Goal: Communication & Community: Answer question/provide support

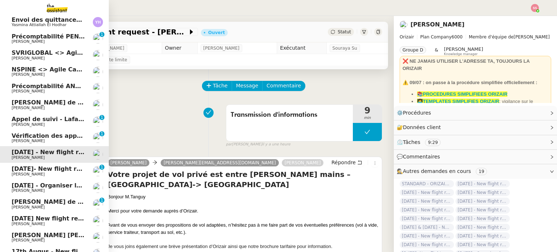
click at [38, 167] on span "[DATE]- New flight request - [PERSON_NAME]" at bounding box center [85, 168] width 147 height 7
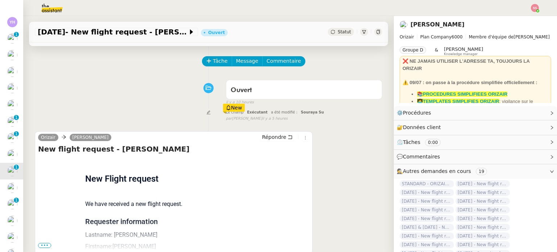
scroll to position [36, 0]
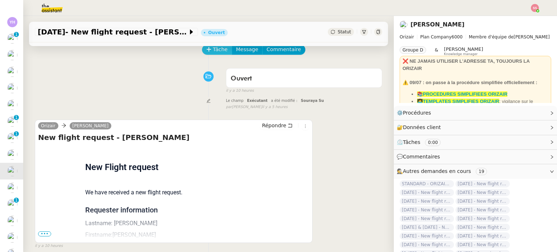
click at [206, 52] on icon at bounding box center [208, 49] width 5 height 5
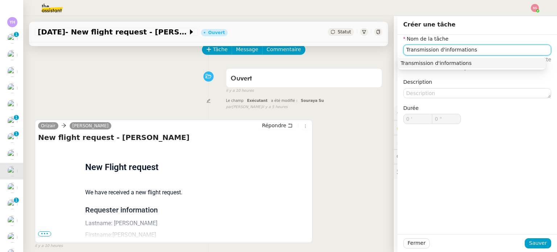
click at [470, 59] on nz-auto-option "Transmission d'informations" at bounding box center [471, 63] width 148 height 10
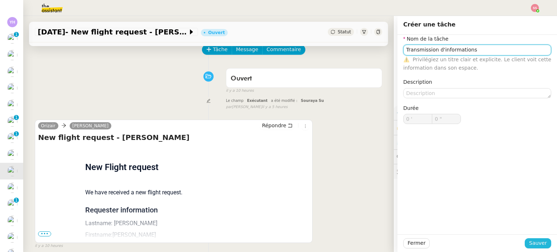
type input "Transmission d'informations"
click at [533, 243] on span "Sauver" at bounding box center [538, 243] width 18 height 8
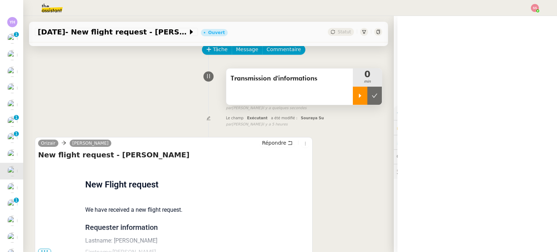
click at [353, 100] on div at bounding box center [360, 96] width 14 height 18
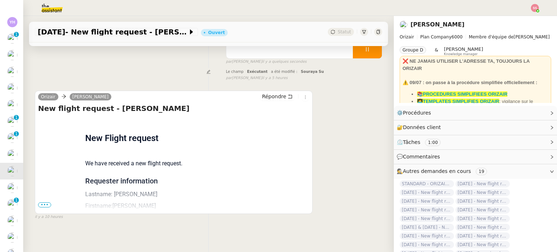
scroll to position [97, 0]
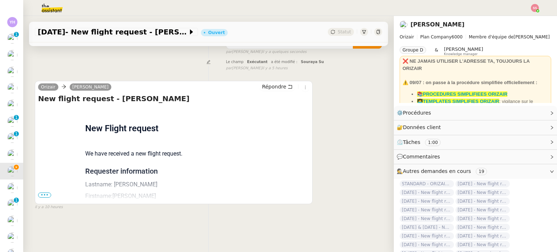
click at [40, 193] on span "•••" at bounding box center [44, 194] width 13 height 5
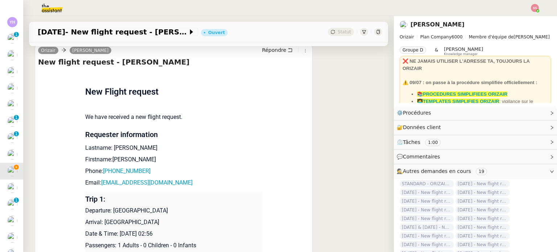
scroll to position [133, 0]
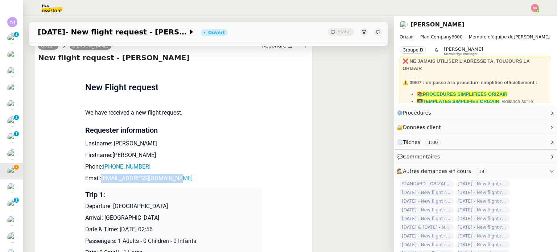
drag, startPoint x: 178, startPoint y: 178, endPoint x: 98, endPoint y: 180, distance: 79.7
click at [98, 180] on p "Email: [PERSON_NAME][EMAIL_ADDRESS][DOMAIN_NAME]" at bounding box center [173, 178] width 177 height 9
copy link "[EMAIL_ADDRESS][DOMAIN_NAME]"
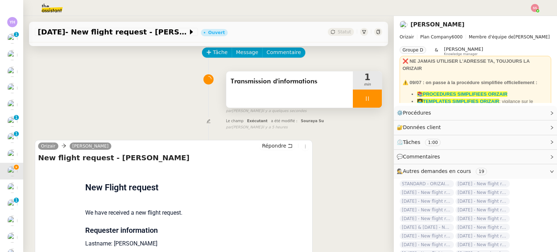
scroll to position [0, 0]
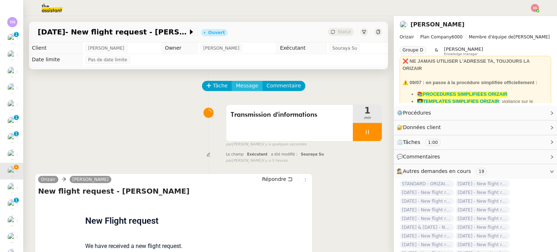
click at [236, 86] on span "Message" at bounding box center [247, 86] width 22 height 8
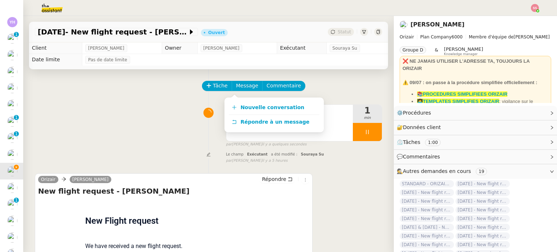
click at [242, 99] on div "Nouvelle conversation Répondre à un message" at bounding box center [273, 114] width 99 height 35
click at [243, 103] on link "Nouvelle conversation" at bounding box center [274, 107] width 91 height 14
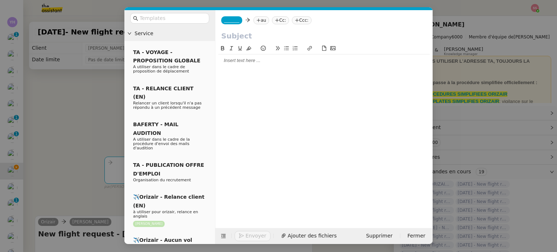
click at [262, 23] on nz-tag "au" at bounding box center [261, 20] width 16 height 8
paste input "[EMAIL_ADDRESS][DOMAIN_NAME]"
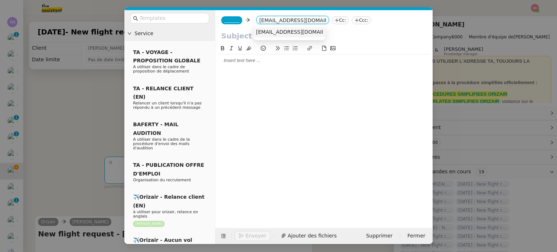
type input "[EMAIL_ADDRESS][DOMAIN_NAME]"
drag, startPoint x: 291, startPoint y: 32, endPoint x: 303, endPoint y: 29, distance: 12.0
click at [291, 32] on span "[EMAIL_ADDRESS][DOMAIN_NAME]" at bounding box center [300, 32] width 89 height 6
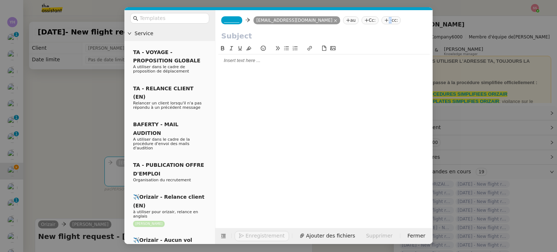
click at [381, 22] on nz-tag "Ccc:" at bounding box center [391, 20] width 20 height 8
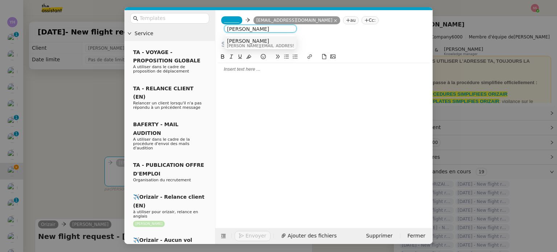
type input "[PERSON_NAME]"
click at [287, 38] on div "[PERSON_NAME] [PERSON_NAME][EMAIL_ADDRESS][DOMAIN_NAME]" at bounding box center [260, 43] width 67 height 10
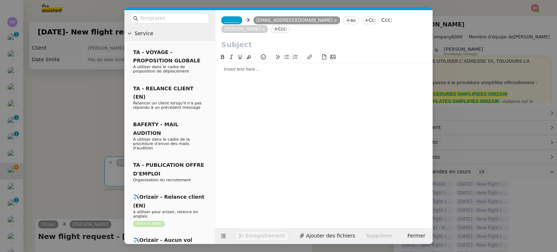
click at [234, 22] on span "_______" at bounding box center [231, 20] width 15 height 5
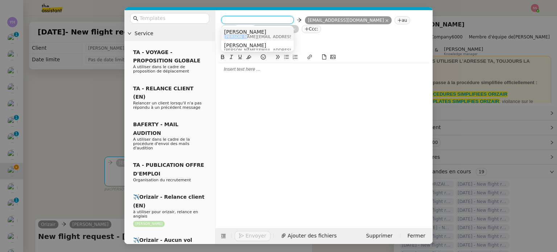
click at [237, 35] on span "[PERSON_NAME][EMAIL_ADDRESS][DOMAIN_NAME]" at bounding box center [275, 37] width 103 height 4
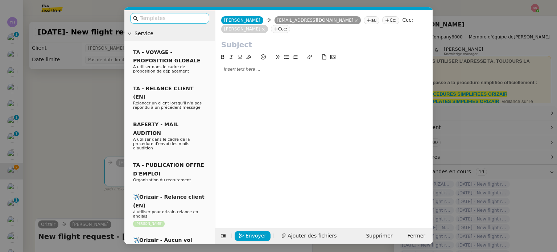
click at [193, 19] on input "text" at bounding box center [172, 18] width 65 height 8
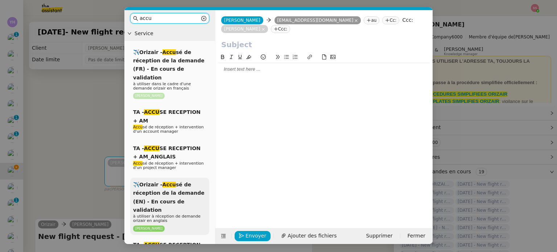
type input "accu"
click at [180, 188] on div "✈️Orizair - Accu sé de réception de la demande (EN) - En cours de validation à …" at bounding box center [169, 206] width 79 height 57
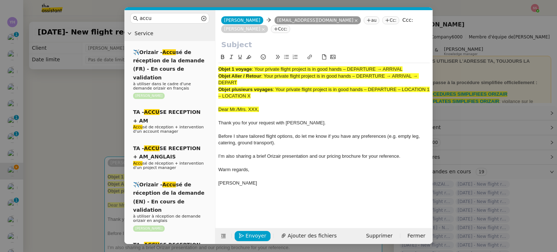
drag, startPoint x: 255, startPoint y: 59, endPoint x: 407, endPoint y: 59, distance: 151.5
click at [407, 66] on div "Objet 1 voyage : Your private flight project is in good hands – DEPARTURE → ARR…" at bounding box center [323, 69] width 211 height 7
click at [297, 39] on input "text" at bounding box center [323, 44] width 205 height 11
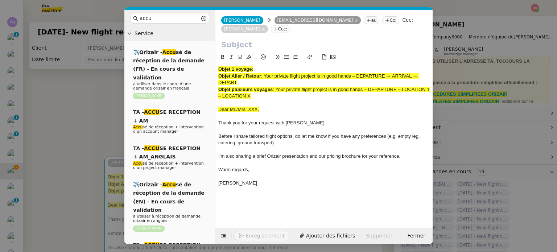
paste input "Your private flight project is in good hands – DEPARTURE → ARRIVAL"
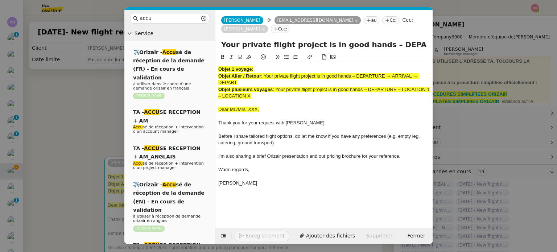
scroll to position [0, 31]
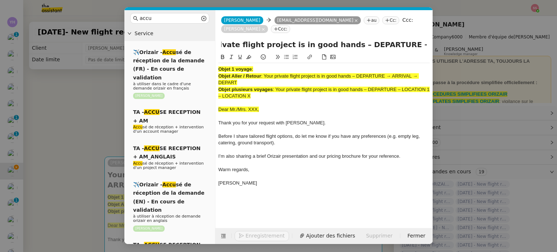
type input "Your private flight project is in good hands – DEPARTURE → ARRIVAL"
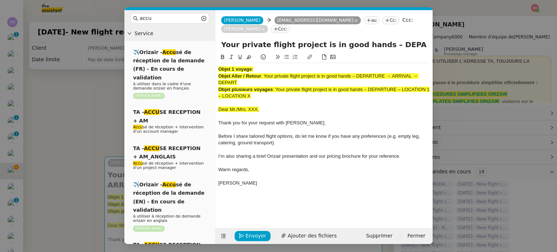
drag, startPoint x: 261, startPoint y: 86, endPoint x: 209, endPoint y: 49, distance: 63.6
click at [209, 49] on nz-layout "accu Service ✈️Orizair - Accu sé de réception de la demande (FR) - En cours de …" at bounding box center [278, 127] width 308 height 234
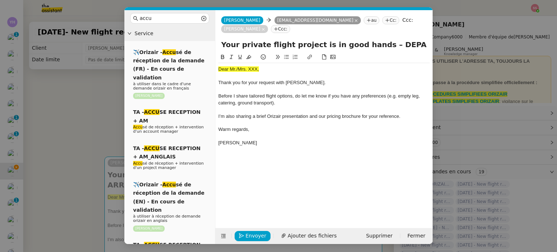
click at [239, 66] on span "Dear Mr./Mrs. XXX," at bounding box center [238, 68] width 41 height 5
click at [249, 66] on span "Dear Mr./Mrs. XXX," at bounding box center [238, 68] width 41 height 5
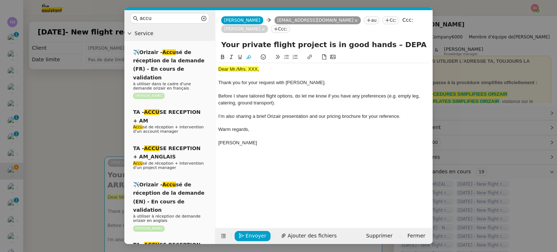
click at [249, 53] on div at bounding box center [323, 58] width 211 height 10
click at [251, 66] on span "Dear Mr./Mrs. XXX," at bounding box center [238, 68] width 41 height 5
click at [248, 54] on icon at bounding box center [248, 56] width 5 height 5
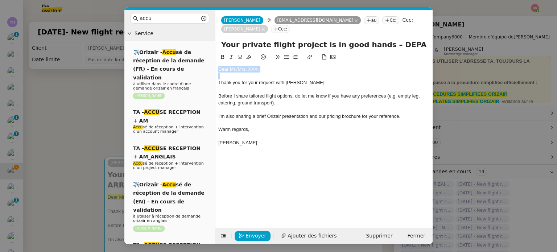
click at [266, 66] on div "Dear Mr./Mrs. XXX," at bounding box center [323, 69] width 211 height 7
drag, startPoint x: 267, startPoint y: 62, endPoint x: 238, endPoint y: 61, distance: 29.0
click at [238, 66] on div "Dear Mr./Mrs. XXX," at bounding box center [323, 69] width 211 height 7
click at [113, 118] on nz-modal-container "accu Service ✈️Orizair - Accu sé de réception de la demande (FR) - En cours de …" at bounding box center [278, 126] width 557 height 252
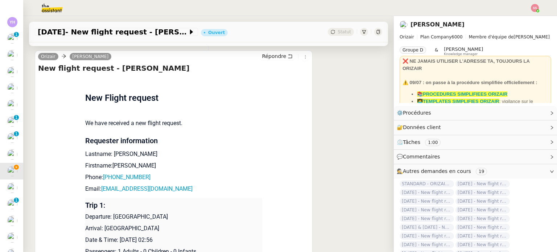
scroll to position [290, 0]
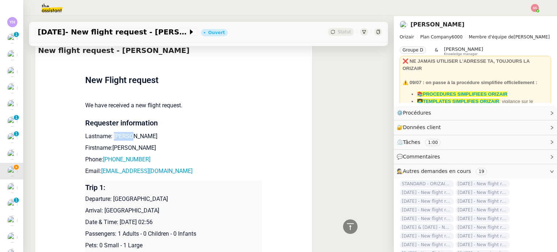
drag, startPoint x: 130, startPoint y: 126, endPoint x: 110, endPoint y: 126, distance: 19.6
click at [110, 132] on p "Lastname: [PERSON_NAME]" at bounding box center [173, 136] width 177 height 9
copy p "Bishay"
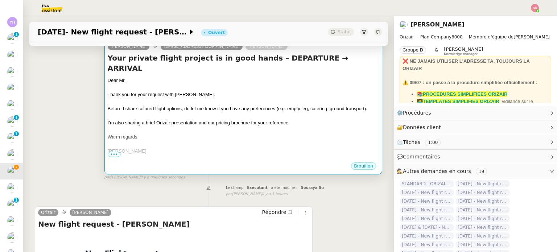
scroll to position [109, 0]
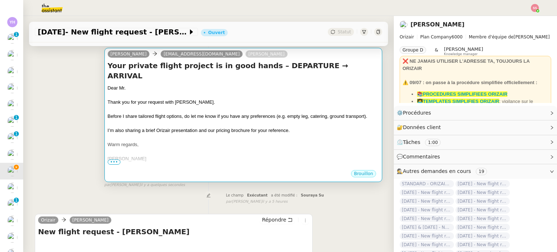
click at [218, 134] on div at bounding box center [243, 137] width 271 height 7
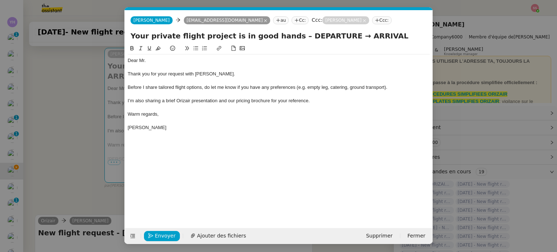
scroll to position [0, 25]
click at [186, 62] on div "Dear Mr." at bounding box center [279, 60] width 302 height 7
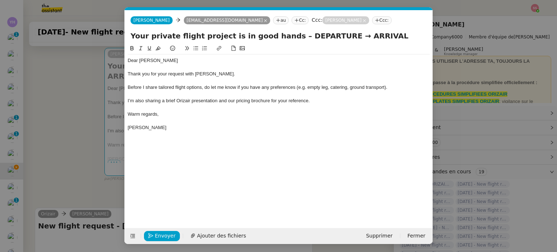
click at [89, 137] on nz-modal-container "accu Service ✈️Orizair - Accu sé de réception de la demande (FR) - En cours de …" at bounding box center [278, 126] width 557 height 252
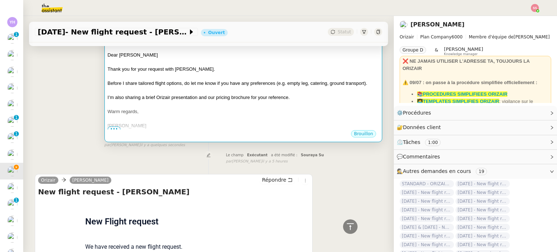
scroll to position [72, 0]
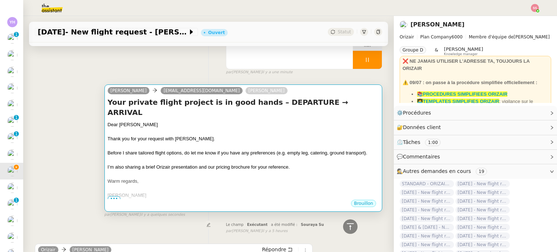
click at [296, 128] on div at bounding box center [243, 131] width 271 height 7
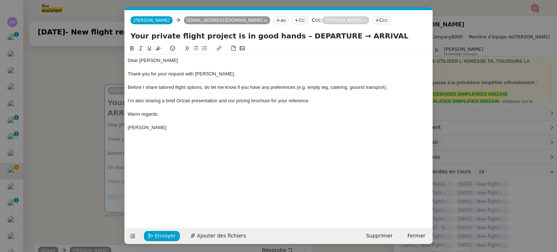
scroll to position [0, 25]
drag, startPoint x: 387, startPoint y: 34, endPoint x: 286, endPoint y: 36, distance: 101.5
click at [286, 36] on input "Your private flight project is in good hands – DEPARTURE → ARRIVAL" at bounding box center [278, 35] width 296 height 11
click at [294, 34] on input "Your private flight project is in good hands – [GEOGRAPHIC_DATA] -> [GEOGRAPHIC…" at bounding box center [278, 35] width 296 height 11
type input "Your private flight project is in good hands – [GEOGRAPHIC_DATA] -> [GEOGRAPHIC…"
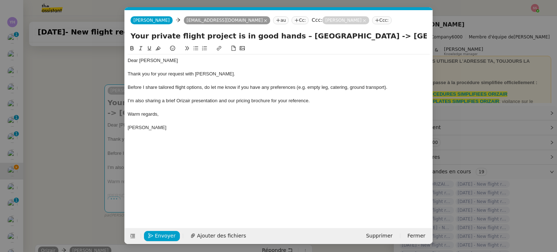
click at [74, 120] on nz-modal-container "accu Service ✈️Orizair - Accu sé de réception de la demande (FR) - En cours de …" at bounding box center [278, 126] width 557 height 252
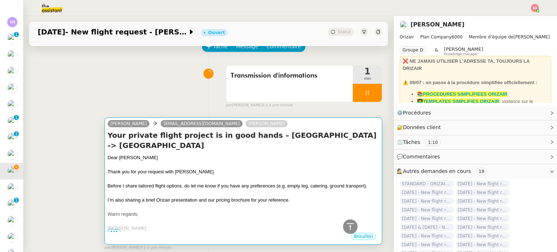
scroll to position [36, 0]
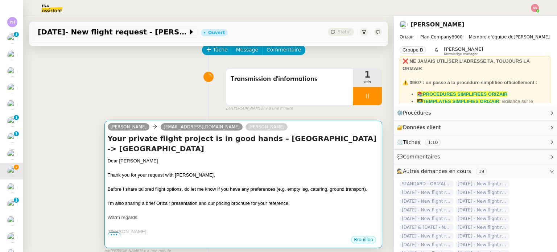
click at [307, 132] on div "[PERSON_NAME] [PERSON_NAME][EMAIL_ADDRESS][DOMAIN_NAME] [PERSON_NAME]" at bounding box center [243, 127] width 271 height 11
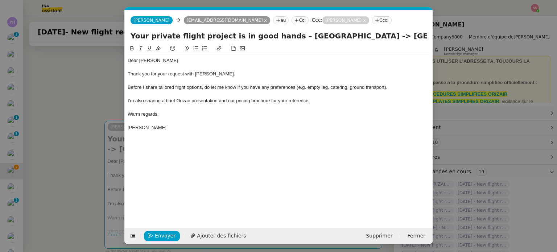
scroll to position [0, 25]
click at [190, 234] on icon at bounding box center [192, 235] width 5 height 5
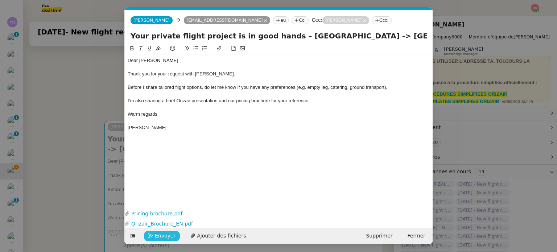
click at [168, 236] on span "Envoyer" at bounding box center [165, 236] width 21 height 8
click at [168, 236] on span "Confirmer l'envoi" at bounding box center [176, 236] width 43 height 8
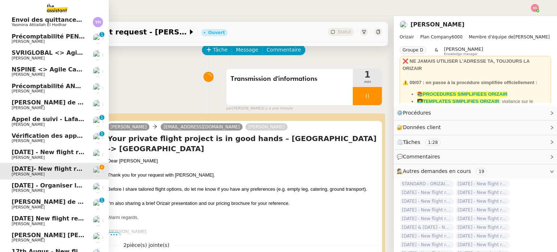
scroll to position [150, 0]
click at [41, 181] on link "[DATE] - Organiser le vol de [PERSON_NAME] [PERSON_NAME]" at bounding box center [54, 187] width 109 height 17
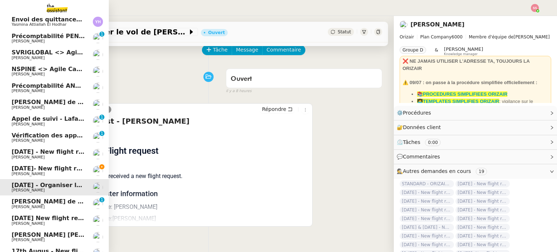
click at [26, 172] on span "[PERSON_NAME]" at bounding box center [48, 174] width 73 height 4
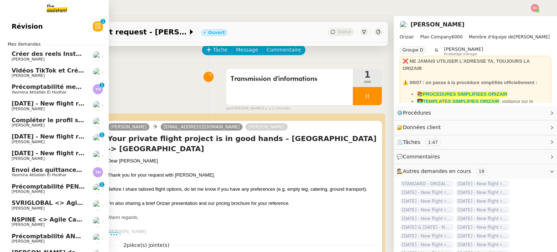
click at [62, 136] on span "[DATE] - New flight request - [PERSON_NAME]" at bounding box center [87, 136] width 150 height 7
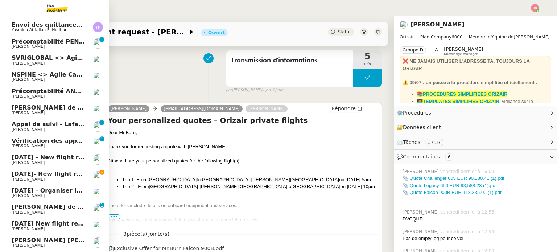
scroll to position [217, 0]
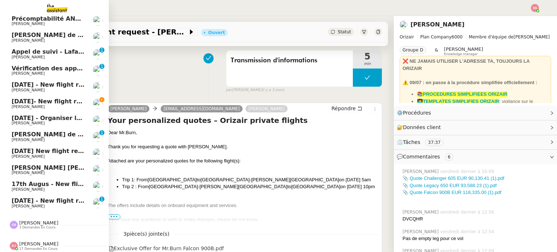
click at [62, 105] on span "[PERSON_NAME]" at bounding box center [48, 107] width 73 height 4
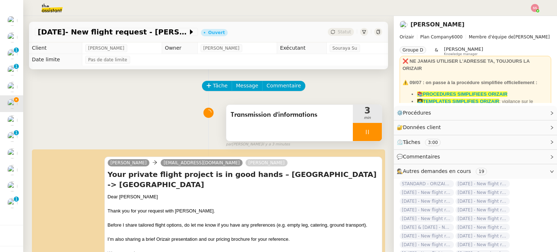
click at [367, 130] on div at bounding box center [367, 132] width 29 height 18
click at [379, 130] on icon at bounding box center [382, 132] width 6 height 6
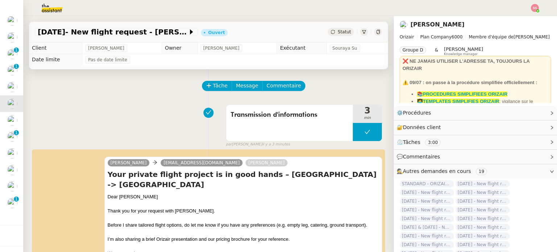
click at [329, 32] on div "Statut" at bounding box center [341, 32] width 26 height 8
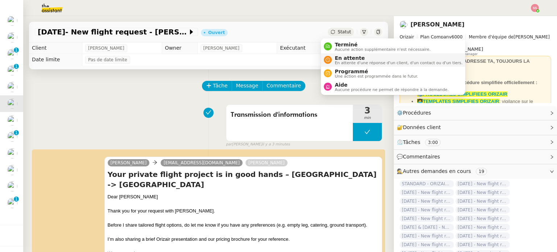
click at [334, 56] on span "En attente" at bounding box center [398, 58] width 128 height 6
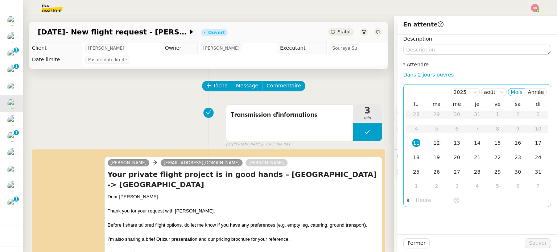
click at [432, 143] on div "12" at bounding box center [436, 143] width 8 height 8
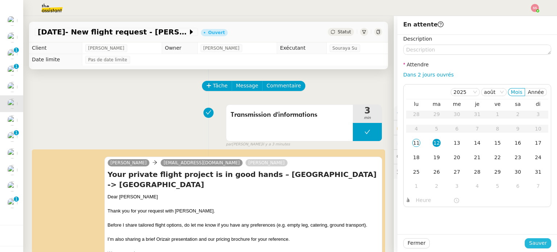
click at [532, 241] on span "Sauver" at bounding box center [538, 243] width 18 height 8
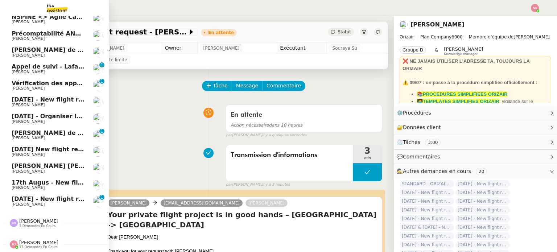
scroll to position [206, 0]
click at [51, 113] on span "[DATE] - Organiser le vol de [PERSON_NAME]" at bounding box center [85, 116] width 146 height 7
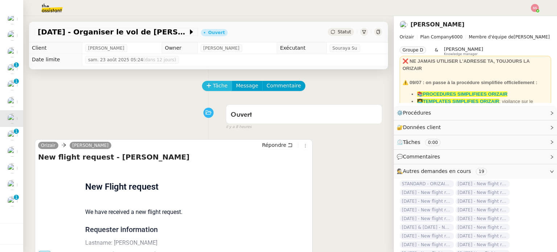
click at [217, 88] on span "Tâche" at bounding box center [220, 86] width 15 height 8
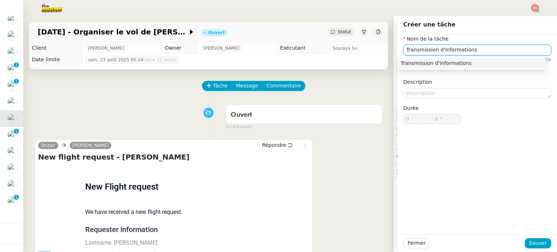
drag, startPoint x: 474, startPoint y: 63, endPoint x: 477, endPoint y: 70, distance: 8.3
click at [474, 63] on div "Transmission d'informations" at bounding box center [471, 63] width 142 height 7
type input "Transmission d'informations"
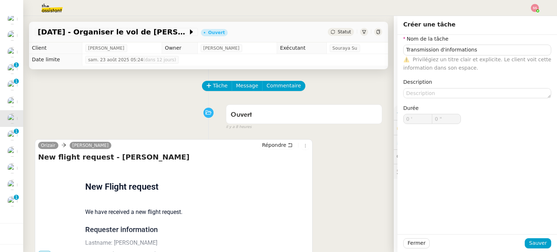
click at [537, 237] on div "Fermer Sauver" at bounding box center [476, 243] width 159 height 18
click at [536, 242] on span "Sauver" at bounding box center [538, 243] width 18 height 8
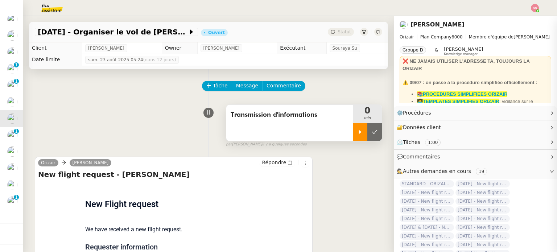
click at [353, 130] on div at bounding box center [360, 132] width 14 height 18
click at [41, 98] on div "Tâche Message Commentaire" at bounding box center [208, 89] width 347 height 17
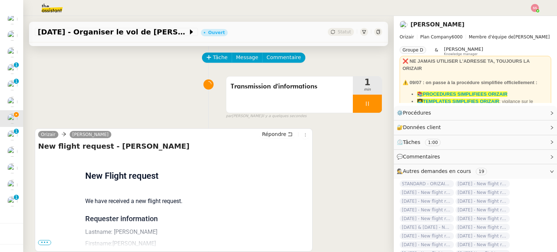
scroll to position [72, 0]
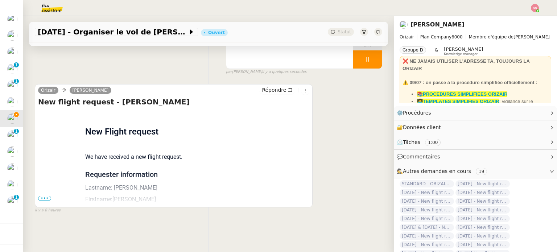
click at [45, 199] on span "•••" at bounding box center [44, 198] width 13 height 5
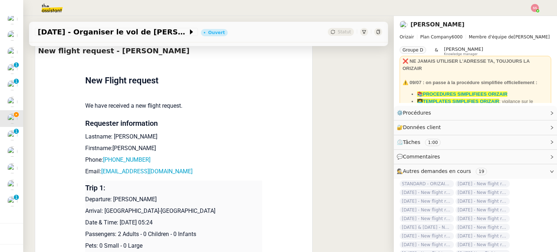
scroll to position [217, 0]
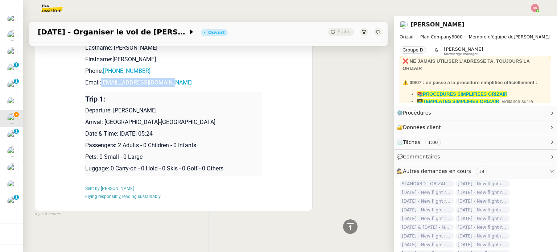
drag, startPoint x: 170, startPoint y: 80, endPoint x: 97, endPoint y: 81, distance: 73.2
click at [97, 81] on p "Email: [EMAIL_ADDRESS][DOMAIN_NAME]" at bounding box center [173, 82] width 177 height 9
copy p "[EMAIL_ADDRESS][DOMAIN_NAME]"
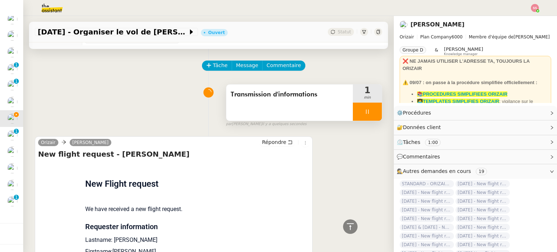
scroll to position [0, 0]
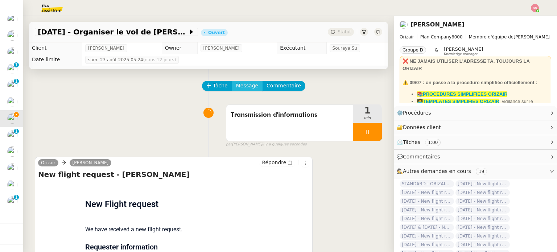
click at [240, 83] on span "Message" at bounding box center [247, 86] width 22 height 8
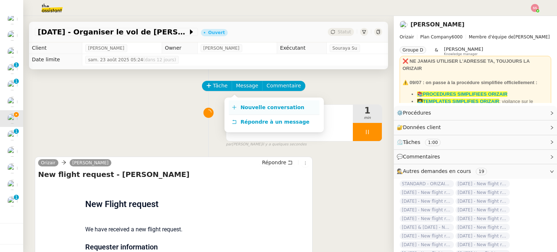
click at [246, 103] on link "Nouvelle conversation" at bounding box center [274, 107] width 91 height 14
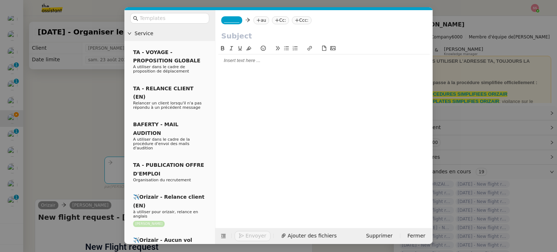
click at [259, 22] on nz-tag "au" at bounding box center [261, 20] width 16 height 8
paste input "[EMAIL_ADDRESS][DOMAIN_NAME]"
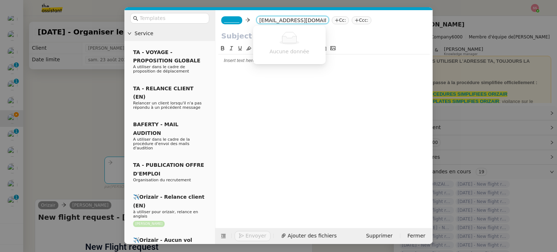
click at [279, 31] on div "Aucune donnée" at bounding box center [289, 45] width 72 height 36
click at [256, 21] on nz-select-top-control "[EMAIL_ADDRESS][DOMAIN_NAME]" at bounding box center [292, 20] width 72 height 8
click at [259, 21] on input "[EMAIL_ADDRESS][DOMAIN_NAME]" at bounding box center [292, 20] width 67 height 7
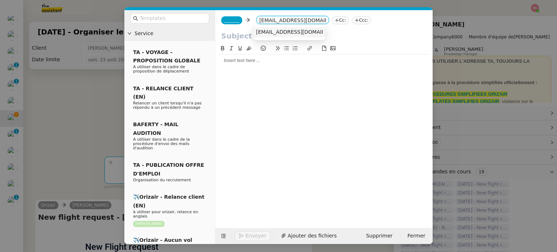
type input "[EMAIL_ADDRESS][DOMAIN_NAME]"
click at [277, 33] on span "[EMAIL_ADDRESS][DOMAIN_NAME]" at bounding box center [300, 32] width 89 height 6
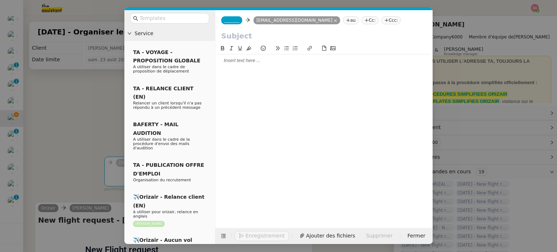
click at [381, 20] on nz-tag "Ccc:" at bounding box center [391, 20] width 20 height 8
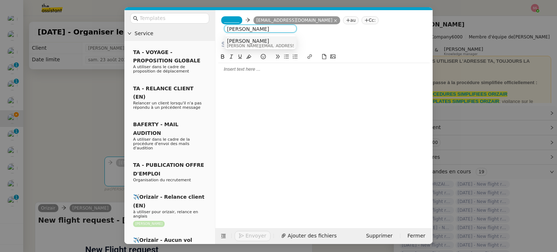
type input "[PERSON_NAME]"
click at [275, 46] on div "[PERSON_NAME] [PERSON_NAME][EMAIL_ADDRESS][DOMAIN_NAME]" at bounding box center [260, 43] width 67 height 10
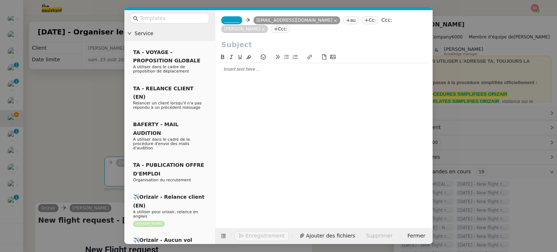
click at [232, 23] on span "_______" at bounding box center [231, 20] width 15 height 5
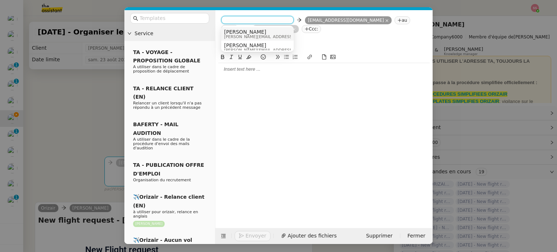
click at [246, 29] on span "[PERSON_NAME]" at bounding box center [275, 32] width 103 height 6
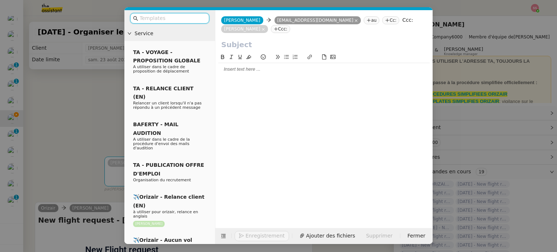
click at [172, 18] on input "text" at bounding box center [172, 18] width 65 height 8
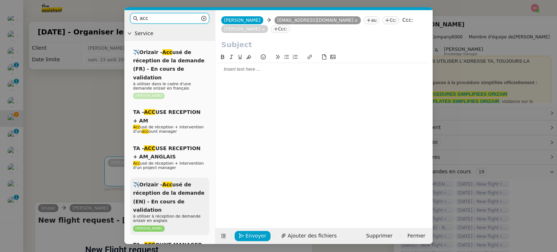
type input "acc"
click at [187, 182] on span "✈️Orizair - Acc usé de réception de la demande (EN) - En cours de validation" at bounding box center [168, 197] width 71 height 31
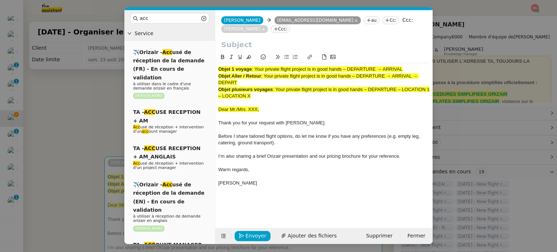
drag, startPoint x: 255, startPoint y: 60, endPoint x: 408, endPoint y: 62, distance: 152.6
click at [408, 66] on div "Objet 1 voyage : Your private flight project is in good hands – DEPARTURE → ARR…" at bounding box center [323, 69] width 211 height 7
click at [287, 39] on input "text" at bounding box center [323, 44] width 205 height 11
paste input "Your private flight project is in good hands – DEPARTURE → ARRIVAL"
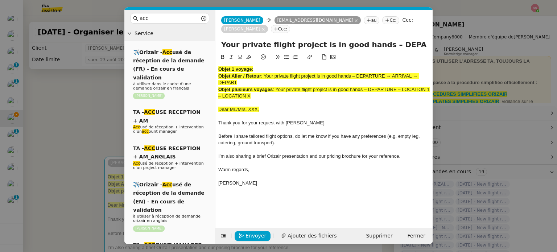
scroll to position [0, 31]
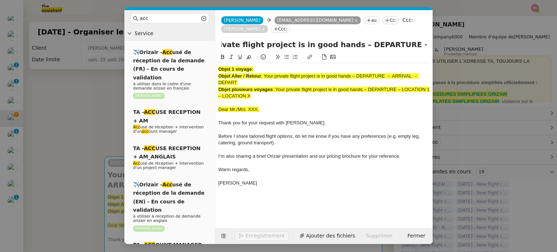
type input "Your private flight project is in good hands – DEPARTURE → ARRIVAL"
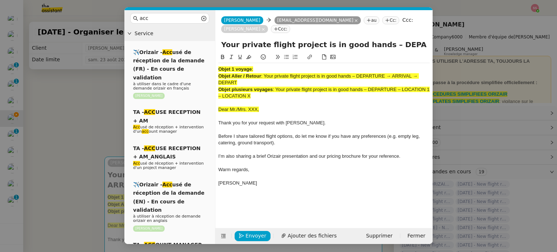
drag, startPoint x: 267, startPoint y: 85, endPoint x: 187, endPoint y: 31, distance: 96.6
click at [187, 31] on nz-layout "acc Service ✈️Orizair - Acc usé de réception de la demande (FR) - En cours de v…" at bounding box center [278, 127] width 308 height 234
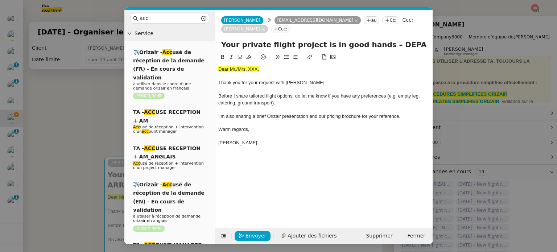
click at [115, 107] on nz-modal-container "acc Service ✈️Orizair - Acc usé de réception de la demande (FR) - En cours de v…" at bounding box center [278, 126] width 557 height 252
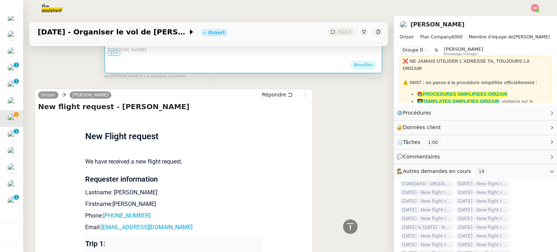
scroll to position [320, 0]
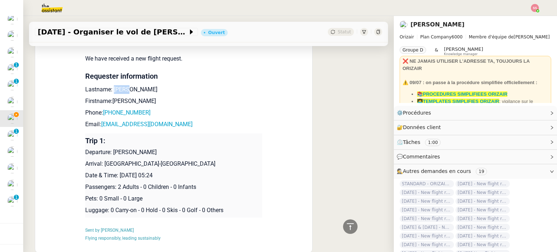
drag, startPoint x: 130, startPoint y: 82, endPoint x: 110, endPoint y: 80, distance: 20.7
click at [110, 85] on p "Lastname: [PERSON_NAME]" at bounding box center [173, 89] width 177 height 9
copy p "Storm"
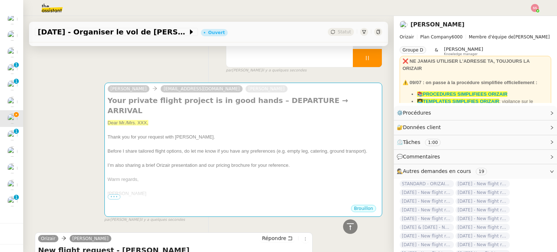
scroll to position [0, 0]
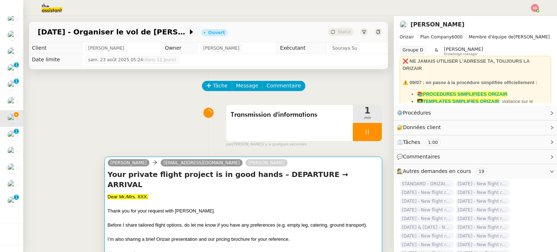
click at [193, 176] on h4 "Your private flight project is in good hands – DEPARTURE → ARRIVAL" at bounding box center [243, 179] width 271 height 20
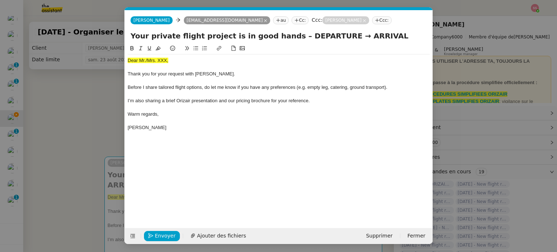
scroll to position [0, 22]
click at [157, 60] on span "Dear Mr./Mrs. XXX," at bounding box center [148, 60] width 41 height 5
click at [157, 50] on icon at bounding box center [157, 48] width 5 height 4
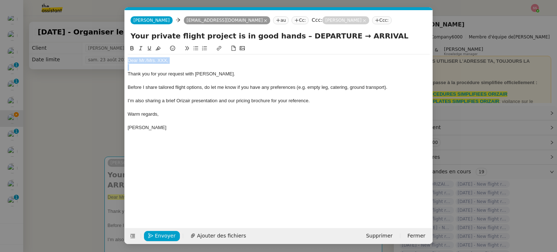
click at [176, 60] on div "Dear Mr./Mrs. XXX," at bounding box center [279, 60] width 302 height 7
drag, startPoint x: 177, startPoint y: 60, endPoint x: 145, endPoint y: 61, distance: 32.3
click at [145, 61] on div "Dear Mr./Mrs. XXX," at bounding box center [279, 60] width 302 height 7
click at [220, 234] on span "Ajouter des fichiers" at bounding box center [221, 236] width 49 height 8
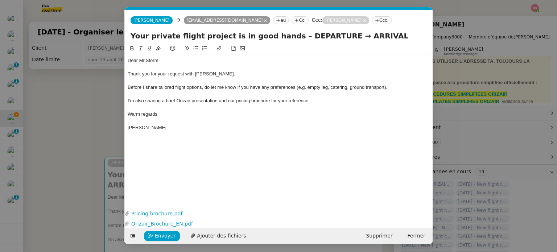
click at [113, 126] on nz-modal-container "acc Service ✈️Orizair - Acc usé de réception de la demande (FR) - En cours de v…" at bounding box center [278, 126] width 557 height 252
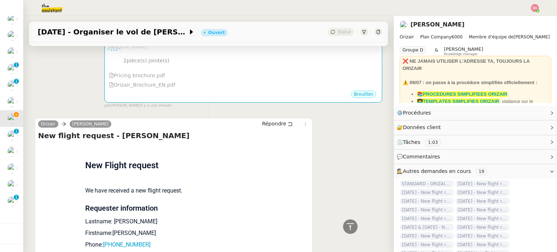
scroll to position [109, 0]
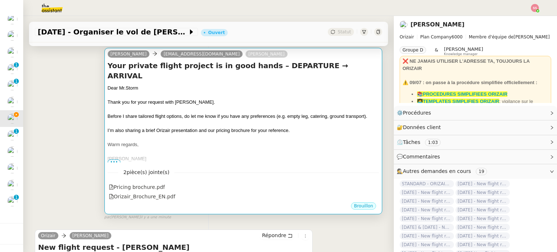
click at [291, 127] on div "I’m also sharing a brief Orizair presentation and our pricing brochure for your…" at bounding box center [243, 130] width 271 height 7
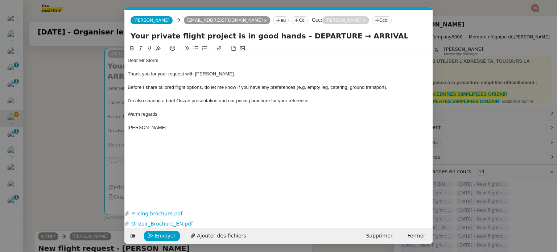
scroll to position [0, 22]
drag, startPoint x: 326, startPoint y: 34, endPoint x: 284, endPoint y: 37, distance: 42.1
click at [284, 37] on input "Your private flight project is in good hands – DEPARTURE → ARRIVAL" at bounding box center [278, 35] width 296 height 11
drag, startPoint x: 368, startPoint y: 34, endPoint x: 316, endPoint y: 41, distance: 52.2
click at [316, 41] on input "Your private flight project is in good hands – [PERSON_NAME]→ ARRIVAL" at bounding box center [278, 35] width 296 height 11
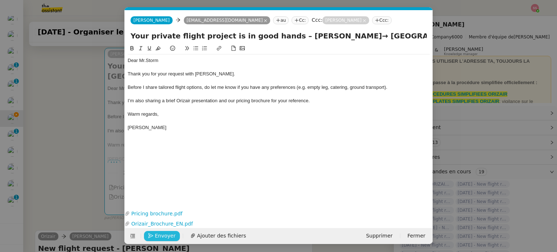
type input "Your private flight project is in good hands – [PERSON_NAME]→ [GEOGRAPHIC_DATA]"
click at [174, 235] on button "Envoyer" at bounding box center [162, 236] width 36 height 10
click at [174, 235] on span "Confirmer l'envoi" at bounding box center [176, 236] width 43 height 8
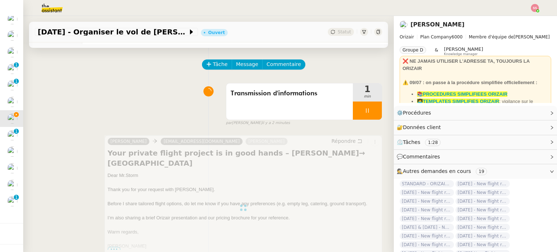
scroll to position [0, 0]
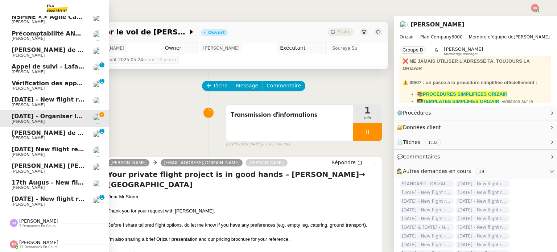
click at [46, 195] on span "[DATE] - New flight request - [PERSON_NAME]" at bounding box center [87, 198] width 150 height 7
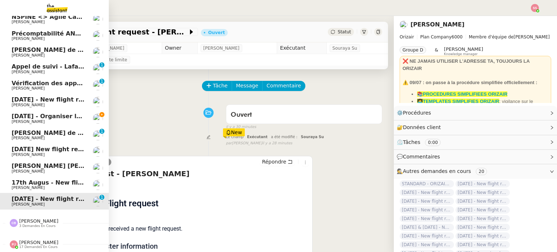
click at [39, 120] on span "[PERSON_NAME]" at bounding box center [48, 122] width 73 height 4
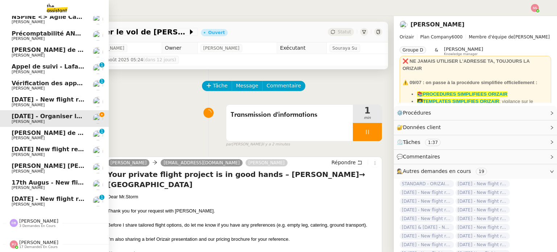
click at [58, 93] on link "[DATE] - New flight request - [PERSON_NAME] [PERSON_NAME]" at bounding box center [54, 101] width 109 height 17
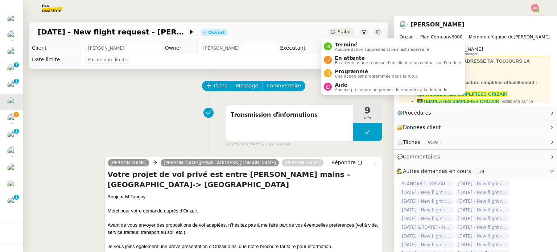
click at [337, 33] on span "Statut" at bounding box center [343, 31] width 13 height 5
click at [338, 57] on span "En attente" at bounding box center [398, 58] width 128 height 6
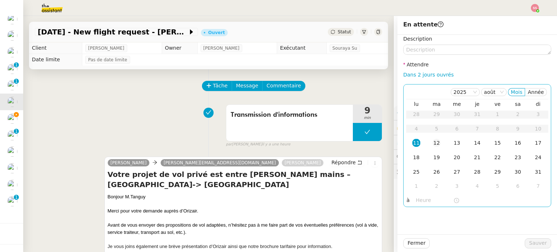
click at [435, 142] on td "12" at bounding box center [436, 143] width 20 height 14
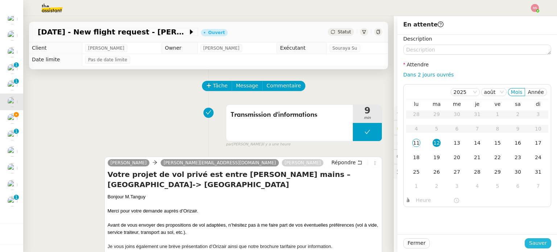
click at [529, 239] on span "Sauver" at bounding box center [538, 243] width 18 height 8
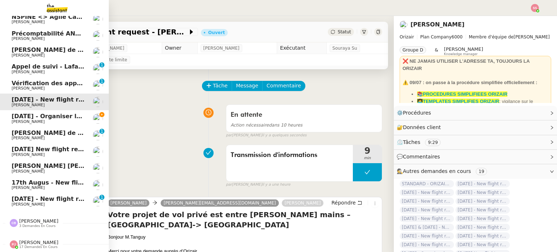
scroll to position [173, 0]
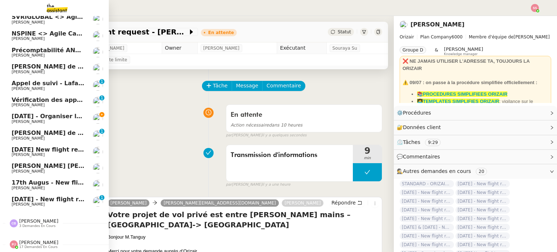
click at [55, 115] on span "[DATE] - Organiser le vol de [PERSON_NAME]" at bounding box center [85, 116] width 146 height 7
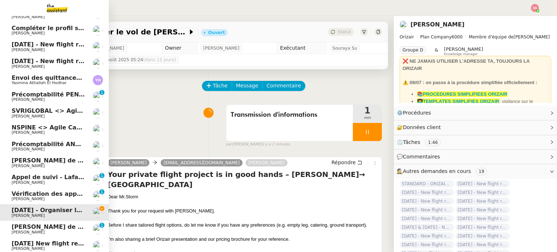
scroll to position [109, 0]
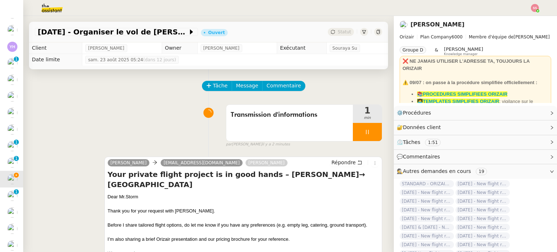
click at [535, 7] on img at bounding box center [534, 8] width 8 height 8
click at [525, 17] on li "Suivi" at bounding box center [514, 21] width 47 height 10
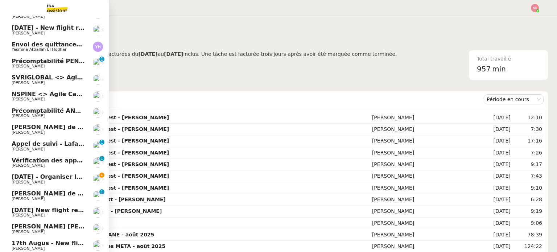
click at [61, 176] on span "[DATE] - Organiser le vol de [PERSON_NAME]" at bounding box center [85, 176] width 146 height 7
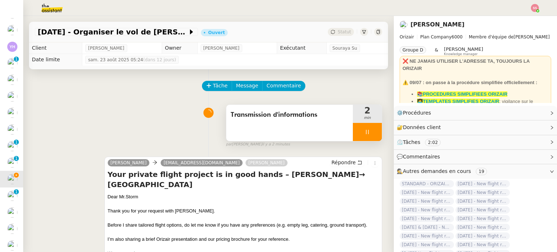
click at [370, 130] on div at bounding box center [367, 132] width 29 height 18
click at [371, 130] on icon at bounding box center [374, 132] width 6 height 6
click at [370, 130] on button at bounding box center [367, 132] width 29 height 18
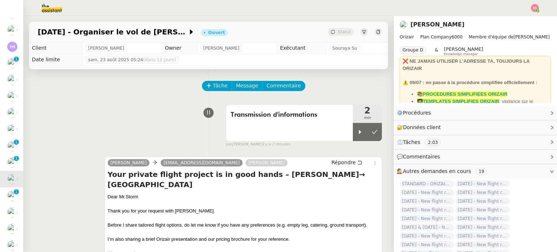
click at [376, 132] on div "Transmission d'informations 2 min" at bounding box center [304, 122] width 156 height 37
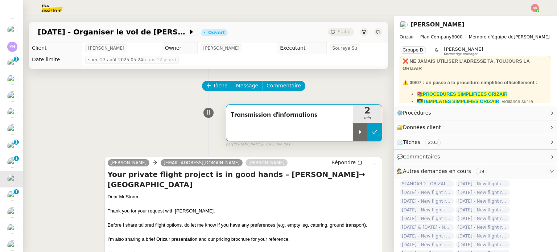
click at [374, 132] on button at bounding box center [374, 132] width 14 height 18
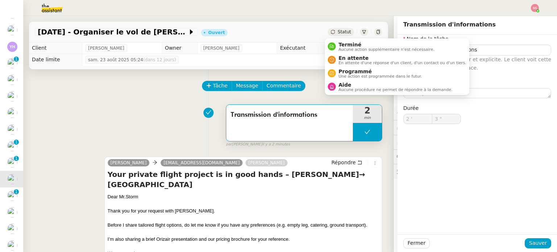
type input "Transmission d'informations"
type input "2 '"
type input "3 ""
click at [337, 32] on span "Statut" at bounding box center [343, 31] width 13 height 5
click at [342, 54] on li "En attente En attente d'une réponse d'un client, d'un contact ou d'un tiers." at bounding box center [397, 59] width 144 height 13
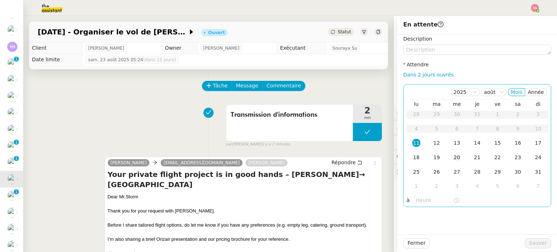
drag, startPoint x: 430, startPoint y: 143, endPoint x: 453, endPoint y: 162, distance: 29.6
click at [432, 143] on div "12" at bounding box center [436, 143] width 8 height 8
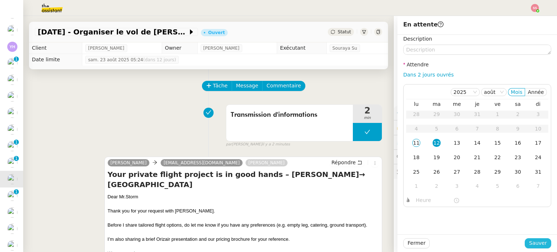
click at [536, 239] on span "Sauver" at bounding box center [538, 243] width 18 height 8
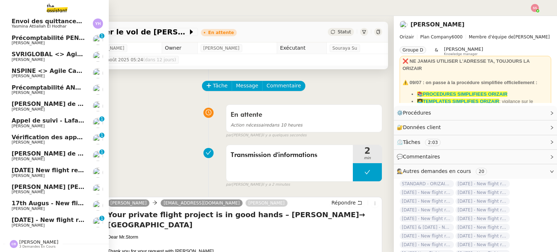
scroll to position [157, 0]
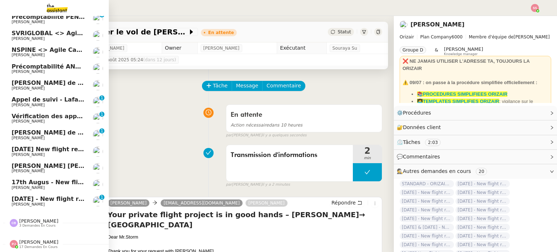
click at [67, 147] on span "[DATE] New flight request - [PERSON_NAME]" at bounding box center [84, 149] width 145 height 7
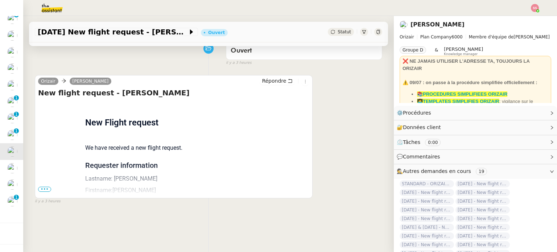
scroll to position [97, 0]
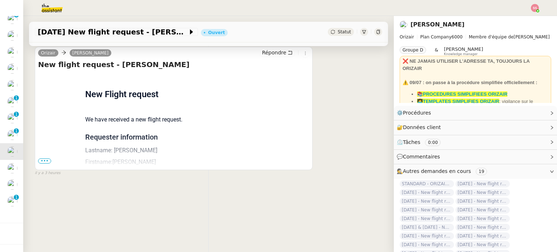
click at [45, 158] on span "•••" at bounding box center [44, 160] width 13 height 5
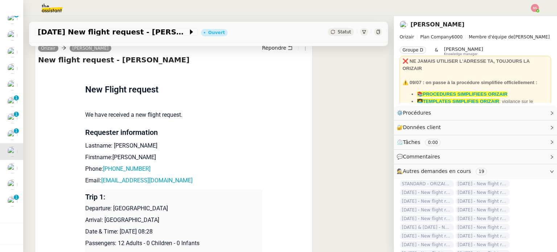
scroll to position [0, 0]
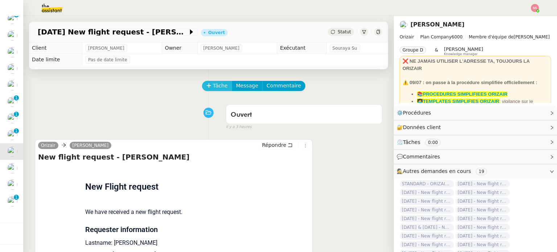
click at [217, 87] on span "Tâche" at bounding box center [220, 86] width 15 height 8
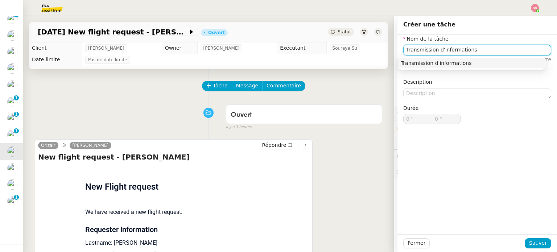
click at [435, 59] on nz-auto-option "Transmission d'informations" at bounding box center [471, 63] width 148 height 10
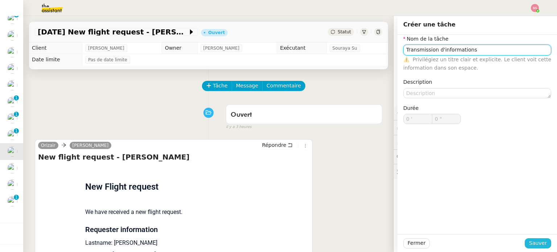
type input "Transmission d'informations"
click at [533, 239] on span "Sauver" at bounding box center [538, 243] width 18 height 8
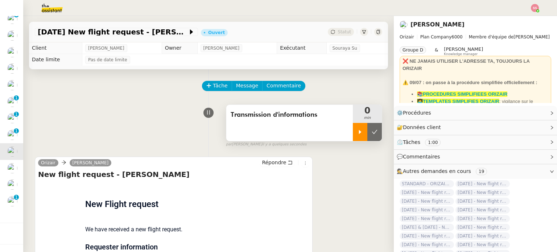
click at [357, 130] on icon at bounding box center [360, 132] width 6 height 6
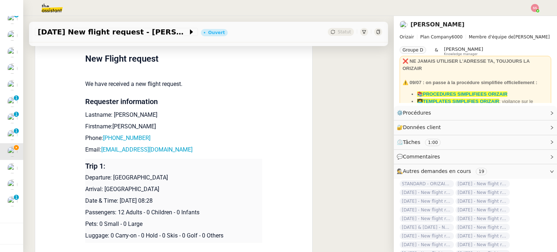
scroll to position [145, 0]
drag, startPoint x: 166, startPoint y: 153, endPoint x: 99, endPoint y: 150, distance: 67.5
click at [99, 150] on p "Email: [EMAIL_ADDRESS][DOMAIN_NAME]" at bounding box center [173, 150] width 177 height 9
copy link "[EMAIL_ADDRESS][DOMAIN_NAME]"
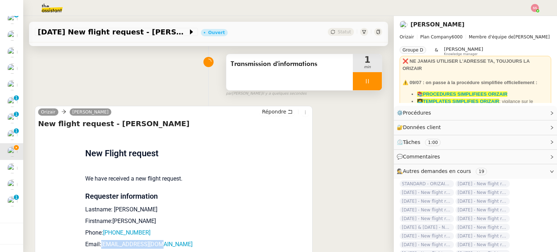
scroll to position [36, 0]
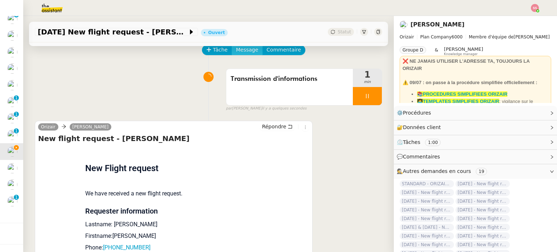
click at [234, 46] on button "Message" at bounding box center [247, 50] width 31 height 10
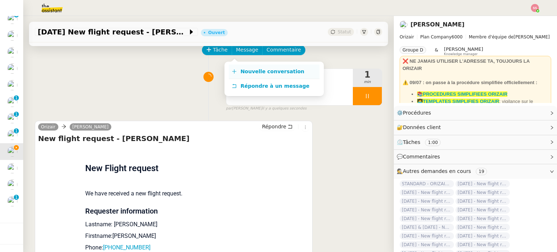
click at [247, 69] on span "Nouvelle conversation" at bounding box center [272, 71] width 64 height 6
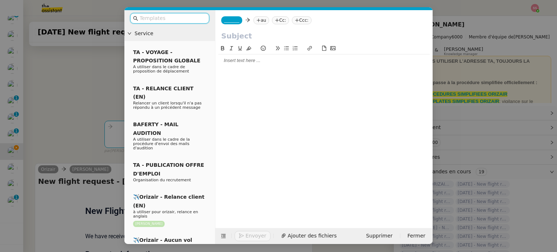
click at [263, 21] on nz-tag "au" at bounding box center [261, 20] width 16 height 8
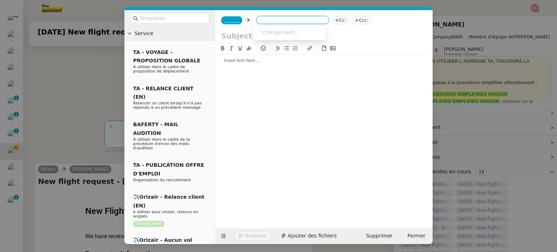
paste input "[EMAIL_ADDRESS][DOMAIN_NAME]"
type input "[EMAIL_ADDRESS][DOMAIN_NAME]"
click at [290, 36] on nz-option-item "[EMAIL_ADDRESS][DOMAIN_NAME]" at bounding box center [289, 32] width 72 height 10
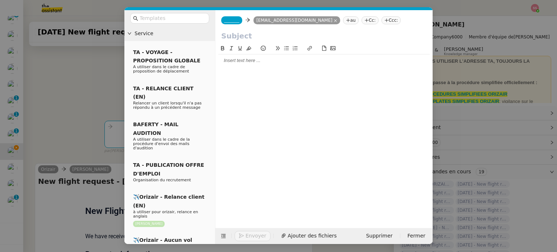
click at [381, 22] on nz-tag "Ccc:" at bounding box center [391, 20] width 20 height 8
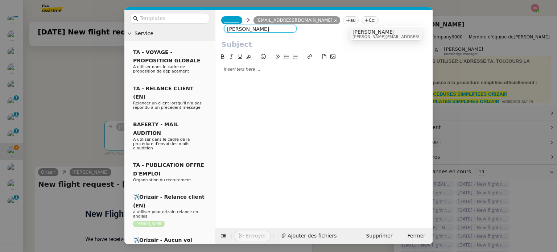
type input "[PERSON_NAME]"
click at [366, 32] on span "[PERSON_NAME]" at bounding box center [403, 32] width 103 height 6
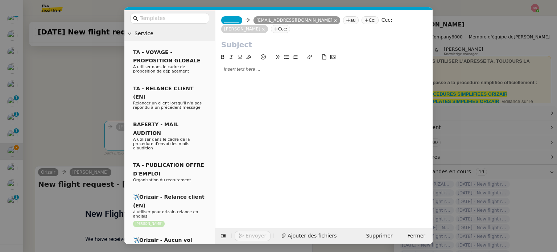
click at [227, 20] on span "_______" at bounding box center [231, 20] width 15 height 5
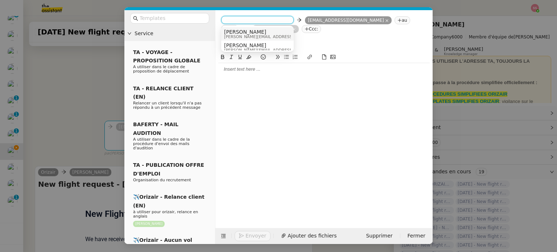
click at [236, 33] on span "Josephine" at bounding box center [275, 32] width 103 height 6
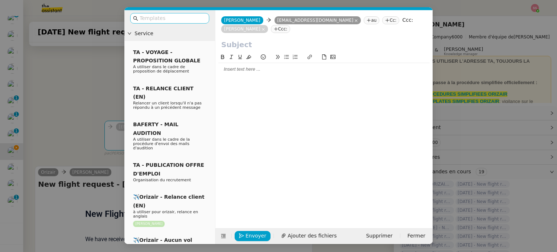
click at [169, 15] on input "text" at bounding box center [172, 18] width 65 height 8
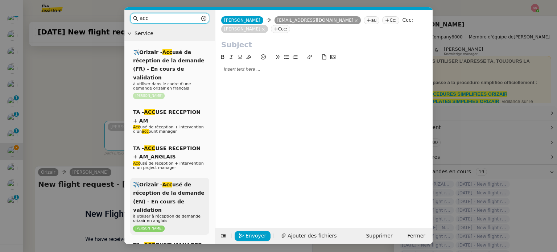
type input "acc"
click at [178, 182] on span "✈️Orizair - Acc usé de réception de la demande (EN) - En cours de validation" at bounding box center [168, 197] width 71 height 31
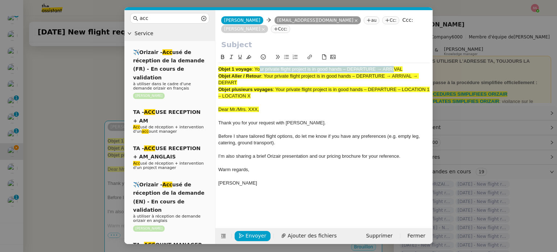
drag, startPoint x: 257, startPoint y: 61, endPoint x: 394, endPoint y: 57, distance: 137.4
click at [394, 66] on div "Objet 1 voyage : Your private flight project is in good hands – DEPARTURE → ARR…" at bounding box center [323, 69] width 211 height 7
click at [407, 66] on div "Objet 1 voyage : Your private flight project is in good hands – DEPARTURE → ARR…" at bounding box center [323, 69] width 211 height 7
drag, startPoint x: 407, startPoint y: 58, endPoint x: 257, endPoint y: 58, distance: 150.0
click at [257, 66] on div "Objet 1 voyage : Your private flight project is in good hands – DEPARTURE → ARR…" at bounding box center [323, 69] width 211 height 7
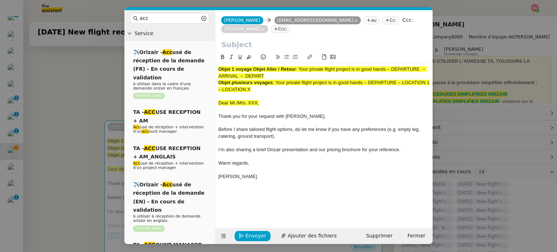
click at [249, 39] on input "text" at bounding box center [323, 44] width 205 height 11
paste input "Your private flight project is in good hands – DEPARTURE → ARRIVAL"
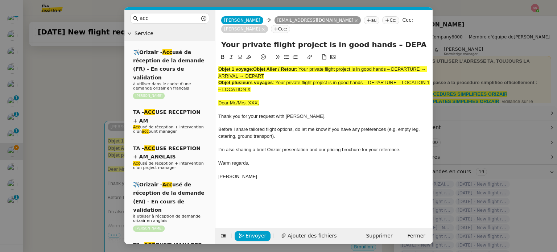
scroll to position [0, 31]
type input "Your private flight project is in good hands – DEPARTURE → ARRIVAL"
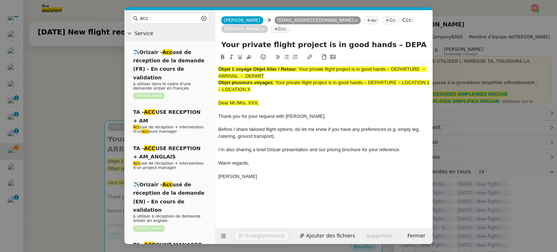
drag, startPoint x: 265, startPoint y: 78, endPoint x: 187, endPoint y: 32, distance: 89.9
click at [187, 32] on nz-layout "acc Service ✈️Orizair - Acc usé de réception de la demande (FR) - En cours de v…" at bounding box center [278, 127] width 308 height 234
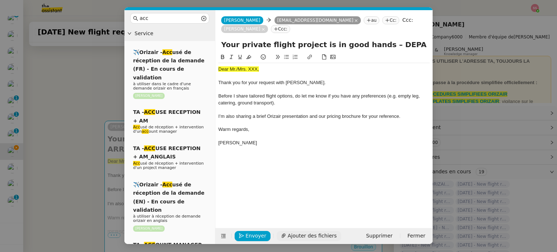
click at [312, 236] on span "Ajouter des fichiers" at bounding box center [311, 236] width 49 height 8
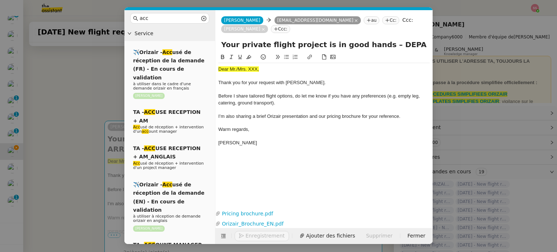
click at [81, 156] on nz-modal-container "acc Service ✈️Orizair - Acc usé de réception de la demande (FR) - En cours de v…" at bounding box center [278, 126] width 557 height 252
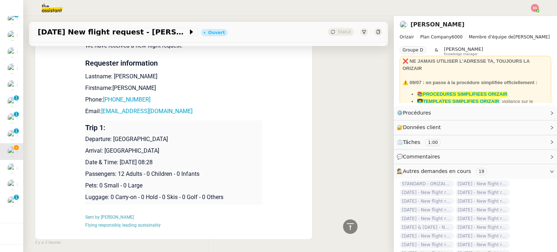
scroll to position [359, 0]
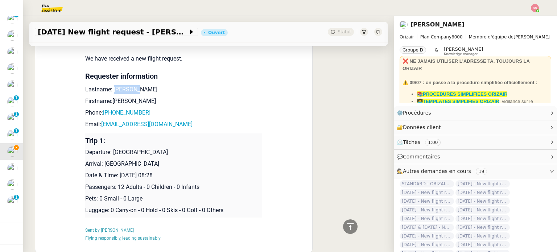
drag, startPoint x: 135, startPoint y: 80, endPoint x: 110, endPoint y: 84, distance: 25.7
click at [110, 85] on p "Lastname: Pourhana" at bounding box center [173, 89] width 177 height 9
copy p "Pourhana"
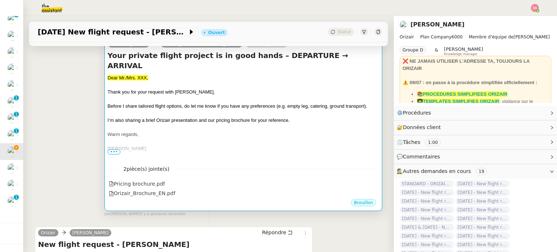
scroll to position [106, 0]
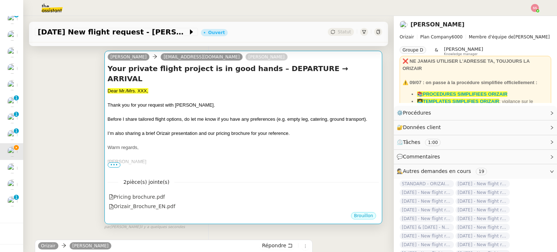
click at [244, 130] on span "I’m also sharing a brief Orizair presentation and our pricing brochure for your…" at bounding box center [199, 132] width 182 height 5
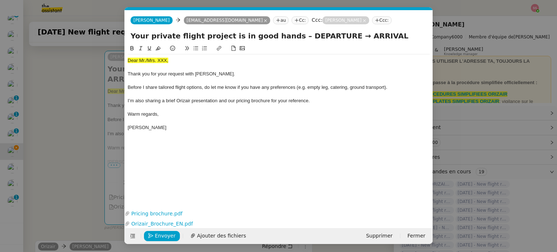
scroll to position [0, 22]
click at [149, 61] on span "Dear Mr./Mrs. XXX," at bounding box center [148, 60] width 41 height 5
click at [152, 51] on button at bounding box center [149, 48] width 9 height 8
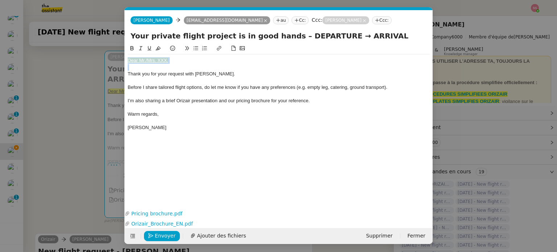
click at [147, 49] on icon at bounding box center [149, 48] width 5 height 5
click at [150, 47] on icon at bounding box center [149, 48] width 5 height 5
click at [160, 50] on icon at bounding box center [157, 48] width 5 height 5
click at [158, 49] on icon at bounding box center [157, 48] width 5 height 4
click at [191, 65] on div at bounding box center [279, 67] width 302 height 7
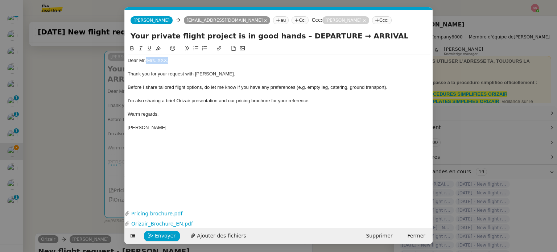
drag, startPoint x: 178, startPoint y: 62, endPoint x: 146, endPoint y: 61, distance: 32.3
click at [146, 61] on div "Dear Mr./Mrs. XXX," at bounding box center [279, 60] width 302 height 7
click at [74, 150] on nz-modal-container "acc Service ✈️Orizair - Acc usé de réception de la demande (FR) - En cours de v…" at bounding box center [278, 126] width 557 height 252
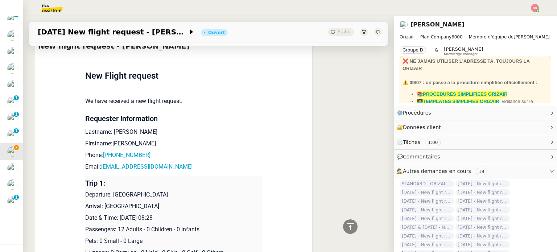
scroll to position [323, 0]
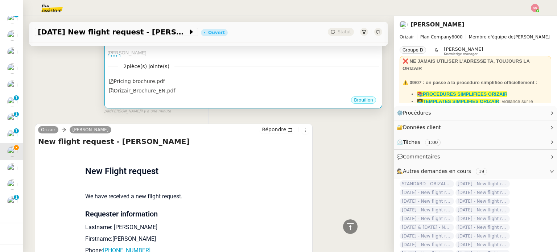
click at [283, 65] on div "2 pièce(s) jointe(s) Pricing brochure.pdf Orizair_Brochure_EN.pdf" at bounding box center [243, 76] width 271 height 39
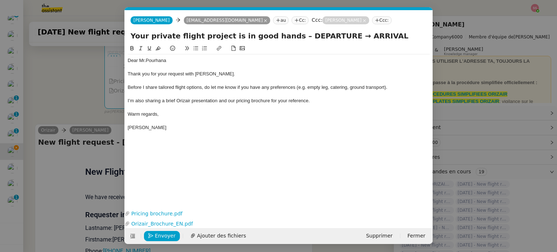
scroll to position [0, 22]
drag, startPoint x: 326, startPoint y: 34, endPoint x: 286, endPoint y: 33, distance: 40.6
click at [286, 33] on input "Your private flight project is in good hands – DEPARTURE → ARRIVAL" at bounding box center [278, 35] width 296 height 11
drag, startPoint x: 391, startPoint y: 36, endPoint x: 326, endPoint y: 39, distance: 64.9
click at [326, 39] on input "Your private flight project is in good hands – Newcastle→ ARRIVAL" at bounding box center [278, 35] width 296 height 11
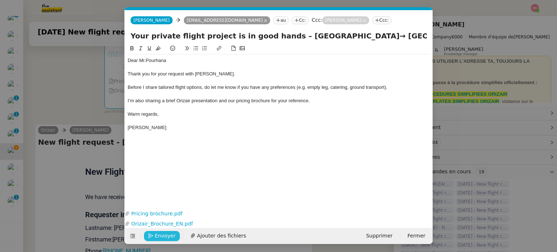
type input "Your private flight project is in good hands – Newcastle→ Ibiza"
click at [162, 236] on span "Envoyer" at bounding box center [165, 236] width 21 height 8
click at [162, 236] on span "Confirmer l'envoi" at bounding box center [176, 236] width 43 height 8
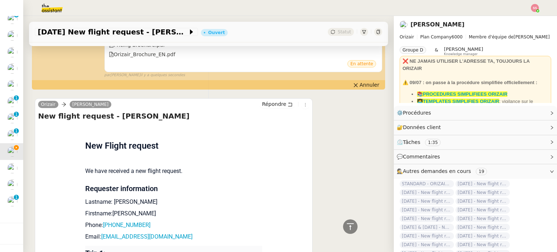
scroll to position [287, 0]
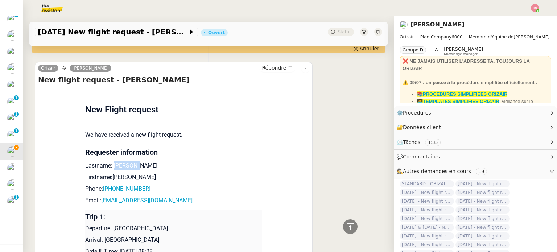
drag, startPoint x: 134, startPoint y: 159, endPoint x: 110, endPoint y: 157, distance: 23.6
click at [110, 161] on p "Lastname: Pourhana" at bounding box center [173, 165] width 177 height 9
copy p "Pourhana"
drag, startPoint x: 144, startPoint y: 183, endPoint x: 105, endPoint y: 180, distance: 38.9
click at [105, 184] on p "Phone: +447946785117" at bounding box center [173, 188] width 177 height 9
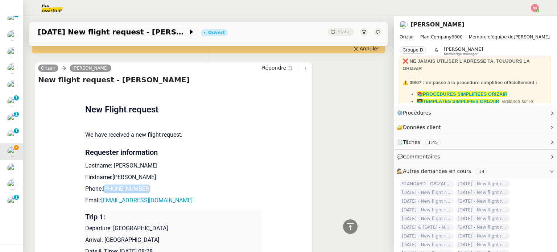
copy link "447946785117"
click at [167, 196] on p "Email: lpourhana@gmail.com" at bounding box center [173, 200] width 177 height 9
drag, startPoint x: 163, startPoint y: 191, endPoint x: 98, endPoint y: 192, distance: 65.2
click at [98, 196] on p "Email: lpourhana@gmail.com" at bounding box center [173, 200] width 177 height 9
copy link "lpourhana@gmail.com"
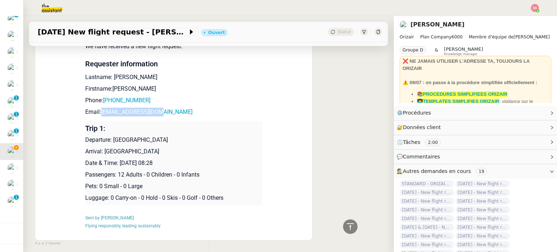
scroll to position [396, 0]
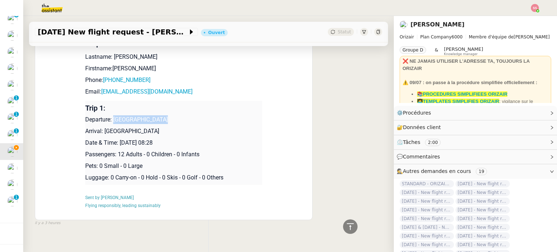
drag, startPoint x: 162, startPoint y: 113, endPoint x: 111, endPoint y: 109, distance: 50.9
click at [111, 115] on p "Departure: Newcastle Airport" at bounding box center [173, 119] width 177 height 9
copy p "Newcastle Airport"
drag, startPoint x: 133, startPoint y: 120, endPoint x: 99, endPoint y: 121, distance: 33.7
click at [99, 127] on p "Arrival: Ibiza Airport" at bounding box center [173, 131] width 177 height 9
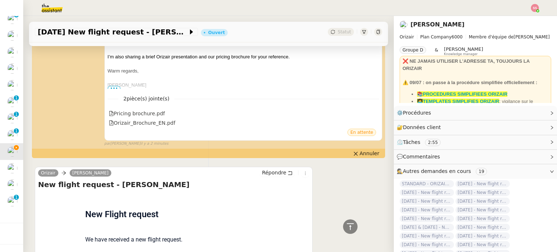
scroll to position [37, 0]
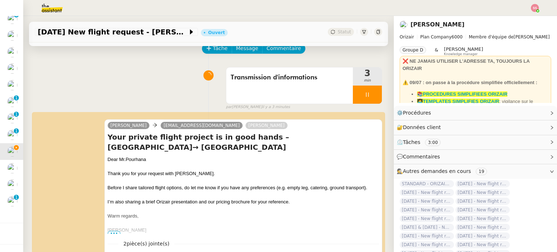
click at [366, 95] on div at bounding box center [367, 95] width 29 height 18
click at [372, 95] on icon at bounding box center [374, 94] width 5 height 4
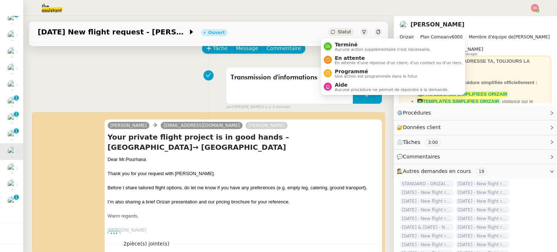
click at [340, 34] on span "Statut" at bounding box center [343, 31] width 13 height 5
click at [344, 57] on span "En attente" at bounding box center [398, 58] width 128 height 6
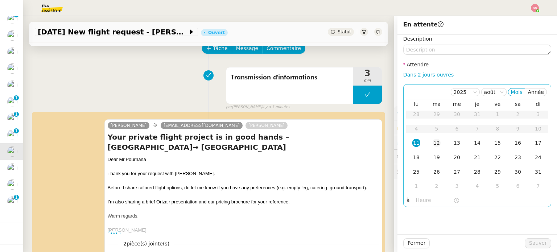
click at [432, 140] on div "12" at bounding box center [436, 143] width 8 height 8
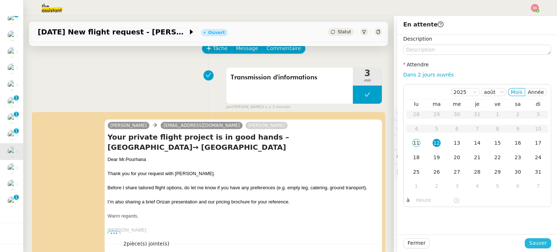
click at [529, 243] on span "Sauver" at bounding box center [538, 243] width 18 height 8
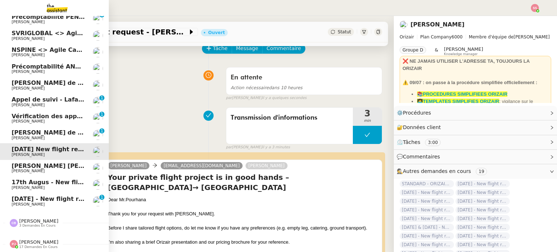
scroll to position [157, 0]
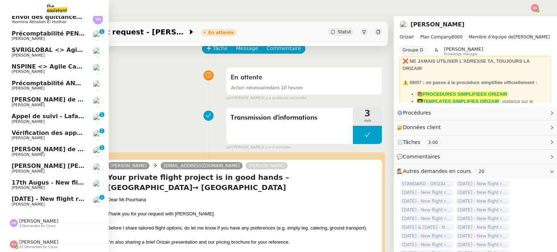
click at [49, 179] on span "17th Augus - New flight request - Kateryna Kyselova" at bounding box center [94, 182] width 165 height 7
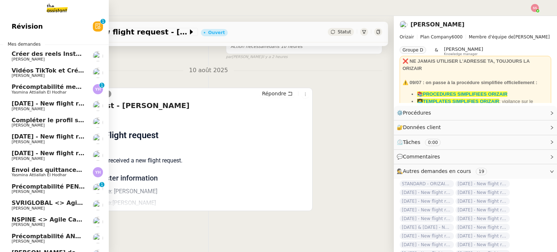
click at [65, 106] on span "30th July 2027 - New flight request - Alice Terrell" at bounding box center [87, 103] width 150 height 7
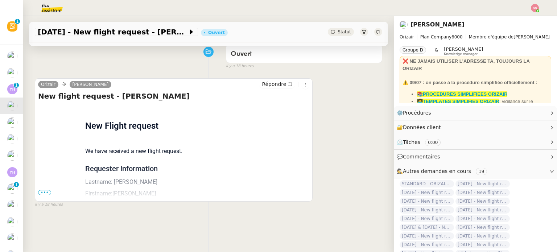
scroll to position [72, 0]
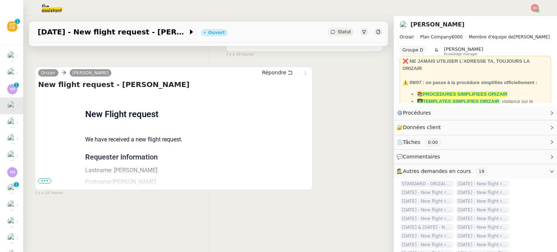
click at [43, 180] on span "•••" at bounding box center [44, 180] width 13 height 5
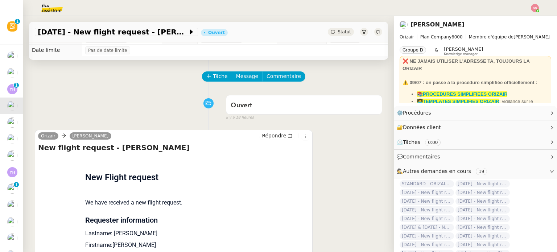
scroll to position [0, 0]
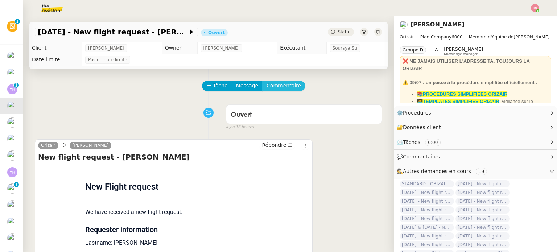
click at [272, 87] on span "Commentaire" at bounding box center [283, 86] width 34 height 8
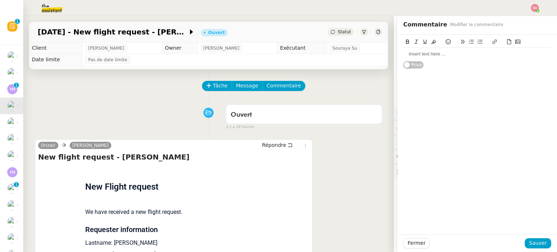
click at [425, 55] on div at bounding box center [477, 54] width 148 height 7
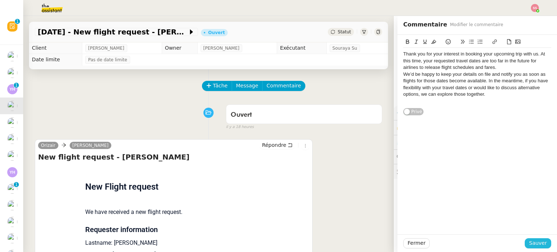
click at [538, 242] on span "Sauver" at bounding box center [538, 243] width 18 height 8
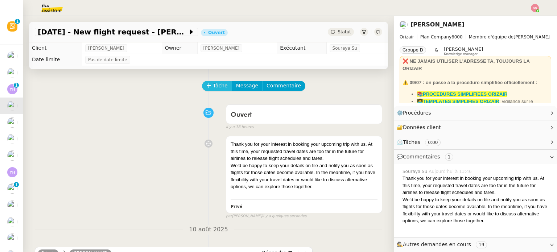
click at [213, 83] on span "Tâche" at bounding box center [220, 86] width 15 height 8
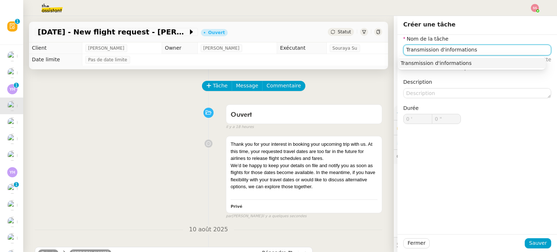
click at [415, 61] on div "Transmission d'informations" at bounding box center [471, 63] width 142 height 7
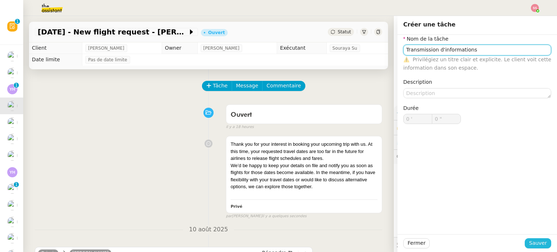
type input "Transmission d'informations"
click at [531, 245] on span "Sauver" at bounding box center [538, 243] width 18 height 8
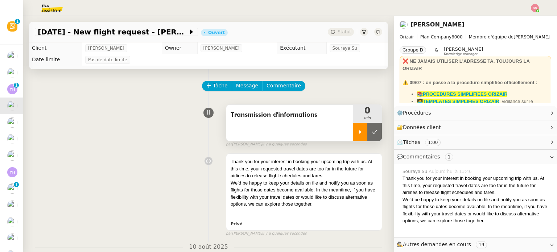
click at [355, 132] on div at bounding box center [360, 132] width 14 height 18
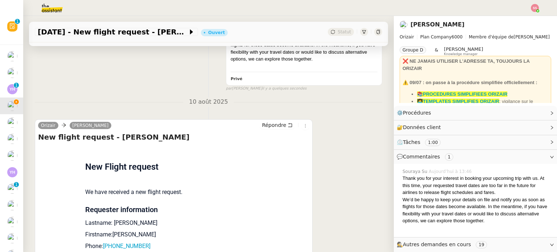
scroll to position [290, 0]
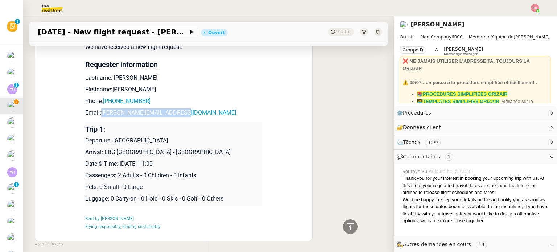
drag, startPoint x: 179, startPoint y: 117, endPoint x: 97, endPoint y: 116, distance: 82.3
click at [97, 116] on p "Email: alice.terrell2011@gmail.com" at bounding box center [173, 112] width 177 height 9
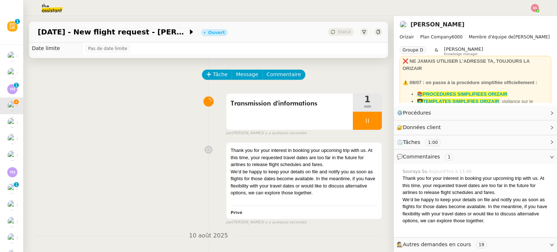
scroll to position [0, 0]
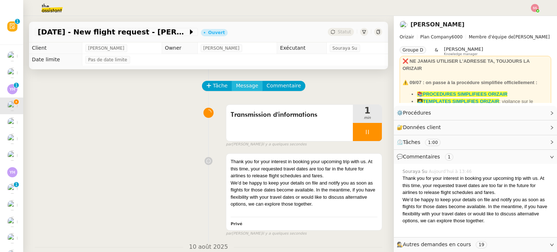
click at [241, 87] on span "Message" at bounding box center [247, 86] width 22 height 8
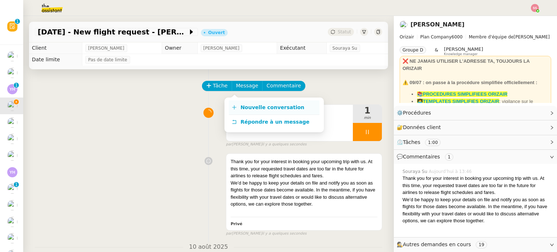
click at [248, 105] on span "Nouvelle conversation" at bounding box center [272, 107] width 64 height 6
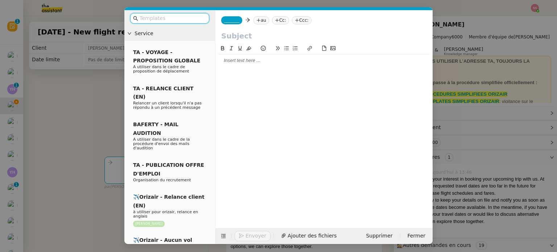
click at [256, 21] on icon at bounding box center [258, 20] width 4 height 4
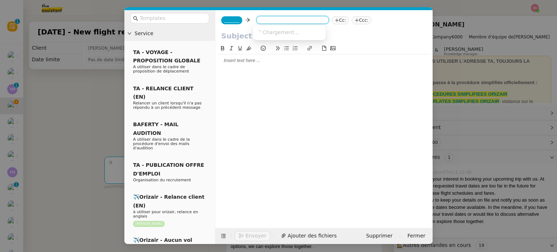
paste input "alice.terrell2011@gmail.com"
type input "alice.terrell2011@gmail.com"
click at [288, 32] on span "alice.terrell2011@gmail.com" at bounding box center [321, 32] width 131 height 6
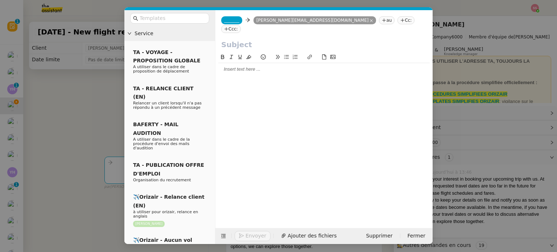
click at [230, 19] on span "_______" at bounding box center [231, 20] width 15 height 5
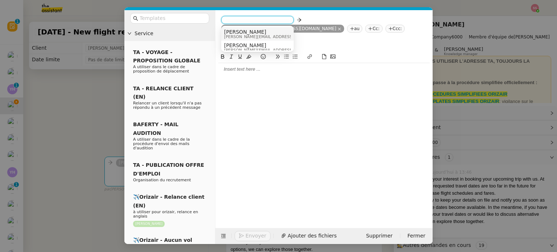
click at [248, 36] on span "josephine.k@orizair.com" at bounding box center [275, 37] width 103 height 4
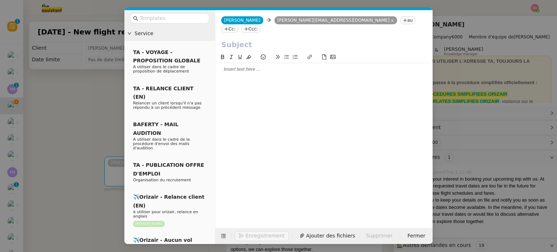
click at [261, 25] on nz-tag "Ccc:" at bounding box center [251, 29] width 20 height 8
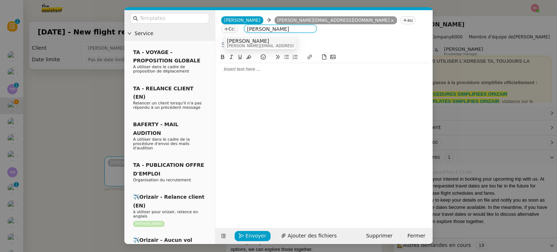
type input "Louis Frei"
click at [264, 44] on div "Louis Frei louis@orizair.com" at bounding box center [260, 43] width 67 height 10
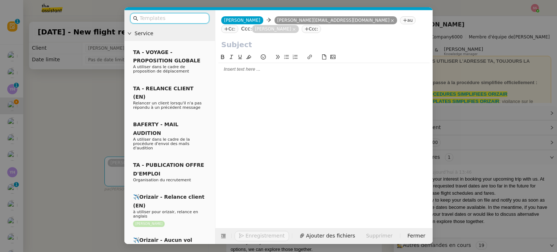
click at [177, 15] on input "text" at bounding box center [172, 18] width 65 height 8
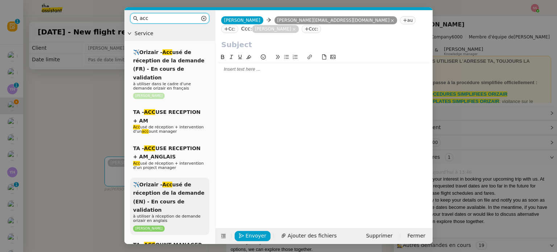
type input "acc"
click at [172, 187] on span "✈️Orizair - Acc usé de réception de la demande (EN) - En cours de validation" at bounding box center [168, 197] width 71 height 31
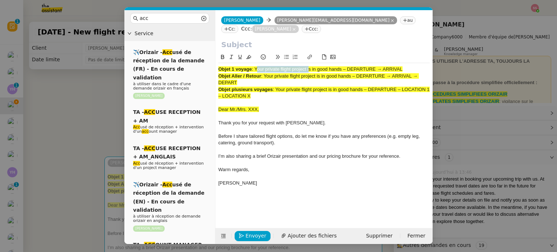
drag, startPoint x: 256, startPoint y: 69, endPoint x: 308, endPoint y: 69, distance: 52.2
click at [308, 69] on span ": Your private flight project is in good hands – DEPARTURE → ARRIVAL" at bounding box center [326, 68] width 151 height 5
click at [271, 46] on input "text" at bounding box center [323, 44] width 205 height 11
paste input "Your private flight project"
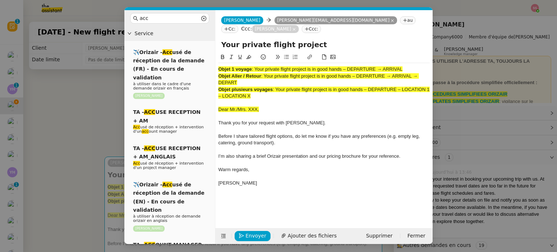
type input "Your private flight project"
drag, startPoint x: 263, startPoint y: 97, endPoint x: 215, endPoint y: 52, distance: 66.6
click at [215, 52] on form "Josephine Josephine alice.terrell2011@gmail.com alice.terrell2011@gmail.com au …" at bounding box center [323, 127] width 217 height 234
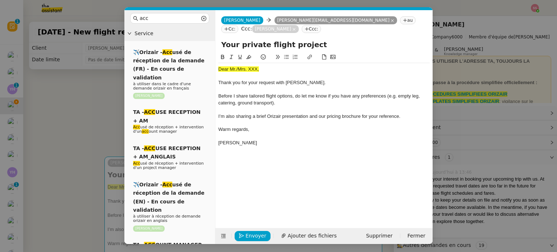
click at [238, 69] on span "Dear Mr./Mrs. XXX," at bounding box center [238, 68] width 41 height 5
click at [248, 59] on icon at bounding box center [248, 56] width 5 height 5
click at [248, 83] on span "Thank you for your request with Orizair." at bounding box center [271, 82] width 107 height 5
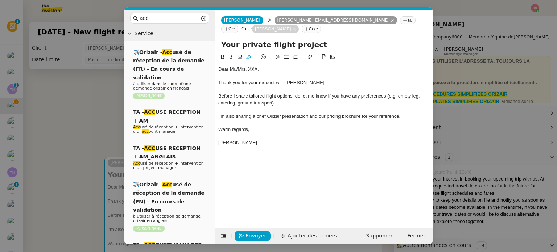
click at [103, 116] on nz-modal-container "acc Service ✈️Orizair - Acc usé de réception de la demande (FR) - En cours de v…" at bounding box center [278, 126] width 557 height 252
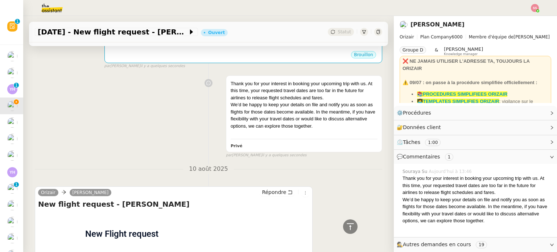
scroll to position [399, 0]
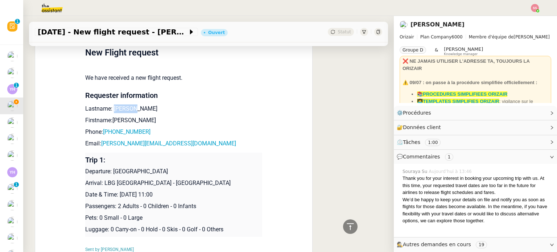
drag, startPoint x: 133, startPoint y: 111, endPoint x: 110, endPoint y: 108, distance: 23.3
click at [110, 108] on p "Lastname: Terrell" at bounding box center [173, 108] width 177 height 9
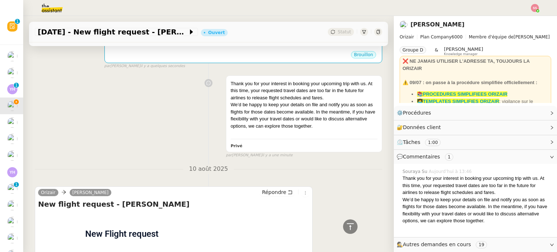
scroll to position [109, 0]
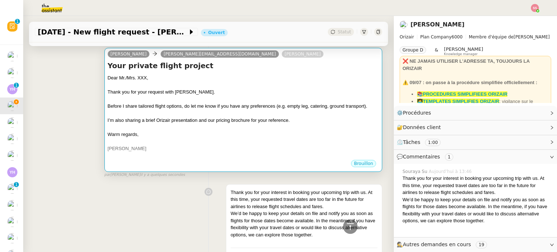
click at [204, 110] on div "Before I share tailored flight options, do let me know if you have any preferen…" at bounding box center [243, 106] width 271 height 7
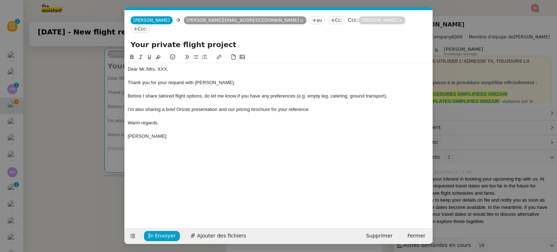
scroll to position [0, 22]
drag, startPoint x: 177, startPoint y: 60, endPoint x: 142, endPoint y: 61, distance: 34.8
click at [142, 66] on div "Dear Mr./Mrs. XXX," at bounding box center [279, 69] width 302 height 7
click at [84, 130] on nz-modal-container "acc Service ✈️Orizair - Acc usé de réception de la demande (FR) - En cours de v…" at bounding box center [278, 126] width 557 height 252
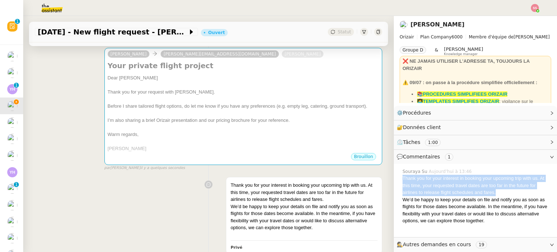
drag, startPoint x: 396, startPoint y: 178, endPoint x: 494, endPoint y: 191, distance: 98.6
click at [494, 191] on div "Thank you for your interest in booking your upcoming trip with us. At this time…" at bounding box center [476, 185] width 149 height 21
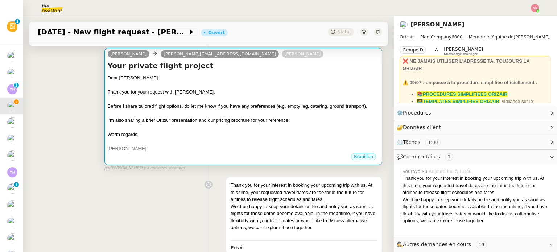
click at [322, 117] on div at bounding box center [243, 113] width 271 height 7
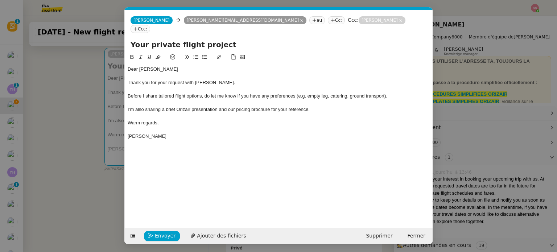
scroll to position [0, 22]
click at [197, 80] on span "Thank you for your request with Orizair." at bounding box center [181, 82] width 107 height 5
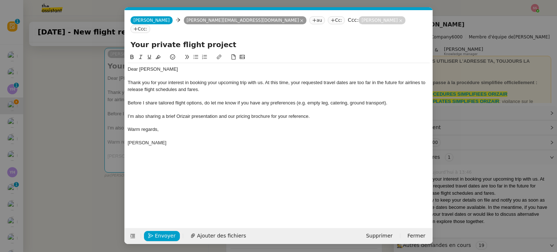
click at [92, 126] on nz-modal-container "acc Service ✈️Orizair - Acc usé de réception de la demande (FR) - En cours de v…" at bounding box center [278, 126] width 557 height 252
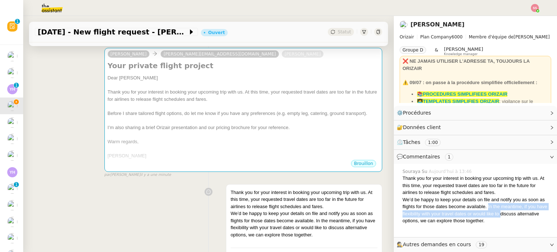
drag, startPoint x: 482, startPoint y: 205, endPoint x: 494, endPoint y: 211, distance: 13.9
click at [494, 211] on div "We’d be happy to keep your details on file and notify you as soon as flights fo…" at bounding box center [476, 210] width 149 height 28
click at [503, 213] on div "We’d be happy to keep your details on file and notify you as soon as flights fo…" at bounding box center [476, 210] width 149 height 28
drag, startPoint x: 518, startPoint y: 206, endPoint x: 523, endPoint y: 222, distance: 17.5
click at [523, 222] on div "We’d be happy to keep your details on file and notify you as soon as flights fo…" at bounding box center [476, 210] width 149 height 28
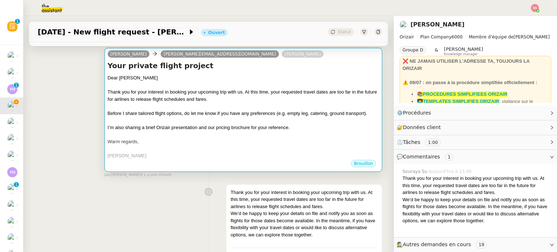
click at [256, 116] on span "Before I share tailored flight options, do let me know if you have any preferen…" at bounding box center [237, 113] width 259 height 5
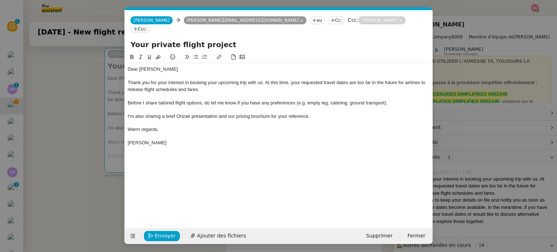
scroll to position [0, 22]
click at [253, 106] on div at bounding box center [279, 109] width 302 height 7
click at [250, 100] on span "Before I share tailored flight options, do let me know if you have any preferen…" at bounding box center [257, 102] width 259 height 5
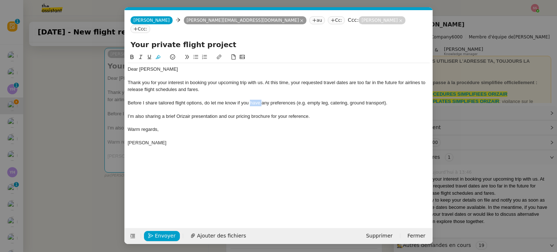
click at [250, 100] on span "Before I share tailored flight options, do let me know if you have any preferen…" at bounding box center [257, 102] width 259 height 5
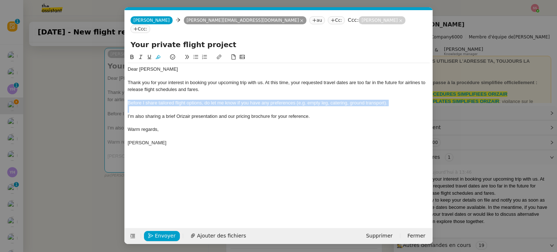
click at [250, 100] on span "Before I share tailored flight options, do let me know if you have any preferen…" at bounding box center [257, 102] width 259 height 5
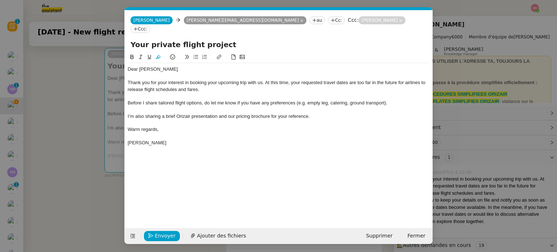
scroll to position [0, 0]
click at [303, 113] on div "I’m also sharing a brief Orizair presentation and our pricing brochure for your…" at bounding box center [279, 116] width 302 height 7
drag, startPoint x: 418, startPoint y: 75, endPoint x: 402, endPoint y: 75, distance: 15.6
click at [402, 79] on div "Thank you for your interest in booking your upcoming trip with us. At this time…" at bounding box center [279, 85] width 302 height 13
click at [128, 100] on div "if you have flexibility with your travel dates or would like to discuss alterna…" at bounding box center [279, 103] width 302 height 7
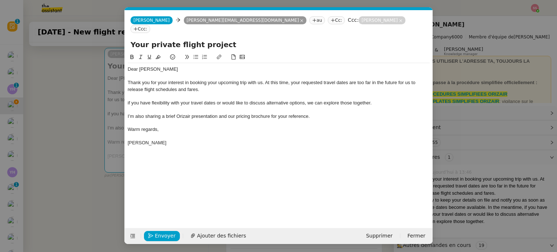
click at [0, 0] on lt-strong "I" at bounding box center [0, 0] width 0 height 0
click at [216, 237] on span "Ajouter des fichiers" at bounding box center [221, 236] width 49 height 8
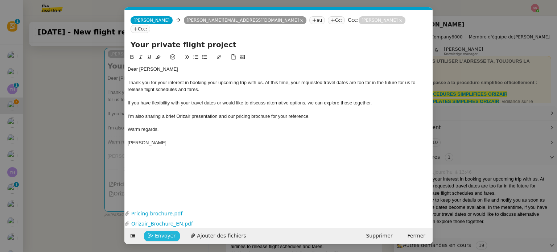
click at [172, 233] on span "Envoyer" at bounding box center [165, 236] width 21 height 8
click at [172, 233] on span "Confirmer l'envoi" at bounding box center [176, 236] width 43 height 8
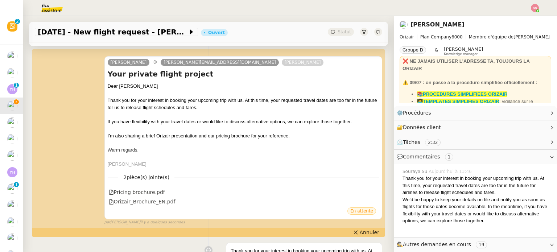
scroll to position [109, 0]
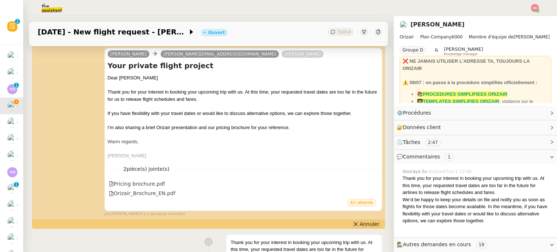
click at [359, 225] on span "Annuler" at bounding box center [369, 223] width 20 height 7
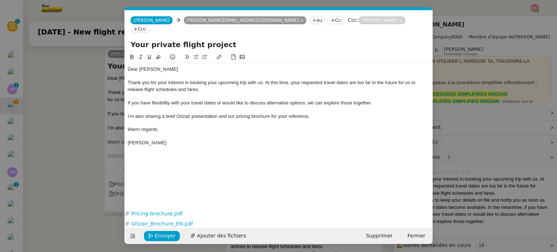
scroll to position [0, 15]
click at [397, 79] on div "Thank you for your interest in booking your upcoming trip with us. At this time…" at bounding box center [279, 85] width 302 height 13
click at [165, 234] on span "Envoyer" at bounding box center [165, 236] width 21 height 8
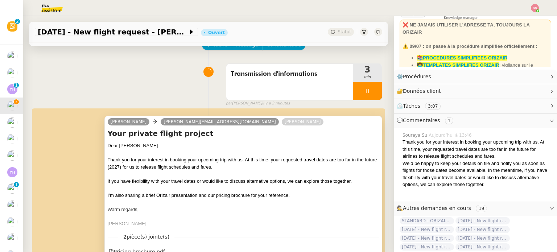
scroll to position [72, 0]
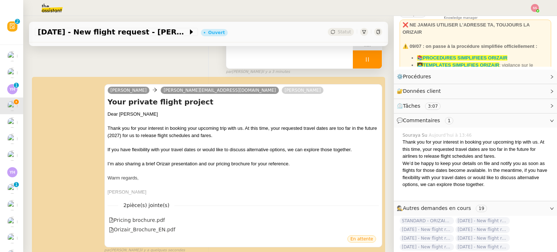
click at [367, 63] on div at bounding box center [367, 59] width 29 height 18
click at [371, 62] on icon at bounding box center [374, 60] width 6 height 6
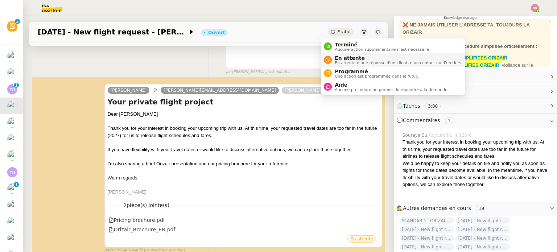
click at [344, 63] on span "En attente d'une réponse d'un client, d'un contact ou d'un tiers." at bounding box center [398, 63] width 128 height 4
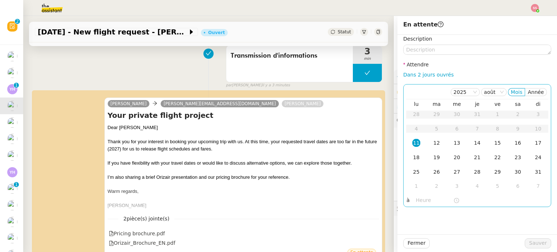
scroll to position [36, 0]
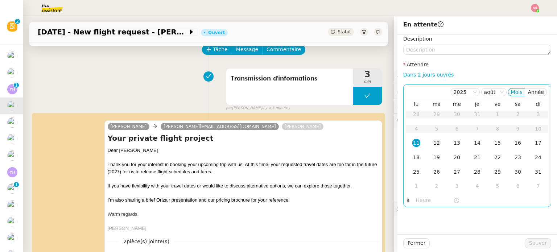
click at [431, 148] on td "12" at bounding box center [436, 143] width 20 height 14
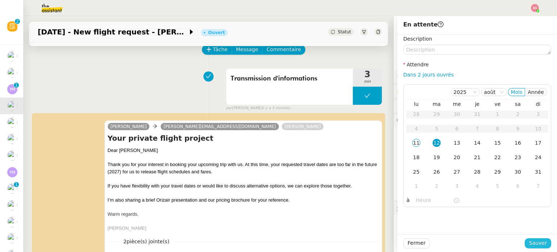
click at [539, 245] on span "Sauver" at bounding box center [538, 243] width 18 height 8
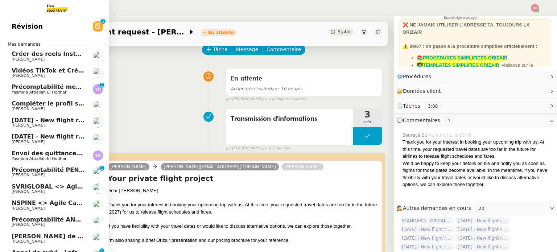
click at [46, 120] on span "14th January 2026 - New flight request - Nicholas Burn" at bounding box center [87, 120] width 150 height 7
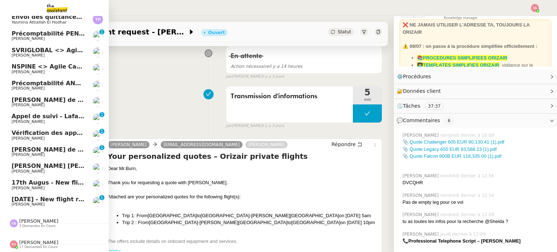
scroll to position [140, 0]
click at [66, 193] on link "20th June 2026 - New flight request - Conor Robinson Louis Frei 0 1 2 3 4 5 6 7…" at bounding box center [54, 201] width 109 height 17
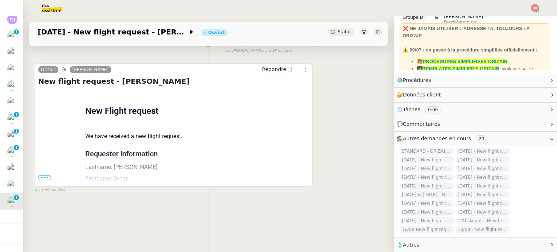
scroll to position [36, 0]
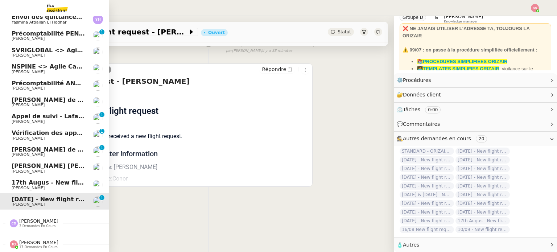
click at [29, 186] on span "Louis Frei" at bounding box center [48, 188] width 73 height 4
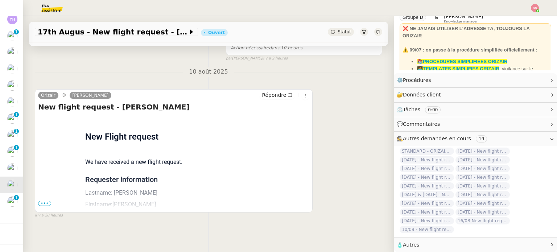
click at [44, 201] on span "•••" at bounding box center [44, 203] width 13 height 5
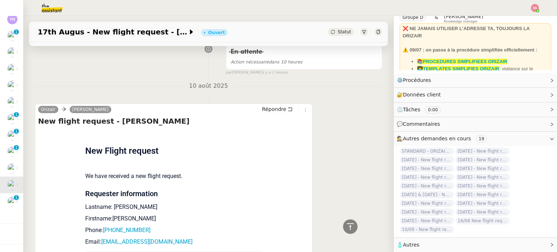
scroll to position [0, 0]
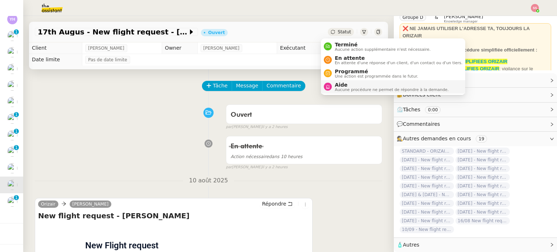
click at [346, 88] on span "Aucune procédure ne permet de répondre à la demande." at bounding box center [391, 90] width 114 height 4
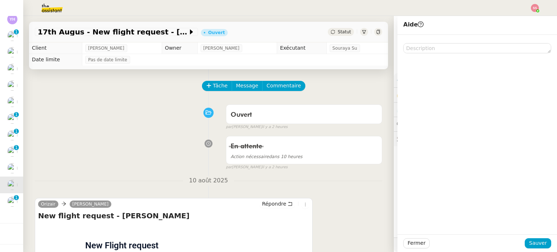
scroll to position [36, 0]
click at [423, 49] on textarea at bounding box center [477, 48] width 148 height 10
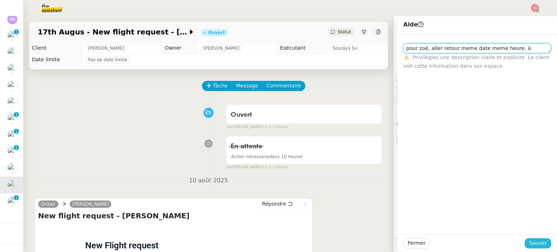
type textarea "pour zoé, aller retour meme date meme heure, à confirmer"
click at [537, 241] on span "Sauver" at bounding box center [538, 243] width 18 height 8
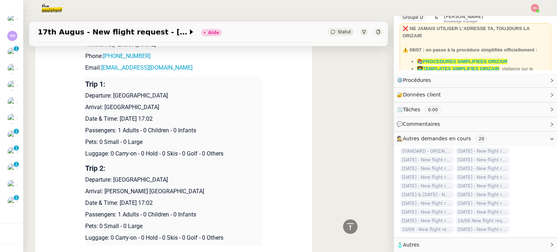
scroll to position [290, 0]
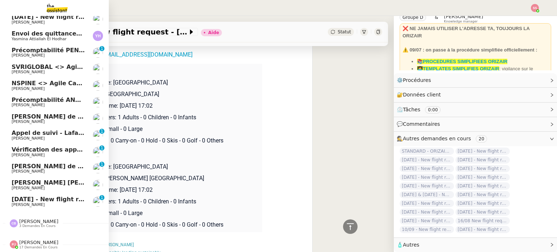
click at [46, 196] on span "20th June 2026 - New flight request - Conor Robinson" at bounding box center [87, 199] width 150 height 7
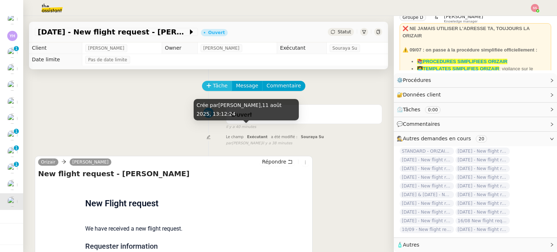
click at [206, 88] on icon at bounding box center [208, 85] width 5 height 5
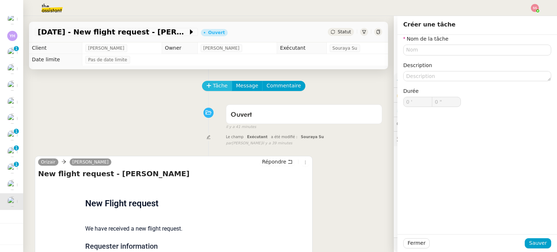
scroll to position [36, 0]
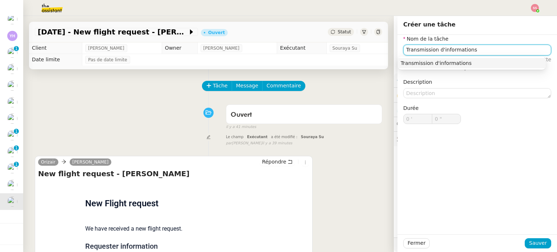
click at [473, 64] on div "Transmission d'informations" at bounding box center [471, 63] width 142 height 7
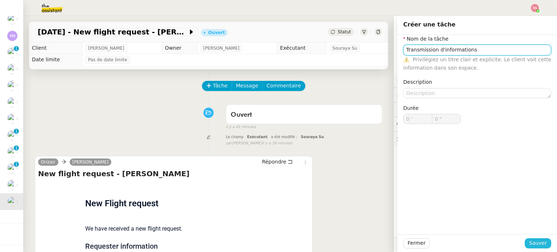
type input "Transmission d'informations"
click at [542, 241] on button "Sauver" at bounding box center [537, 243] width 26 height 10
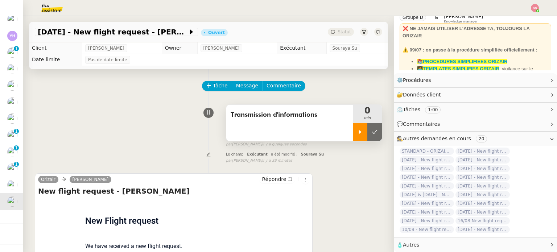
click at [353, 136] on div at bounding box center [360, 132] width 14 height 18
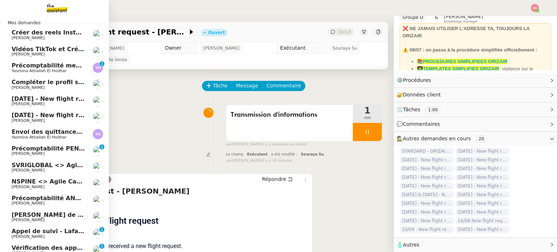
scroll to position [32, 0]
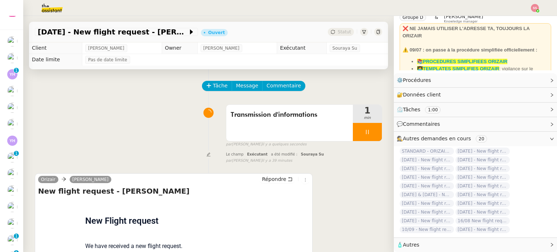
click at [537, 4] on div at bounding box center [534, 8] width 8 height 8
click at [529, 14] on div "Suivi Déconnexion" at bounding box center [514, 25] width 47 height 23
click at [520, 19] on li "Suivi" at bounding box center [514, 21] width 47 height 10
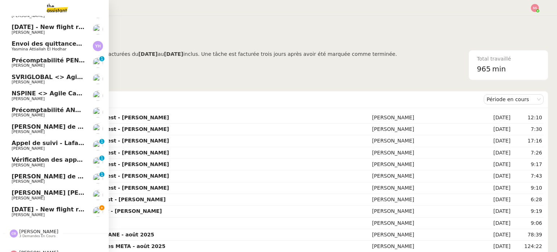
scroll to position [140, 0]
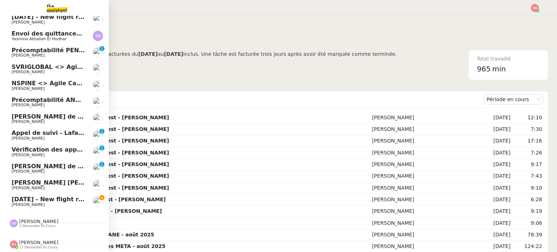
drag, startPoint x: 32, startPoint y: 191, endPoint x: 39, endPoint y: 187, distance: 8.0
click at [32, 193] on link "20th June 2026 - New flight request - Conor Robinson Louis Frei" at bounding box center [54, 201] width 109 height 17
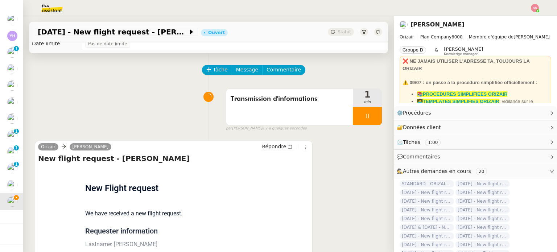
scroll to position [97, 0]
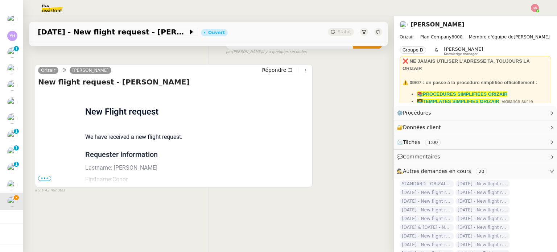
click at [48, 172] on div "Flight request created by Conor Robinson New Flight request We have received a …" at bounding box center [173, 252] width 271 height 322
click at [48, 176] on span "•••" at bounding box center [44, 178] width 13 height 5
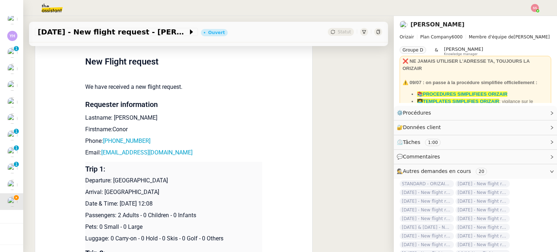
scroll to position [242, 0]
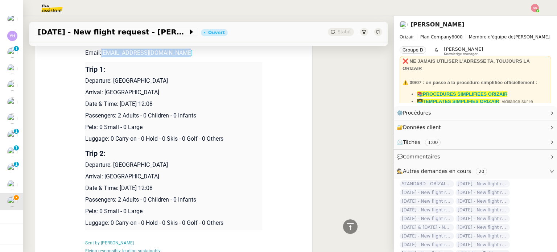
drag, startPoint x: 187, startPoint y: 58, endPoint x: 98, endPoint y: 55, distance: 88.8
click at [98, 55] on p "Email: conorrobinson2009@gmail.com" at bounding box center [173, 53] width 177 height 9
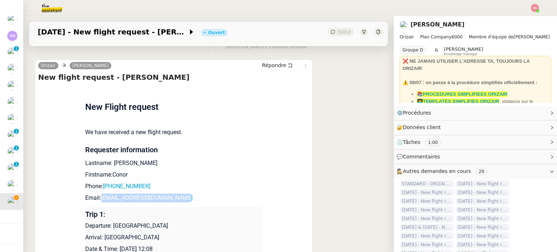
scroll to position [0, 0]
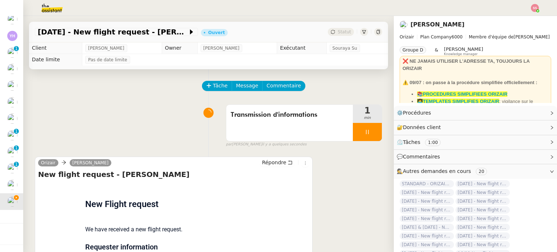
click at [225, 92] on div "Tâche Message Commentaire" at bounding box center [292, 89] width 179 height 17
click at [236, 89] on span "Message" at bounding box center [247, 86] width 22 height 8
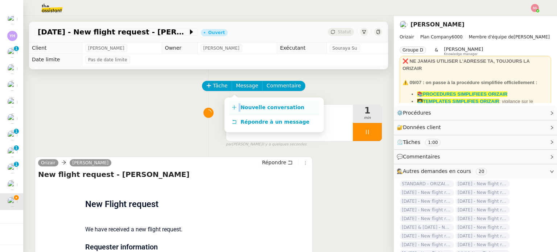
click at [239, 107] on link "Nouvelle conversation" at bounding box center [274, 107] width 91 height 14
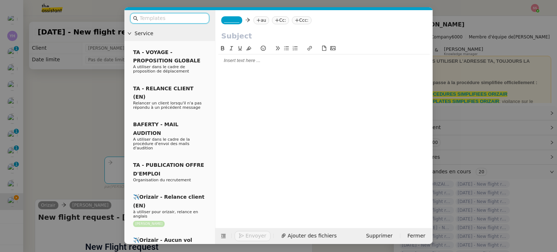
click at [254, 23] on nz-tag "au" at bounding box center [261, 20] width 16 height 8
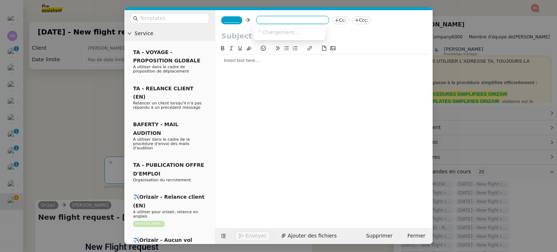
click at [256, 19] on nz-select-top-control at bounding box center [292, 20] width 72 height 8
paste input "conorrobinson2009@gmail.com"
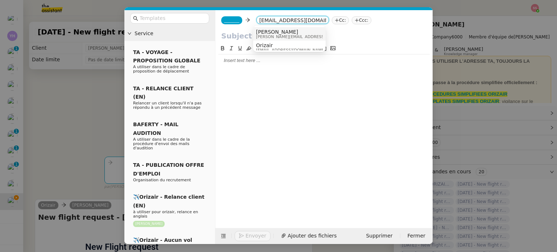
scroll to position [0, 4]
type input "conorrobinson2009@gmail.com"
click at [276, 31] on span "conorrobinson2009@gmail.com" at bounding box center [300, 32] width 89 height 6
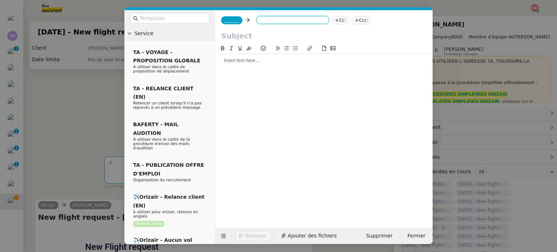
scroll to position [0, 0]
click at [225, 22] on span "_______" at bounding box center [231, 20] width 15 height 5
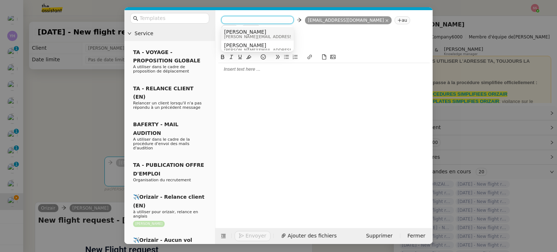
click at [252, 32] on span "Josephine" at bounding box center [275, 32] width 103 height 6
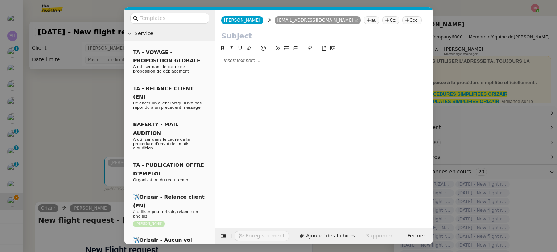
click at [402, 21] on nz-tag "Ccc:" at bounding box center [412, 20] width 20 height 8
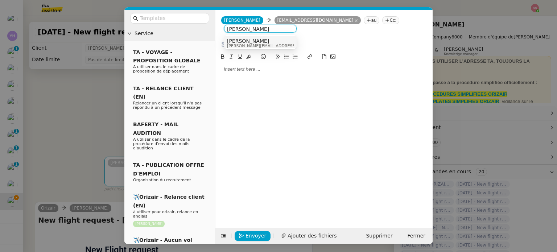
type input "Louis Frei"
click at [238, 44] on span "louis@orizair.com" at bounding box center [278, 46] width 103 height 4
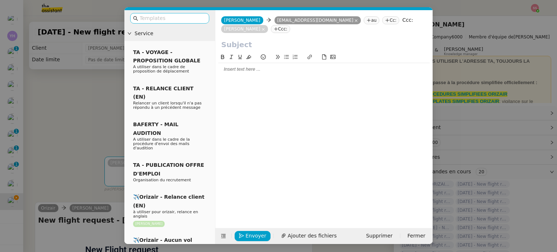
click at [167, 13] on nz-input-group at bounding box center [169, 18] width 79 height 11
click at [170, 16] on input "text" at bounding box center [172, 18] width 65 height 8
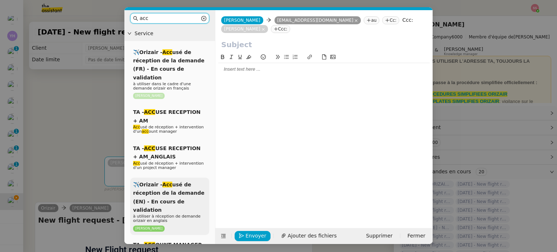
type input "acc"
click at [173, 184] on span "✈️Orizair - Acc usé de réception de la demande (EN) - En cours de validation" at bounding box center [168, 197] width 71 height 31
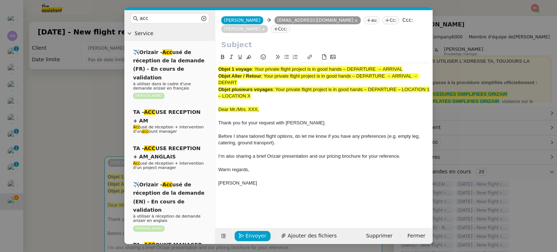
drag, startPoint x: 255, startPoint y: 71, endPoint x: 408, endPoint y: 69, distance: 152.2
click at [408, 69] on div "Objet 1 voyage : Your private flight project is in good hands – DEPARTURE → ARR…" at bounding box center [323, 69] width 211 height 7
click at [284, 37] on div "Josephine Josephine conorrobinson2009@gmail.com conorrobinson2009@gmail.com au …" at bounding box center [323, 24] width 217 height 29
click at [283, 42] on input "text" at bounding box center [323, 44] width 205 height 11
paste input "Your private flight project is in good hands – DEPARTURE → ARRIVAL"
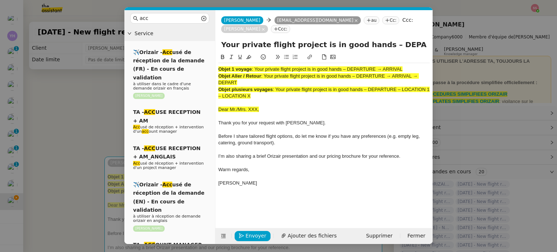
scroll to position [0, 31]
type input "Your private flight project is in good hands – DEPARTURE → ARRIVAL"
drag, startPoint x: 265, startPoint y: 96, endPoint x: 180, endPoint y: 30, distance: 107.9
click at [180, 30] on nz-layout "acc Service ✈️Orizair - Acc usé de réception de la demande (FR) - En cours de v…" at bounding box center [278, 127] width 308 height 234
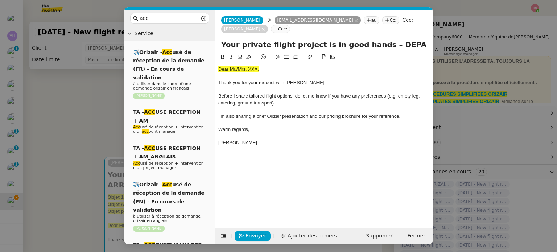
scroll to position [123, 0]
click at [244, 65] on div "Dear Mr./Mrs. XXX, Thank you for your request with Orizair. Before I share tail…" at bounding box center [323, 109] width 211 height 93
click at [243, 67] on div "Dear Mr./Mrs. XXX," at bounding box center [323, 69] width 211 height 7
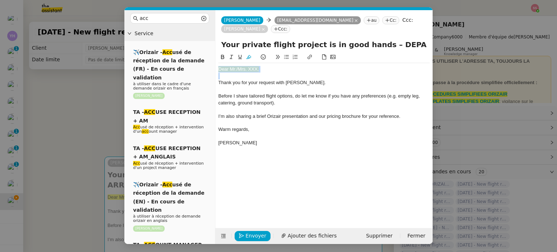
click at [246, 59] on icon at bounding box center [248, 56] width 5 height 5
click at [278, 76] on div at bounding box center [323, 76] width 211 height 7
drag, startPoint x: 274, startPoint y: 75, endPoint x: 238, endPoint y: 71, distance: 36.4
click at [238, 71] on div "Dear Mr./Mrs. XXX, Thank you for your request with Orizair. Before I share tail…" at bounding box center [323, 109] width 211 height 93
click at [292, 230] on div "Envoyer Ajouter des fichiers Supprimer Fermer" at bounding box center [323, 236] width 217 height 16
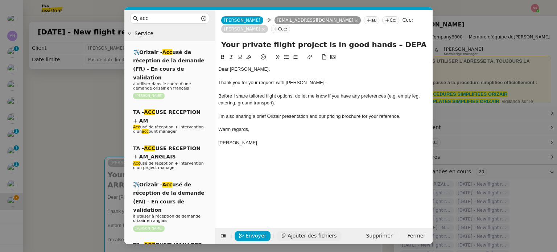
click at [292, 231] on button "Ajouter des fichiers" at bounding box center [308, 236] width 64 height 10
click at [75, 120] on nz-modal-container "acc Service ✈️Orizair - Acc usé de réception de la demande (FR) - En cours de v…" at bounding box center [278, 126] width 557 height 252
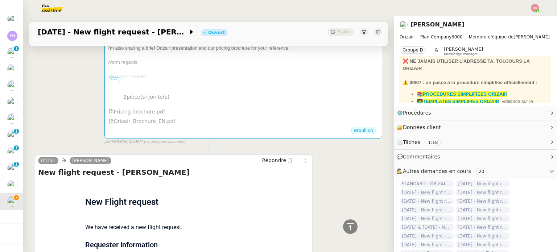
scroll to position [145, 0]
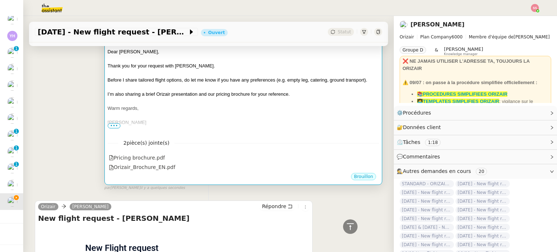
click at [277, 126] on div at bounding box center [243, 129] width 271 height 7
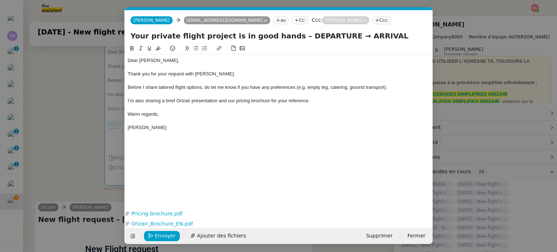
scroll to position [0, 22]
click at [321, 36] on input "Your private flight project is in good hands – DEPARTURE → ARRIVAL" at bounding box center [278, 35] width 296 height 11
drag, startPoint x: 328, startPoint y: 34, endPoint x: 286, endPoint y: 35, distance: 42.0
click at [286, 35] on input "Your private flight project is in good hands – DEPARTURE → ARRIVAL" at bounding box center [278, 35] width 296 height 11
drag, startPoint x: 362, startPoint y: 39, endPoint x: 316, endPoint y: 36, distance: 46.5
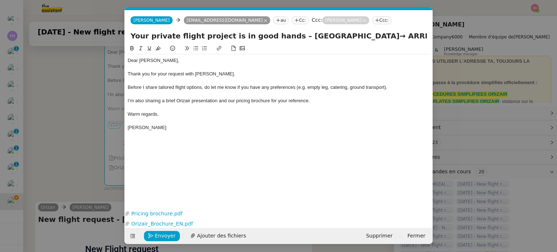
click at [316, 36] on input "Your private flight project is in good hands – London→ ARRIVAL" at bounding box center [278, 35] width 296 height 11
type input "Your private flight project is in good hands – London→Skiathos -> London"
click at [55, 106] on nz-modal-container "acc Service ✈️Orizair - Acc usé de réception de la demande (FR) - En cours de v…" at bounding box center [278, 126] width 557 height 252
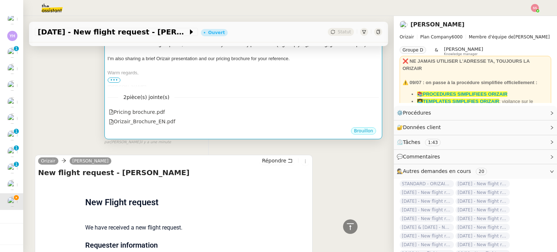
scroll to position [45, 0]
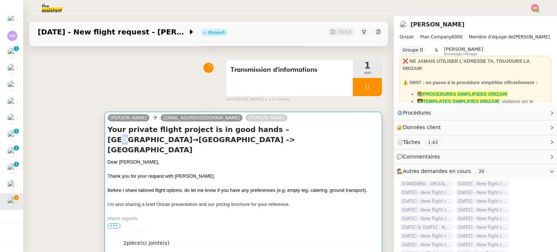
click at [268, 134] on h4 "Your private flight project is in good hands – London→Skiathos -> London" at bounding box center [243, 139] width 271 height 30
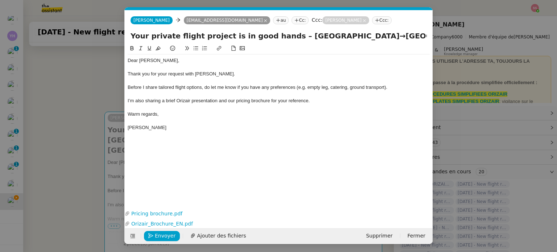
scroll to position [0, 22]
click at [344, 36] on input "Your private flight project is in good hands – London→Skiathos -> London" at bounding box center [278, 35] width 296 height 11
type input "Your private flight project is in good hands – London→Skiathos Island -> London"
click at [158, 240] on button "Envoyer" at bounding box center [162, 236] width 36 height 10
click at [158, 240] on button "Confirmer l'envoi" at bounding box center [173, 236] width 59 height 10
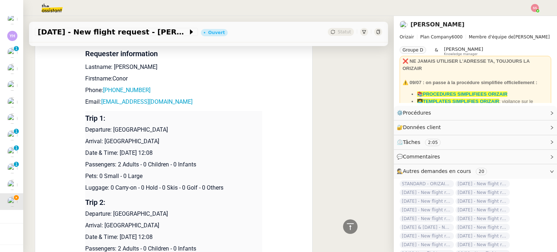
scroll to position [349, 0]
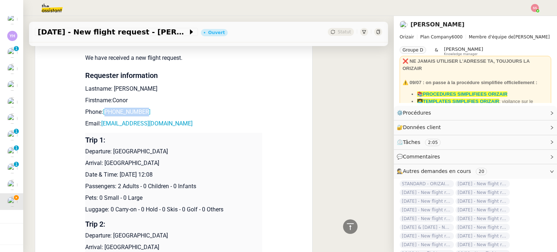
drag, startPoint x: 148, startPoint y: 114, endPoint x: 104, endPoint y: 109, distance: 44.1
click at [104, 109] on p "Phone: +447949493157" at bounding box center [173, 112] width 177 height 9
drag, startPoint x: 193, startPoint y: 122, endPoint x: 99, endPoint y: 125, distance: 93.5
click at [99, 125] on p "Email: conorrobinson2009@gmail.com" at bounding box center [173, 123] width 177 height 9
drag, startPoint x: 171, startPoint y: 150, endPoint x: 110, endPoint y: 150, distance: 61.6
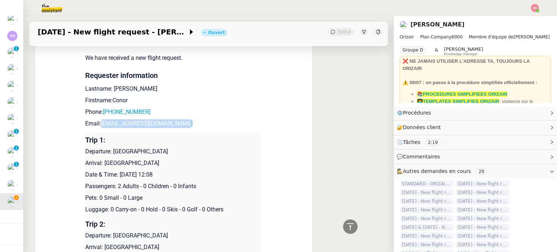
click at [110, 150] on p "Departure: London City Airport" at bounding box center [173, 151] width 177 height 9
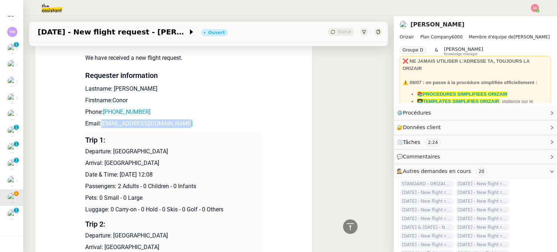
drag, startPoint x: 191, startPoint y: 167, endPoint x: 100, endPoint y: 163, distance: 91.8
click at [100, 163] on p "Arrival: Skiathos Island National Airport" at bounding box center [173, 163] width 177 height 9
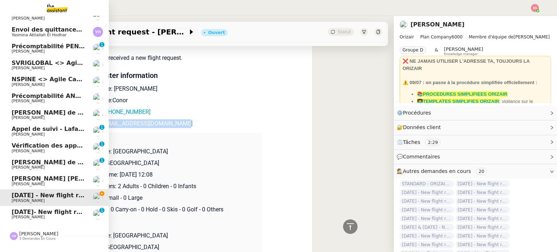
click at [30, 217] on span "Louis Frei" at bounding box center [48, 217] width 73 height 4
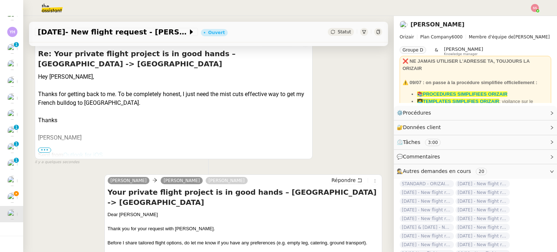
scroll to position [168, 0]
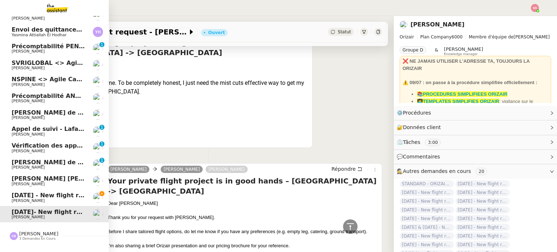
click at [48, 196] on span "20th June 2026 - New flight request - Conor Robinson" at bounding box center [87, 195] width 150 height 7
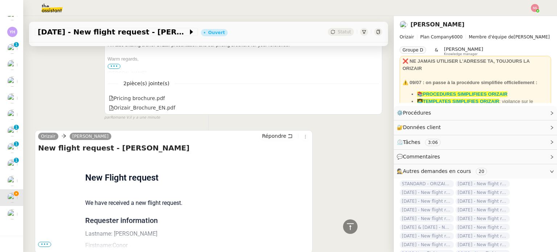
scroll to position [251, 0]
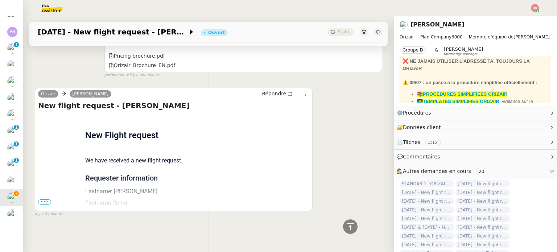
click at [48, 199] on span "•••" at bounding box center [44, 201] width 13 height 5
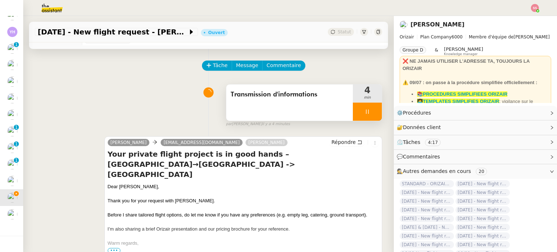
scroll to position [0, 0]
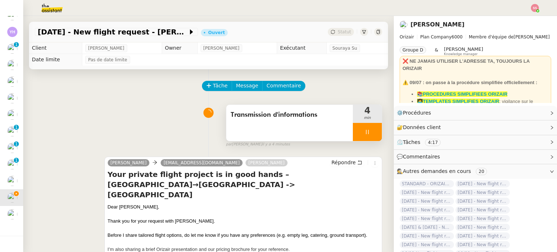
click at [363, 130] on div at bounding box center [367, 132] width 29 height 18
click at [371, 130] on icon at bounding box center [374, 132] width 6 height 6
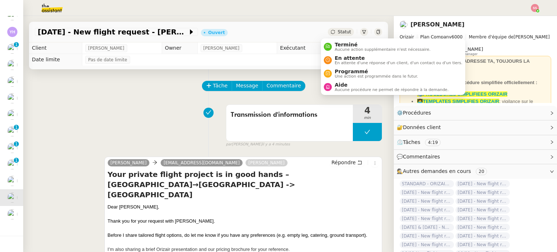
click at [340, 35] on div "Statut" at bounding box center [341, 32] width 26 height 8
click at [350, 57] on span "En attente" at bounding box center [398, 58] width 128 height 6
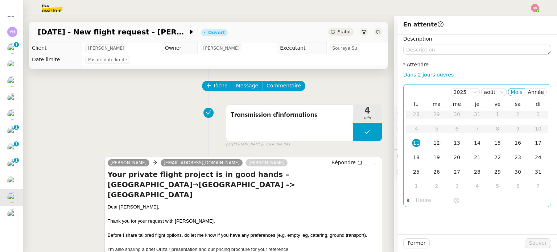
click at [432, 146] on div "12" at bounding box center [436, 143] width 8 height 8
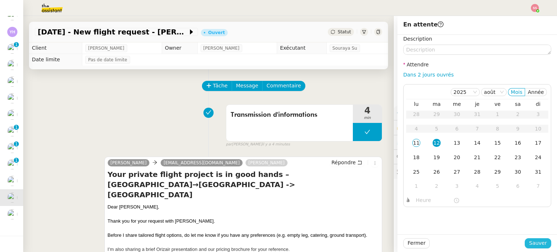
click at [536, 242] on span "Sauver" at bounding box center [538, 243] width 18 height 8
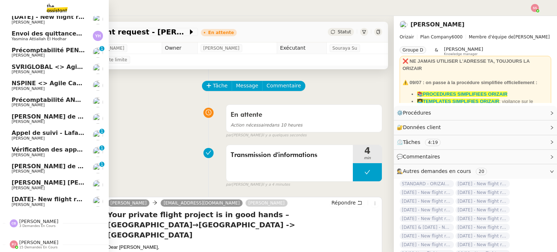
click at [36, 196] on span "19th November- New flight request - Chris Bishay" at bounding box center [85, 199] width 147 height 7
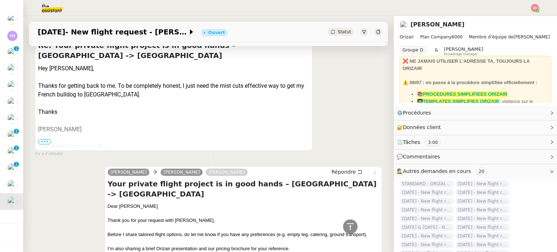
scroll to position [122, 0]
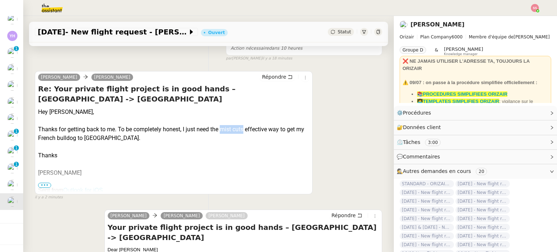
drag, startPoint x: 221, startPoint y: 119, endPoint x: 245, endPoint y: 120, distance: 24.3
click at [245, 125] on div "Thanks for getting back to me. To be completely honest, I just need the mist cu…" at bounding box center [173, 133] width 271 height 17
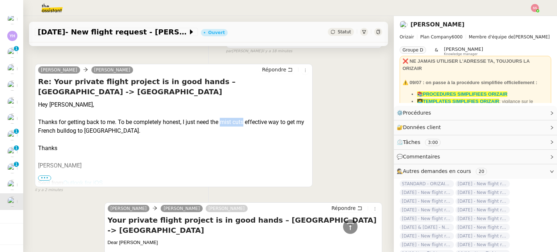
scroll to position [86, 0]
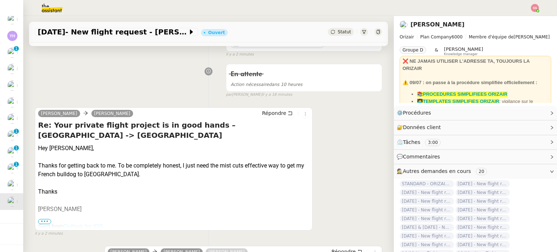
click at [43, 224] on span "•••" at bounding box center [44, 221] width 13 height 5
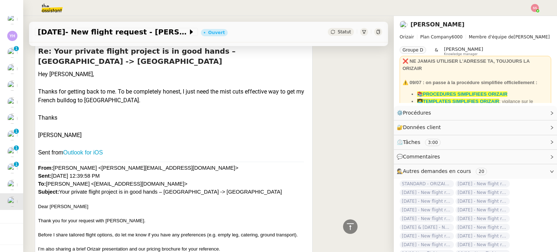
scroll to position [158, 0]
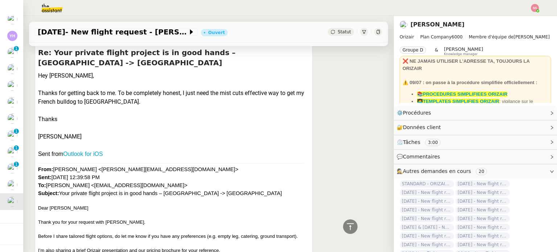
drag, startPoint x: 85, startPoint y: 106, endPoint x: 36, endPoint y: 64, distance: 64.0
click at [36, 64] on div "Chris Bishay Josephine Kelly Répondre Re: Your private flight project is in goo…" at bounding box center [174, 182] width 278 height 295
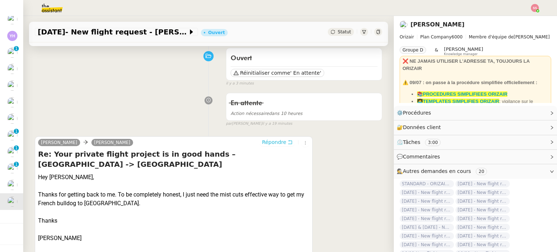
scroll to position [72, 0]
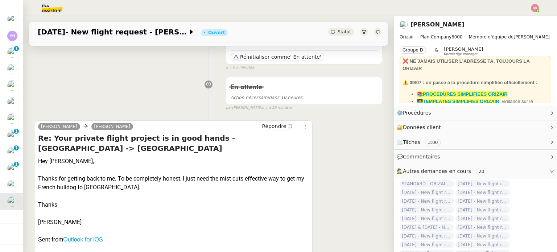
click at [266, 130] on span "Répondre" at bounding box center [274, 125] width 24 height 7
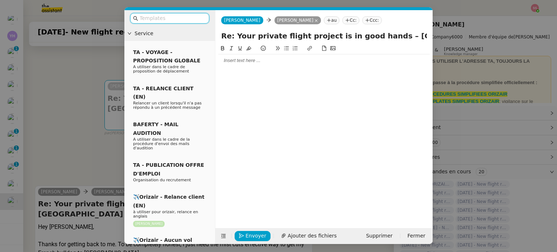
click at [255, 62] on div at bounding box center [323, 60] width 211 height 7
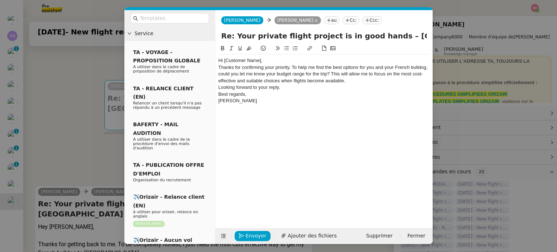
scroll to position [0, 0]
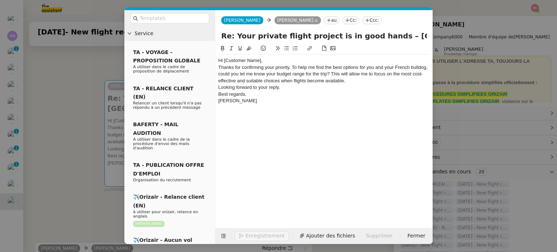
click at [268, 59] on div "Hi [Customer Name]," at bounding box center [323, 60] width 211 height 7
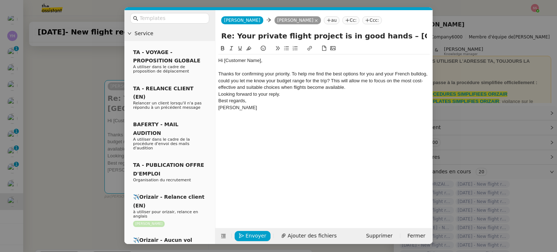
click at [345, 87] on div "Thanks for confirming your priority. To help me find the best options for you a…" at bounding box center [323, 81] width 211 height 20
click at [300, 103] on div "Looking forward to your reply." at bounding box center [323, 100] width 211 height 7
click at [100, 101] on nz-modal-container "Service TA - VOYAGE - PROPOSITION GLOBALE A utiliser dans le cadre de propositi…" at bounding box center [278, 126] width 557 height 252
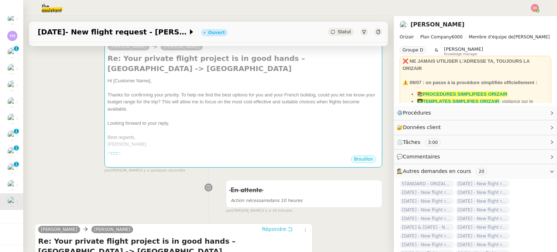
scroll to position [36, 0]
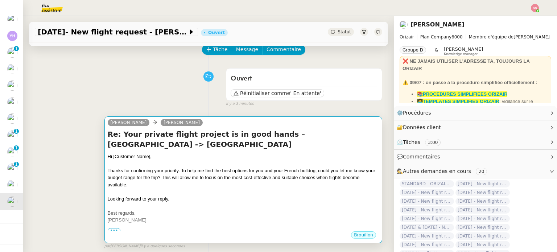
click at [199, 141] on div "Re: Your private flight project is in good hands – Farnborough -> Dubai Hi [Cus…" at bounding box center [243, 180] width 271 height 102
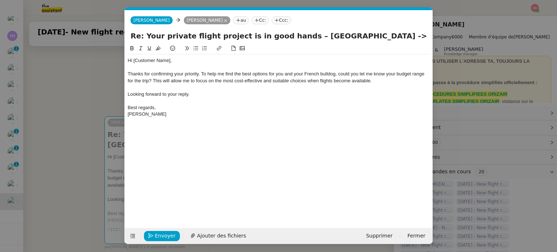
scroll to position [0, 15]
drag, startPoint x: 175, startPoint y: 60, endPoint x: 9, endPoint y: 47, distance: 166.8
click at [9, 47] on nz-modal-container "Service TA - VOYAGE - PROPOSITION GLOBALE A utiliser dans le cadre de propositi…" at bounding box center [278, 126] width 557 height 252
click at [271, 20] on nz-tag "Ccc:" at bounding box center [281, 20] width 20 height 8
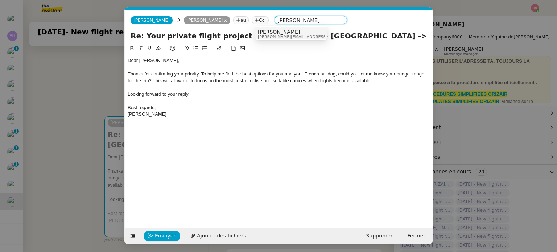
type input "Louis Frei"
click at [275, 39] on nz-option-container "Louis Frei louis@orizair.com" at bounding box center [291, 33] width 72 height 14
click at [278, 35] on span "louis@orizair.com" at bounding box center [309, 37] width 103 height 4
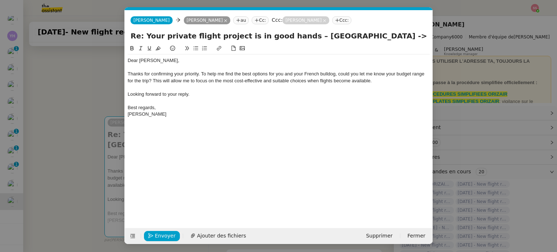
click at [241, 120] on div "Dear Chris, Thanks for confirming your priority. To help me find the best optio…" at bounding box center [279, 87] width 302 height 66
click at [167, 234] on span "Envoyer" at bounding box center [165, 236] width 21 height 8
click at [167, 234] on span "Confirmer l'envoi" at bounding box center [176, 236] width 43 height 8
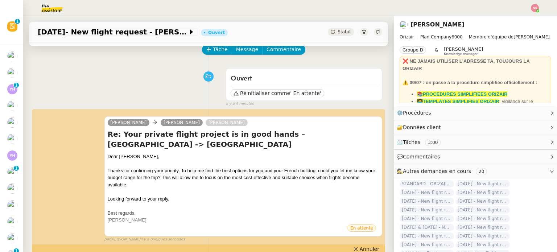
scroll to position [0, 0]
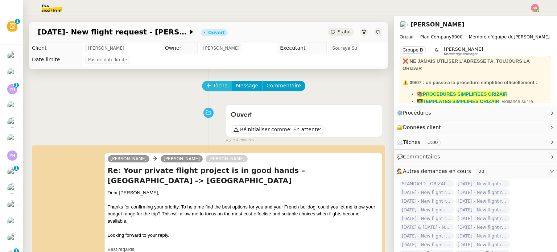
click at [216, 84] on span "Tâche" at bounding box center [220, 86] width 15 height 8
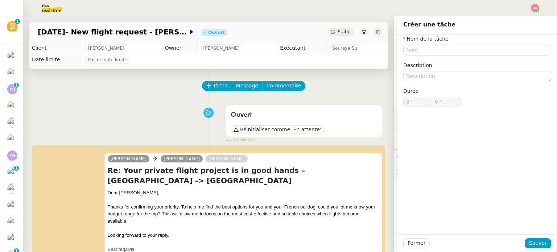
click at [141, 111] on div "Ouvert Réinitialiser comme ' En attente' false il y a 4 minutes" at bounding box center [208, 122] width 347 height 42
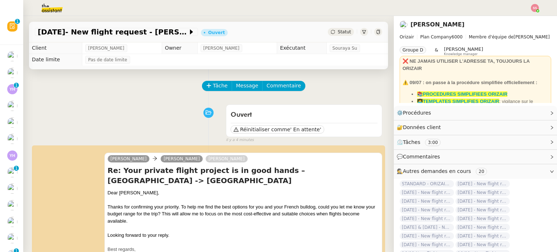
click at [213, 84] on span "Tâche" at bounding box center [220, 86] width 15 height 8
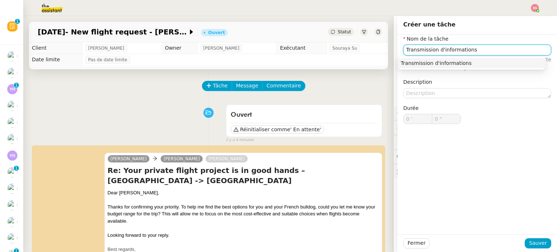
click at [483, 64] on div "Transmission d'informations" at bounding box center [471, 63] width 142 height 7
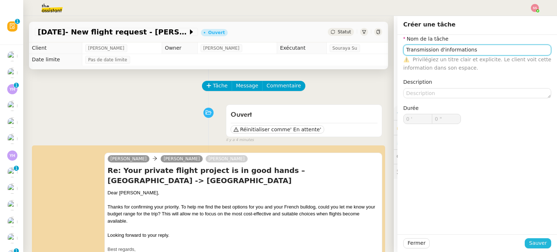
type input "Transmission d'informations"
click at [533, 247] on button "Sauver" at bounding box center [537, 243] width 26 height 10
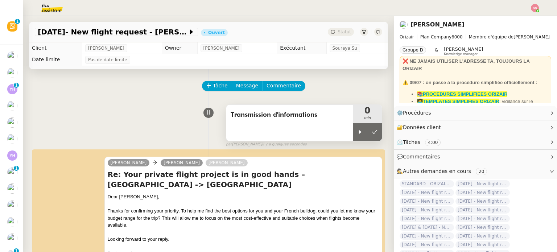
click at [339, 133] on div "Transmission d'informations" at bounding box center [289, 123] width 126 height 36
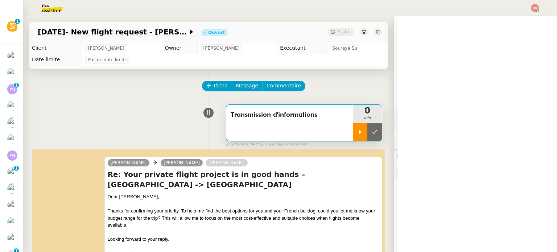
click at [357, 132] on icon at bounding box center [360, 132] width 6 height 6
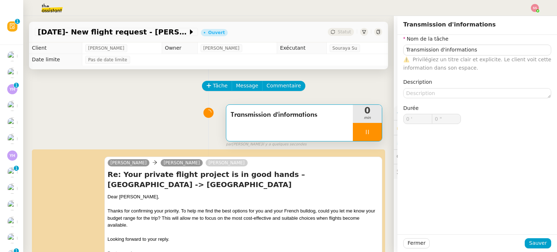
type input "Transmission d'informations"
type input "0 '"
type input "0 ""
type input "Transmission d'informations"
type input "0 '"
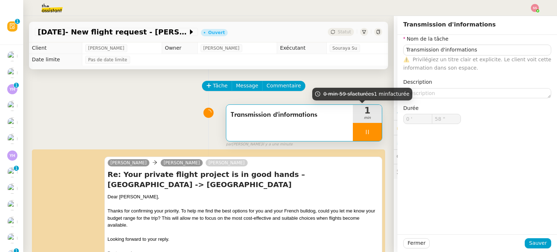
type input "59 ""
type input "1 '"
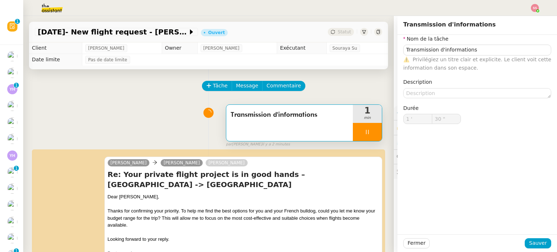
type input "31 ""
click at [366, 130] on div at bounding box center [367, 132] width 29 height 18
type input "Transmission d'informations"
type input "1 '"
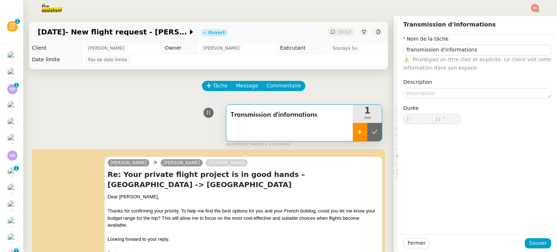
type input "31 ""
click at [371, 130] on icon at bounding box center [374, 132] width 6 height 6
type input "Transmission d'informations"
type input "1 '"
type input "31 ""
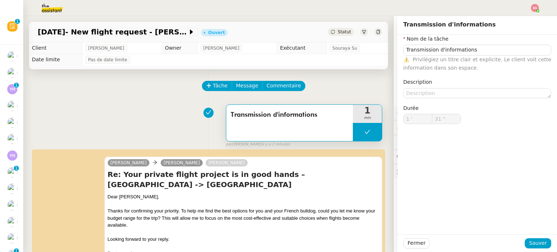
type input "Transmission d'informations"
type input "1 '"
type input "31 ""
type input "Transmission d'informations"
type input "1 '"
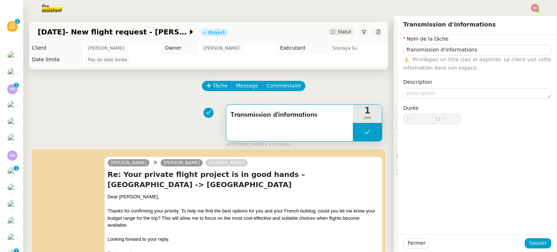
type input "31 ""
click at [534, 3] on div at bounding box center [278, 8] width 520 height 16
click at [534, 8] on img at bounding box center [534, 8] width 8 height 8
click at [530, 18] on li "Suivi" at bounding box center [514, 21] width 47 height 10
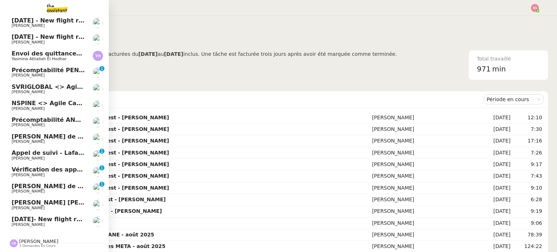
scroll to position [71, 0]
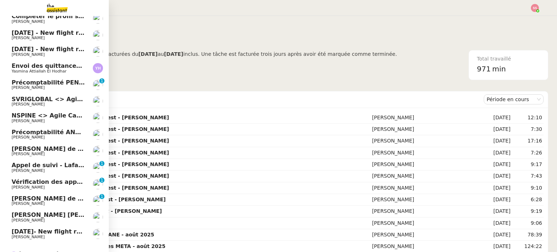
click at [56, 230] on span "19th November- New flight request - Chris Bishay" at bounding box center [85, 231] width 147 height 7
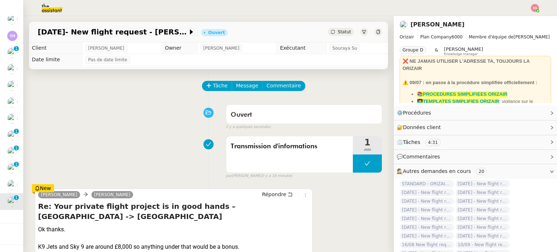
scroll to position [109, 0]
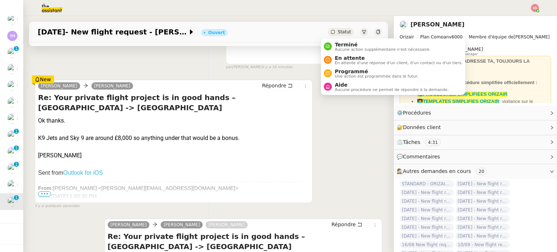
click at [339, 34] on span "Statut" at bounding box center [343, 31] width 13 height 5
click at [332, 86] on div "Aide Aucune procédure ne permet de répondre à la demande." at bounding box center [390, 87] width 117 height 10
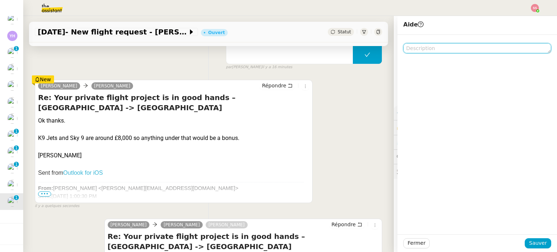
click at [418, 48] on textarea at bounding box center [477, 48] width 148 height 10
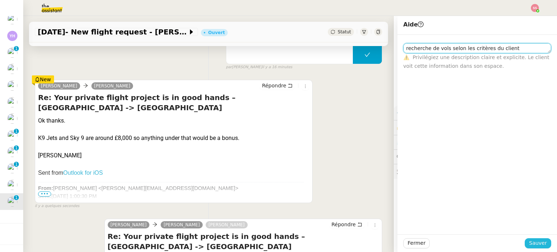
type textarea "recherche de vols selon les critères du client"
click at [537, 240] on span "Sauver" at bounding box center [538, 243] width 18 height 8
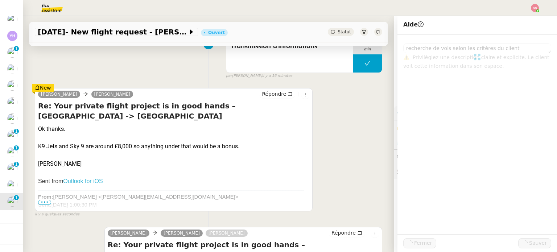
scroll to position [117, 0]
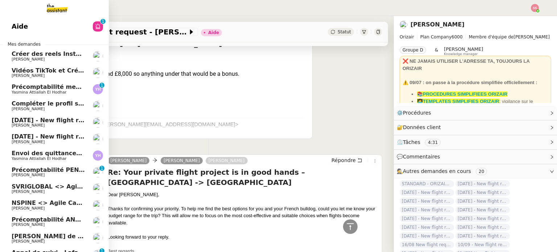
click at [41, 84] on span "Précomptabilité mensuelle - 4 août 2025" at bounding box center [78, 86] width 133 height 7
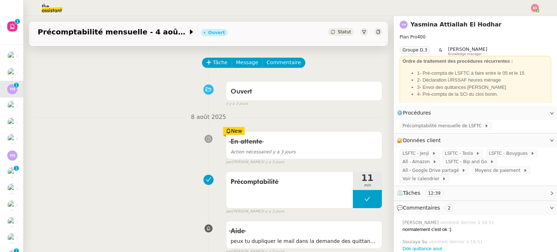
scroll to position [36, 0]
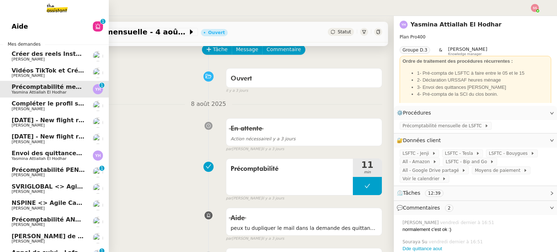
click at [23, 76] on span "Anthony Morcillo" at bounding box center [28, 75] width 33 height 5
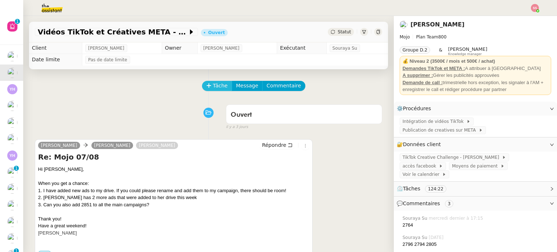
click at [213, 84] on span "Tâche" at bounding box center [220, 86] width 15 height 8
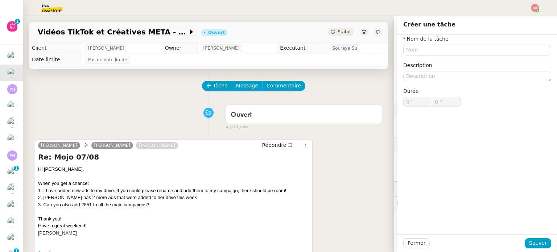
drag, startPoint x: 96, startPoint y: 79, endPoint x: 101, endPoint y: 80, distance: 6.0
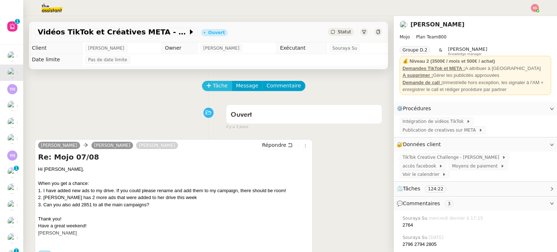
click at [221, 84] on button "Tâche" at bounding box center [217, 86] width 30 height 10
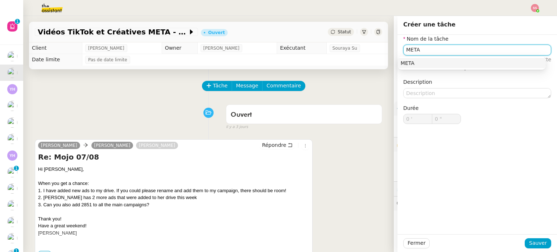
click at [405, 63] on div "META" at bounding box center [471, 63] width 142 height 7
type input "META"
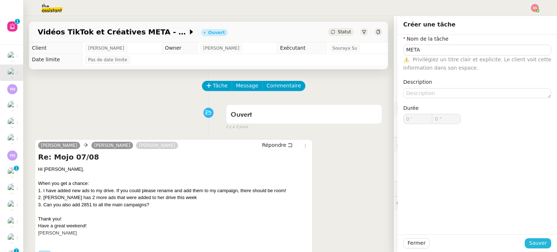
click at [536, 243] on span "Sauver" at bounding box center [538, 243] width 18 height 8
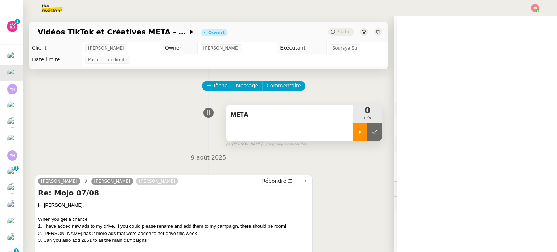
click at [354, 130] on div at bounding box center [360, 132] width 14 height 18
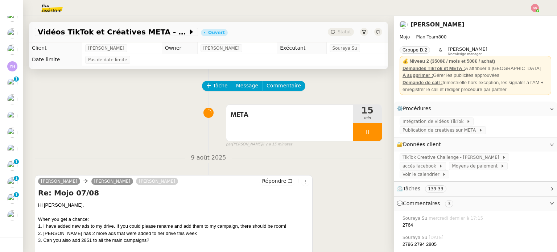
scroll to position [36, 0]
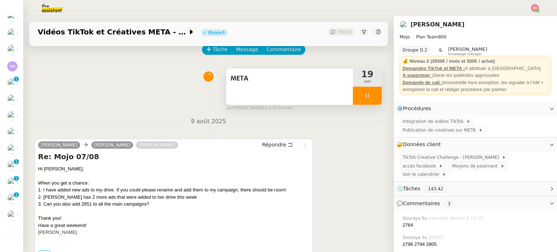
click at [369, 97] on div at bounding box center [367, 96] width 29 height 18
click at [369, 97] on button at bounding box center [374, 96] width 14 height 18
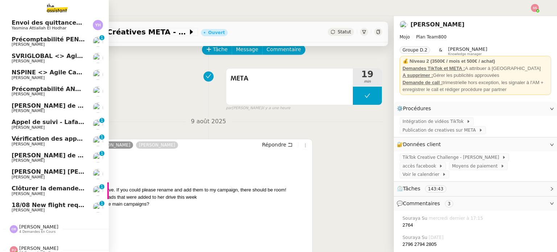
scroll to position [123, 0]
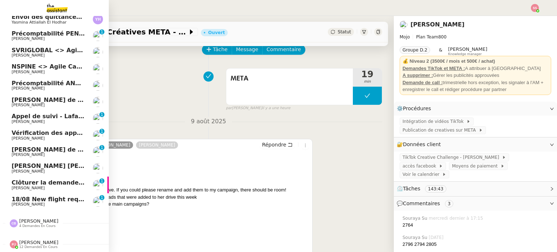
click at [58, 196] on span "18/08 New flight request - Meghan Coleman" at bounding box center [82, 199] width 141 height 7
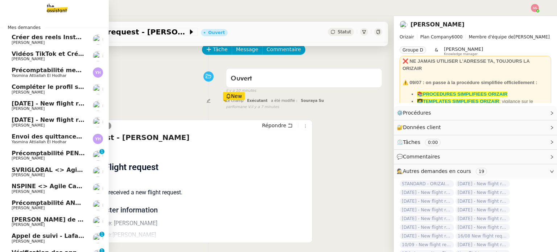
click at [49, 53] on span "Vidéos TikTok et Créatives META - août 2025" at bounding box center [84, 53] width 145 height 7
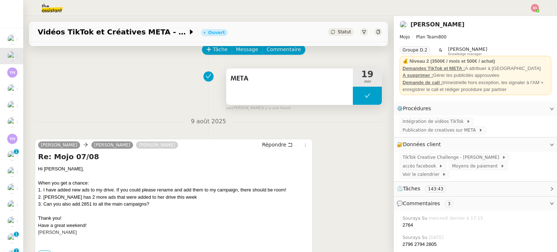
click at [353, 101] on button at bounding box center [367, 96] width 29 height 18
click at [353, 101] on div at bounding box center [367, 96] width 29 height 18
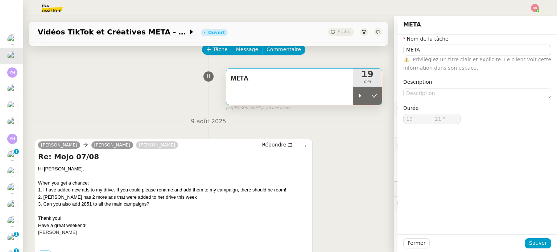
type input "META"
type input "19 '"
type input "21 ""
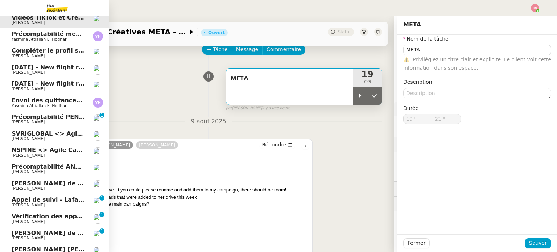
scroll to position [123, 0]
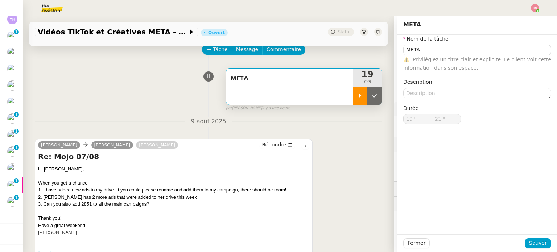
click at [353, 99] on div at bounding box center [360, 96] width 14 height 18
type input "META"
type input "19 '"
type input "21 ""
type input "META"
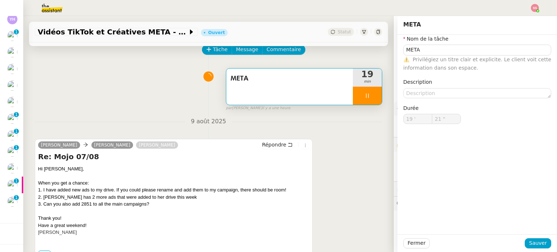
type input "19 '"
type input "59 ""
type input "20 '"
type input "22 ""
type input "21 '"
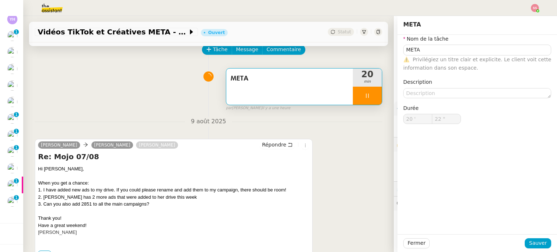
type input "4 ""
type input "22 '"
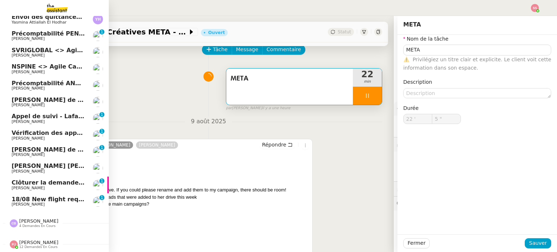
type input "6 ""
click at [60, 186] on span "Florian Parant" at bounding box center [48, 188] width 73 height 4
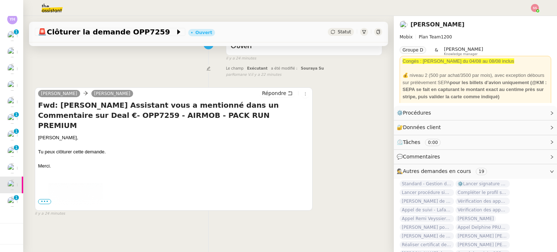
scroll to position [97, 0]
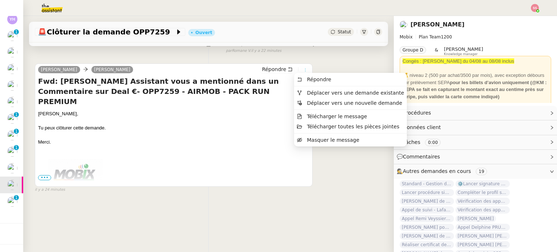
click at [303, 68] on icon at bounding box center [305, 70] width 4 height 4
click at [303, 89] on span "Déplacer vers une demande existante" at bounding box center [350, 92] width 107 height 7
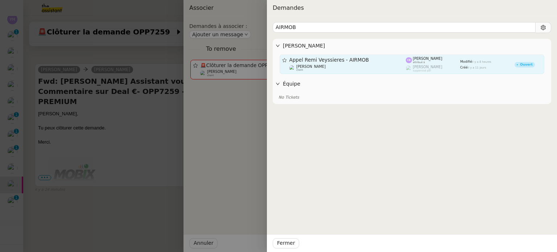
type input "AIRMOB"
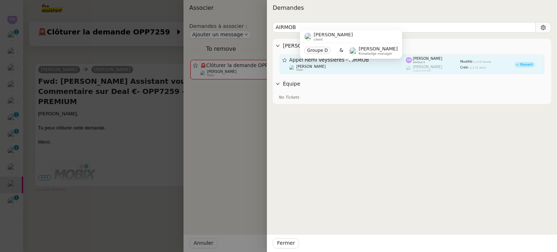
click at [327, 67] on div "Florian Parant client" at bounding box center [347, 67] width 117 height 7
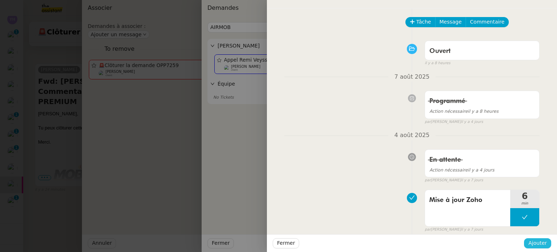
click at [535, 246] on span "Ajouter" at bounding box center [537, 243] width 18 height 8
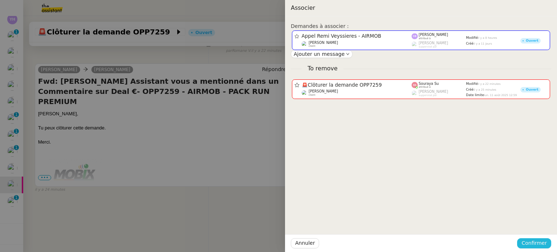
click at [535, 246] on span "Confirmer" at bounding box center [533, 243] width 25 height 8
click at [536, 222] on span "Ajouter" at bounding box center [534, 223] width 18 height 7
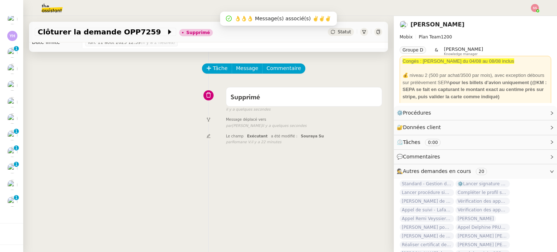
scroll to position [0, 0]
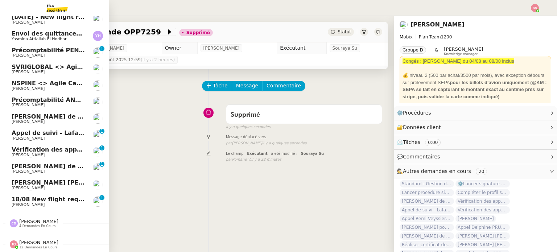
click at [38, 218] on span "Camille Barthès" at bounding box center [38, 220] width 39 height 5
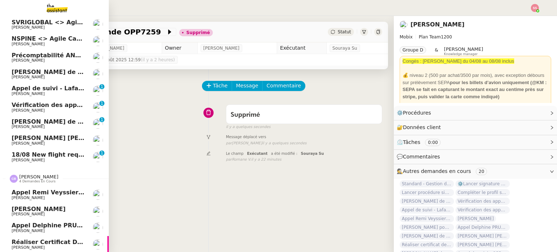
scroll to position [173, 0]
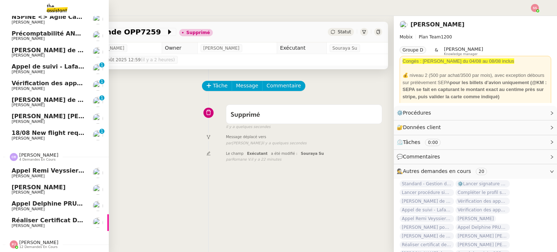
click at [59, 167] on span "Appel Remi Veyssieres - AIRMOB" at bounding box center [65, 170] width 107 height 7
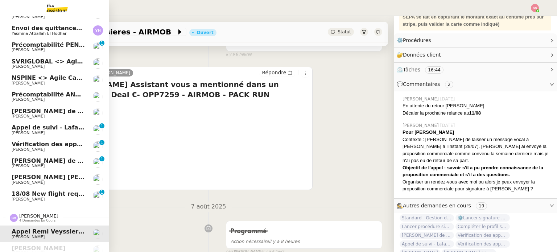
scroll to position [109, 0]
click at [59, 194] on span "18/08 New flight request - Meghan Coleman" at bounding box center [82, 193] width 141 height 7
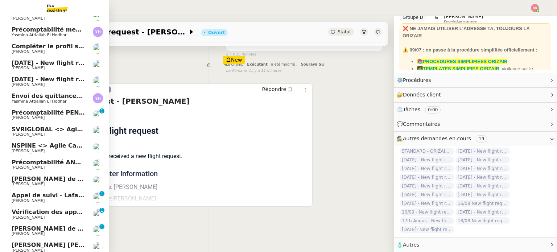
scroll to position [36, 0]
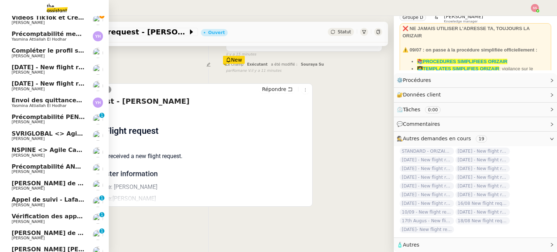
click at [74, 136] on span "SVRIGLOBAL <> Agile Capital Markets" at bounding box center [74, 133] width 125 height 7
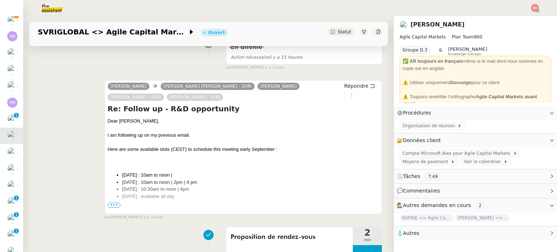
scroll to position [181, 0]
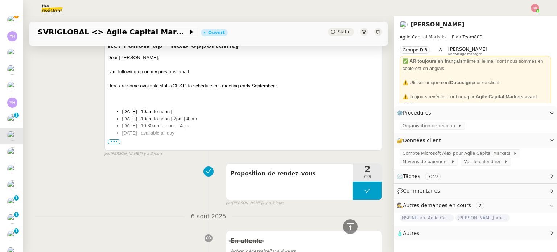
click at [329, 33] on div "Statut" at bounding box center [341, 32] width 26 height 8
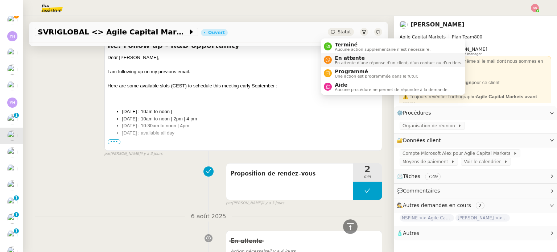
click at [340, 55] on span "En attente" at bounding box center [398, 58] width 128 height 6
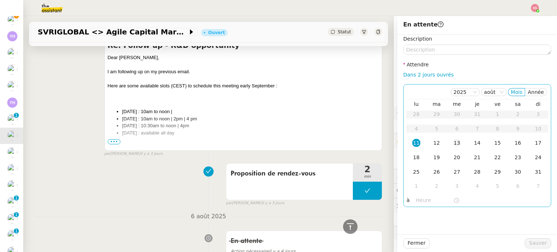
click at [446, 140] on td "13" at bounding box center [456, 143] width 20 height 14
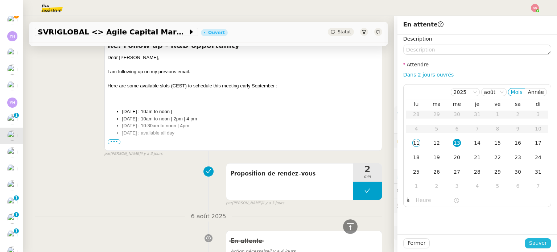
click at [532, 242] on span "Sauver" at bounding box center [538, 243] width 18 height 8
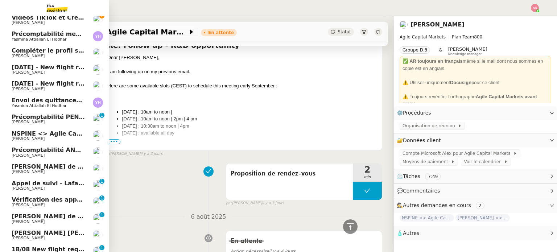
click at [39, 141] on span "Michael Khayat" at bounding box center [48, 139] width 73 height 4
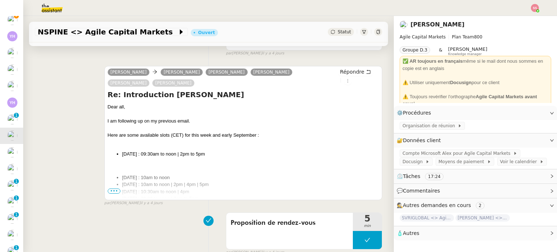
scroll to position [132, 0]
click at [110, 193] on span "•••" at bounding box center [114, 190] width 13 height 5
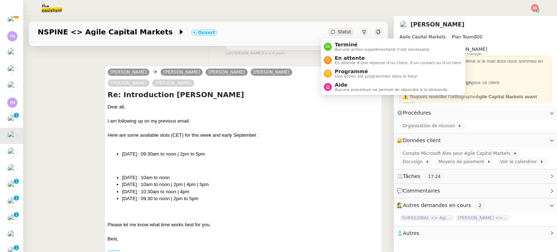
click at [337, 33] on span "Statut" at bounding box center [343, 31] width 13 height 5
click at [340, 55] on span "En attente" at bounding box center [398, 58] width 128 height 6
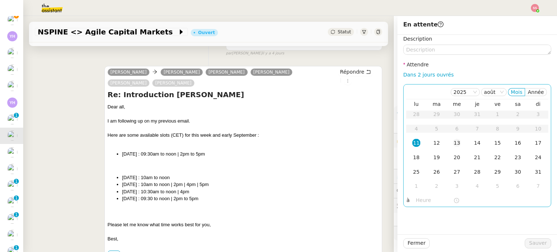
click at [453, 145] on div "13" at bounding box center [457, 143] width 8 height 8
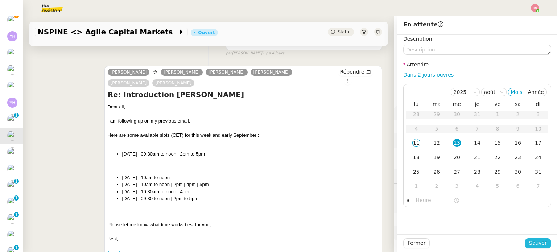
click at [538, 243] on span "Sauver" at bounding box center [538, 243] width 18 height 8
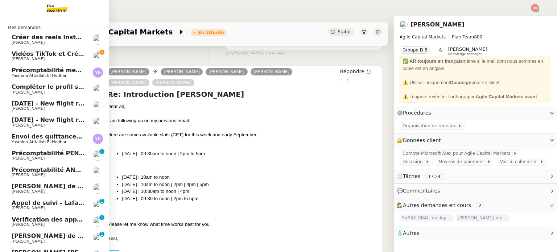
click at [59, 53] on span "Vidéos TikTok et Créatives META - août 2025" at bounding box center [84, 53] width 145 height 7
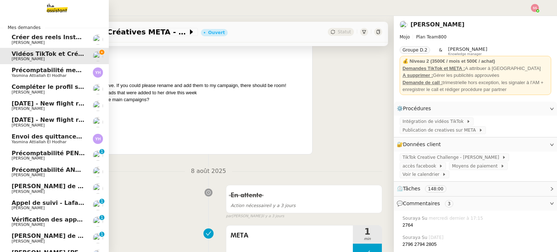
click at [54, 84] on span "Compléter le profil sur carbao.fr" at bounding box center [77, 86] width 130 height 7
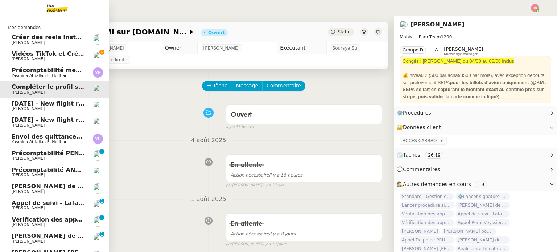
click at [46, 57] on span "Anthony Morcillo" at bounding box center [48, 59] width 73 height 4
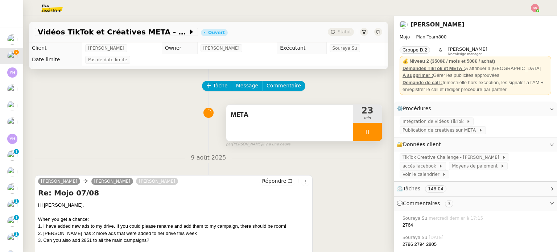
click at [367, 136] on div at bounding box center [367, 132] width 29 height 18
click at [367, 136] on button at bounding box center [374, 132] width 14 height 18
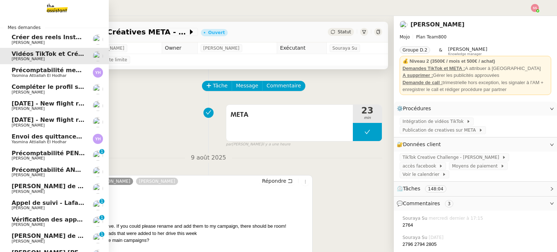
click at [51, 87] on span "Compléter le profil sur carbao.fr" at bounding box center [77, 86] width 130 height 7
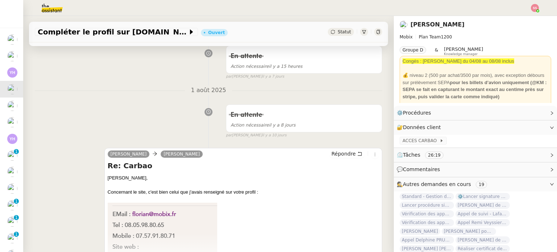
scroll to position [217, 0]
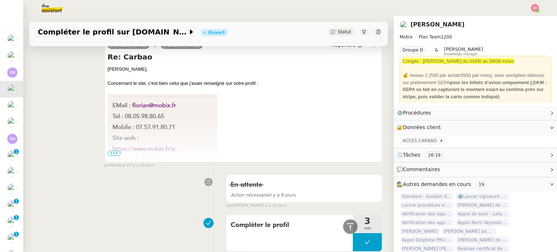
click at [115, 155] on span "•••" at bounding box center [114, 153] width 13 height 5
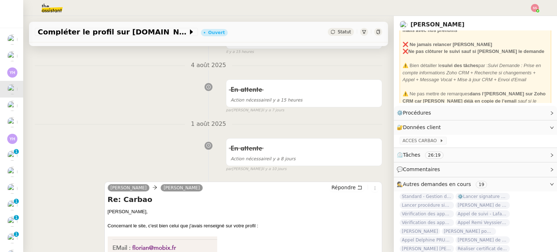
scroll to position [36, 0]
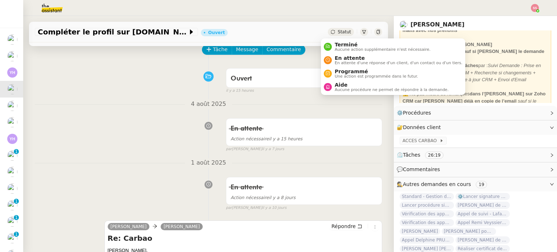
click at [337, 34] on span "Statut" at bounding box center [343, 31] width 13 height 5
click at [338, 58] on span "En attente" at bounding box center [398, 58] width 128 height 6
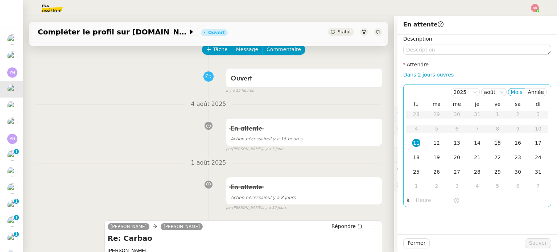
click at [497, 146] on td "15" at bounding box center [497, 143] width 20 height 14
click at [493, 158] on div "22" at bounding box center [497, 157] width 8 height 8
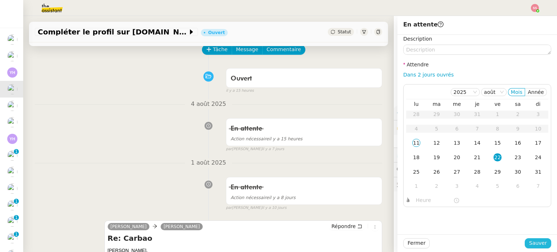
click at [529, 242] on span "Sauver" at bounding box center [538, 243] width 18 height 8
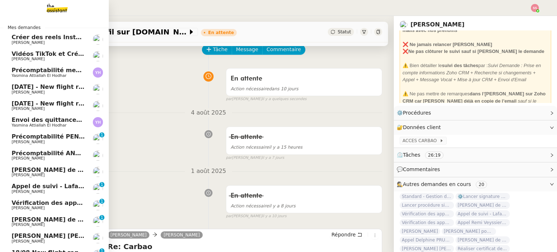
click at [38, 106] on span "13th August 2025 - New flight request - Georges Chikho" at bounding box center [87, 103] width 150 height 7
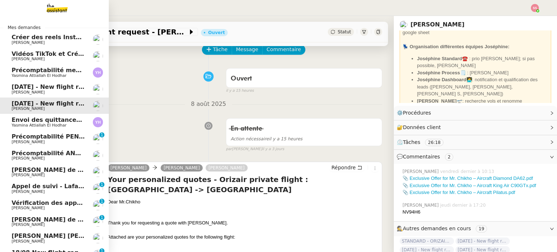
click at [43, 91] on span "Louis Frei" at bounding box center [48, 92] width 73 height 4
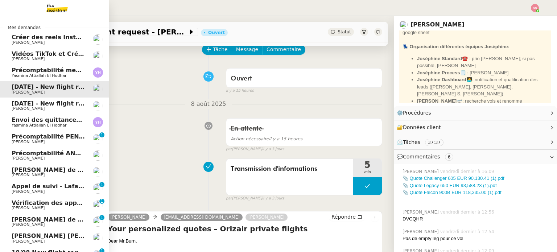
click at [26, 104] on span "13th August 2025 - New flight request - Georges Chikho" at bounding box center [87, 103] width 150 height 7
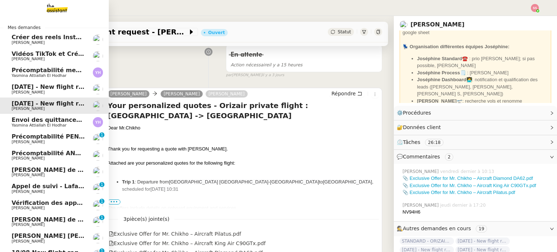
scroll to position [109, 0]
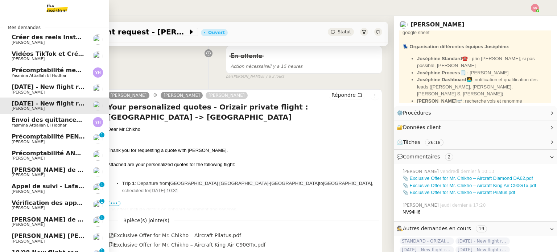
click at [46, 137] on span "Précomptabilité PENNYLANE - août 2025" at bounding box center [78, 136] width 133 height 7
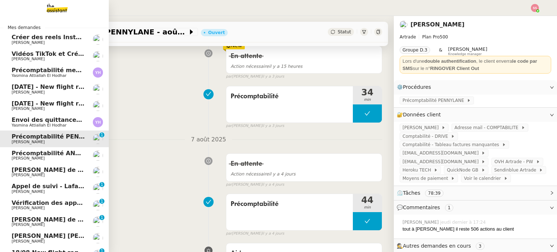
click at [50, 155] on span "Précomptabilité ANATHA Juin 2025" at bounding box center [68, 153] width 113 height 7
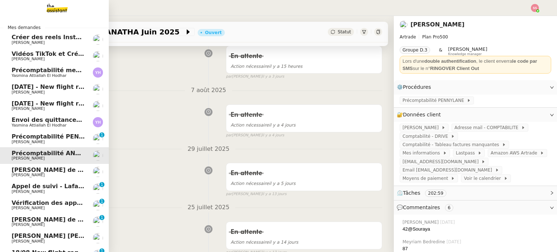
click at [42, 171] on span "Appel de suivi - Marin Peltier" at bounding box center [83, 169] width 142 height 7
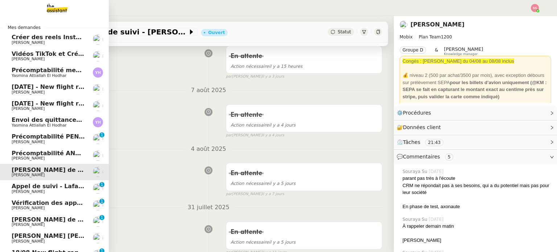
click at [30, 186] on span "Appel de suivi - Lafargue Immobilier - Dorothée LAFARGUE" at bounding box center [108, 186] width 192 height 7
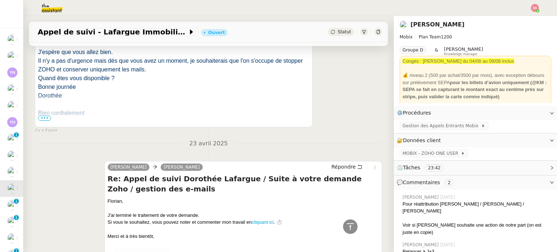
scroll to position [616, 0]
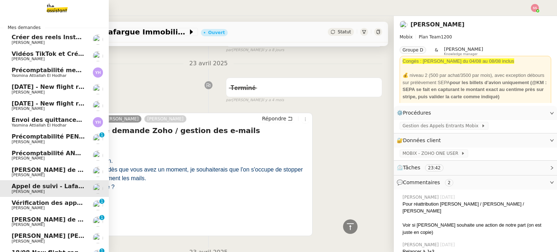
click at [43, 201] on span "Vérification des appels sortants - juillet 2025" at bounding box center [85, 202] width 147 height 7
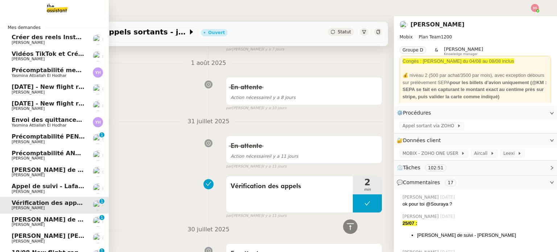
scroll to position [477, 0]
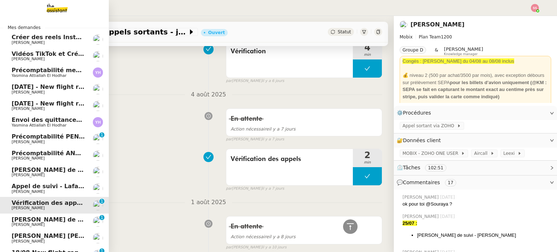
click at [39, 218] on span "Appel de suivi - Céline Thomas-Mauny - FENIKS CONSULTING" at bounding box center [119, 219] width 215 height 7
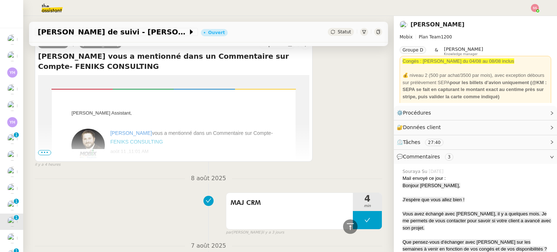
scroll to position [164, 0]
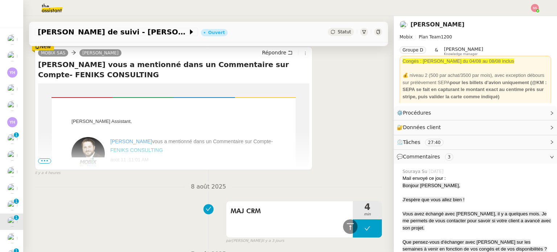
click at [36, 161] on div "MOBIX SAS Alex Mobix Répondre Florian Parant vous a mentionné dans un Commentai…" at bounding box center [174, 108] width 278 height 123
click at [39, 161] on span "•••" at bounding box center [44, 160] width 13 height 5
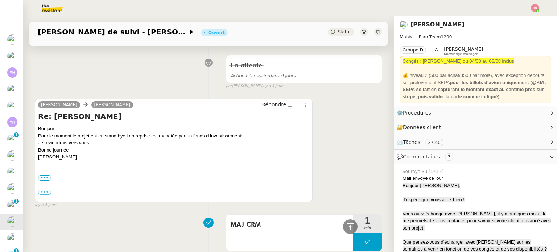
scroll to position [345, 0]
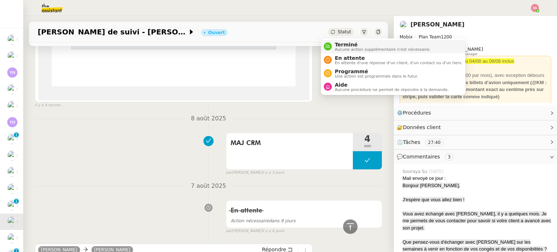
click at [340, 45] on span "Terminé" at bounding box center [382, 45] width 96 height 6
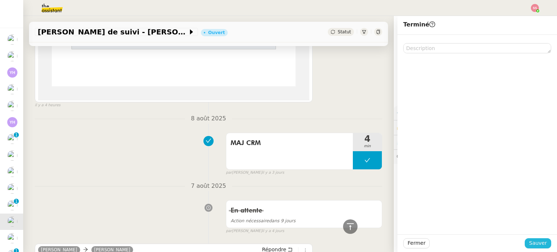
click at [530, 245] on span "Sauver" at bounding box center [538, 243] width 18 height 8
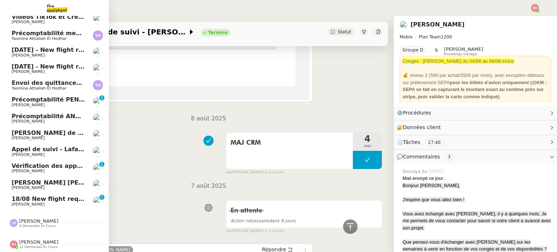
scroll to position [57, 0]
click at [53, 179] on span "Appel Benjamin Laporte - OPP7010 - NEOP - FORMATION OPCO" at bounding box center [130, 182] width 236 height 7
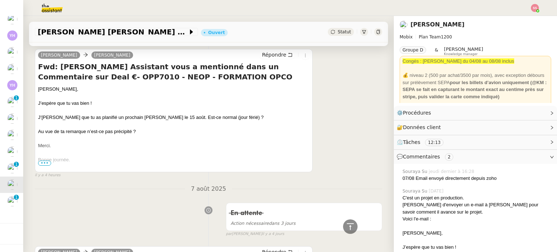
scroll to position [326, 0]
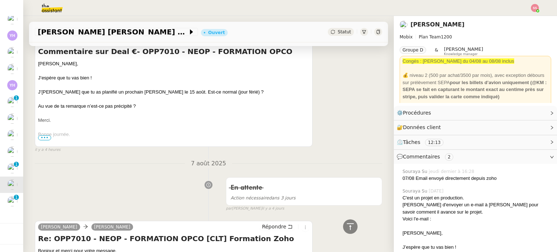
click at [43, 137] on span "•••" at bounding box center [44, 137] width 13 height 5
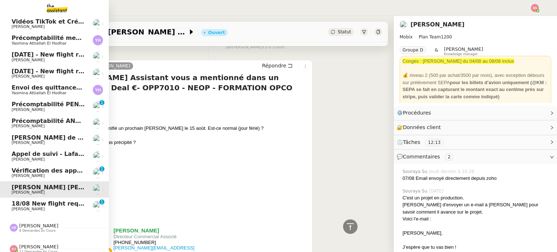
scroll to position [57, 0]
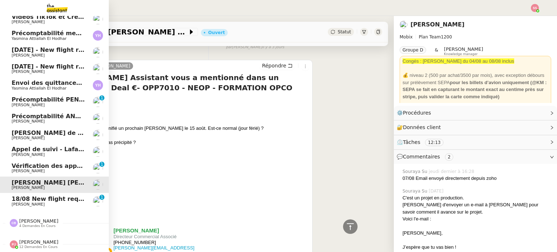
click at [52, 46] on span "14th January 2026 - New flight request - Nicholas Burn" at bounding box center [87, 49] width 150 height 7
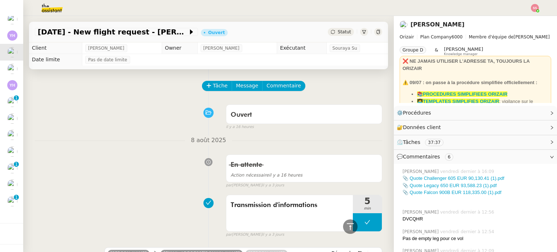
click at [213, 84] on span "Tâche" at bounding box center [220, 86] width 15 height 8
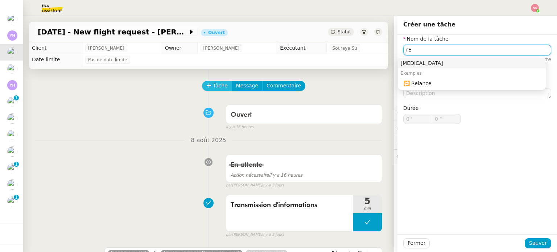
type input "r"
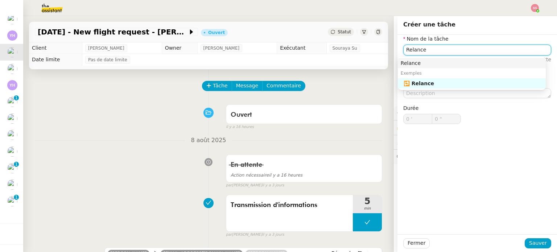
click at [420, 67] on nz-auto-option "Relance" at bounding box center [471, 63] width 148 height 10
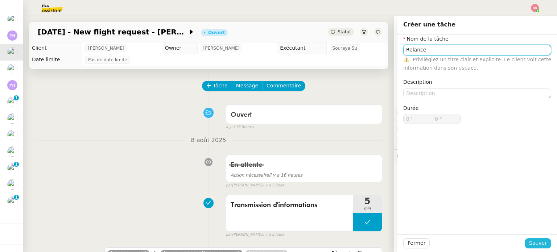
type input "Relance"
click at [538, 244] on span "Sauver" at bounding box center [538, 243] width 18 height 8
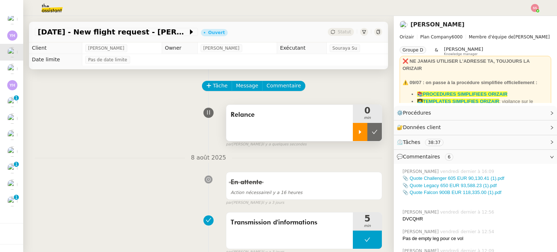
click at [357, 134] on icon at bounding box center [360, 132] width 6 height 6
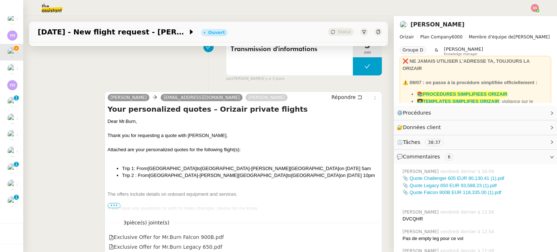
scroll to position [217, 0]
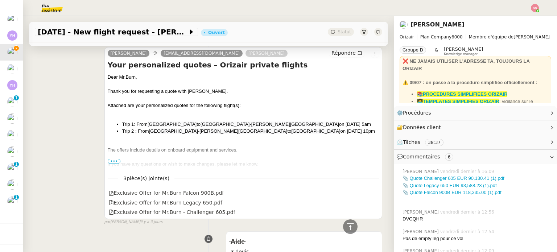
click at [111, 161] on span "•••" at bounding box center [114, 161] width 13 height 5
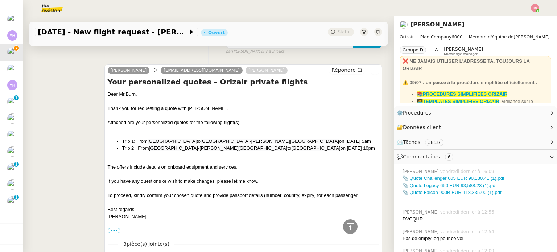
scroll to position [181, 0]
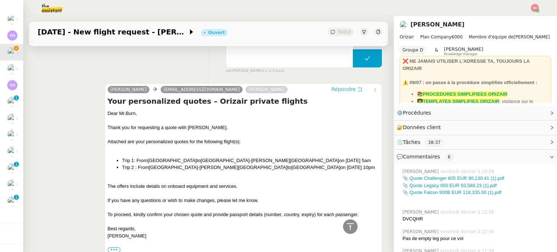
click at [339, 92] on span "Répondre" at bounding box center [343, 89] width 24 height 7
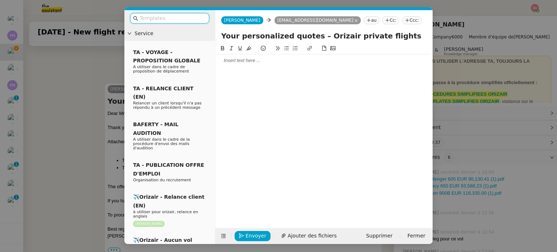
scroll to position [41, 0]
click at [192, 12] on div at bounding box center [169, 18] width 91 height 16
click at [192, 15] on input "text" at bounding box center [172, 18] width 65 height 8
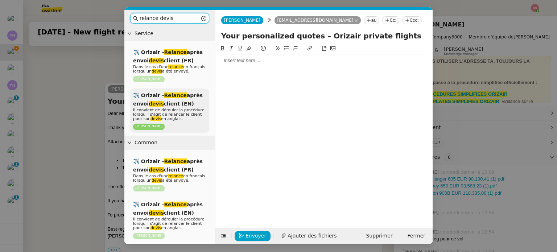
type input "relance devis"
click at [191, 102] on div "✈️ Orizair - Relance après envoi devis client (EN) Il convient de dérouler la p…" at bounding box center [169, 110] width 79 height 45
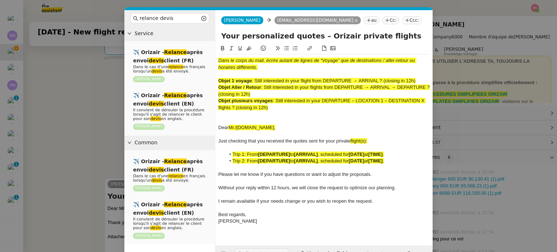
scroll to position [332, 0]
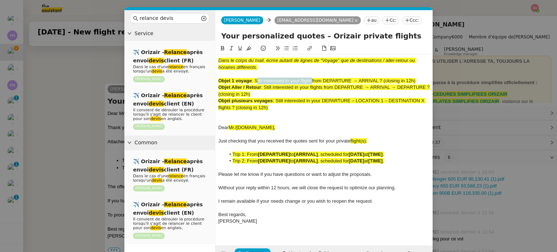
drag, startPoint x: 256, startPoint y: 78, endPoint x: 312, endPoint y: 79, distance: 55.5
click at [312, 79] on span ": Still interested in your flight from DEPARTURE → ARRIVAL ? (closing in 12h)" at bounding box center [332, 80] width 163 height 5
click at [352, 32] on input "Your personalized quotes – Orizair private flights" at bounding box center [323, 35] width 205 height 11
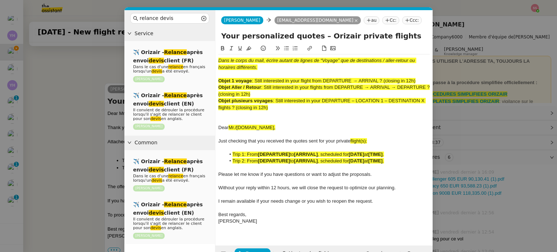
paste input "Still interested in your flight"
type input "Still interested in your flight ?"
click at [402, 22] on nz-tag "Ccc:" at bounding box center [412, 20] width 20 height 8
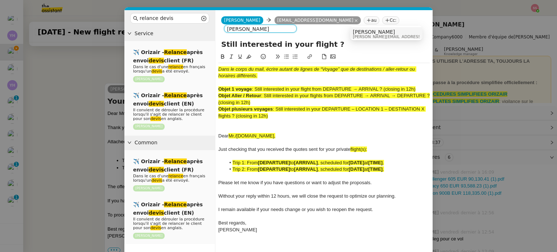
type input "louis frei"
click at [358, 32] on span "Louis Frei" at bounding box center [404, 32] width 103 height 6
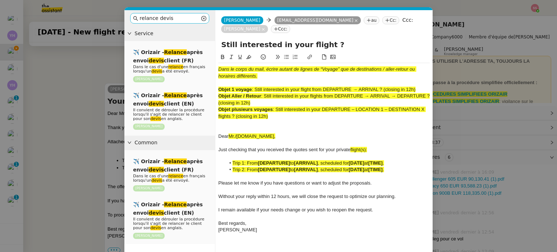
drag, startPoint x: 274, startPoint y: 107, endPoint x: 181, endPoint y: 21, distance: 126.4
click at [181, 21] on nz-layout "relance devis Service ✈️ Orizair - Relance après envoi devis client (FR) Dans l…" at bounding box center [278, 140] width 308 height 260
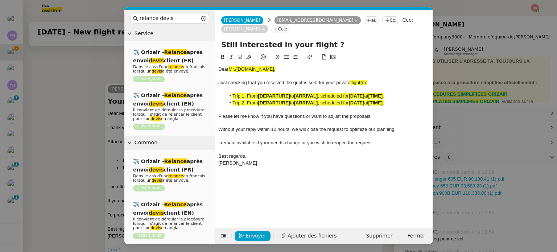
click at [374, 79] on div "Just checking that you received the quotes sent for your private flight(s):" at bounding box center [323, 82] width 211 height 7
drag, startPoint x: 374, startPoint y: 73, endPoint x: 351, endPoint y: 74, distance: 22.9
click at [351, 79] on div "Just checking that you received the quotes sent for your private flights:" at bounding box center [323, 82] width 211 height 7
click at [250, 55] on icon at bounding box center [248, 57] width 5 height 4
click at [75, 108] on nz-modal-container "relance devis Service ✈️ Orizair - Relance après envoi devis client (FR) Dans l…" at bounding box center [278, 126] width 557 height 252
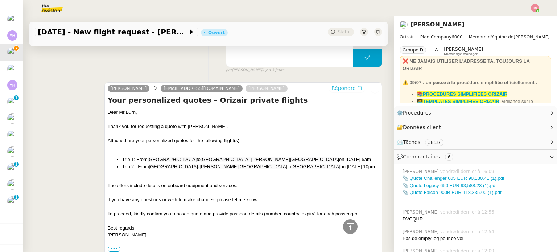
scroll to position [331, 0]
click at [118, 111] on div "Dear Mr.Burn," at bounding box center [243, 112] width 271 height 7
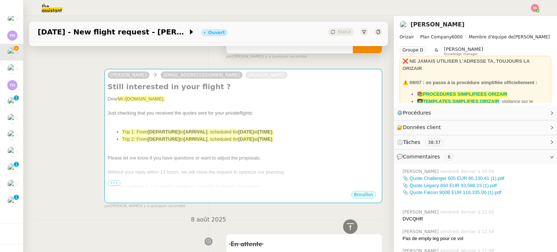
scroll to position [0, 0]
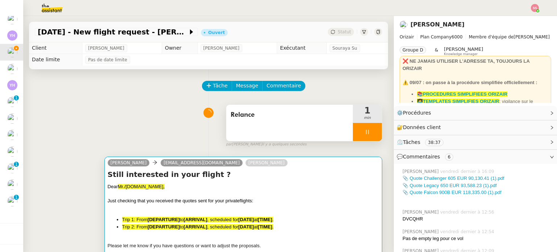
click at [155, 179] on h4 "Still interested in your flight ?" at bounding box center [243, 174] width 271 height 10
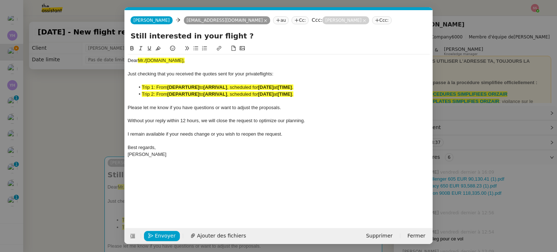
scroll to position [0, 44]
click at [155, 64] on div "Dear Mr./Ms.XXX," at bounding box center [279, 60] width 302 height 7
click at [155, 63] on span "Mr./Ms.XXX," at bounding box center [161, 60] width 47 height 5
click at [154, 63] on span "Mr./Ms.XXX," at bounding box center [161, 60] width 47 height 5
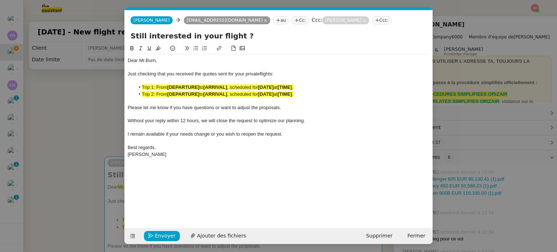
scroll to position [0, 0]
click at [99, 130] on nz-modal-container "relance devis Service ✈️ Orizair - Relance après envoi devis client (FR) Dans l…" at bounding box center [278, 126] width 557 height 252
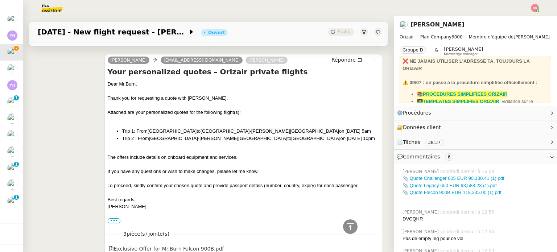
scroll to position [362, 0]
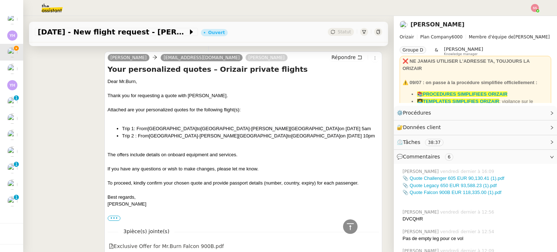
drag, startPoint x: 320, startPoint y: 138, endPoint x: 121, endPoint y: 133, distance: 199.3
click at [122, 133] on li "Trip 2 : From Chambéry-Savoie Airport to London Heathrow Airport on January 10t…" at bounding box center [250, 135] width 257 height 7
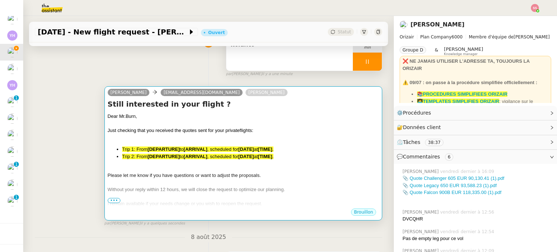
scroll to position [72, 0]
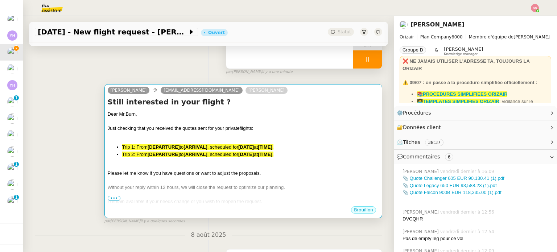
click at [225, 128] on span "Just checking that you received the quotes sent for your private" at bounding box center [174, 127] width 132 height 5
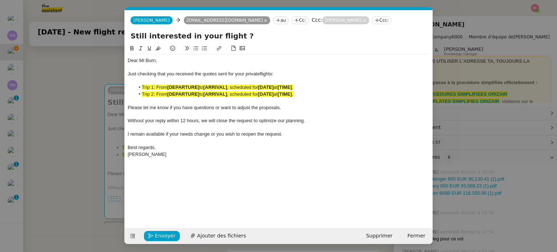
scroll to position [0, 44]
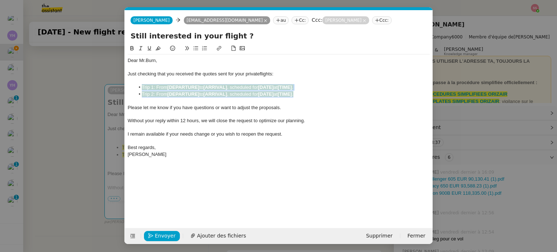
drag, startPoint x: 308, startPoint y: 93, endPoint x: 141, endPoint y: 86, distance: 167.5
click at [141, 86] on ul "Trip 1: From [DEPARTURE] to [ARRIVAL] , scheduled for [DATE] at [TIME] . Trip 2…" at bounding box center [279, 90] width 302 height 13
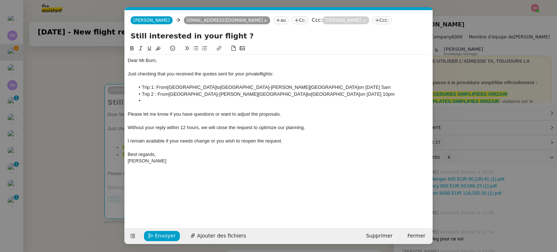
scroll to position [0, 0]
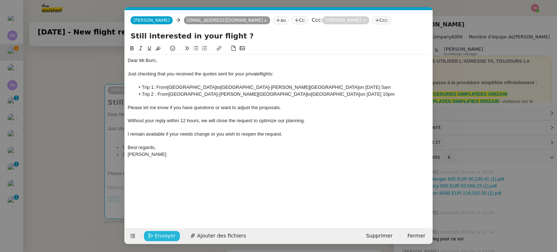
click at [163, 237] on span "Envoyer" at bounding box center [165, 236] width 21 height 8
click at [163, 237] on span "Confirmer l'envoi" at bounding box center [176, 236] width 43 height 8
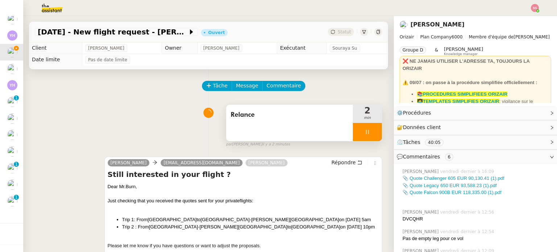
click at [369, 140] on div at bounding box center [367, 132] width 29 height 18
click at [369, 140] on button at bounding box center [374, 132] width 14 height 18
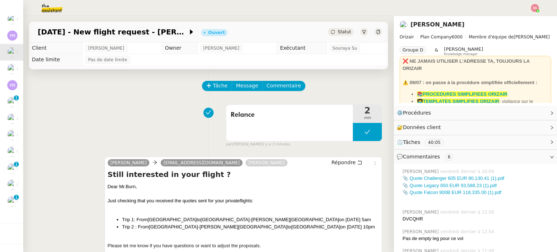
scroll to position [36, 0]
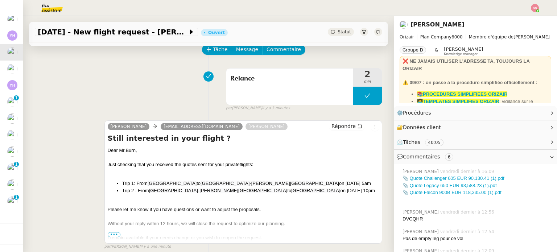
click at [338, 33] on span "Statut" at bounding box center [343, 31] width 13 height 5
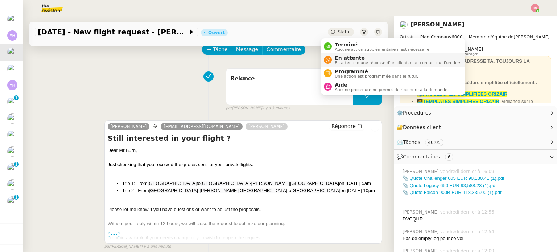
click at [342, 58] on span "En attente" at bounding box center [398, 58] width 128 height 6
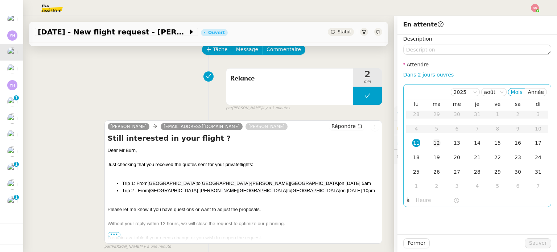
click at [433, 144] on div "12" at bounding box center [436, 143] width 8 height 8
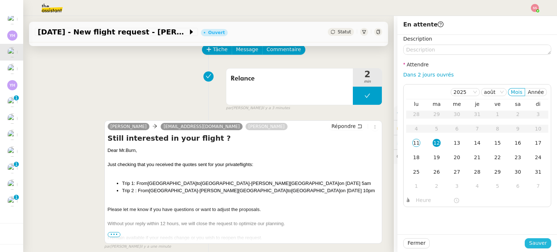
click at [531, 243] on span "Sauver" at bounding box center [538, 243] width 18 height 8
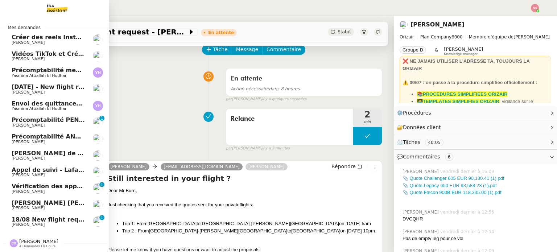
click at [57, 217] on span "18/08 New flight request - Meghan Coleman" at bounding box center [82, 219] width 141 height 7
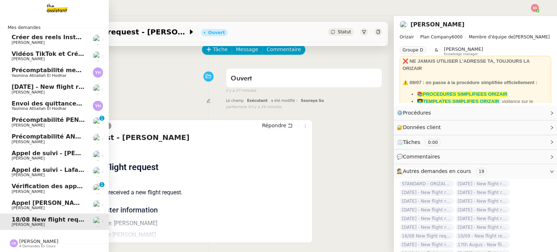
click at [56, 85] on span "[DATE] - New flight request - [PERSON_NAME]" at bounding box center [87, 86] width 150 height 7
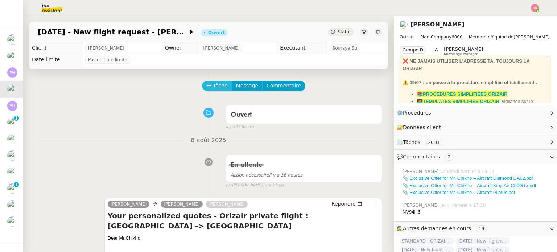
click at [217, 84] on span "Tâche" at bounding box center [220, 86] width 15 height 8
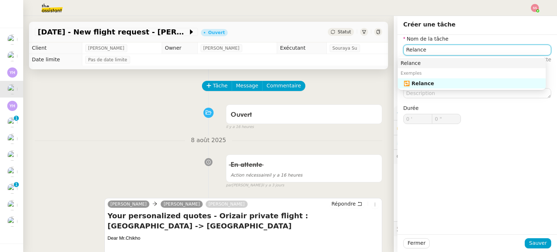
click at [474, 66] on nz-auto-option "Relance" at bounding box center [471, 63] width 148 height 10
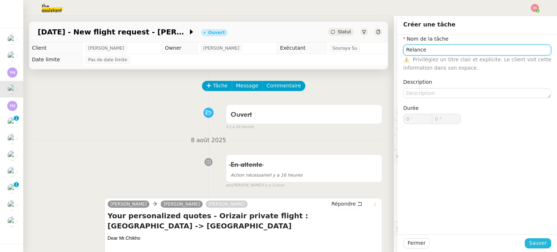
type input "Relance"
click at [536, 240] on span "Sauver" at bounding box center [538, 243] width 18 height 8
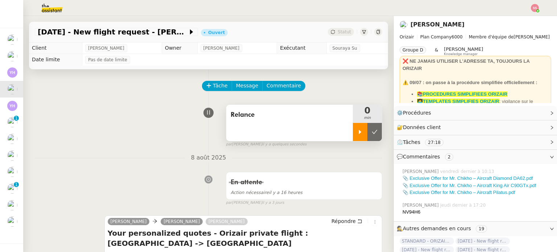
click at [353, 128] on div at bounding box center [360, 132] width 14 height 18
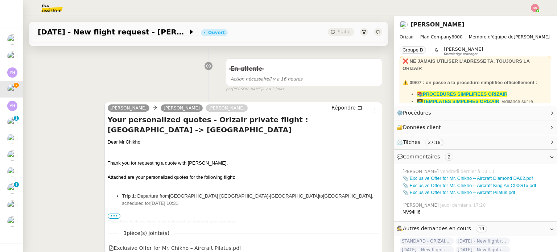
scroll to position [145, 0]
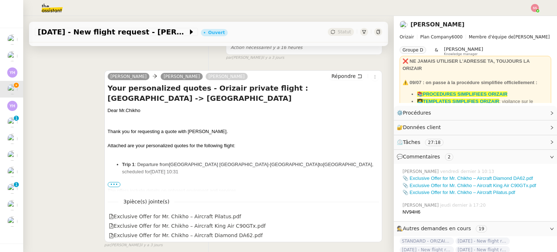
click at [115, 187] on span "•••" at bounding box center [114, 184] width 13 height 5
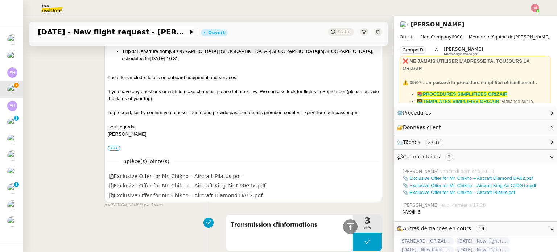
scroll to position [254, 0]
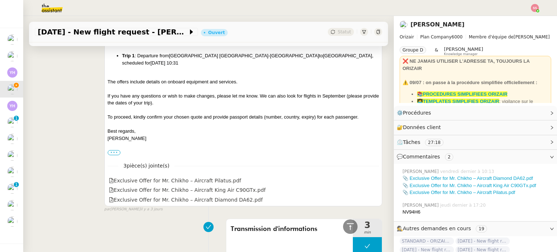
click at [109, 150] on label "•••" at bounding box center [114, 152] width 13 height 5
click at [0, 0] on input "•••" at bounding box center [0, 0] width 0 height 0
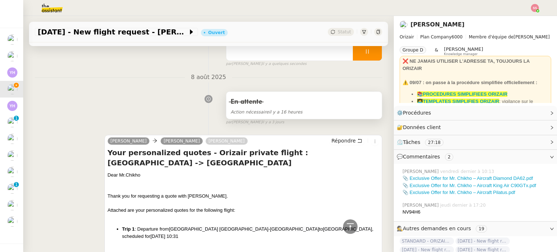
scroll to position [72, 0]
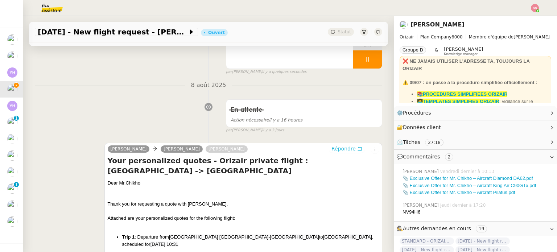
click at [340, 148] on span "Répondre" at bounding box center [343, 148] width 24 height 7
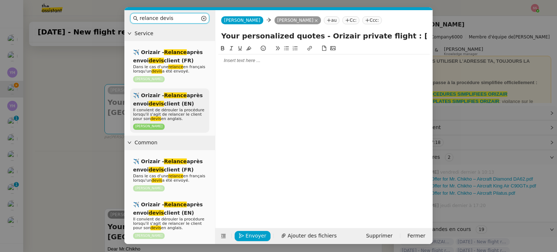
type input "relance devis"
click at [184, 127] on p "[PERSON_NAME]" at bounding box center [169, 126] width 73 height 7
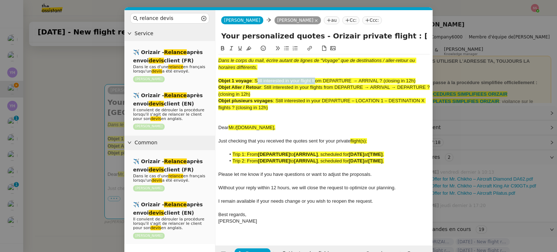
drag, startPoint x: 257, startPoint y: 80, endPoint x: 315, endPoint y: 79, distance: 58.0
click at [315, 79] on span ": Still interested in your flight from DEPARTURE → ARRIVAL ? (closing in 12h)" at bounding box center [332, 80] width 163 height 5
drag, startPoint x: 322, startPoint y: 87, endPoint x: 265, endPoint y: 87, distance: 57.3
click at [265, 87] on span ": Still interested in your flights from DEPARTURE → ARRIVAL → DEPARTURE ? (clos…" at bounding box center [324, 90] width 213 height 12
copy span "Still interested in your flights"
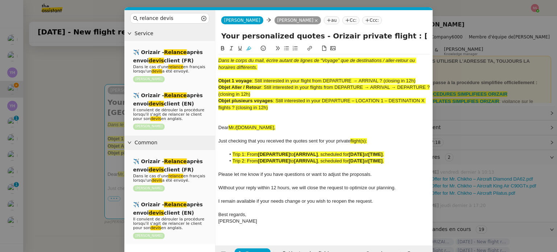
click at [382, 36] on input "Your personalized quotes - Orizair private flight : [GEOGRAPHIC_DATA] -> [GEOGR…" at bounding box center [323, 35] width 205 height 11
drag, startPoint x: 383, startPoint y: 36, endPoint x: 217, endPoint y: 41, distance: 165.7
click at [217, 41] on div "Your personalized quotes - Orizair private flight : [GEOGRAPHIC_DATA] -> [GEOGR…" at bounding box center [323, 37] width 217 height 14
paste input "Still interested in your flights"
click at [416, 38] on input "Still interested in your flights : Flanders -> Stockholm" at bounding box center [323, 35] width 205 height 11
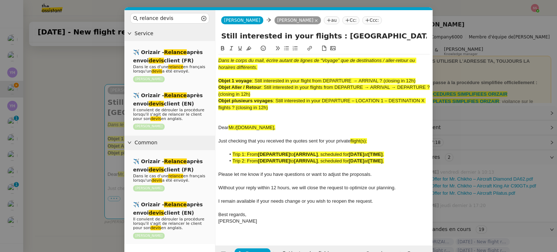
click at [317, 37] on input "Still interested in your flights : Flanders -> Stockholm ?" at bounding box center [323, 35] width 205 height 11
type input "Still interested in your flight : Flanders -> Stockholm ?"
click at [96, 97] on nz-modal-container "relance devis Service ✈️ Orizair - Relance après envoi devis client (FR) Dans l…" at bounding box center [278, 126] width 557 height 252
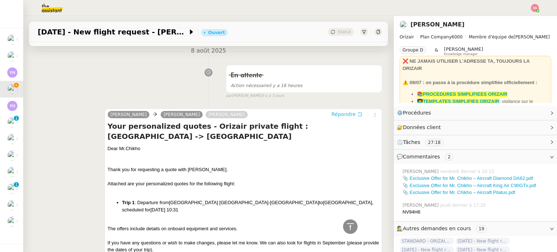
scroll to position [349, 0]
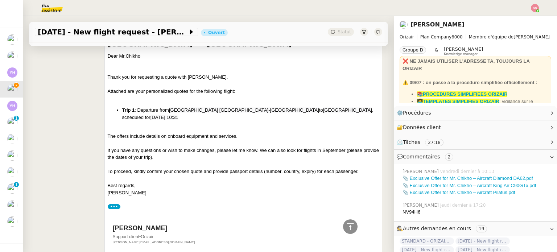
drag, startPoint x: 174, startPoint y: 106, endPoint x: 121, endPoint y: 98, distance: 53.9
click at [122, 107] on li "Trip 1 : Departure from Flanders International Airport Kortrijk-Wevelgem to Sto…" at bounding box center [250, 114] width 257 height 14
copy li "Trip 1 : Departure from Flanders International Airport Kortrijk-Wevelgem to Sto…"
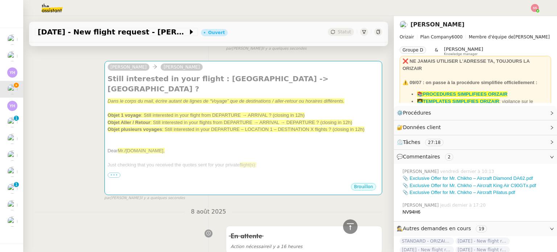
scroll to position [95, 0]
click at [196, 113] on span ": Still interested in your flight from DEPARTURE → ARRIVAL ? (closing in 12h)" at bounding box center [222, 115] width 163 height 5
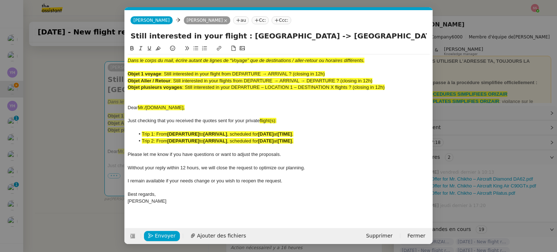
scroll to position [0, 44]
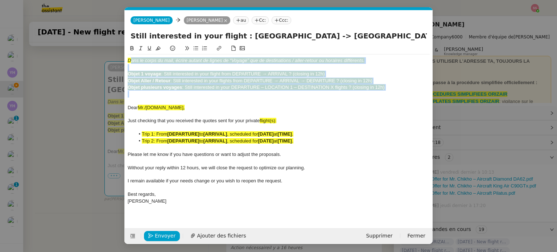
drag, startPoint x: 247, startPoint y: 95, endPoint x: 132, endPoint y: 55, distance: 122.5
click at [132, 55] on div "Dans le corps du mail, écrire autant de lignes de “Voyage” que de destinations …" at bounding box center [279, 130] width 302 height 153
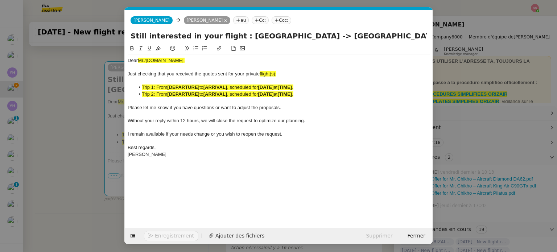
click at [240, 95] on span ", scheduled for" at bounding box center [242, 93] width 31 height 5
click at [313, 95] on li "Trip 2: From [DEPARTURE] to [ARRIVAL] , scheduled for [DATE] at [TIME] ." at bounding box center [282, 94] width 295 height 7
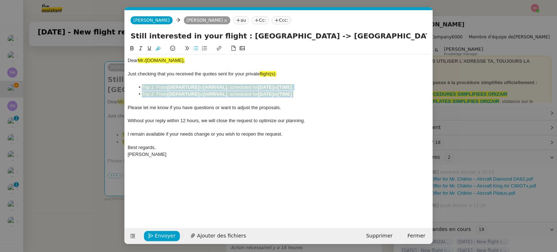
drag, startPoint x: 307, startPoint y: 94, endPoint x: 132, endPoint y: 88, distance: 175.1
click at [132, 88] on ul "Trip 1: From [DEPARTURE] to [ARRIVAL] , scheduled for [DATE] at [TIME] . Trip 2…" at bounding box center [279, 90] width 302 height 13
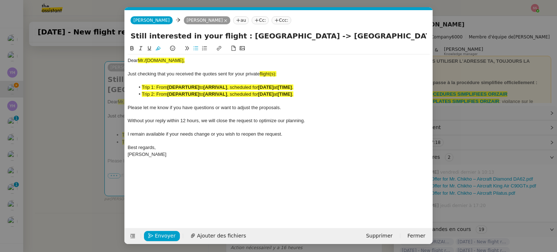
scroll to position [0, 0]
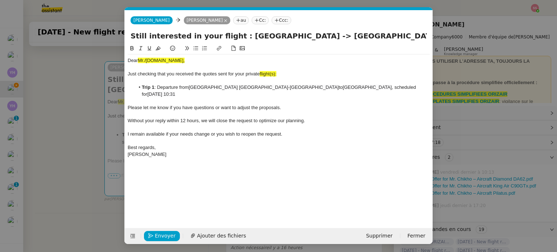
click at [172, 60] on div "Dear Mr./[DOMAIN_NAME]," at bounding box center [279, 60] width 302 height 7
click at [75, 108] on nz-modal-container "relance devis Service ✈️ Orizair - Relance après envoi devis client (FR) Dans l…" at bounding box center [278, 126] width 557 height 252
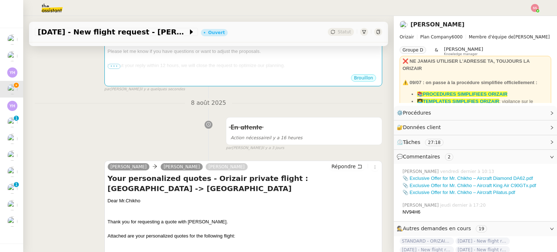
scroll to position [313, 0]
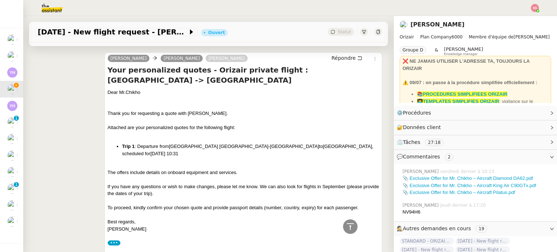
click at [136, 89] on div "Dear Mr.Chikho" at bounding box center [243, 92] width 271 height 7
copy div "Dear Mr.Chikho"
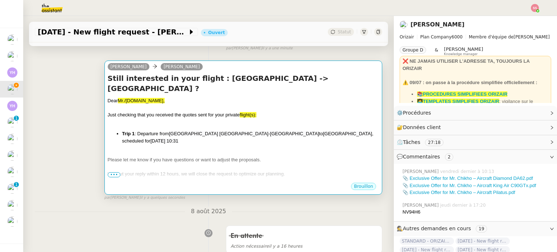
scroll to position [95, 0]
click at [173, 131] on li "Trip 1 : Departure from Flanders International Airport Kortrijk-Wevelgem to Sto…" at bounding box center [250, 138] width 257 height 14
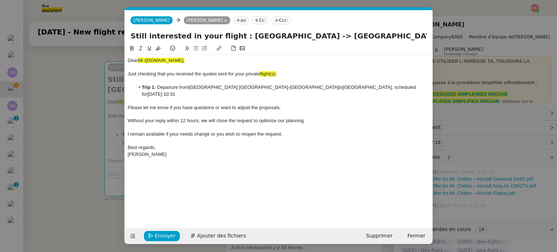
scroll to position [0, 44]
click at [152, 65] on div at bounding box center [279, 67] width 302 height 7
click at [152, 58] on div "Dear Mr./[DOMAIN_NAME]," at bounding box center [279, 60] width 302 height 7
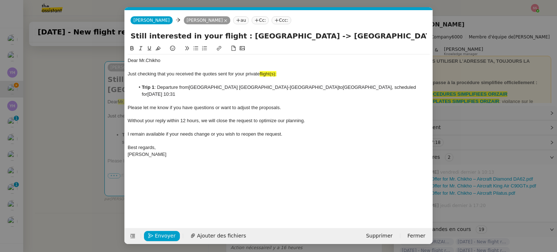
scroll to position [0, 0]
click at [277, 73] on div "Just checking that you received the quotes sent for your private flight(s):" at bounding box center [279, 74] width 302 height 7
drag, startPoint x: 275, startPoint y: 75, endPoint x: 261, endPoint y: 74, distance: 13.8
click at [261, 74] on div "Just checking that you received the quotes sent for your private flight :" at bounding box center [279, 74] width 302 height 7
click at [159, 49] on icon at bounding box center [157, 48] width 5 height 4
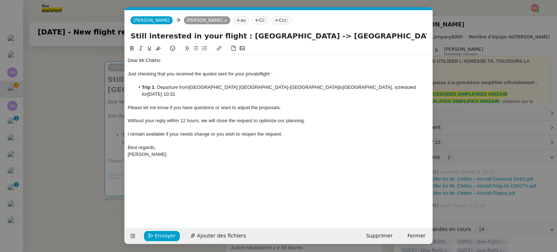
click at [213, 124] on div "Without your reply within 12 hours, we will close the request to optimize our p…" at bounding box center [279, 120] width 302 height 7
click at [277, 21] on nz-tag "Ccc:" at bounding box center [281, 20] width 20 height 8
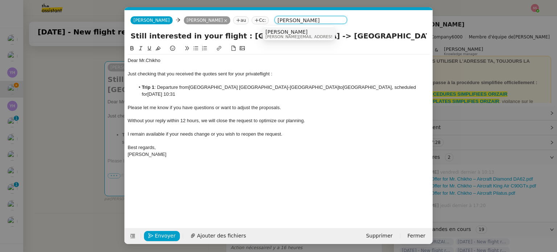
type input "[PERSON_NAME]"
click at [267, 28] on nz-option-item "[PERSON_NAME] [PERSON_NAME][EMAIL_ADDRESS][DOMAIN_NAME]" at bounding box center [298, 33] width 72 height 13
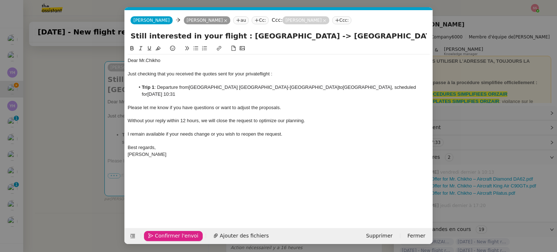
click at [169, 234] on span "Confirmer l'envoi" at bounding box center [176, 236] width 43 height 8
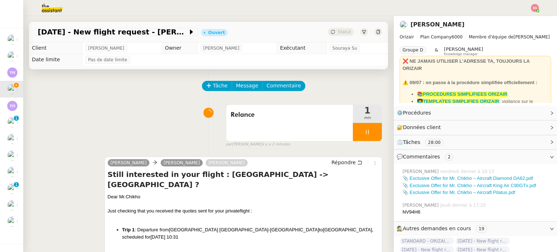
scroll to position [109, 0]
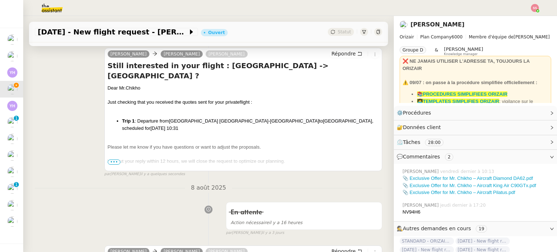
click at [108, 162] on span "•••" at bounding box center [114, 161] width 13 height 5
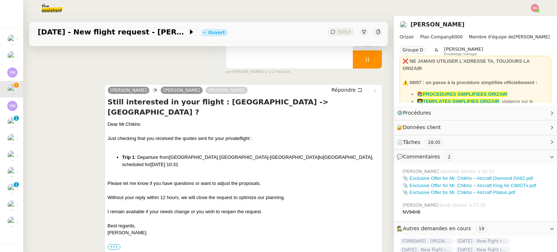
scroll to position [0, 0]
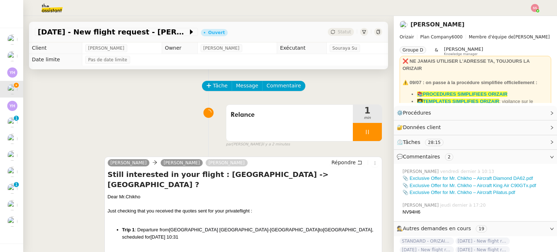
click at [171, 111] on div "Relance 1 min false par Souraya S. il y a 2 minutes" at bounding box center [208, 124] width 347 height 46
click at [359, 129] on div at bounding box center [367, 132] width 29 height 18
click at [367, 129] on button at bounding box center [374, 132] width 14 height 18
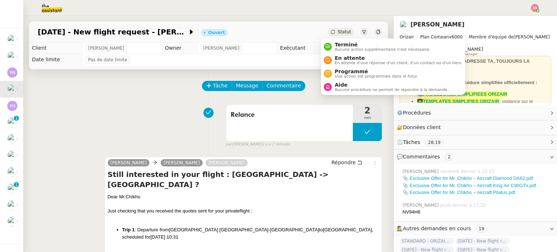
click at [337, 30] on span "Statut" at bounding box center [343, 31] width 13 height 5
click at [338, 58] on span "En attente" at bounding box center [398, 58] width 128 height 6
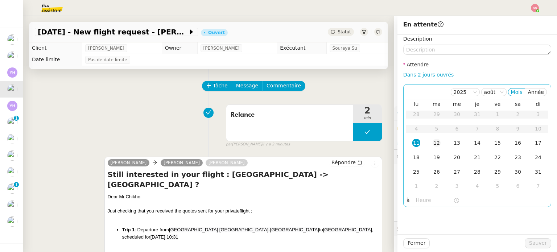
click at [432, 143] on div "12" at bounding box center [436, 143] width 8 height 8
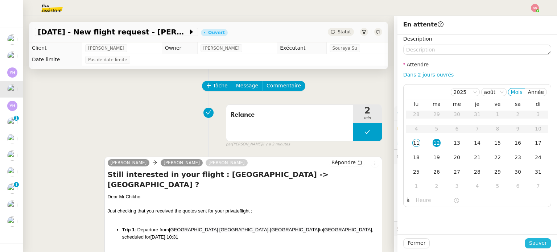
click at [529, 247] on span "Sauver" at bounding box center [538, 243] width 18 height 8
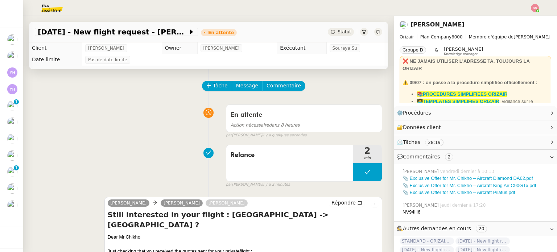
click at [536, 7] on img at bounding box center [534, 8] width 8 height 8
click at [523, 18] on li "Suivi" at bounding box center [514, 21] width 47 height 10
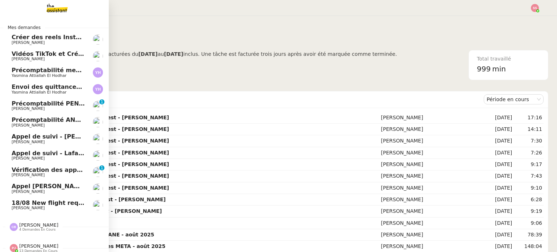
click at [50, 202] on span "18/08 New flight request - [PERSON_NAME]" at bounding box center [82, 202] width 141 height 7
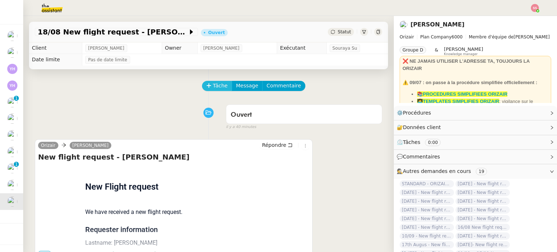
click at [213, 86] on span "Tâche" at bounding box center [220, 86] width 15 height 8
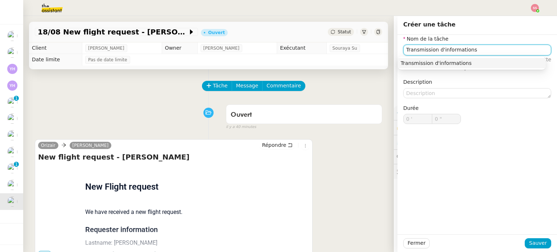
click at [445, 62] on div "Transmission d'informations" at bounding box center [471, 63] width 142 height 7
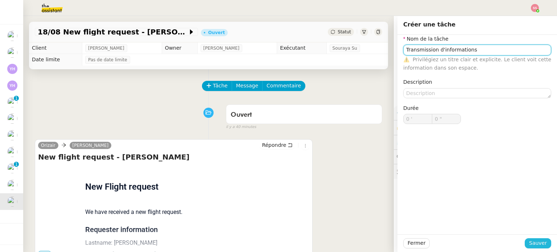
type input "Transmission d'informations"
click at [529, 241] on span "Sauver" at bounding box center [538, 243] width 18 height 8
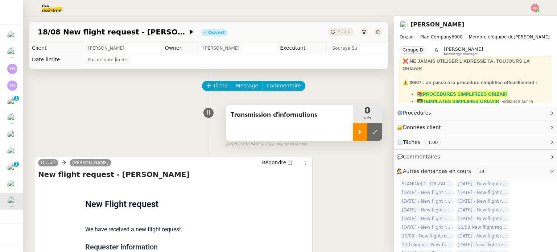
click at [353, 126] on div at bounding box center [360, 132] width 14 height 18
click at [363, 135] on div at bounding box center [367, 132] width 29 height 18
click at [371, 134] on icon at bounding box center [374, 132] width 6 height 6
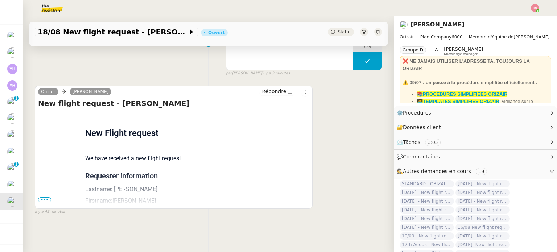
scroll to position [97, 0]
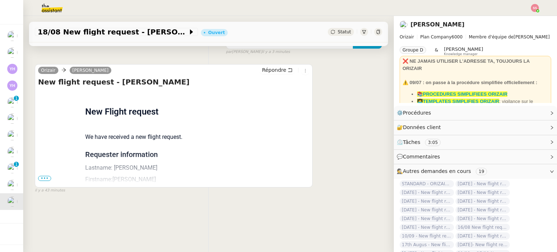
drag, startPoint x: 44, startPoint y: 175, endPoint x: 75, endPoint y: 175, distance: 31.2
click at [44, 176] on span "•••" at bounding box center [44, 178] width 13 height 5
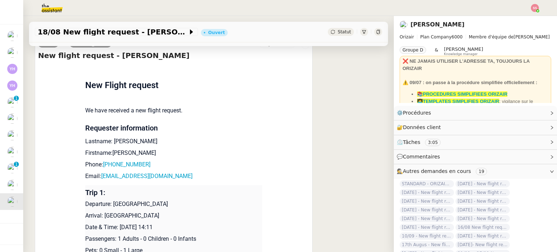
scroll to position [170, 0]
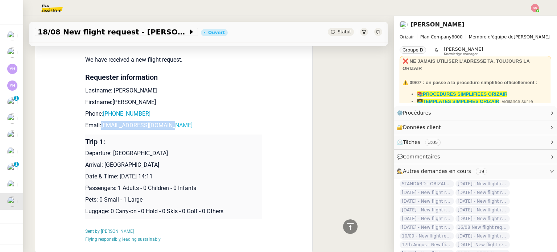
drag, startPoint x: 172, startPoint y: 125, endPoint x: 100, endPoint y: 128, distance: 71.8
click at [100, 128] on p "Email: meggiecoleman@gmail.com" at bounding box center [173, 125] width 177 height 9
copy link "[EMAIL_ADDRESS][DOMAIN_NAME]"
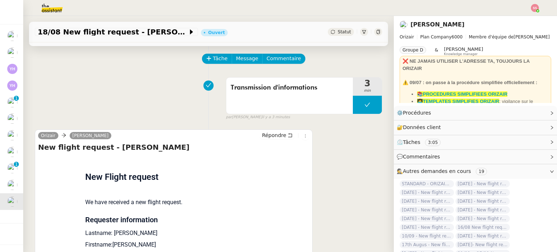
scroll to position [0, 0]
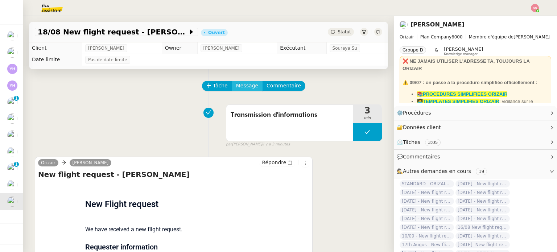
click at [245, 91] on button "Message" at bounding box center [247, 86] width 31 height 10
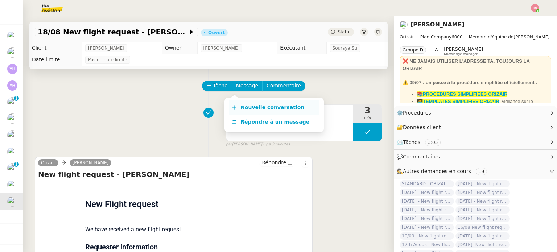
click at [245, 103] on link "Nouvelle conversation" at bounding box center [274, 107] width 91 height 14
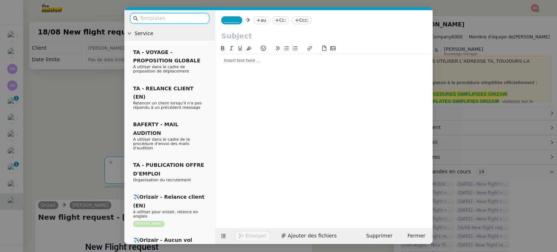
click at [256, 21] on icon at bounding box center [258, 20] width 4 height 4
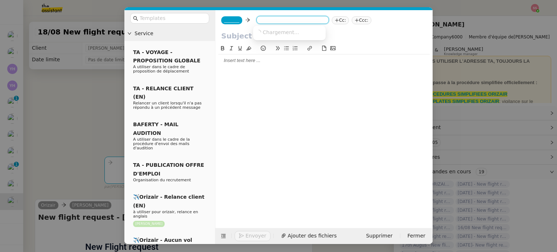
paste input "[EMAIL_ADDRESS][DOMAIN_NAME]"
type input "[EMAIL_ADDRESS][DOMAIN_NAME]"
click at [283, 37] on nz-option-item "[EMAIL_ADDRESS][DOMAIN_NAME]" at bounding box center [289, 32] width 72 height 10
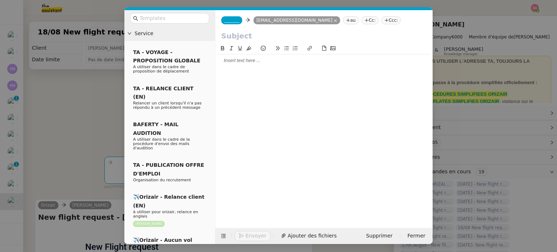
click at [381, 21] on nz-tag "Ccc:" at bounding box center [391, 20] width 20 height 8
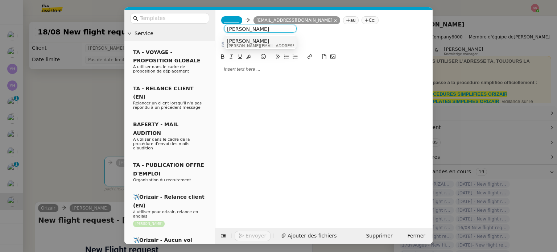
type input "[PERSON_NAME]"
click at [280, 43] on div "[PERSON_NAME] [PERSON_NAME][EMAIL_ADDRESS][DOMAIN_NAME]" at bounding box center [260, 43] width 67 height 10
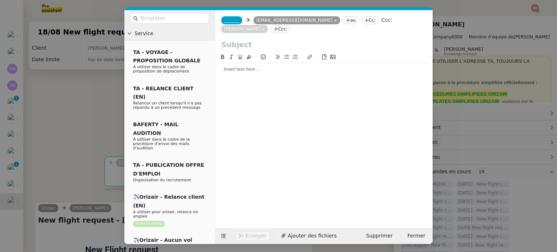
click at [221, 21] on nz-tag "_______" at bounding box center [231, 20] width 21 height 8
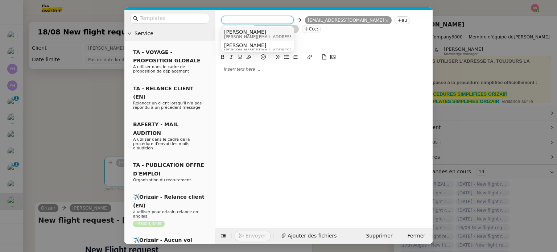
drag, startPoint x: 243, startPoint y: 29, endPoint x: 229, endPoint y: 38, distance: 16.5
click at [243, 29] on span "[PERSON_NAME]" at bounding box center [275, 32] width 103 height 6
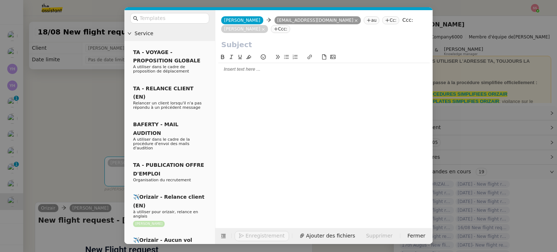
click at [78, 102] on nz-modal-container "Service TA - VOYAGE - PROPOSITION GLOBALE A utiliser dans le cadre de propositi…" at bounding box center [278, 126] width 557 height 252
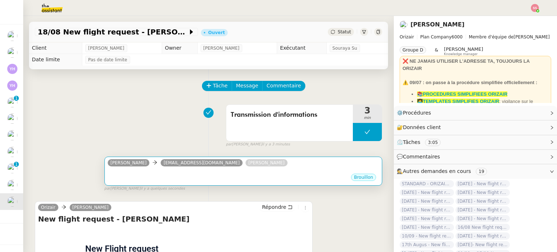
click at [211, 173] on div "•••" at bounding box center [243, 171] width 271 height 4
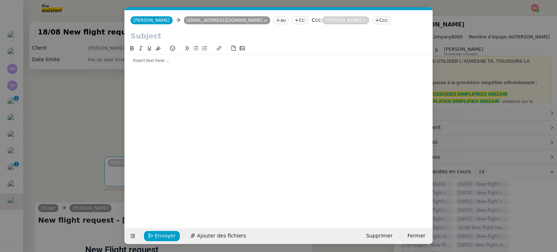
scroll to position [0, 15]
click at [133, 233] on icon at bounding box center [132, 235] width 5 height 5
click at [132, 237] on icon at bounding box center [132, 235] width 5 height 5
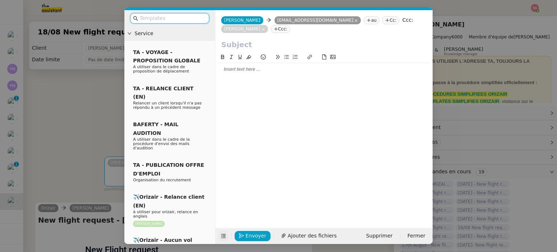
click at [154, 18] on input "text" at bounding box center [172, 18] width 65 height 8
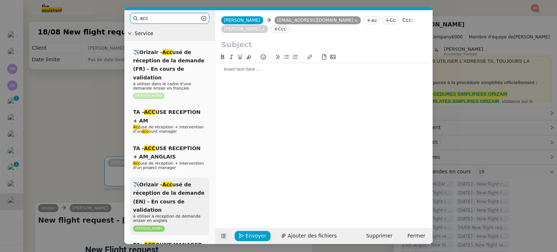
type input "acc"
click at [175, 182] on span "✈️Orizair - Acc usé de réception de la demande (EN) - En cours de validation" at bounding box center [168, 197] width 71 height 31
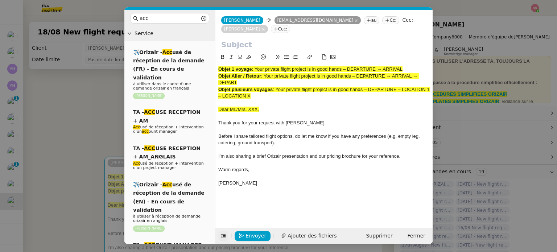
drag, startPoint x: 255, startPoint y: 69, endPoint x: 407, endPoint y: 70, distance: 151.5
click at [407, 70] on div "Objet 1 voyage : Your private flight project is in good hands – DEPARTURE → ARR…" at bounding box center [323, 69] width 211 height 7
click at [294, 45] on input "text" at bounding box center [323, 44] width 205 height 11
paste input "Your private flight project is in good hands – DEPARTURE → ARRIVAL"
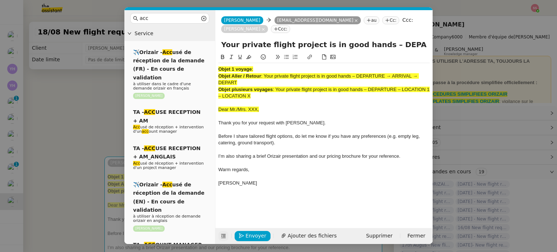
scroll to position [0, 31]
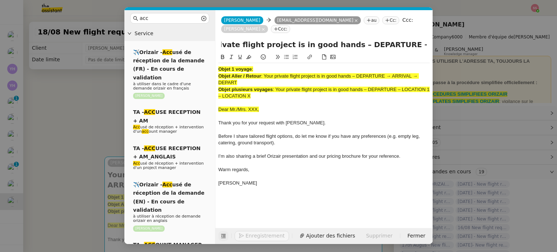
type input "Your private flight project is in good hands – DEPARTURE → ARRIVAL"
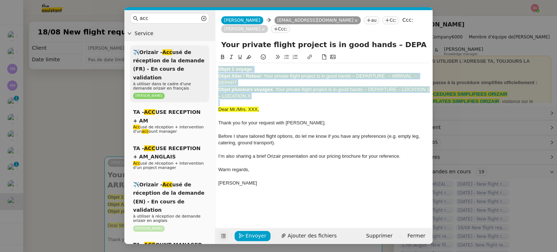
drag, startPoint x: 257, startPoint y: 99, endPoint x: 193, endPoint y: 61, distance: 74.9
click at [193, 61] on nz-layout "acc Service ✈️Orizair - Acc usé de réception de la demande (FR) - En cours de v…" at bounding box center [278, 127] width 308 height 234
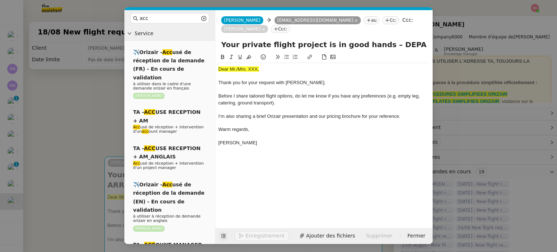
click at [88, 124] on nz-modal-container "acc Service ✈️Orizair - Acc usé de réception de la demande (FR) - En cours de v…" at bounding box center [278, 126] width 557 height 252
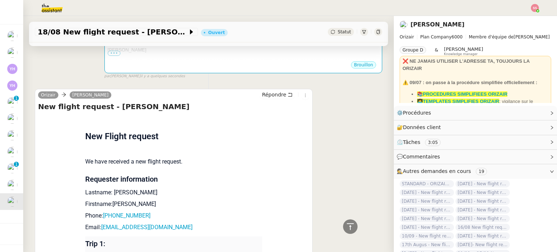
scroll to position [326, 0]
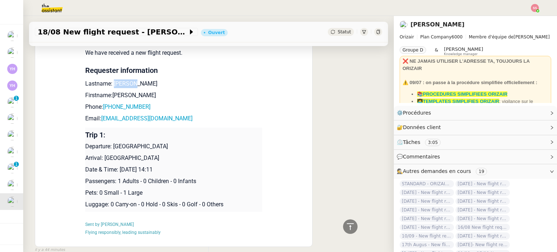
drag, startPoint x: 135, startPoint y: 78, endPoint x: 109, endPoint y: 76, distance: 26.5
click at [109, 79] on p "Lastname: [PERSON_NAME]" at bounding box center [173, 83] width 177 height 9
copy p "Coleman"
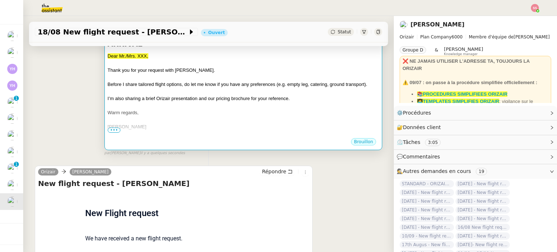
scroll to position [139, 0]
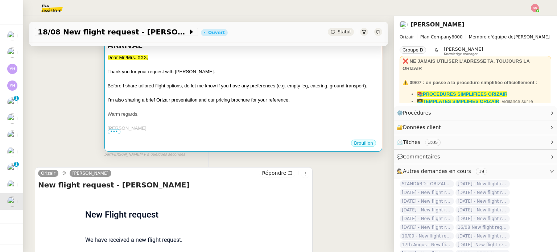
click at [229, 111] on div "Warm regards," at bounding box center [243, 114] width 271 height 7
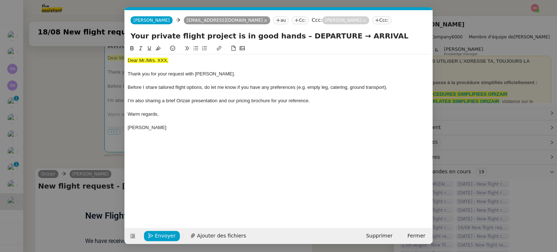
scroll to position [0, 22]
drag, startPoint x: 174, startPoint y: 62, endPoint x: 103, endPoint y: 58, distance: 71.2
click at [103, 58] on nz-modal-container "acc Service ✈️Orizair - Acc usé de réception de la demande (FR) - En cours de v…" at bounding box center [278, 126] width 557 height 252
click at [162, 46] on div at bounding box center [279, 49] width 302 height 10
drag, startPoint x: 171, startPoint y: 59, endPoint x: 121, endPoint y: 61, distance: 49.7
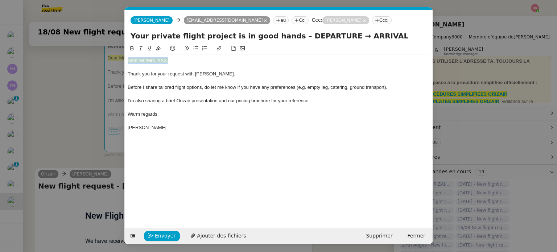
click at [121, 61] on nz-modal-container "acc Service ✈️Orizair - Acc usé de réception de la demande (FR) - En cours de v…" at bounding box center [278, 126] width 557 height 252
click at [158, 49] on icon at bounding box center [157, 48] width 5 height 5
click at [145, 61] on div "Dear Mr./Mrs. XXX," at bounding box center [279, 60] width 302 height 7
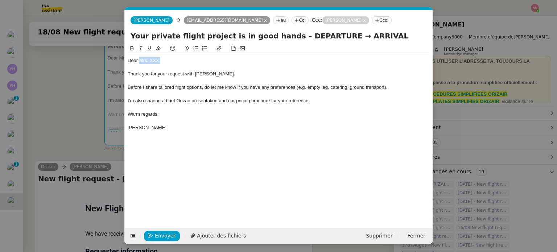
drag, startPoint x: 164, startPoint y: 61, endPoint x: 140, endPoint y: 58, distance: 24.0
click at [140, 58] on div "Dear Mrs. XXX," at bounding box center [279, 60] width 302 height 7
click at [139, 59] on div "Dear Coleman" at bounding box center [279, 60] width 302 height 7
click at [207, 232] on span "Ajouter des fichiers" at bounding box center [221, 236] width 49 height 8
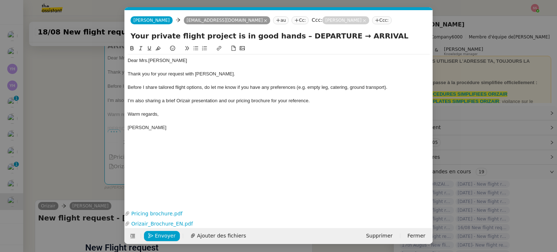
click at [75, 156] on nz-modal-container "acc Service ✈️Orizair - Acc usé de réception de la demande (FR) - En cours de v…" at bounding box center [278, 126] width 557 height 252
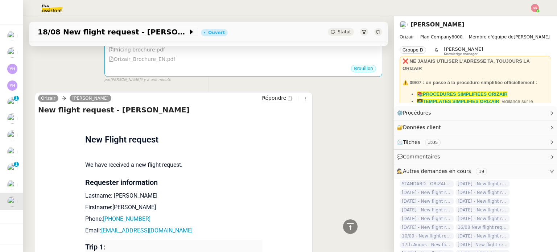
scroll to position [135, 0]
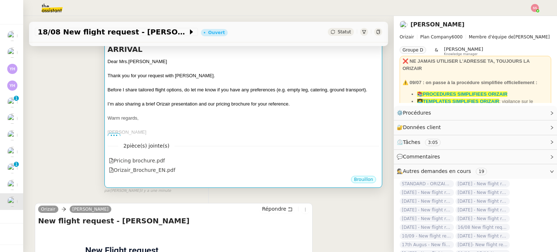
click at [270, 101] on span "I’m also sharing a brief Orizair presentation and our pricing brochure for your…" at bounding box center [199, 103] width 182 height 5
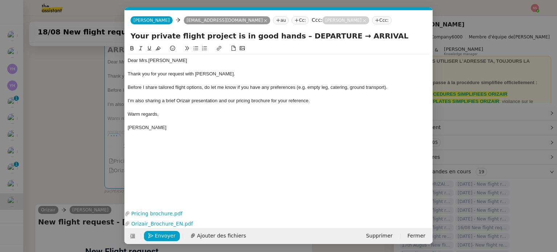
scroll to position [0, 22]
drag, startPoint x: 324, startPoint y: 36, endPoint x: 286, endPoint y: 34, distance: 38.8
click at [286, 34] on input "Your private flight project is in good hands – DEPARTURE → ARRIVAL" at bounding box center [278, 35] width 296 height 11
drag, startPoint x: 356, startPoint y: 34, endPoint x: 321, endPoint y: 40, distance: 35.6
click at [321, 40] on input "Your private flight project is in good hands – London → ARRIVAL" at bounding box center [278, 35] width 296 height 11
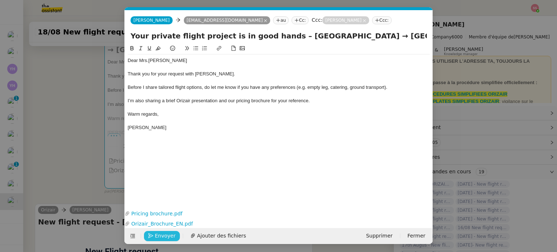
type input "Your private flight project is in good hands – London → Dubai"
click at [165, 235] on span "Envoyer" at bounding box center [165, 236] width 21 height 8
click at [165, 235] on span "Confirmer l'envoi" at bounding box center [176, 236] width 43 height 8
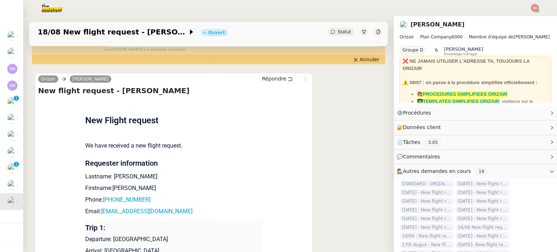
scroll to position [326, 0]
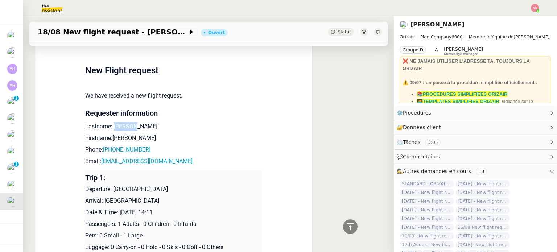
drag, startPoint x: 135, startPoint y: 122, endPoint x: 110, endPoint y: 119, distance: 24.8
click at [110, 119] on td "New Flight request We have received a new flight request. Requester information…" at bounding box center [173, 168] width 177 height 238
copy p "Coleman"
click at [108, 134] on p "Firstname:[PERSON_NAME]" at bounding box center [173, 138] width 177 height 9
copy p "Meghan"
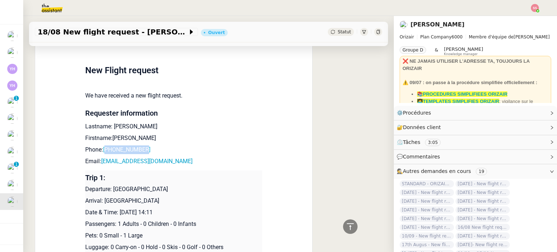
drag, startPoint x: 146, startPoint y: 142, endPoint x: 105, endPoint y: 140, distance: 41.8
click at [105, 145] on p "Phone: +447956411812" at bounding box center [173, 149] width 177 height 9
copy link "447956411812"
drag, startPoint x: 178, startPoint y: 155, endPoint x: 100, endPoint y: 153, distance: 78.7
click at [100, 157] on p "Email: meggiecoleman@gmail.com" at bounding box center [173, 161] width 177 height 9
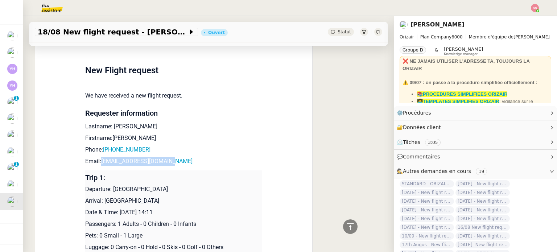
copy link "[EMAIL_ADDRESS][DOMAIN_NAME]"
drag, startPoint x: 180, startPoint y: 182, endPoint x: 109, endPoint y: 178, distance: 71.9
click at [109, 185] on p "Departure: [GEOGRAPHIC_DATA]" at bounding box center [173, 189] width 177 height 9
copy p "[GEOGRAPHIC_DATA]"
drag, startPoint x: 172, startPoint y: 192, endPoint x: 101, endPoint y: 191, distance: 70.7
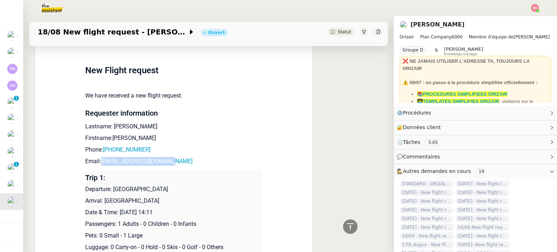
click at [101, 196] on p "Arrival: [GEOGRAPHIC_DATA]" at bounding box center [173, 200] width 177 height 9
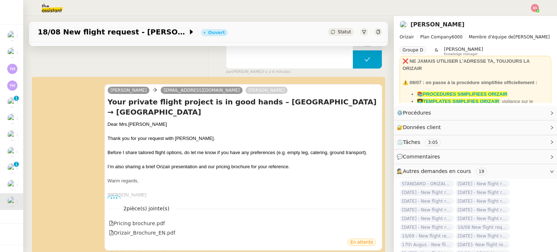
scroll to position [0, 0]
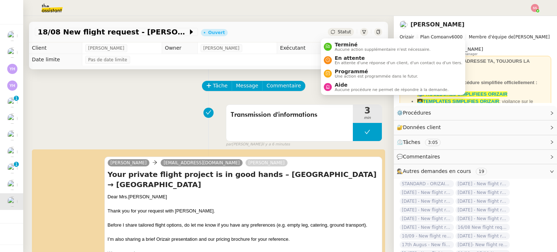
click at [328, 30] on div "Statut" at bounding box center [341, 32] width 26 height 8
click at [343, 63] on span "En attente d'une réponse d'un client, d'un contact ou d'un tiers." at bounding box center [398, 63] width 128 height 4
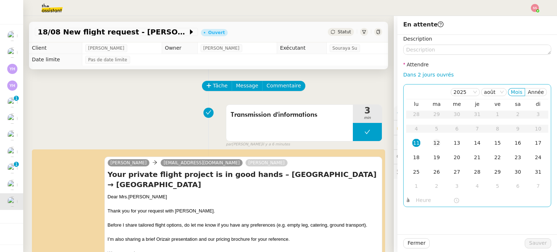
click at [433, 145] on div "12" at bounding box center [436, 143] width 8 height 8
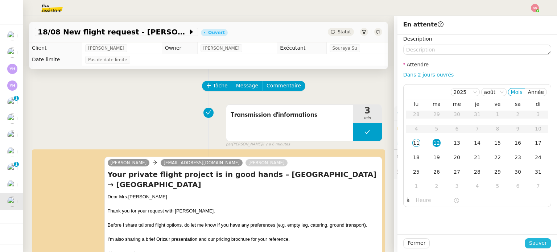
click at [538, 242] on span "Sauver" at bounding box center [538, 243] width 18 height 8
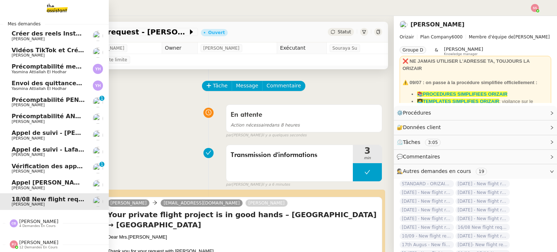
scroll to position [7, 0]
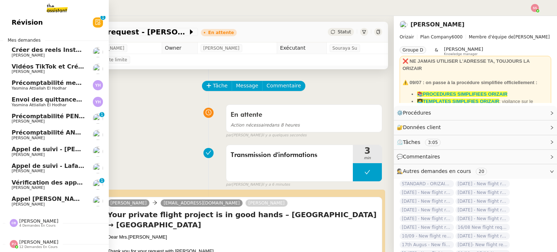
click at [70, 169] on span "[PERSON_NAME]" at bounding box center [48, 171] width 73 height 4
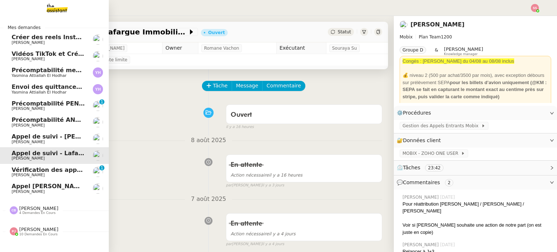
click at [42, 173] on span "[PERSON_NAME]" at bounding box center [48, 175] width 73 height 4
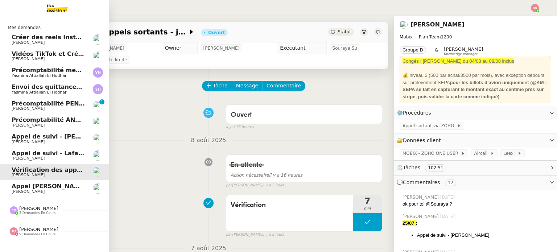
click at [60, 186] on span "[PERSON_NAME] [PERSON_NAME] - OPP7010 - NEOP - FORMATION OPCO" at bounding box center [112, 186] width 201 height 7
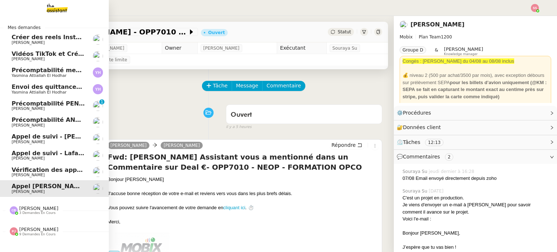
click at [51, 206] on span "Camille Barthès 3 demandes en cours" at bounding box center [33, 209] width 57 height 9
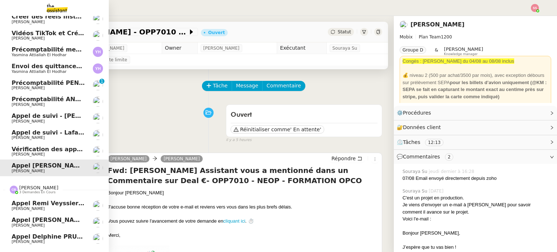
scroll to position [41, 0]
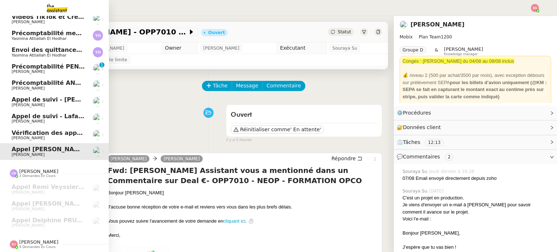
click at [64, 129] on span "Vérification des appels sortants - juillet 2025" at bounding box center [85, 132] width 147 height 7
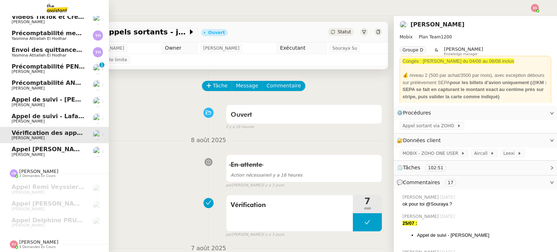
click at [55, 148] on span "[PERSON_NAME] [PERSON_NAME] - OPP7010 - NEOP - FORMATION OPCO" at bounding box center [112, 149] width 201 height 7
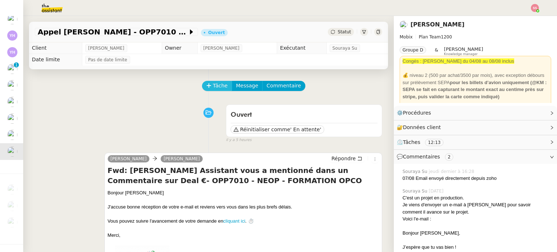
click at [206, 86] on icon at bounding box center [208, 85] width 5 height 5
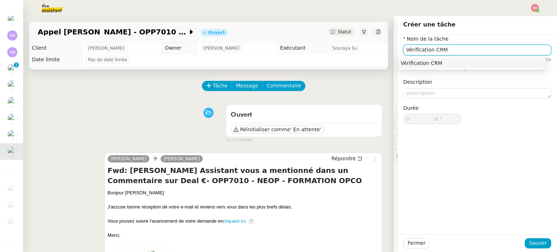
click at [443, 61] on div "Vérification CRM" at bounding box center [471, 63] width 142 height 7
type input "Vérification CRM"
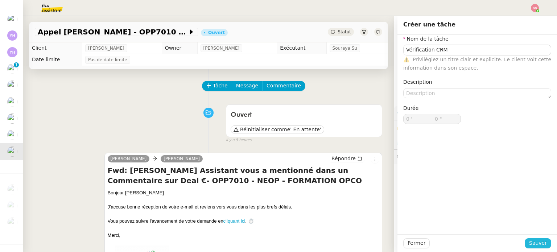
click at [534, 241] on span "Sauver" at bounding box center [538, 243] width 18 height 8
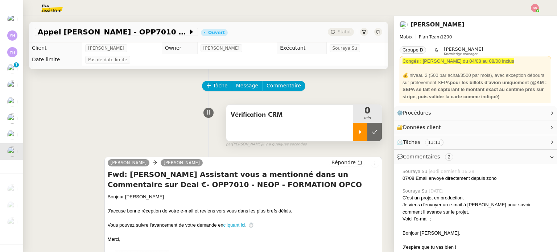
click at [356, 132] on div at bounding box center [360, 132] width 14 height 18
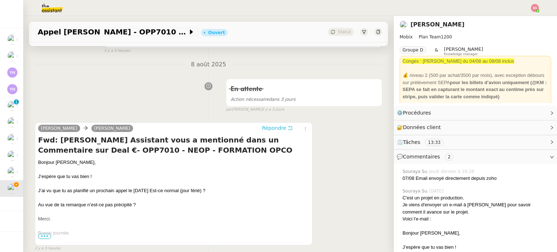
scroll to position [254, 0]
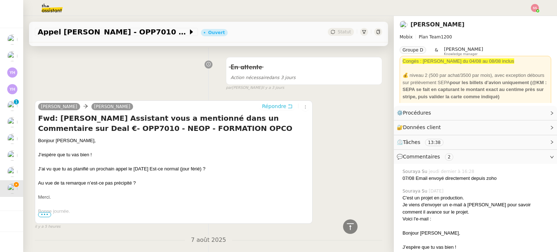
click at [265, 108] on span "Répondre" at bounding box center [274, 106] width 24 height 7
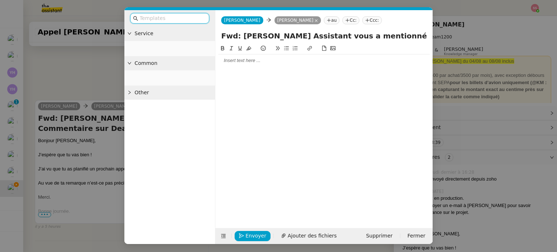
scroll to position [320, 0]
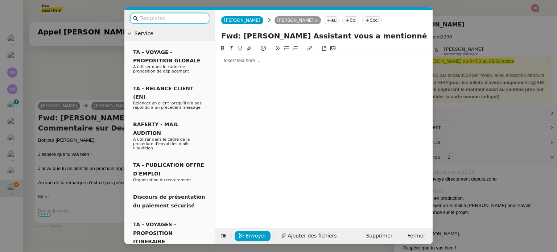
click at [249, 68] on div at bounding box center [323, 130] width 211 height 172
click at [251, 65] on div at bounding box center [323, 60] width 211 height 12
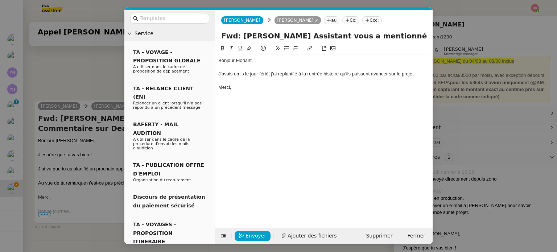
scroll to position [355, 0]
click at [288, 75] on div "J'avais omis le jour férié, j'ai replanifié à la rentrée histoire qu'ils puisse…" at bounding box center [323, 74] width 211 height 7
click at [250, 108] on div "Bonjour Floriant, J'avais omis le jour férié, j'ai replanifié à la rentrée hist…" at bounding box center [323, 130] width 211 height 172
click at [256, 59] on div "Bonjour Floriant," at bounding box center [323, 60] width 211 height 7
click at [258, 232] on span "Envoyer" at bounding box center [255, 236] width 21 height 8
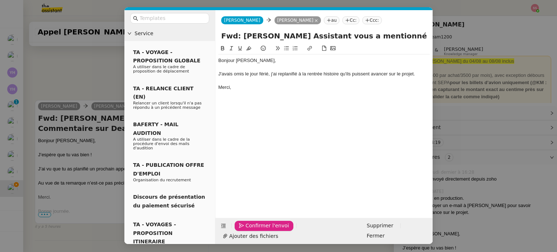
click at [267, 230] on span "Confirmer l'envoi" at bounding box center [266, 225] width 43 height 8
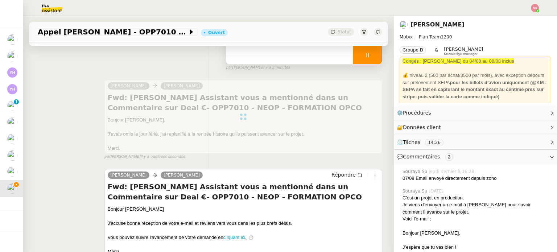
scroll to position [64, 0]
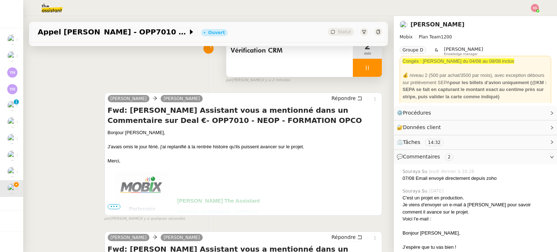
click at [367, 68] on div at bounding box center [367, 68] width 29 height 18
click at [371, 68] on icon at bounding box center [374, 68] width 6 height 6
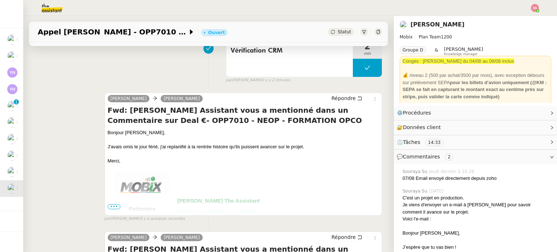
click at [338, 34] on span "Statut" at bounding box center [343, 31] width 13 height 5
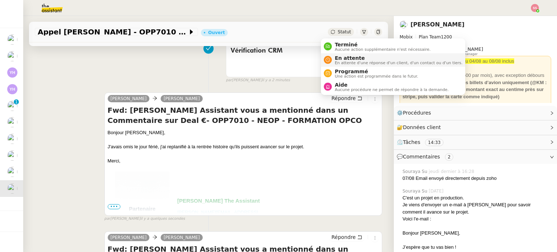
click at [345, 61] on span "En attente d'une réponse d'un client, d'un contact ou d'un tiers." at bounding box center [398, 63] width 128 height 4
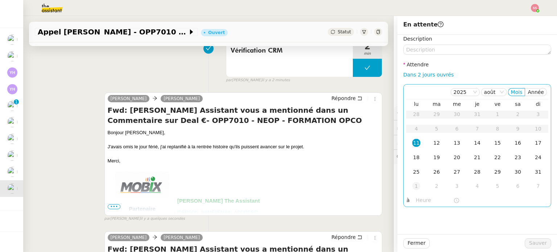
drag, startPoint x: 407, startPoint y: 184, endPoint x: 413, endPoint y: 187, distance: 6.2
click at [412, 185] on div "1" at bounding box center [416, 186] width 8 height 8
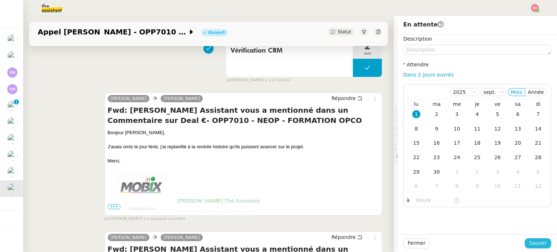
click at [542, 243] on button "Sauver" at bounding box center [537, 243] width 26 height 10
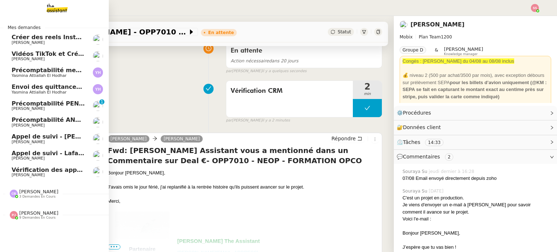
click at [54, 167] on span "Vérification des appels sortants - juillet 2025" at bounding box center [85, 169] width 147 height 7
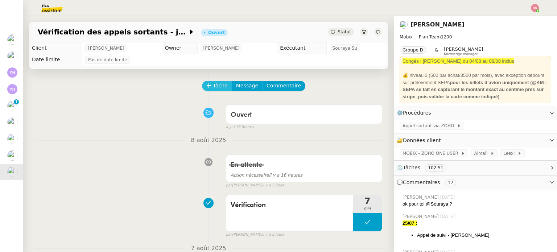
click at [222, 89] on button "Tâche" at bounding box center [217, 86] width 30 height 10
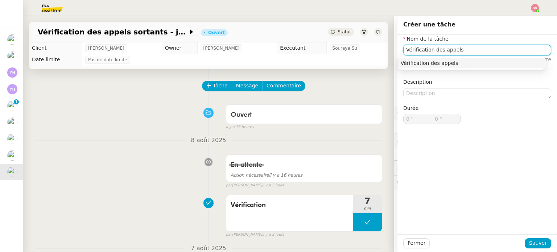
click at [468, 61] on div "Vérification des appels" at bounding box center [471, 63] width 142 height 7
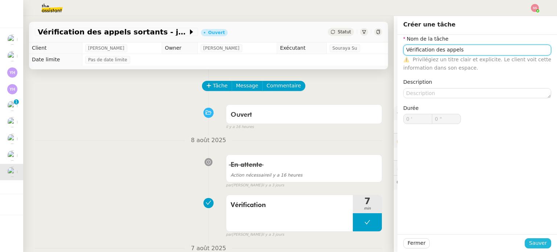
type input "Vérification des appels"
click at [529, 245] on span "Sauver" at bounding box center [538, 243] width 18 height 8
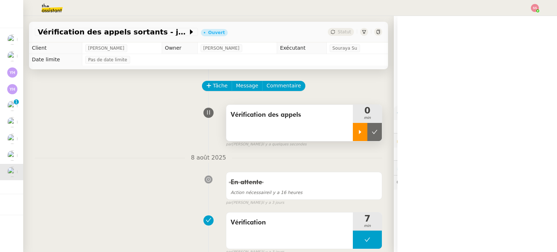
click at [353, 126] on div at bounding box center [360, 132] width 14 height 18
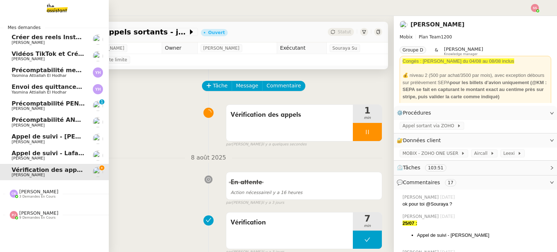
click at [68, 136] on span "Appel de suivi - Marin Peltier" at bounding box center [65, 136] width 107 height 7
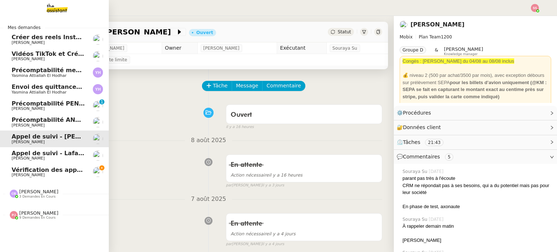
click at [57, 155] on span "Appel de suivi - Lafargue Immobilier - Dorothée LAFARGUE" at bounding box center [108, 153] width 192 height 7
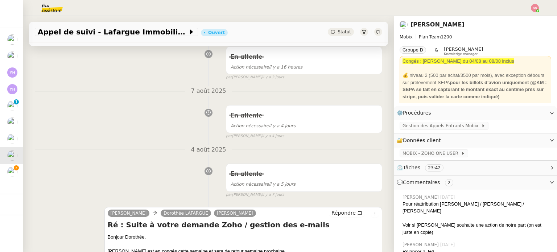
scroll to position [109, 0]
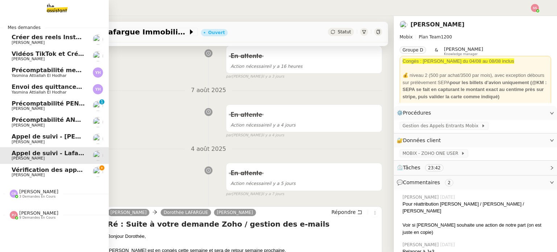
click at [48, 173] on span "Florian Parant" at bounding box center [48, 175] width 73 height 4
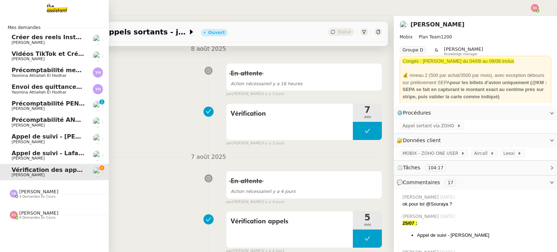
click at [60, 131] on link "Appel de suivi - Marin Peltier Florian Parant" at bounding box center [54, 138] width 109 height 17
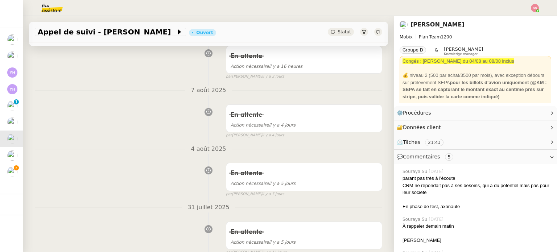
click at [342, 30] on div "Statut" at bounding box center [341, 32] width 26 height 8
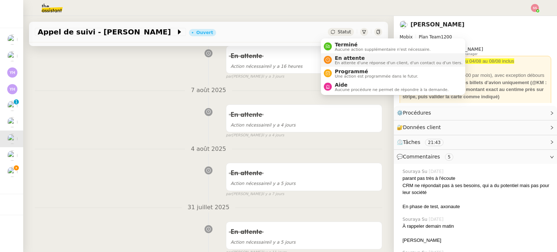
click at [342, 56] on span "En attente" at bounding box center [398, 58] width 128 height 6
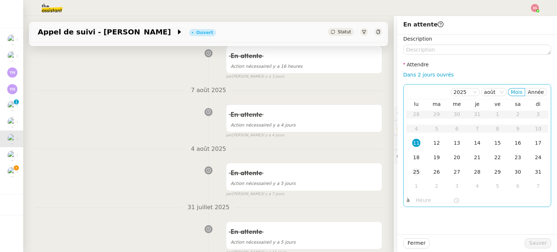
click at [410, 167] on td "25" at bounding box center [416, 172] width 20 height 14
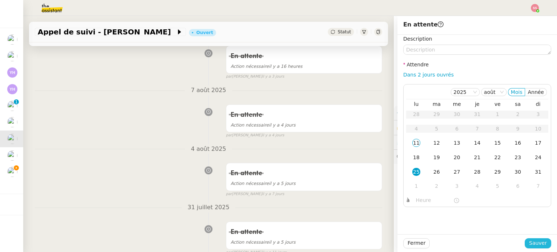
click at [524, 245] on button "Sauver" at bounding box center [537, 243] width 26 height 10
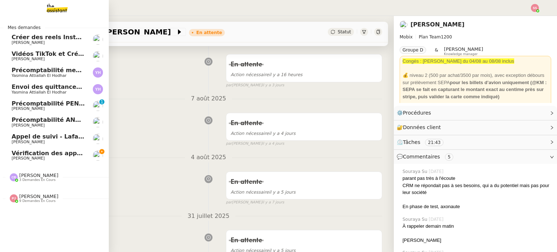
click at [52, 148] on link "Vérification des appels sortants - juillet 2025 Florian Parant" at bounding box center [54, 155] width 109 height 17
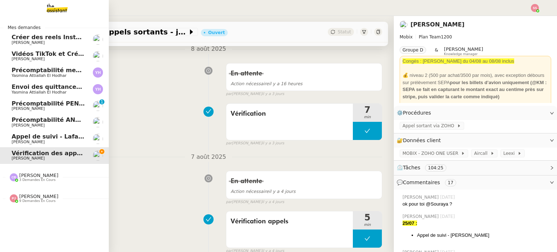
click at [45, 134] on span "Appel de suivi - Lafargue Immobilier - Dorothée LAFARGUE" at bounding box center [108, 136] width 192 height 7
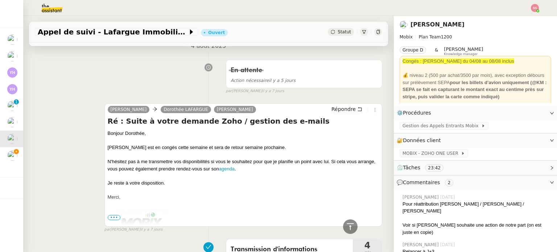
scroll to position [217, 0]
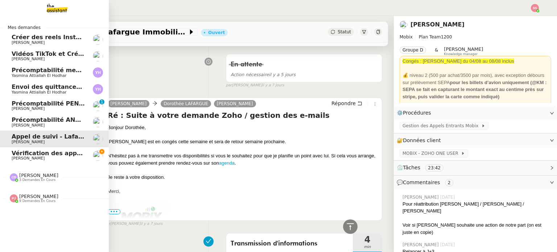
click at [39, 198] on span "Pauline Jennah" at bounding box center [38, 195] width 39 height 5
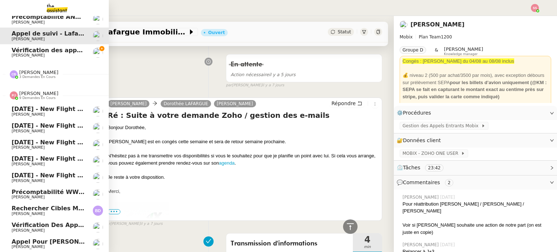
scroll to position [107, 0]
click at [47, 238] on span "Appel pour Guillaume Carmassi" at bounding box center [58, 241] width 92 height 7
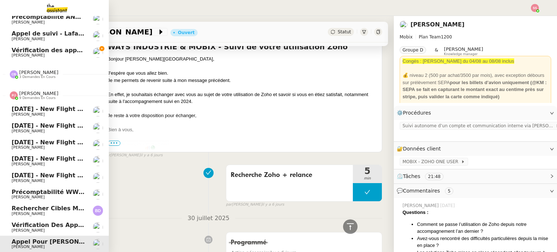
click at [51, 205] on span "Rechercher cibles marketing" at bounding box center [59, 208] width 94 height 7
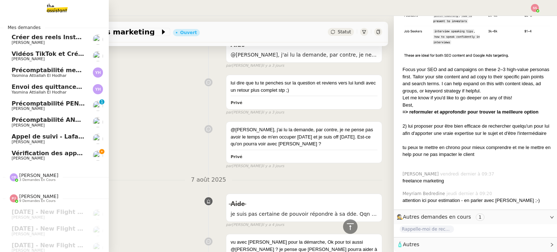
click at [40, 158] on span "Florian Parant" at bounding box center [48, 158] width 73 height 4
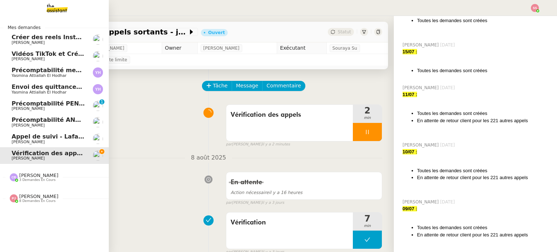
click at [39, 175] on span "Camille Barthès" at bounding box center [38, 174] width 39 height 5
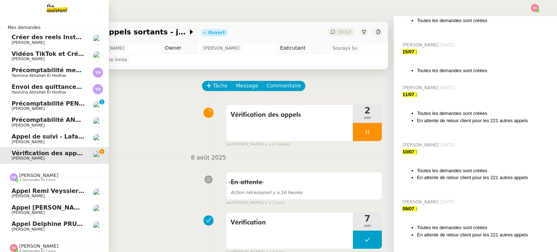
click at [54, 195] on span "Florian Parant" at bounding box center [48, 196] width 73 height 4
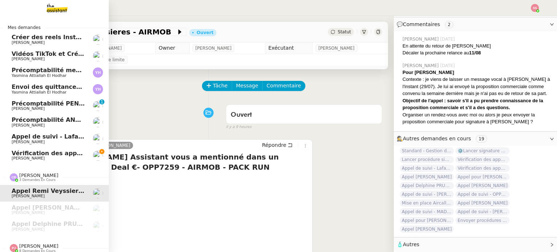
scroll to position [136, 0]
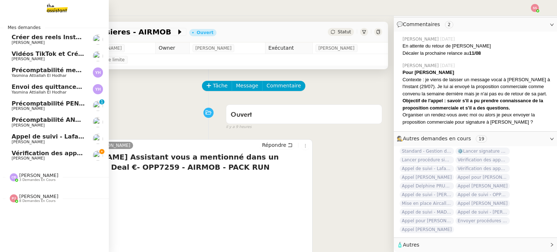
click at [42, 176] on span "Camille Barthès" at bounding box center [38, 174] width 39 height 5
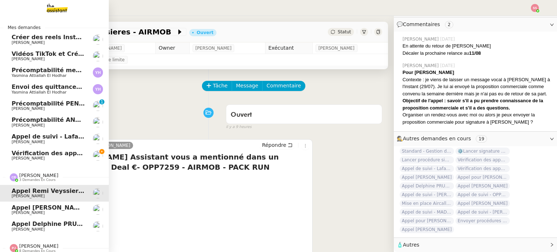
click at [35, 208] on span "Appel Elsa Pimont" at bounding box center [49, 207] width 75 height 7
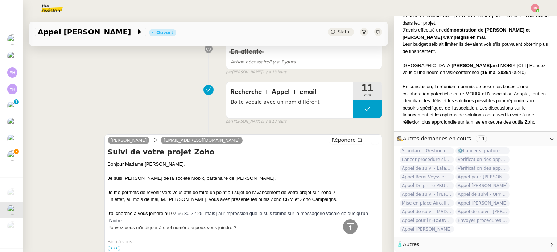
scroll to position [399, 0]
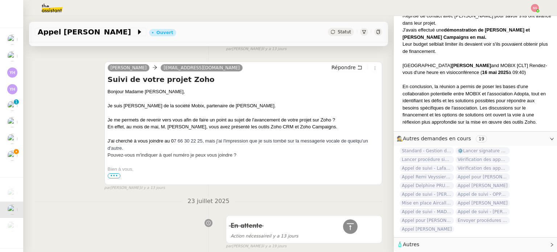
click at [112, 174] on span "•••" at bounding box center [114, 175] width 13 height 5
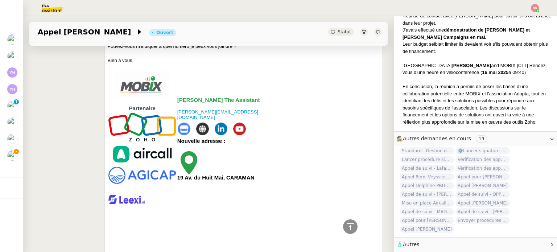
scroll to position [326, 0]
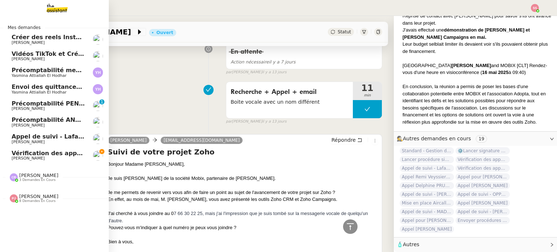
click at [61, 159] on span "Florian Parant" at bounding box center [48, 158] width 73 height 4
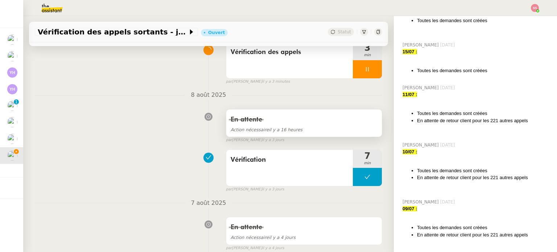
scroll to position [72, 0]
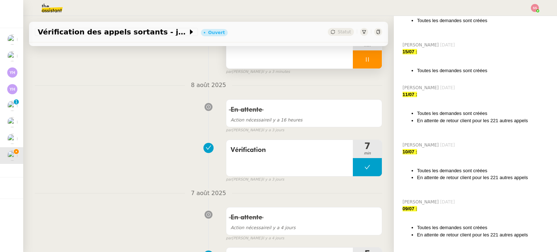
click at [366, 62] on div at bounding box center [367, 59] width 29 height 18
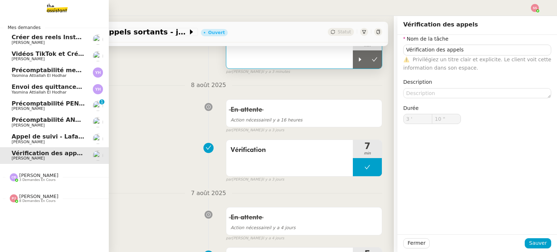
type input "Vérification des appels"
type input "3 '"
type input "10 ""
click at [42, 177] on span "Camille Barthès" at bounding box center [38, 174] width 39 height 5
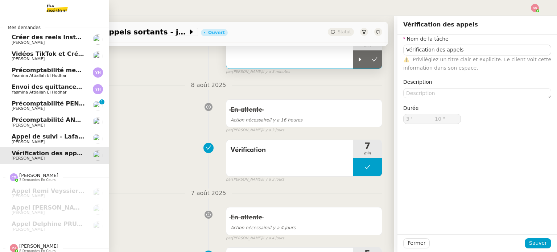
click at [46, 144] on link "Appel de suivi - Lafargue Immobilier - Dorothée LAFARGUE Florian Parant" at bounding box center [54, 138] width 109 height 17
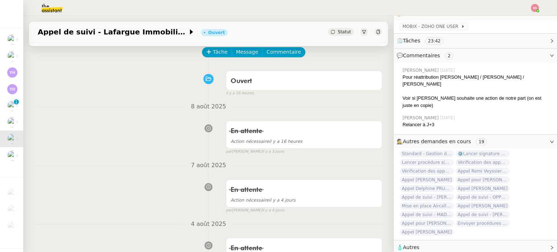
scroll to position [36, 0]
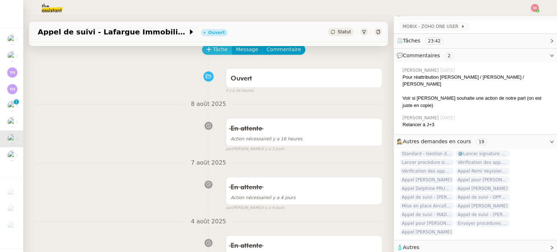
click at [215, 52] on span "Tâche" at bounding box center [220, 49] width 15 height 8
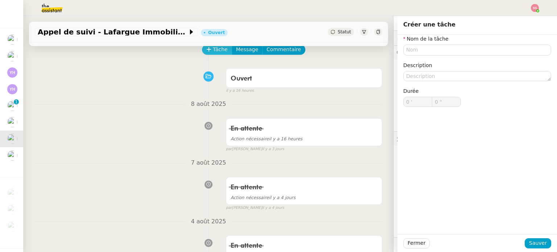
scroll to position [127, 0]
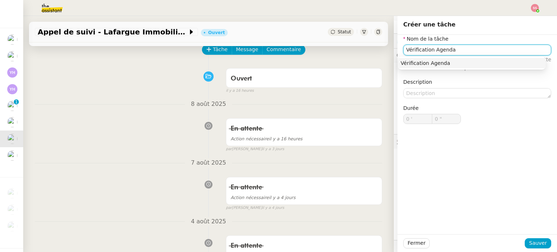
click at [400, 64] on div "Vérification Agenda" at bounding box center [471, 63] width 142 height 7
type input "Vérification Agenda"
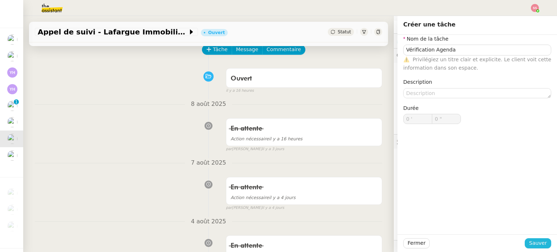
drag, startPoint x: 536, startPoint y: 246, endPoint x: 473, endPoint y: 207, distance: 74.5
click at [536, 246] on span "Sauver" at bounding box center [538, 243] width 18 height 8
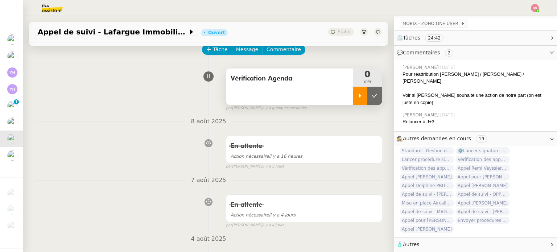
scroll to position [127, 0]
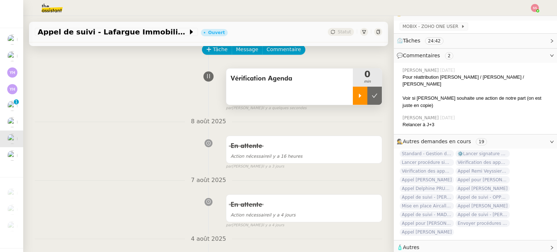
click at [353, 89] on div at bounding box center [360, 96] width 14 height 18
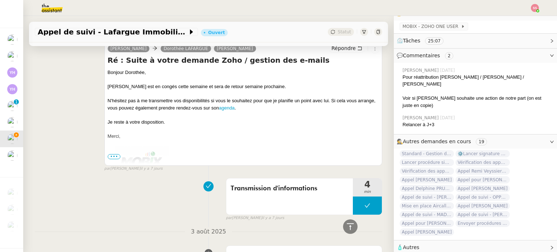
scroll to position [254, 0]
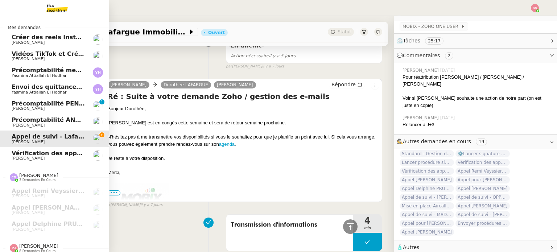
click at [39, 155] on span "Vérification des appels sortants - juillet 2025" at bounding box center [85, 153] width 147 height 7
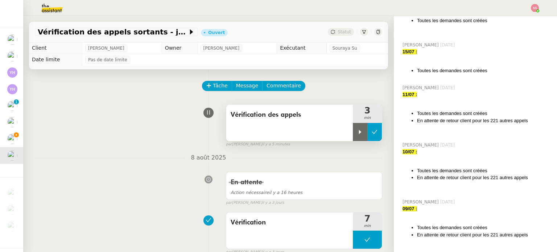
click at [367, 133] on button at bounding box center [374, 132] width 14 height 18
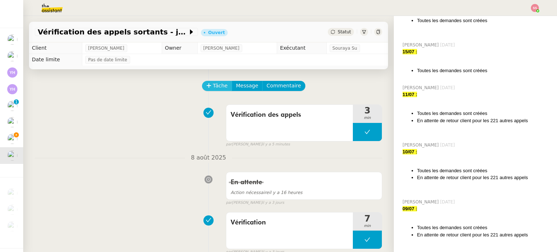
click at [213, 89] on span "Tâche" at bounding box center [220, 86] width 15 height 8
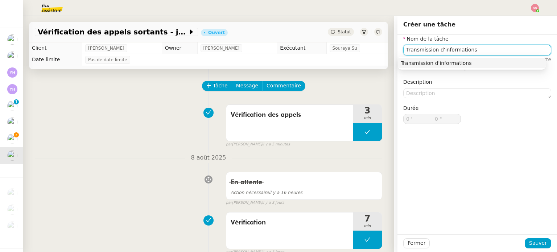
click at [437, 67] on nz-auto-option "Transmission d'informations" at bounding box center [471, 63] width 148 height 10
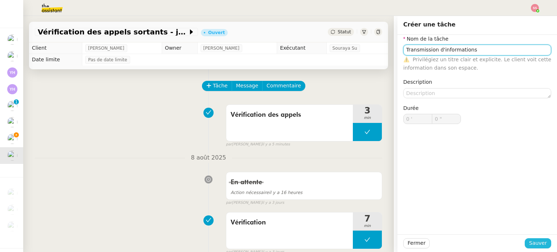
type input "Transmission d'informations"
click at [535, 247] on span "Sauver" at bounding box center [538, 243] width 18 height 8
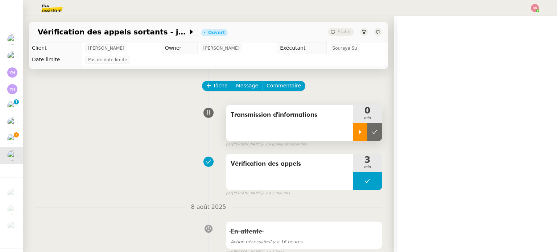
click at [353, 137] on div at bounding box center [360, 132] width 14 height 18
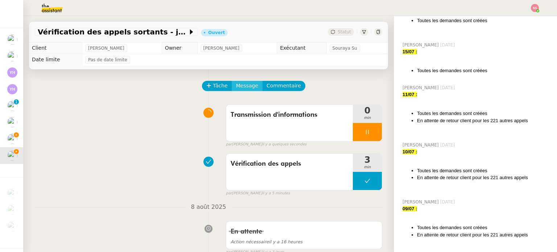
click at [236, 87] on span "Message" at bounding box center [247, 86] width 22 height 8
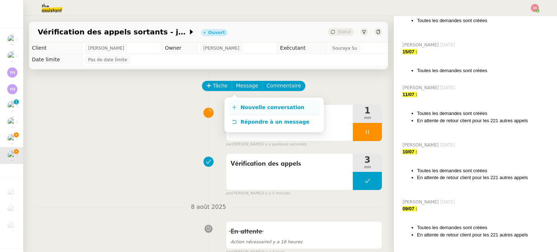
click at [240, 103] on link "Nouvelle conversation" at bounding box center [274, 107] width 91 height 14
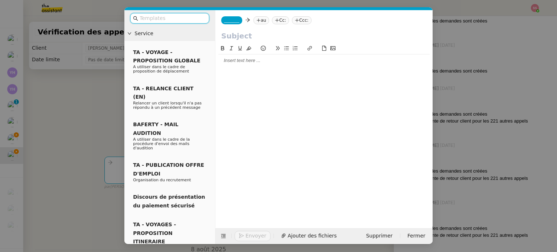
scroll to position [494, 0]
click at [252, 39] on input "text" at bounding box center [323, 35] width 205 height 11
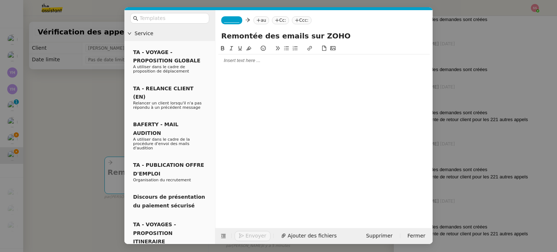
type input "Remontée des emails sur ZOHO"
click at [230, 21] on span "_______" at bounding box center [231, 20] width 15 height 5
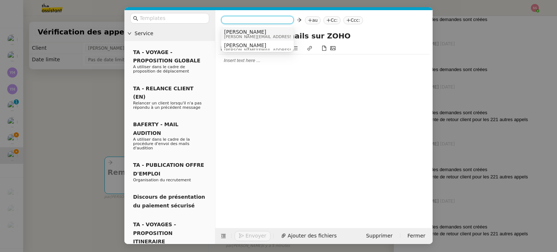
click at [239, 31] on span "Alex" at bounding box center [275, 32] width 103 height 6
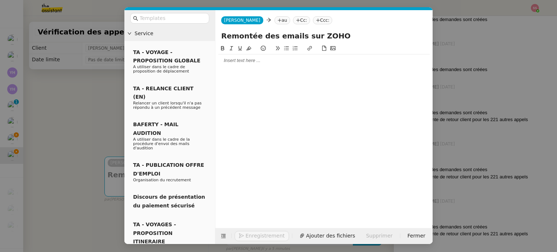
click at [274, 23] on nz-tag "au" at bounding box center [282, 20] width 16 height 8
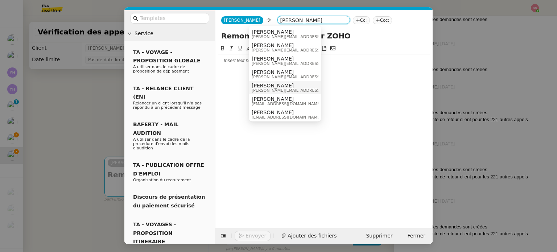
type input "florian"
click at [275, 88] on span "florian@mobix.fr" at bounding box center [302, 90] width 103 height 4
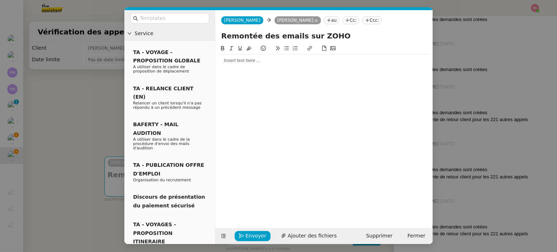
click at [247, 64] on div at bounding box center [323, 60] width 211 height 12
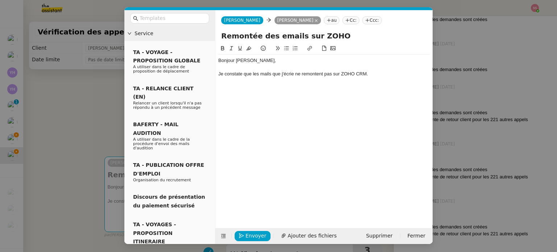
click at [286, 49] on icon at bounding box center [286, 48] width 5 height 4
drag, startPoint x: 294, startPoint y: 75, endPoint x: 251, endPoint y: 75, distance: 42.4
click at [251, 75] on div "Je constate que les mails que j'écrie ne remontent pas sur ZOHO CRM." at bounding box center [323, 74] width 211 height 7
click at [290, 92] on div "Bonjour Florian, Je constate que mes mails ne remontent pas sur ZOHO CRM. Y a-t…" at bounding box center [323, 73] width 211 height 39
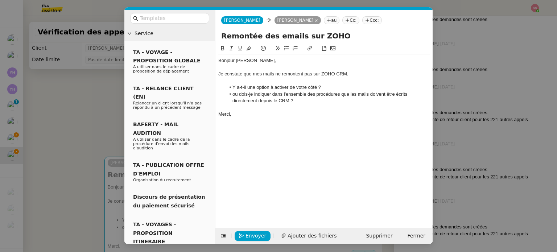
click at [233, 92] on li "ou dois-je indiquer dans l'ensemble des procédures que les mails doivent être é…" at bounding box center [327, 97] width 204 height 13
click at [244, 232] on button "Envoyer" at bounding box center [252, 236] width 36 height 10
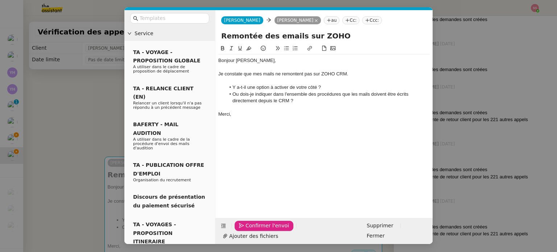
click at [244, 231] on button "Confirmer l'envoi" at bounding box center [263, 226] width 59 height 10
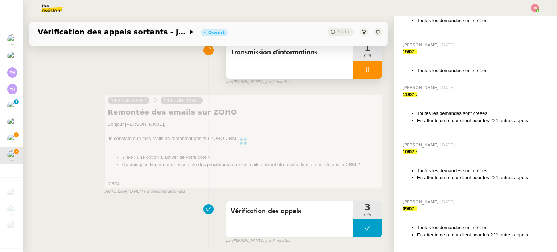
scroll to position [72, 0]
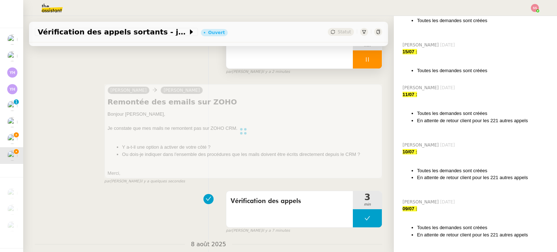
click at [369, 62] on div at bounding box center [367, 59] width 29 height 18
click at [369, 62] on button at bounding box center [374, 59] width 14 height 18
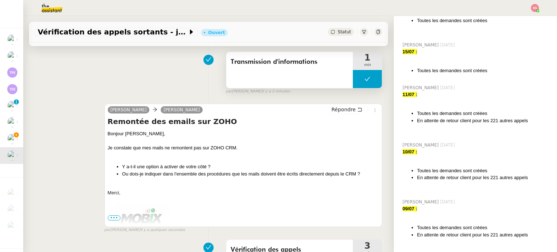
scroll to position [0, 0]
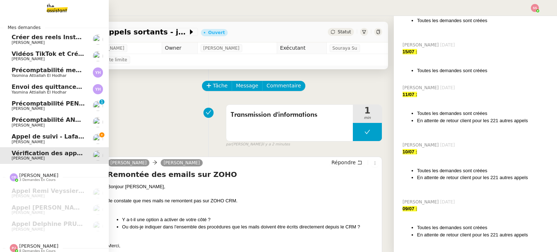
click at [14, 134] on span "Appel de suivi - Lafargue Immobilier - Dorothée LAFARGUE" at bounding box center [108, 136] width 192 height 7
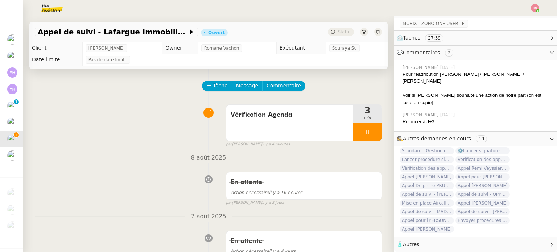
scroll to position [127, 0]
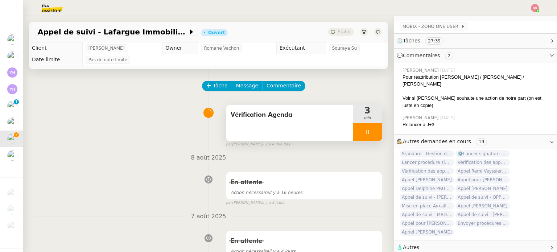
click at [364, 134] on div at bounding box center [367, 132] width 29 height 18
click at [371, 134] on icon at bounding box center [374, 132] width 6 height 6
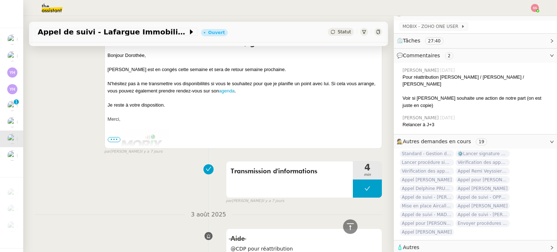
scroll to position [290, 0]
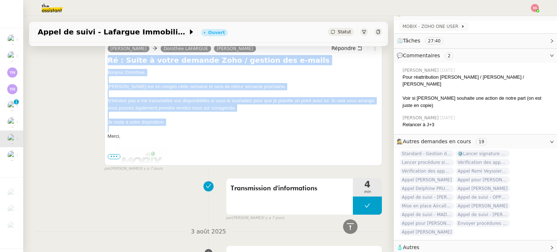
drag, startPoint x: 139, startPoint y: 128, endPoint x: 107, endPoint y: 67, distance: 68.6
click at [108, 67] on div "Ré : Suite à votre demande Zoho / gestion des e-mails Bonjour Dorothée, Florian…" at bounding box center [243, 109] width 271 height 109
click at [136, 110] on div "N'hésitez pas à me transmettre vos disponibilités si vous le souhaitez pour que…" at bounding box center [243, 104] width 271 height 14
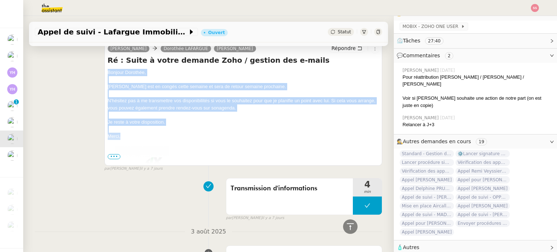
drag, startPoint x: 125, startPoint y: 137, endPoint x: 104, endPoint y: 71, distance: 68.6
click at [104, 71] on div "Alex Mobix Dorothée LAFARGUE Florian Parant Répondre Ré : Suite à votre demande…" at bounding box center [243, 103] width 278 height 123
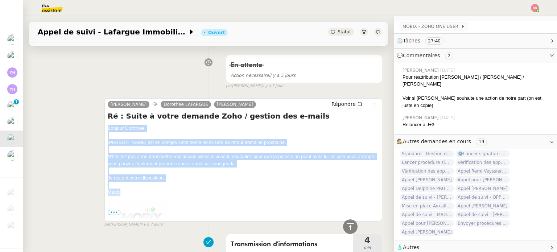
scroll to position [181, 0]
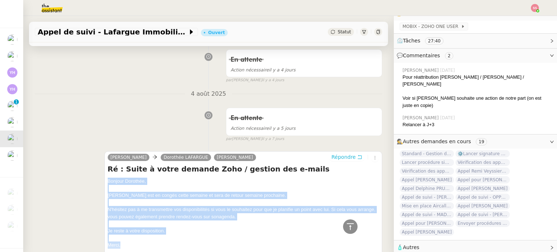
click at [336, 155] on span "Répondre" at bounding box center [343, 156] width 24 height 7
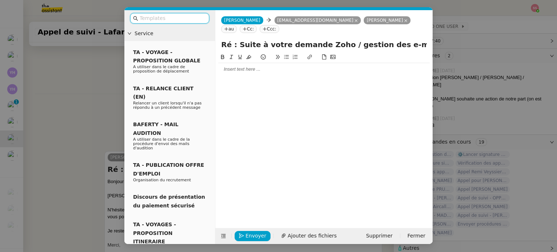
scroll to position [129, 0]
click at [241, 68] on div at bounding box center [323, 69] width 211 height 7
paste div
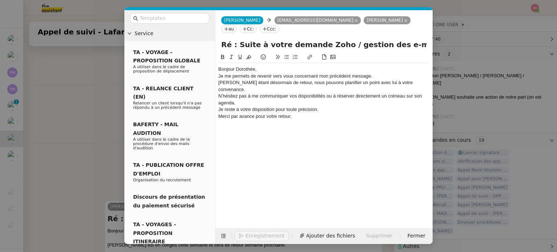
scroll to position [286, 0]
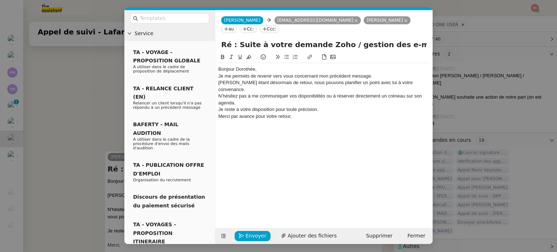
click at [276, 67] on div "Bonjour Dorothée," at bounding box center [323, 69] width 211 height 7
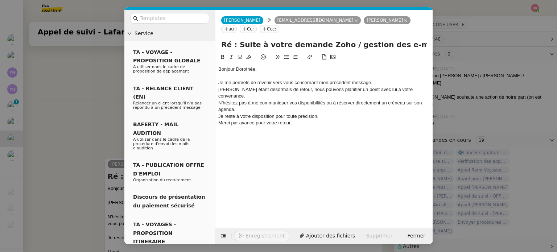
scroll to position [293, 0]
click at [378, 85] on div "Je me permets de revenir vers vous concernant mon précédent message." at bounding box center [323, 82] width 211 height 7
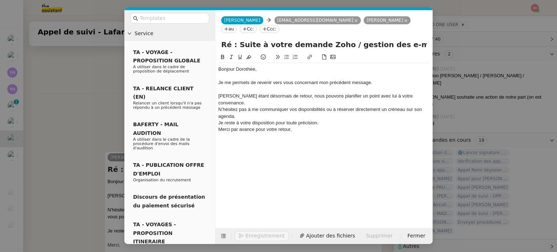
scroll to position [300, 0]
drag, startPoint x: 287, startPoint y: 95, endPoint x: 253, endPoint y: 95, distance: 34.1
click at [247, 95] on div "Florian étant désormais de retour, nous pouvons planifier un point avec lui à v…" at bounding box center [323, 99] width 211 height 13
click at [218, 106] on div "N’hésitez pas à me communiquer vos disponibilités ou à réserver directement un …" at bounding box center [323, 112] width 211 height 13
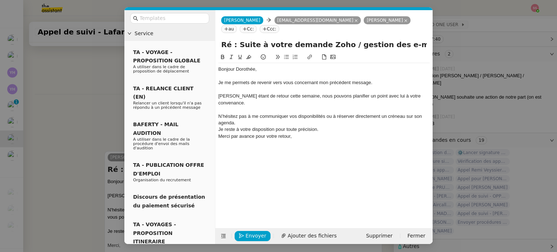
click at [246, 113] on div "N’hésitez pas à me communiquer vos disponibilités ou à réserver directement un …" at bounding box center [323, 119] width 211 height 13
click at [295, 140] on div "Merci par avance pour votre retour," at bounding box center [323, 143] width 211 height 7
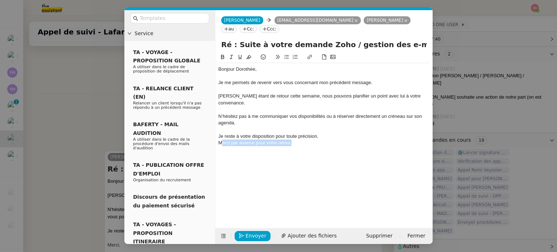
drag, startPoint x: 292, startPoint y: 136, endPoint x: 219, endPoint y: 137, distance: 73.2
click at [222, 140] on div "Merci par avance pour votre retour," at bounding box center [323, 143] width 211 height 7
click at [219, 97] on div "Florian étant de retour cette semaine, nous pouvons planifier un point avec lui…" at bounding box center [323, 99] width 211 height 13
click at [101, 109] on nz-modal-container "Service TA - VOYAGE - PROPOSITION GLOBALE A utiliser dans le cadre de propositi…" at bounding box center [278, 126] width 557 height 252
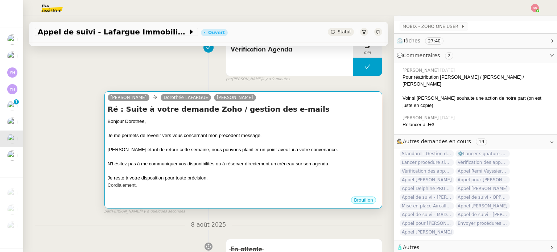
scroll to position [24, 0]
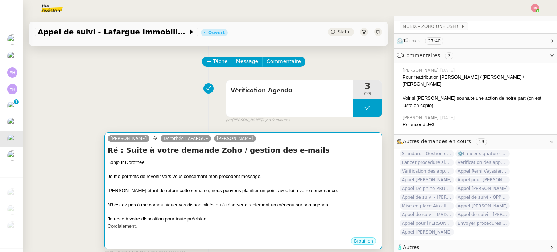
click at [275, 171] on div at bounding box center [243, 169] width 271 height 7
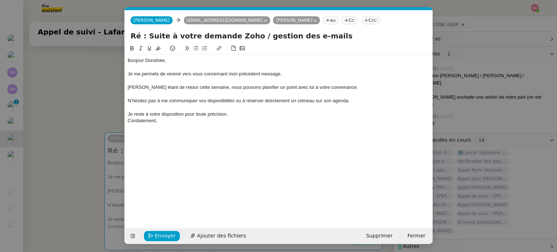
scroll to position [0, 15]
drag, startPoint x: 371, startPoint y: 98, endPoint x: 316, endPoint y: 101, distance: 55.2
click at [316, 101] on div "N’hésitez pas à me communiquer vos disponibilités ou à réserver directement un …" at bounding box center [279, 100] width 302 height 7
click at [216, 46] on button at bounding box center [219, 48] width 9 height 8
paste input "https://mobix.zohobookings.com/#/florian"
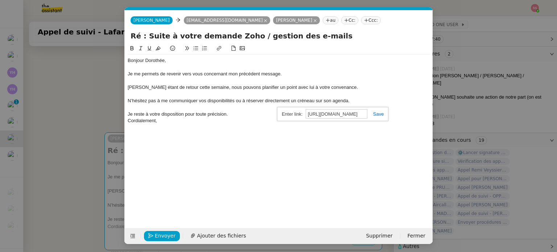
scroll to position [0, 28]
type input "https://mobix.zohobookings.com/#/florian"
click at [374, 116] on link at bounding box center [375, 113] width 17 height 5
click at [198, 190] on div "Bonjour Dorothée, Je me permets de revenir vers vous concernant mon précédent m…" at bounding box center [279, 130] width 302 height 172
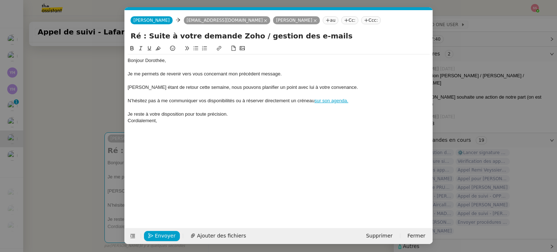
click at [254, 117] on div "Je reste à votre disposition pour toute précision." at bounding box center [279, 114] width 302 height 7
click at [168, 234] on span "Envoyer" at bounding box center [165, 236] width 21 height 8
click at [168, 234] on span "Confirmer l'envoi" at bounding box center [176, 236] width 43 height 8
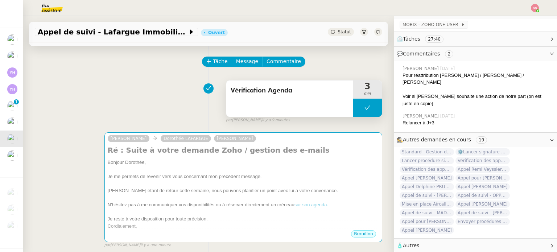
scroll to position [127, 0]
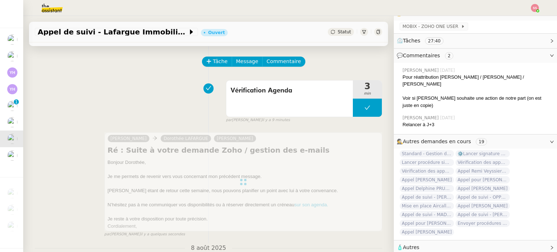
click at [337, 32] on span "Statut" at bounding box center [343, 31] width 13 height 5
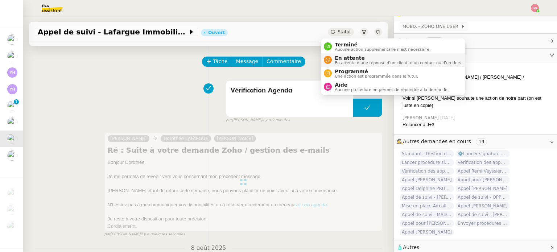
click at [347, 57] on span "En attente" at bounding box center [398, 58] width 128 height 6
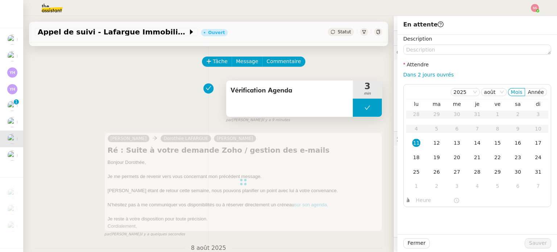
scroll to position [127, 0]
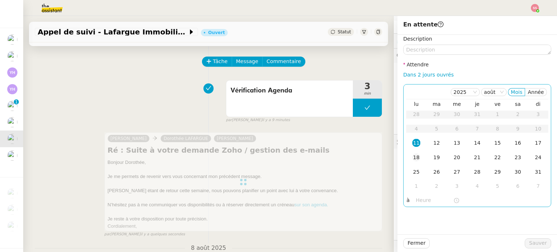
click at [413, 157] on div "18" at bounding box center [416, 157] width 8 height 8
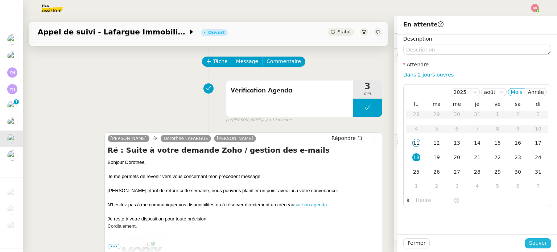
drag, startPoint x: 532, startPoint y: 240, endPoint x: 438, endPoint y: 222, distance: 95.2
click at [532, 240] on span "Sauver" at bounding box center [538, 243] width 18 height 8
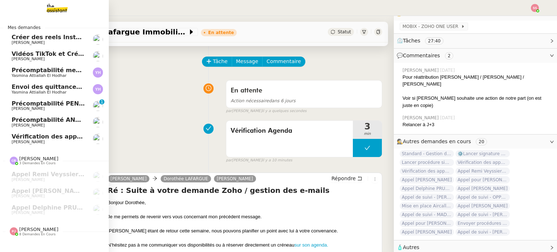
click at [49, 139] on span "Vérification des appels sortants - juillet 2025" at bounding box center [85, 136] width 147 height 7
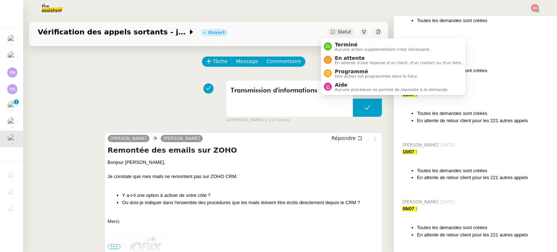
click at [337, 33] on span "Statut" at bounding box center [343, 31] width 13 height 5
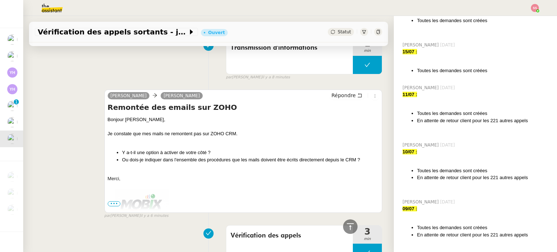
scroll to position [36, 0]
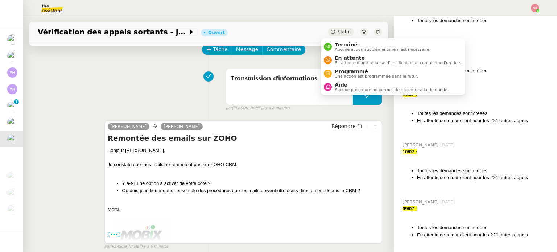
click at [329, 28] on div "Statut" at bounding box center [341, 32] width 26 height 8
click at [336, 57] on span "En attente" at bounding box center [398, 58] width 128 height 6
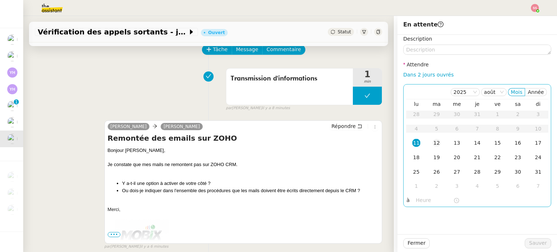
drag, startPoint x: 426, startPoint y: 140, endPoint x: 432, endPoint y: 145, distance: 7.4
click at [426, 140] on td "12" at bounding box center [436, 143] width 20 height 14
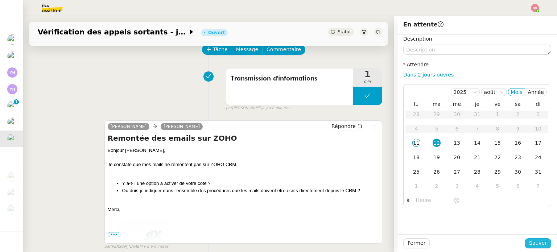
click at [529, 240] on span "Sauver" at bounding box center [538, 243] width 18 height 8
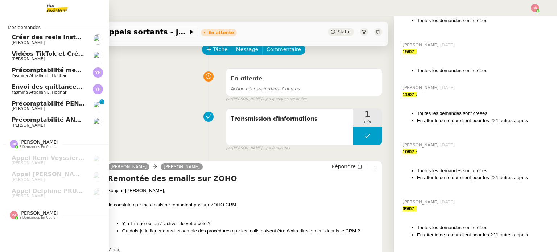
click at [44, 72] on span "Précomptabilité mensuelle - 4 août 2025" at bounding box center [78, 70] width 133 height 7
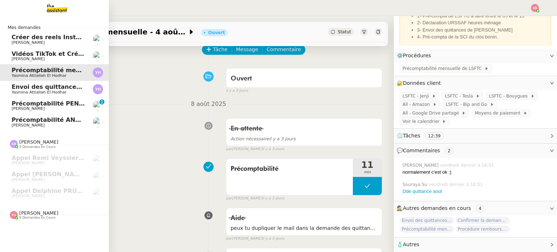
click at [48, 86] on span "Envoi des quittances mensuelles - 5 juillet 2025" at bounding box center [90, 86] width 157 height 7
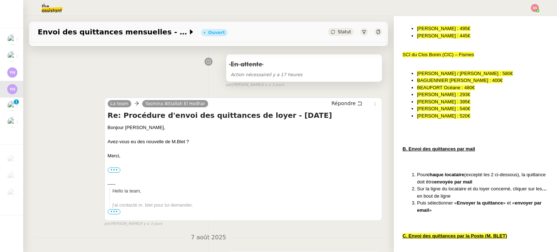
scroll to position [109, 0]
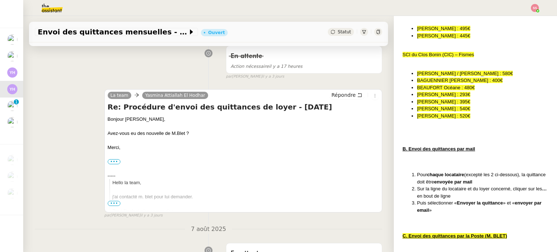
click at [337, 31] on span "Statut" at bounding box center [343, 31] width 13 height 5
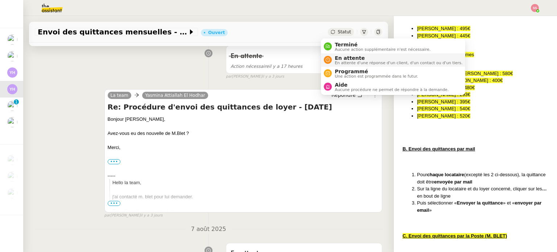
click at [332, 58] on div "En attente En attente d'une réponse d'un client, d'un contact ou d'un tiers." at bounding box center [397, 60] width 130 height 10
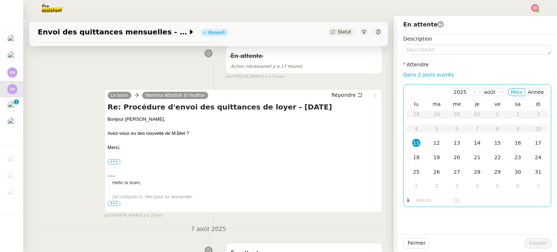
click at [474, 140] on div "14" at bounding box center [477, 143] width 8 height 8
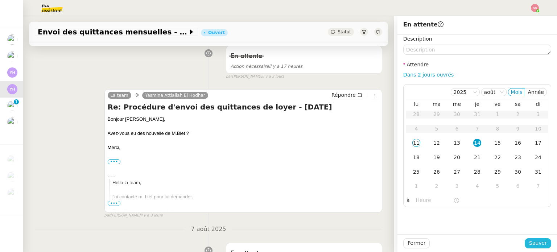
click at [529, 239] on span "Sauver" at bounding box center [538, 243] width 18 height 8
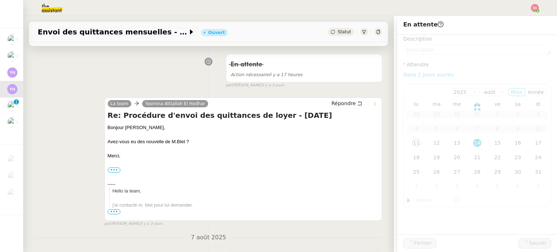
scroll to position [117, 0]
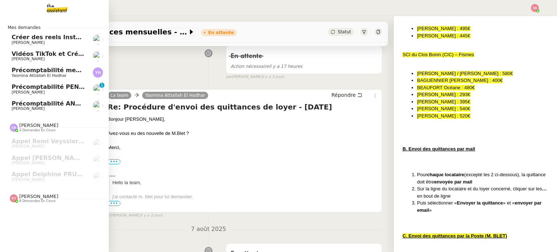
click at [59, 69] on span "Précomptabilité mensuelle - 4 août 2025" at bounding box center [78, 70] width 133 height 7
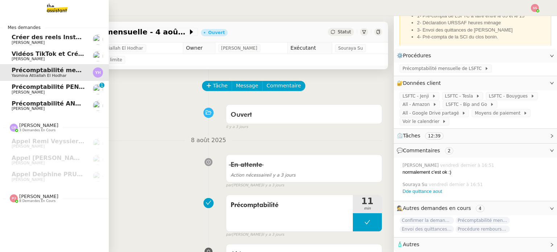
click at [39, 55] on span "Vidéos TikTok et Créatives META - août 2025" at bounding box center [84, 53] width 145 height 7
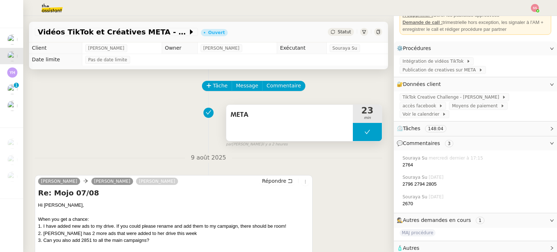
click at [364, 133] on icon at bounding box center [367, 132] width 6 height 6
click at [357, 133] on icon at bounding box center [360, 132] width 6 height 6
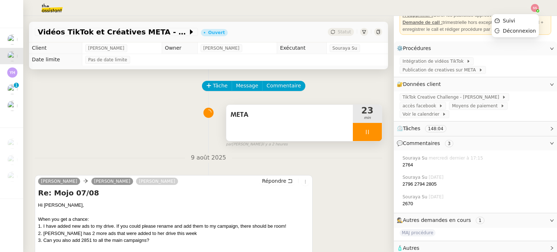
click at [535, 9] on img at bounding box center [534, 8] width 8 height 8
click at [514, 20] on span "Suivi" at bounding box center [509, 21] width 12 height 6
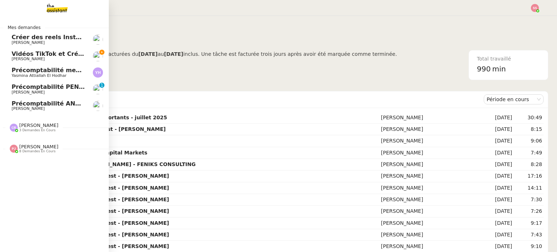
click at [62, 54] on span "Vidéos TikTok et Créatives META - août 2025" at bounding box center [84, 53] width 145 height 7
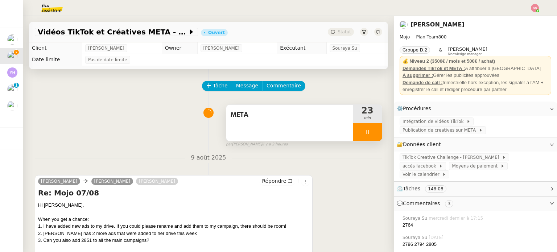
click at [372, 132] on div at bounding box center [367, 132] width 29 height 18
click at [372, 132] on button at bounding box center [374, 132] width 14 height 18
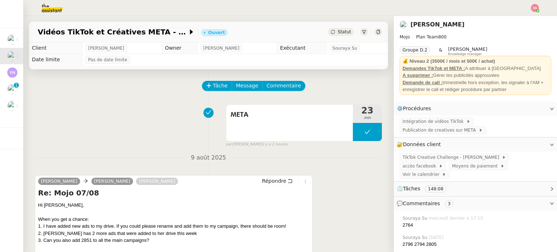
click at [535, 8] on img at bounding box center [534, 8] width 8 height 8
click at [525, 17] on li "Suivi" at bounding box center [514, 21] width 47 height 10
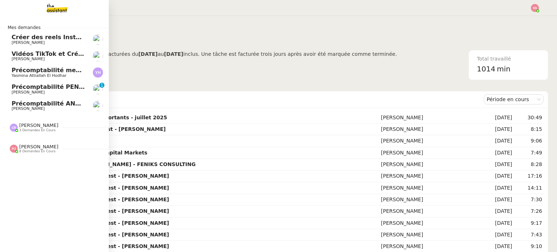
click at [45, 53] on span "Vidéos TikTok et Créatives META - août 2025" at bounding box center [84, 53] width 145 height 7
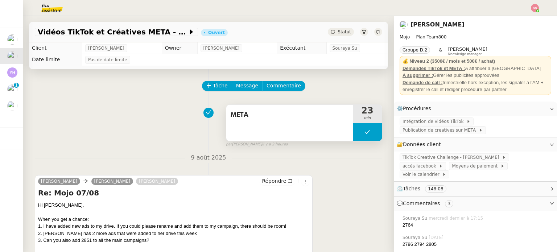
click at [358, 137] on button at bounding box center [367, 132] width 29 height 18
click at [353, 136] on div at bounding box center [360, 132] width 14 height 18
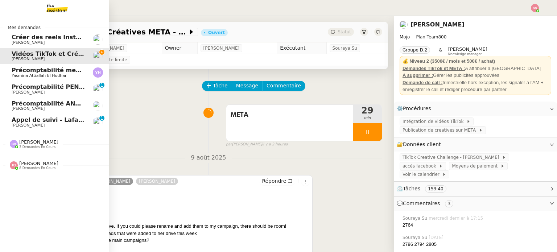
click at [43, 118] on span "Appel de suivi - Lafargue Immobilier - Dorothée LAFARGUE" at bounding box center [108, 119] width 192 height 7
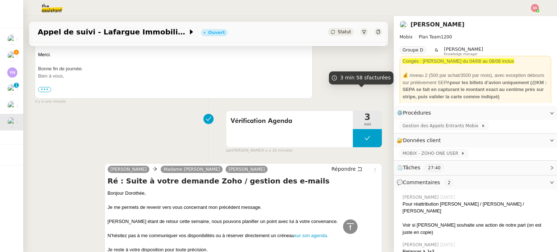
scroll to position [109, 0]
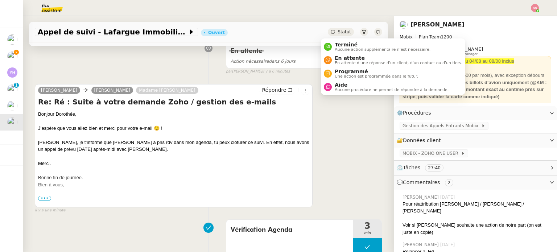
click at [337, 30] on span "Statut" at bounding box center [343, 31] width 13 height 5
click at [340, 43] on span "Terminé" at bounding box center [382, 45] width 96 height 6
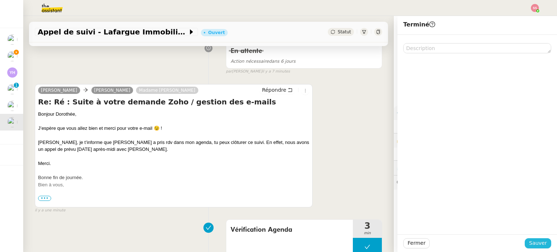
click at [532, 248] on button "Sauver" at bounding box center [537, 243] width 26 height 10
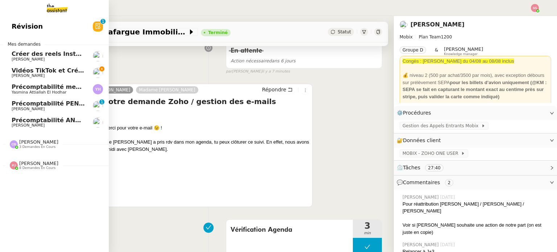
click at [48, 119] on span "Précomptabilité ANATHA Juin 2025" at bounding box center [68, 120] width 113 height 7
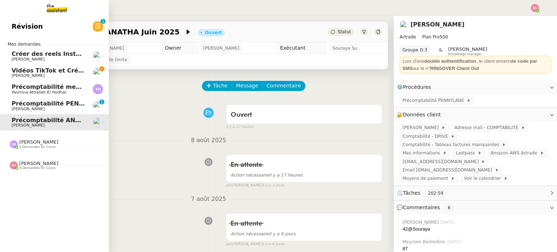
click at [39, 107] on span "Paul WEIBEL" at bounding box center [48, 109] width 73 height 4
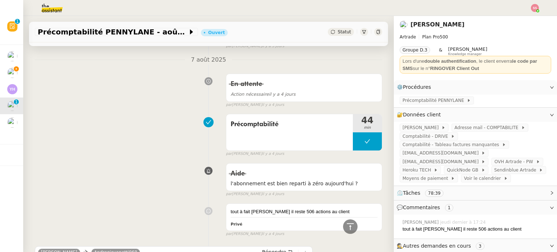
scroll to position [145, 0]
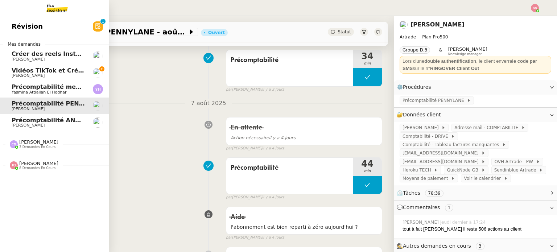
click at [38, 121] on span "Précomptabilité ANATHA Juin 2025" at bounding box center [68, 120] width 113 height 7
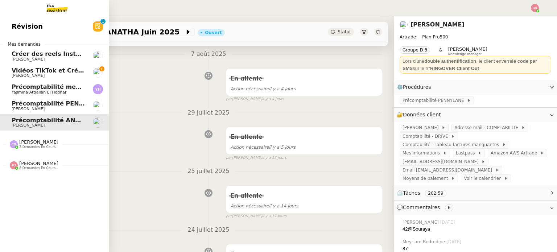
click at [50, 72] on span "Vidéos TikTok et Créatives META - août 2025" at bounding box center [84, 70] width 145 height 7
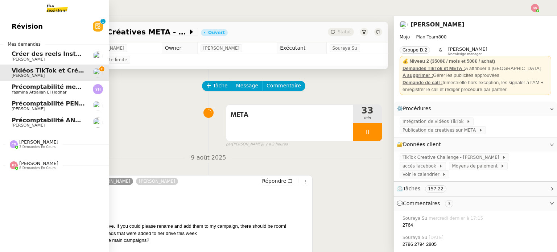
click at [58, 84] on span "Précomptabilité mensuelle - 4 août 2025" at bounding box center [78, 86] width 133 height 7
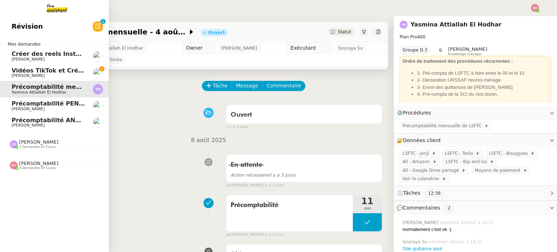
click at [52, 127] on span "Paul WEIBEL" at bounding box center [48, 125] width 73 height 4
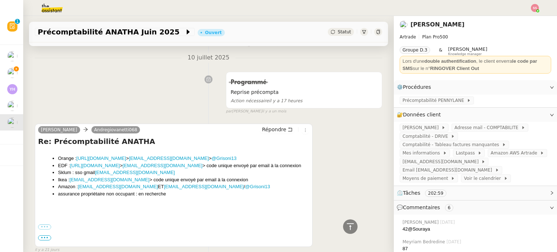
scroll to position [761, 0]
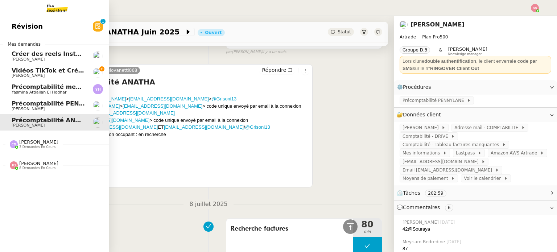
click at [26, 161] on span "Pauline Jennah" at bounding box center [38, 163] width 39 height 5
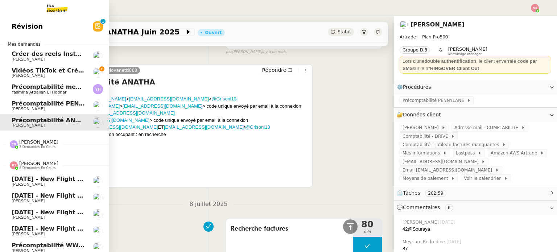
scroll to position [57, 0]
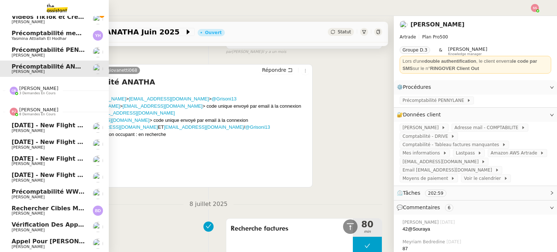
click at [32, 123] on span "25th August 2025 - New flight request - Sindy Hendrikz" at bounding box center [88, 125] width 153 height 7
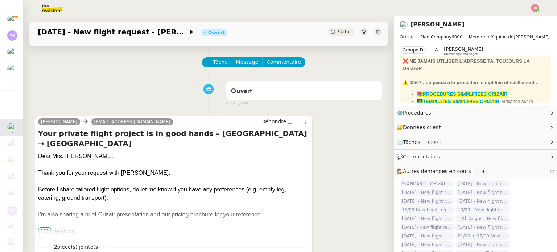
scroll to position [36, 0]
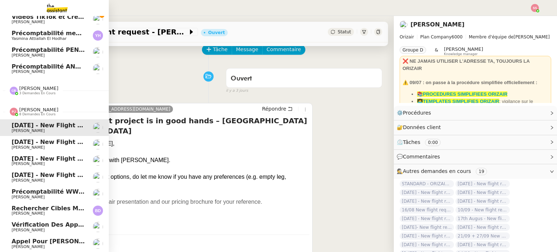
click at [37, 145] on span "Louis Frei" at bounding box center [48, 147] width 73 height 4
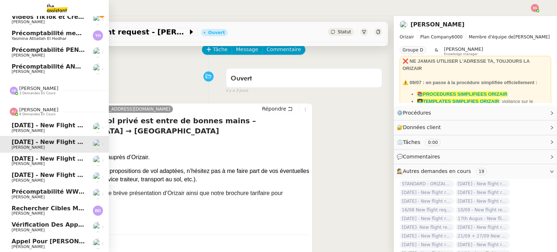
click at [34, 155] on span "16th August 2025 - New flight request - Eduardo Onrubia" at bounding box center [88, 158] width 153 height 7
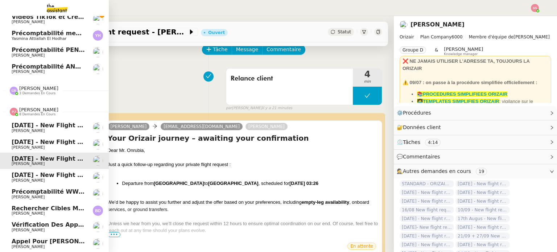
click at [36, 169] on link "2nd October 2025 - New flight request - Paul Nicholson Louis Frei" at bounding box center [54, 177] width 109 height 17
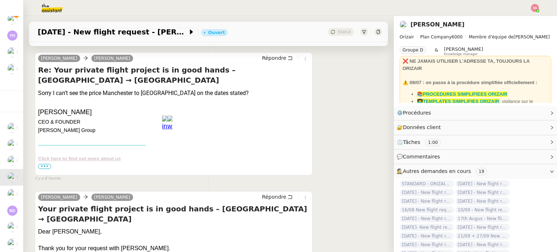
scroll to position [109, 0]
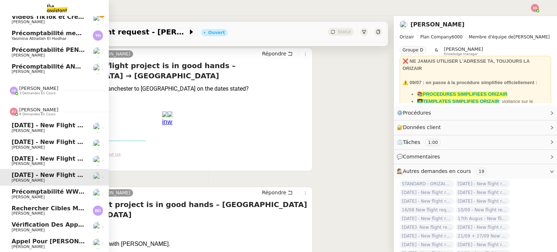
click at [19, 223] on span "Vérification des appels sortants - août 2025" at bounding box center [85, 224] width 146 height 7
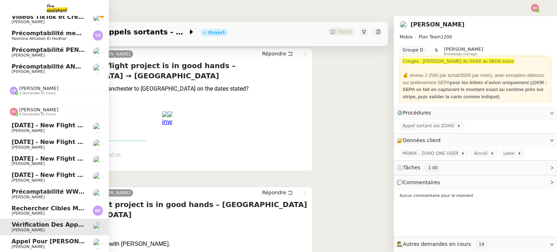
scroll to position [97, 0]
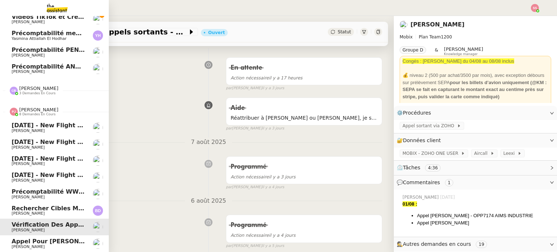
click at [17, 240] on span "Appel pour Guillaume Carmassi" at bounding box center [58, 241] width 92 height 7
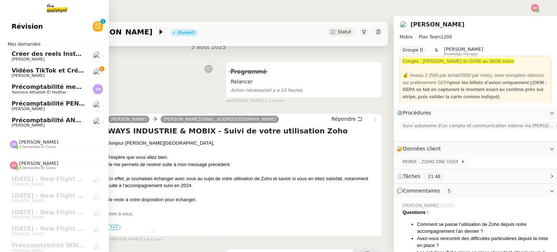
click at [48, 74] on span "Anthony Morcillo" at bounding box center [48, 76] width 73 height 4
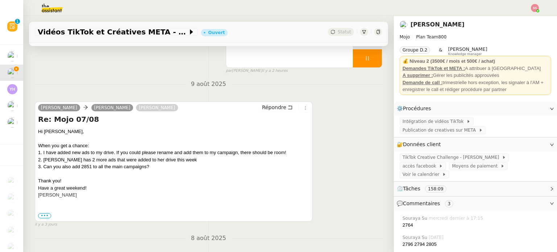
scroll to position [61, 0]
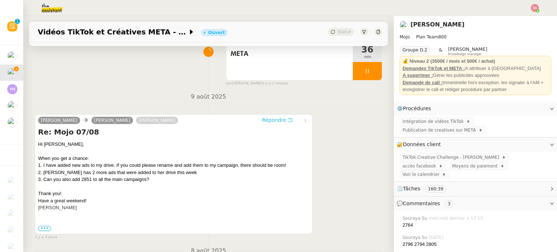
click at [268, 120] on span "Répondre" at bounding box center [274, 119] width 24 height 7
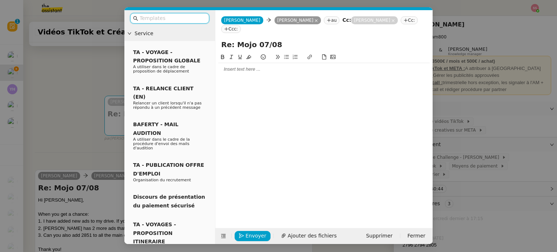
click at [242, 63] on div at bounding box center [323, 69] width 211 height 12
click at [261, 39] on input "Re: Mojo 07/08" at bounding box center [323, 44] width 205 height 11
drag, startPoint x: 232, startPoint y: 36, endPoint x: 212, endPoint y: 36, distance: 19.9
click at [212, 36] on nz-layout "Service TA - VOYAGE - PROPOSITION GLOBALE A utiliser dans le cadre de propositi…" at bounding box center [278, 127] width 308 height 234
type input "Mojo 11/08"
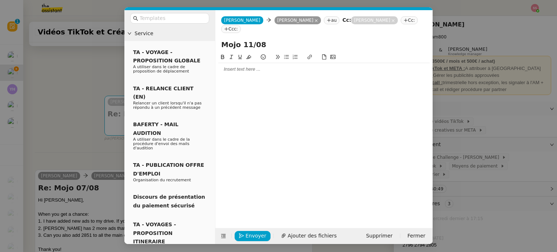
click at [268, 66] on div at bounding box center [323, 69] width 211 height 7
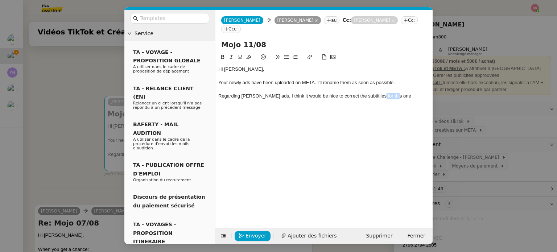
drag, startPoint x: 392, startPoint y: 91, endPoint x: 372, endPoint y: 86, distance: 19.9
click at [372, 86] on div "Hi Pia, Your newly ads have been uploaded on META. I'll rename them as soon as …" at bounding box center [323, 82] width 211 height 39
click at [308, 54] on icon at bounding box center [309, 56] width 5 height 5
paste input "https://drive.google.com/file/d/1kkd018HGDxrykzAQADQ4HIXOiCoEuEHI/view?usp=driv…"
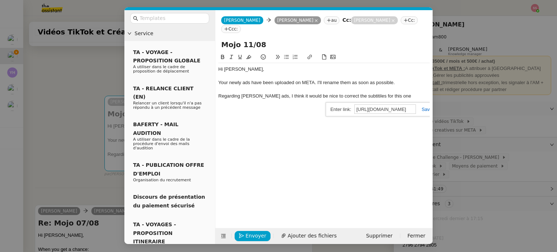
type input "https://drive.google.com/file/d/1kkd018HGDxrykzAQADQ4HIXOiCoEuEHI/view?usp=driv…"
click at [424, 107] on link at bounding box center [424, 109] width 17 height 5
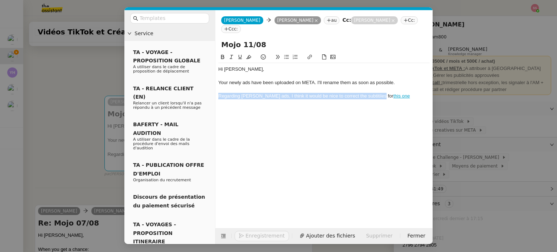
click at [393, 93] on link "this one" at bounding box center [401, 95] width 17 height 5
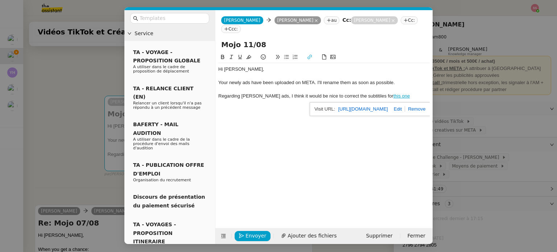
click at [406, 86] on div at bounding box center [323, 89] width 211 height 7
click at [401, 93] on div "Regarding Milena's ads, I think it would be nice to correct the subtitiles for …" at bounding box center [323, 96] width 211 height 7
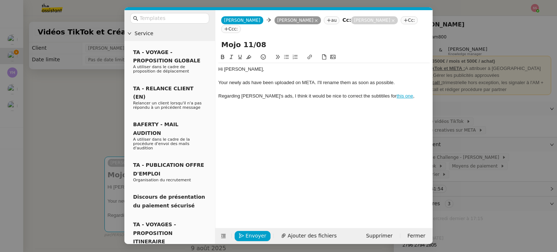
scroll to position [61, 0]
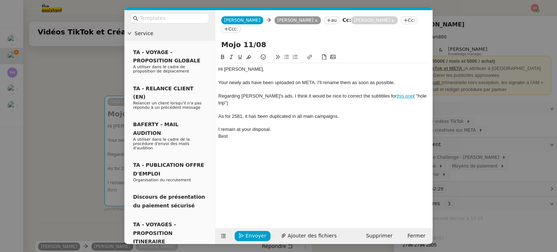
click at [74, 150] on nz-modal-container "Service TA - VOYAGE - PROPOSITION GLOBALE A utiliser dans le cadre de propositi…" at bounding box center [278, 126] width 557 height 252
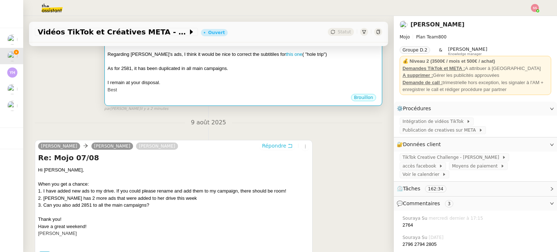
scroll to position [172, 0]
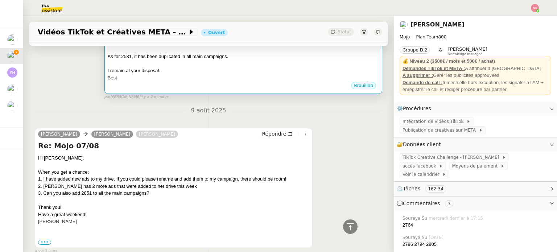
click at [221, 68] on div "I remain at your disposal." at bounding box center [243, 70] width 271 height 7
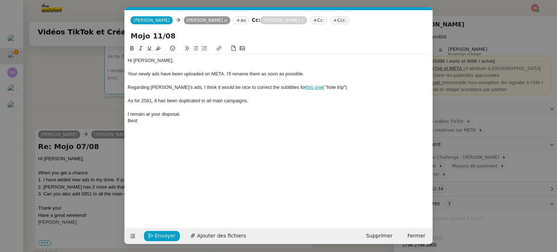
scroll to position [0, 15]
click at [158, 236] on span "Envoyer" at bounding box center [165, 236] width 21 height 8
click at [158, 236] on span "Confirmer l'envoi" at bounding box center [176, 236] width 43 height 8
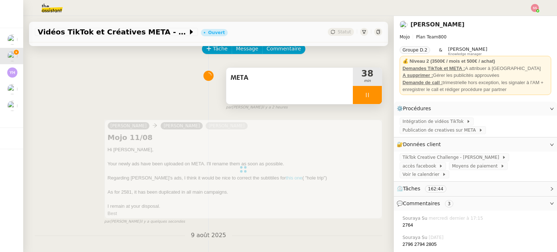
scroll to position [0, 0]
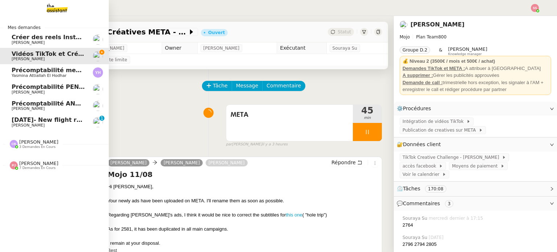
click at [30, 114] on link "[DATE]- New flight request - [PERSON_NAME] [PERSON_NAME] 0 1 2 3 4 5 6 7 8 9" at bounding box center [54, 122] width 109 height 17
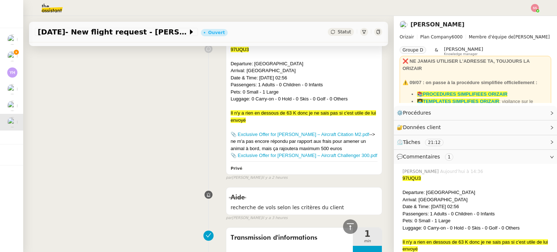
scroll to position [326, 0]
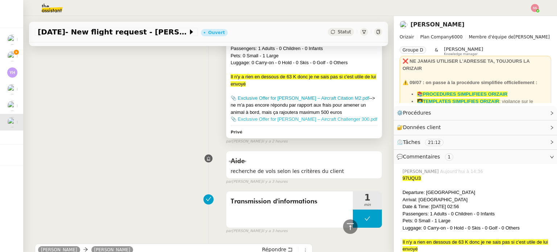
click at [245, 120] on link "📎 Exclusive Offer for Mr. Bishay – Aircraft Challenger 300.pdf" at bounding box center [303, 118] width 146 height 5
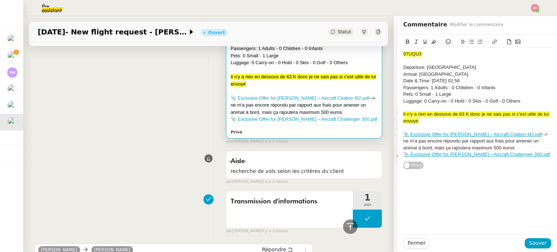
click at [126, 104] on div "97UQU3 Departure: Farnborough Airport Arrival: Dubai International Airport Date…" at bounding box center [208, 73] width 347 height 143
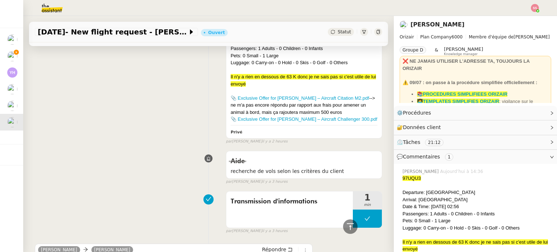
scroll to position [471, 0]
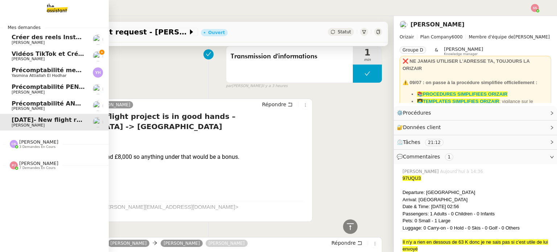
click at [61, 51] on span "Vidéos TikTok et Créatives META - août 2025" at bounding box center [84, 53] width 145 height 7
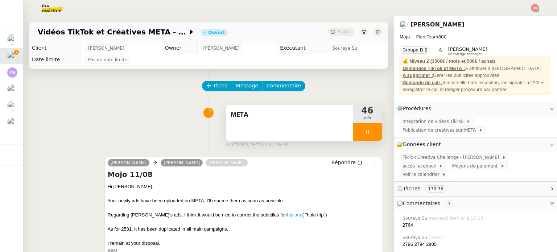
click at [370, 126] on div at bounding box center [367, 132] width 29 height 18
click at [370, 126] on button at bounding box center [374, 132] width 14 height 18
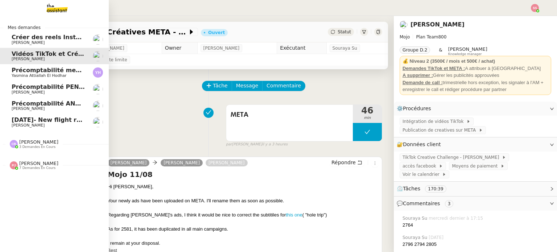
click at [45, 116] on link "[DATE]- New flight request - [PERSON_NAME] [PERSON_NAME]" at bounding box center [54, 122] width 109 height 17
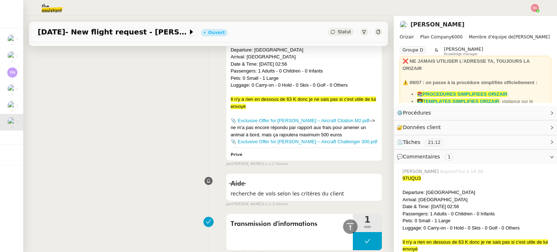
scroll to position [435, 0]
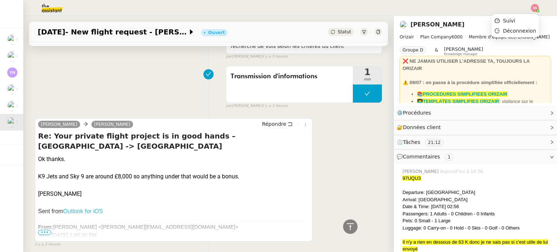
click at [532, 7] on img at bounding box center [534, 8] width 8 height 8
click at [520, 17] on li "Suivi" at bounding box center [514, 21] width 47 height 10
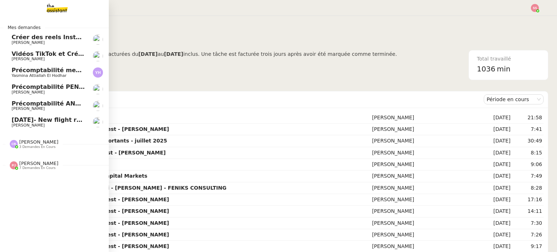
click at [57, 55] on span "Vidéos TikTok et Créatives META - août 2025" at bounding box center [84, 53] width 145 height 7
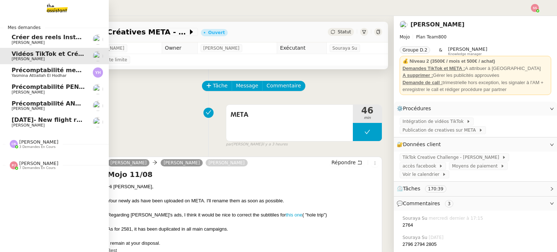
drag, startPoint x: 56, startPoint y: 118, endPoint x: 60, endPoint y: 117, distance: 4.1
click at [56, 118] on span "[DATE]- New flight request - [PERSON_NAME]" at bounding box center [85, 119] width 147 height 7
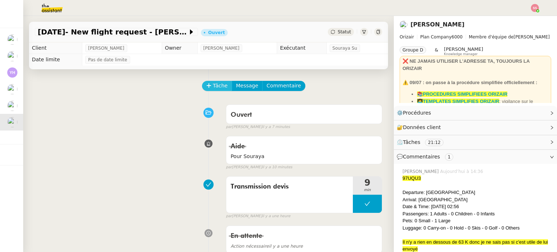
click at [217, 86] on span "Tâche" at bounding box center [220, 86] width 15 height 8
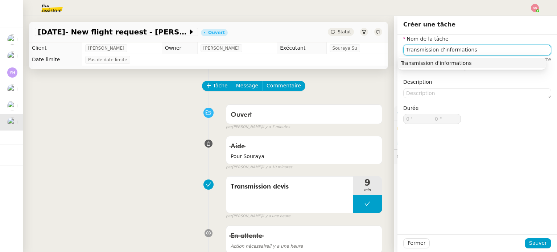
click at [453, 59] on nz-auto-option "Transmission d'informations" at bounding box center [471, 63] width 148 height 10
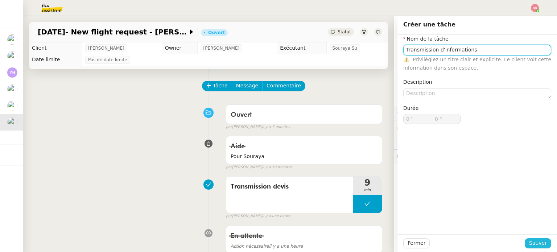
type input "Transmission d'informations"
click at [533, 241] on span "Sauver" at bounding box center [538, 243] width 18 height 8
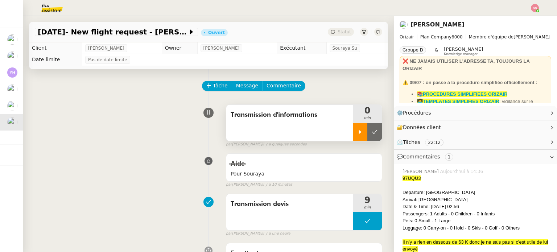
click at [353, 137] on div at bounding box center [360, 132] width 14 height 18
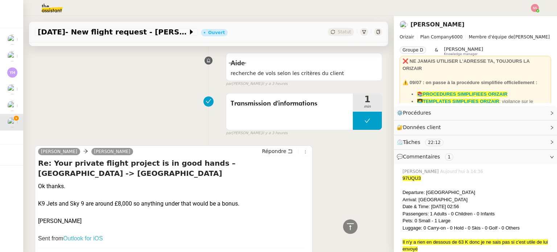
scroll to position [544, 0]
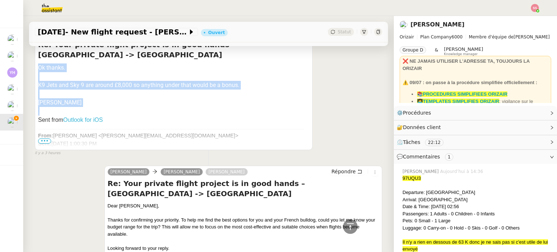
drag, startPoint x: 38, startPoint y: 59, endPoint x: 65, endPoint y: 98, distance: 47.2
click at [65, 98] on div "Ok thanks. K9 Jets and Sky 9 are around £8,000 so anything under that would be …" at bounding box center [173, 171] width 271 height 216
copy div "Ok thanks. K9 Jets and Sky 9 are around £8,000 so anything under that would be …"
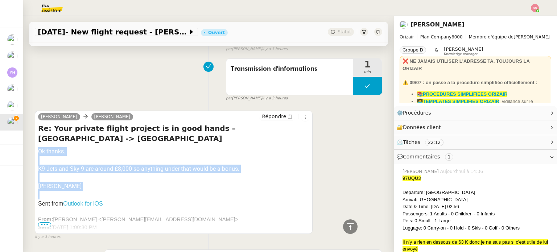
scroll to position [435, 0]
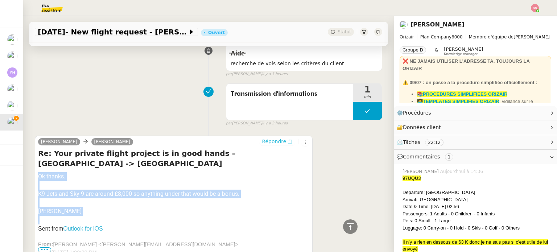
click at [274, 144] on span "Répondre" at bounding box center [274, 141] width 24 height 7
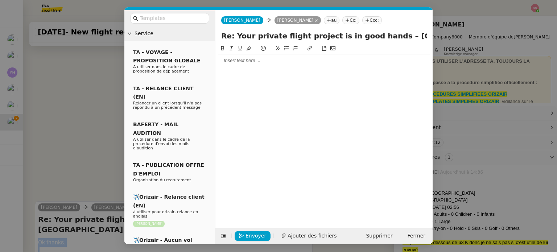
scroll to position [491, 0]
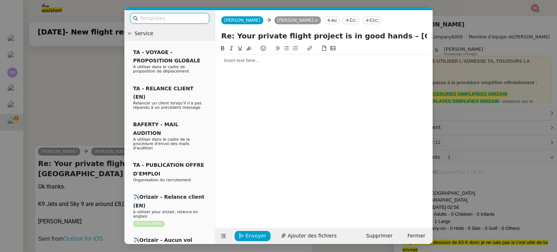
click at [245, 61] on div at bounding box center [323, 60] width 211 height 7
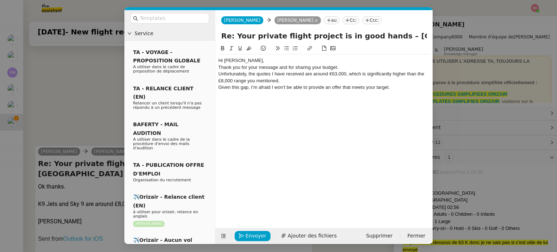
scroll to position [533, 0]
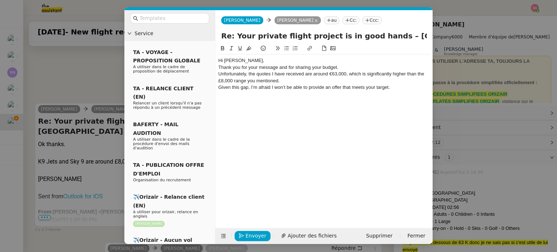
click at [246, 61] on div "Hi Chris," at bounding box center [323, 60] width 211 height 7
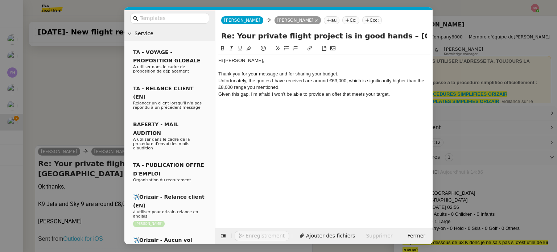
scroll to position [540, 0]
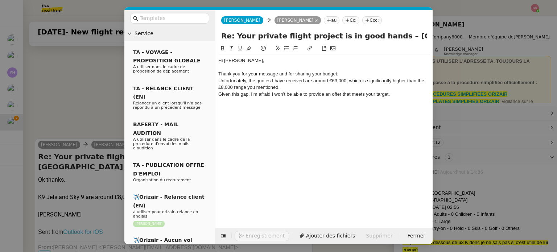
click at [350, 73] on div "Thank you for your message and for sharing your budget." at bounding box center [323, 74] width 211 height 7
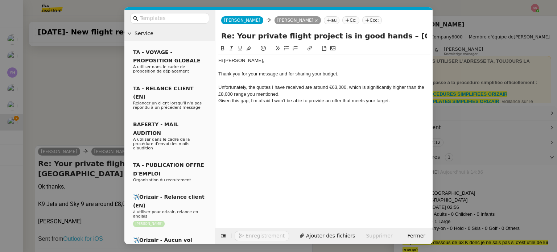
scroll to position [547, 0]
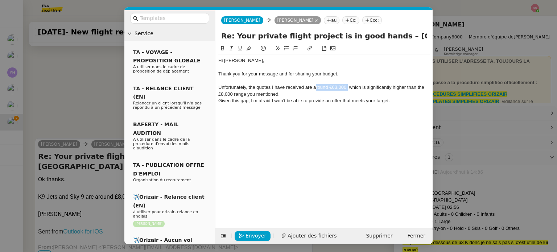
drag, startPoint x: 347, startPoint y: 86, endPoint x: 315, endPoint y: 88, distance: 33.0
click at [315, 88] on div "Unfortunately, the quotes I have received are around €63,000, which is signific…" at bounding box center [323, 90] width 211 height 13
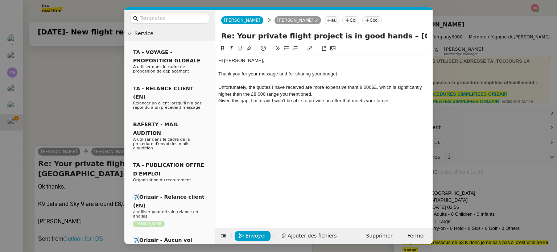
click at [361, 89] on div "Unfortunately, the quotes I have received are more expensive thant 8,000$£, whi…" at bounding box center [323, 90] width 211 height 13
click at [330, 87] on div "Unfortunately, the quotes I have received are more expensive thant 8,000$£, whi…" at bounding box center [323, 90] width 211 height 13
drag, startPoint x: 381, startPoint y: 88, endPoint x: 372, endPoint y: 94, distance: 10.2
click at [372, 94] on div "Unfortunately, the quotes I have received are more expensive thant 8,000$£, whi…" at bounding box center [323, 90] width 211 height 13
click at [287, 89] on div "Unfortunately, the quotes I have received are more expensive thant 8,000$£, whi…" at bounding box center [323, 90] width 211 height 13
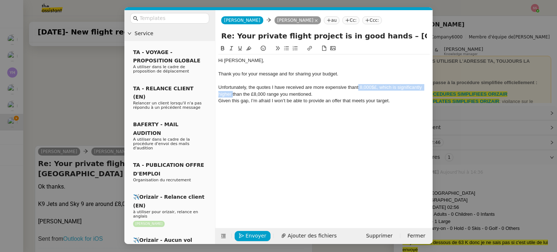
drag, startPoint x: 357, startPoint y: 87, endPoint x: 230, endPoint y: 93, distance: 127.0
click at [230, 93] on div "Unfortunately, the quotes I have received are more expensive thant 8,000$£, whi…" at bounding box center [323, 90] width 211 height 13
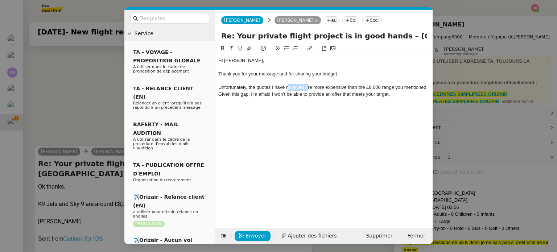
drag, startPoint x: 307, startPoint y: 86, endPoint x: 287, endPoint y: 88, distance: 20.0
click at [287, 88] on div "Unfortunately, the quotes I have received are more expensive than the £8,000 ra…" at bounding box center [323, 87] width 211 height 7
click at [396, 95] on div "Given this gap, I’m afraid I won’t be able to provide an offer that meets your …" at bounding box center [323, 94] width 211 height 7
drag, startPoint x: 398, startPoint y: 95, endPoint x: 216, endPoint y: 53, distance: 186.3
click at [216, 53] on nz-spin "Hi Chris, Thank you for your message and for sharing your budget. Unfortunately…" at bounding box center [323, 131] width 217 height 175
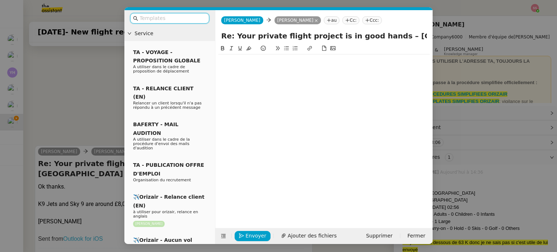
click at [176, 16] on input "text" at bounding box center [172, 18] width 65 height 8
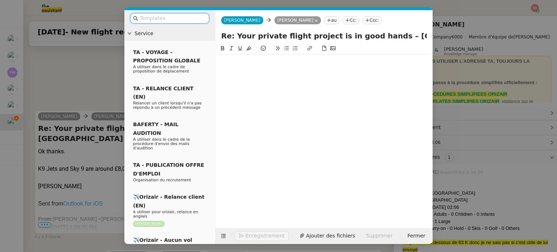
scroll to position [505, 0]
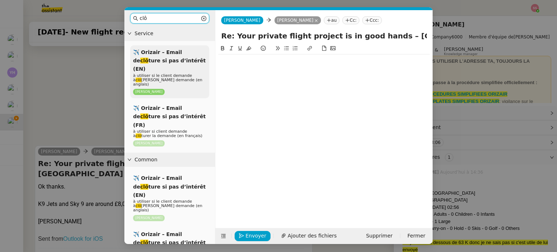
type input "clô"
click at [178, 54] on span "✈️ Orizair – Email de clô ture si pas d’intérêt (EN)" at bounding box center [169, 60] width 72 height 23
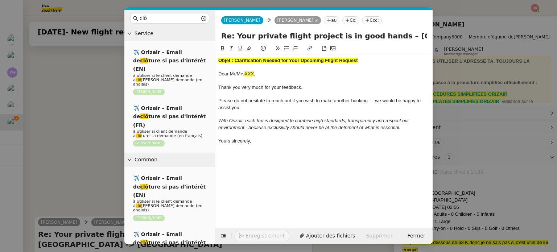
scroll to position [575, 0]
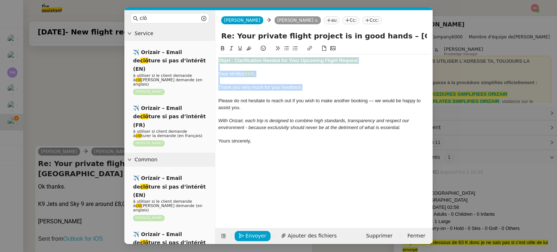
drag, startPoint x: 307, startPoint y: 89, endPoint x: 217, endPoint y: 55, distance: 95.9
click at [217, 55] on nz-spin "Objet : Clarification Needed for Your Upcoming Flight Request Dear Mr/Mrs XXX ,…" at bounding box center [323, 131] width 217 height 175
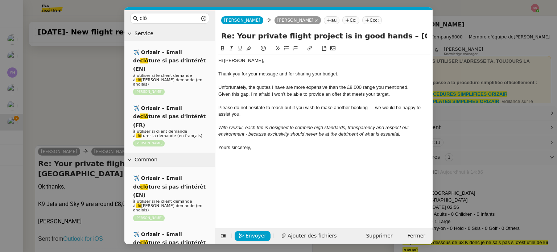
scroll to position [583, 0]
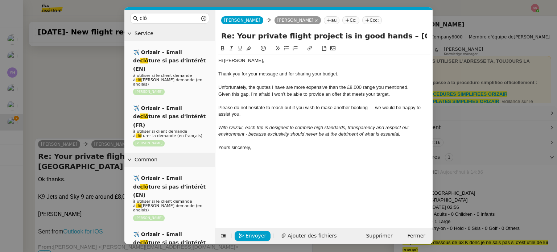
click at [368, 106] on span "Please do not hesitate to reach out if you wish to make another booking — we wo…" at bounding box center [320, 111] width 204 height 12
drag, startPoint x: 290, startPoint y: 150, endPoint x: 280, endPoint y: 150, distance: 10.2
click at [280, 150] on div "Yours sincerely," at bounding box center [323, 147] width 211 height 7
drag, startPoint x: 254, startPoint y: 145, endPoint x: 157, endPoint y: 138, distance: 96.9
click at [157, 138] on nz-layout "clô Service ✈️ Orizair – Email de clô ture si pas d’intérêt (EN) à utiliser si …" at bounding box center [278, 127] width 308 height 234
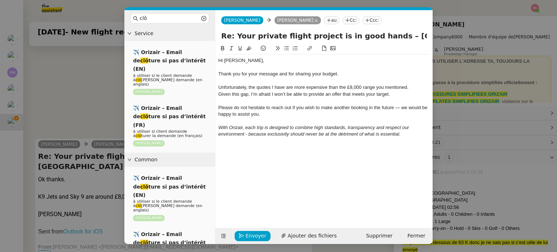
click at [266, 112] on div "Please do not hesitate to reach out if you wish to make another booking in the …" at bounding box center [323, 110] width 211 height 13
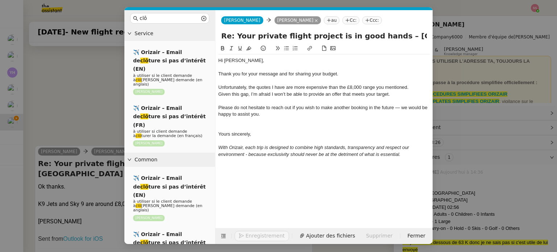
scroll to position [586, 0]
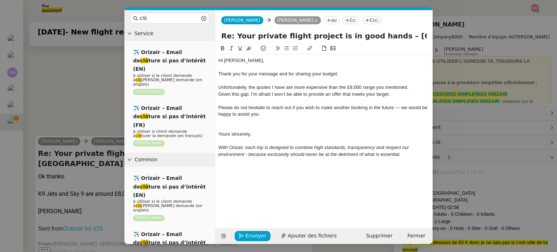
click at [242, 124] on div at bounding box center [323, 127] width 211 height 7
click at [244, 124] on div at bounding box center [323, 120] width 211 height 7
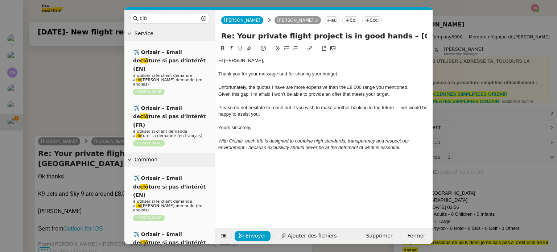
click at [362, 21] on nz-tag "Ccc:" at bounding box center [372, 20] width 20 height 8
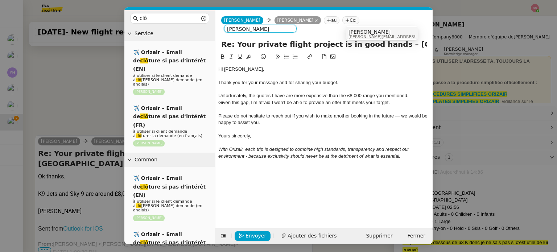
type input "[PERSON_NAME]"
click at [350, 79] on div "Thank you for your message and for sharing your budget." at bounding box center [323, 82] width 211 height 7
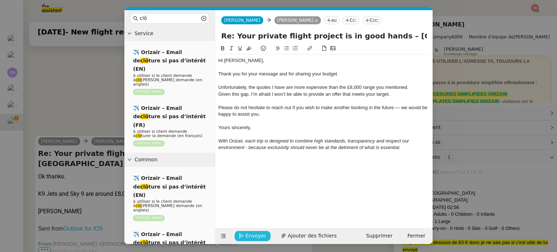
click at [257, 238] on span "Envoyer" at bounding box center [255, 236] width 21 height 8
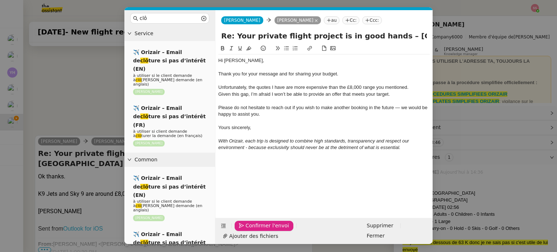
click at [258, 230] on span "Confirmer l'envoi" at bounding box center [266, 225] width 43 height 8
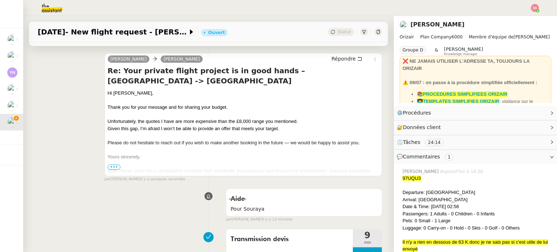
scroll to position [72, 0]
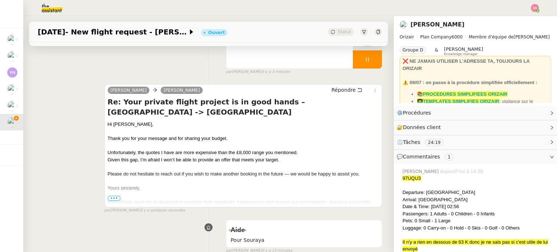
click at [109, 200] on span "•••" at bounding box center [114, 198] width 13 height 5
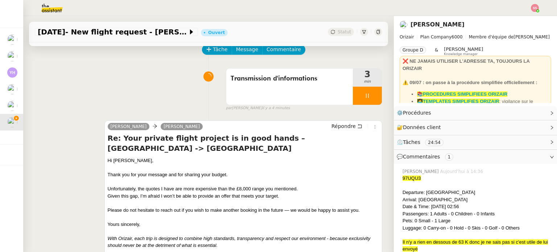
scroll to position [36, 0]
click at [369, 95] on div at bounding box center [367, 96] width 29 height 18
click at [369, 95] on button at bounding box center [374, 96] width 14 height 18
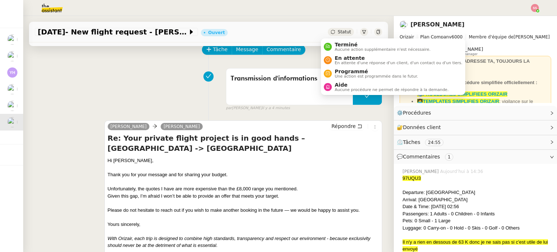
click at [337, 34] on span "Statut" at bounding box center [343, 31] width 13 height 5
click at [341, 43] on span "Terminé" at bounding box center [382, 45] width 96 height 6
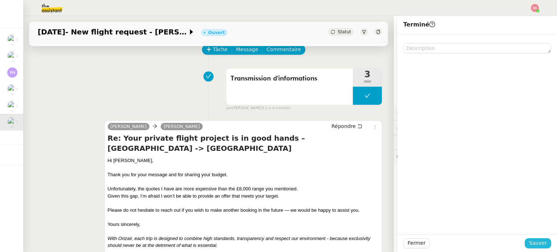
click at [539, 242] on span "Sauver" at bounding box center [538, 243] width 18 height 8
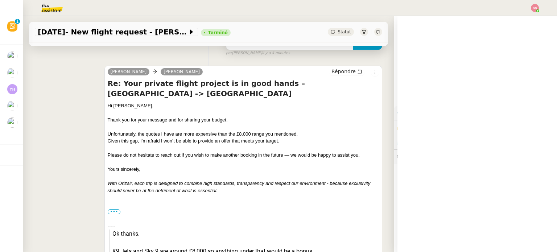
scroll to position [145, 0]
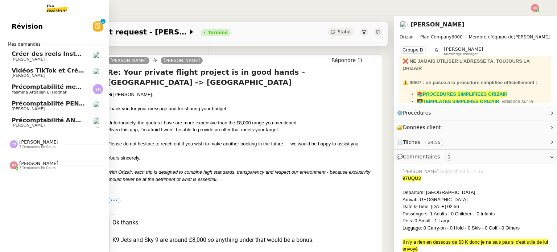
click at [48, 116] on link "Précomptabilité ANATHA Juin 2025 [PERSON_NAME]" at bounding box center [54, 122] width 109 height 17
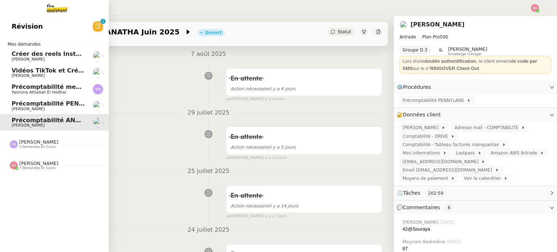
click at [48, 84] on span "Précomptabilité mensuelle - 4 août 2025" at bounding box center [78, 86] width 133 height 7
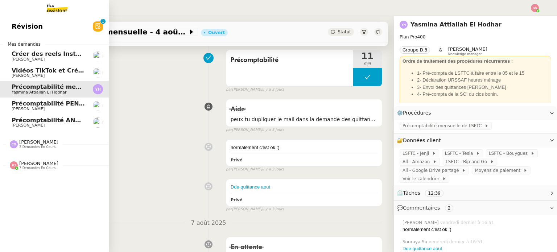
click at [51, 70] on span "Vidéos TikTok et Créatives META - août 2025" at bounding box center [84, 70] width 145 height 7
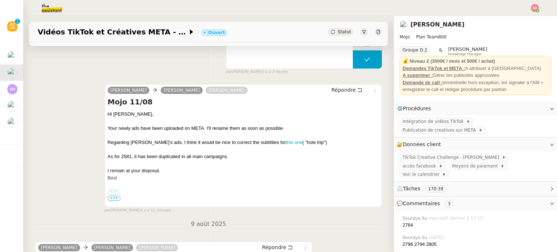
scroll to position [36, 0]
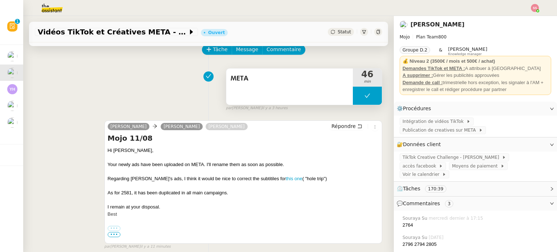
click at [353, 99] on button at bounding box center [367, 96] width 29 height 18
click at [357, 99] on icon at bounding box center [360, 96] width 6 height 6
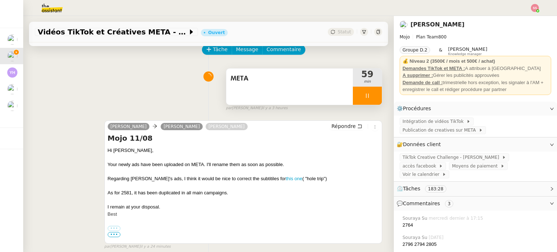
click at [364, 99] on icon at bounding box center [367, 96] width 6 height 6
click at [371, 99] on icon at bounding box center [374, 96] width 6 height 6
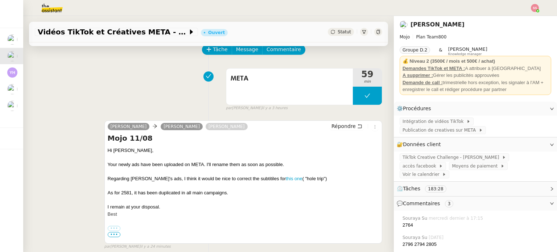
click at [330, 30] on icon at bounding box center [332, 32] width 4 height 4
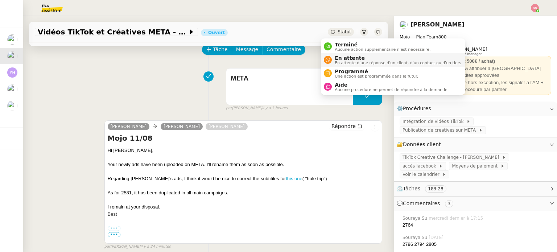
click at [338, 57] on span "En attente" at bounding box center [398, 58] width 128 height 6
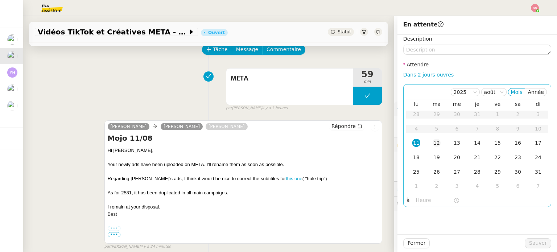
click at [432, 143] on div "12" at bounding box center [436, 143] width 8 height 8
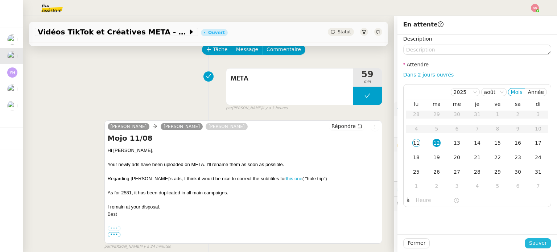
click at [531, 242] on span "Sauver" at bounding box center [538, 243] width 18 height 8
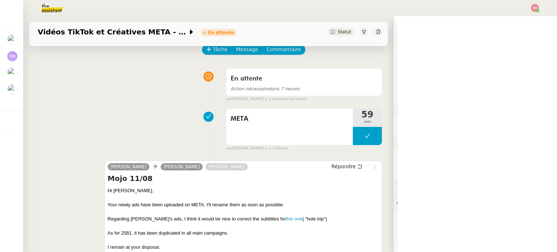
click at [537, 7] on img at bounding box center [534, 8] width 8 height 8
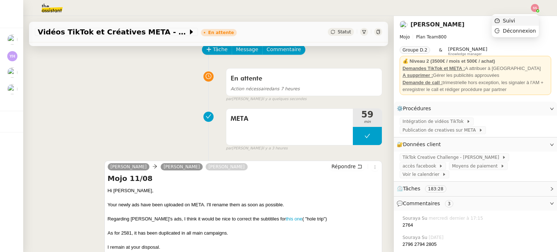
click at [519, 18] on li "Suivi" at bounding box center [514, 21] width 47 height 10
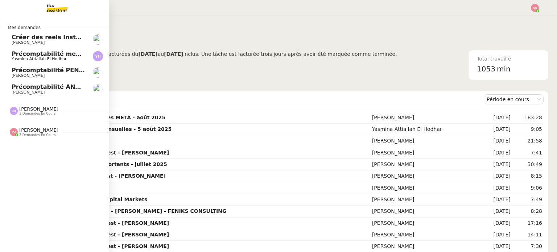
click at [49, 86] on span "Précomptabilité ANATHA Juin 2025" at bounding box center [68, 86] width 113 height 7
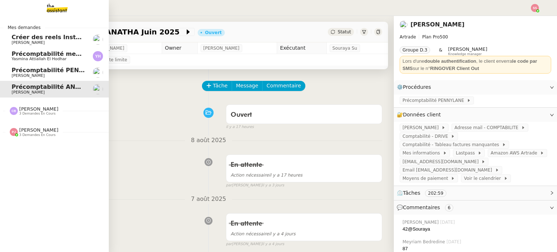
click at [49, 58] on span "Yasmina Attiallah El Hodhar" at bounding box center [39, 59] width 55 height 5
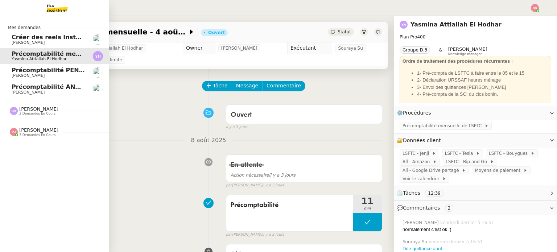
click at [32, 132] on span "[PERSON_NAME]" at bounding box center [38, 129] width 39 height 5
click at [54, 91] on span "[PERSON_NAME]" at bounding box center [48, 92] width 73 height 4
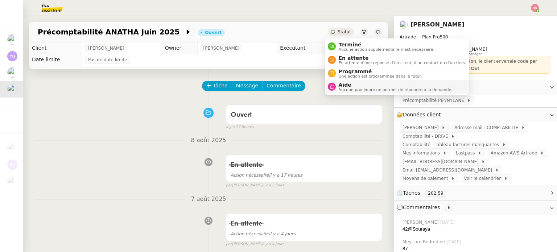
click at [351, 83] on span "Aide" at bounding box center [395, 85] width 114 height 6
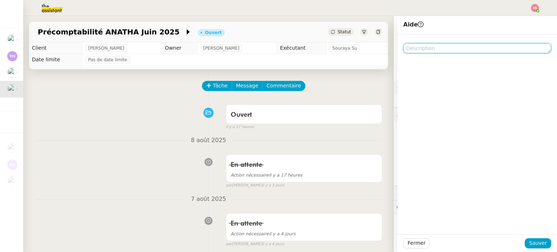
click at [407, 50] on textarea at bounding box center [477, 48] width 148 height 10
type textarea "0"
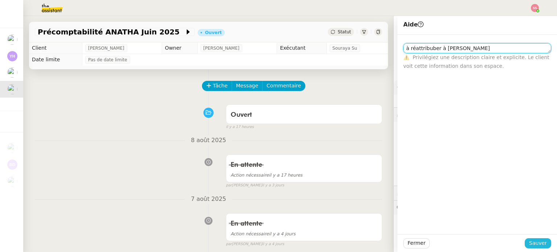
type textarea "à réattribuber à pauline"
click at [530, 245] on span "Sauver" at bounding box center [538, 243] width 18 height 8
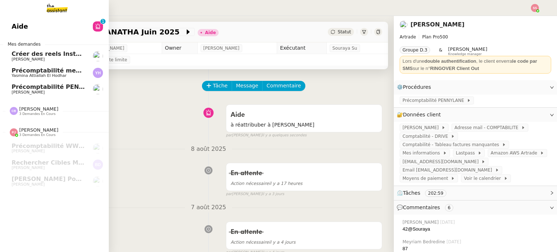
click at [43, 82] on link "Précomptabilité PENNYLANE - août 2025 Paul WEIBEL" at bounding box center [54, 89] width 109 height 17
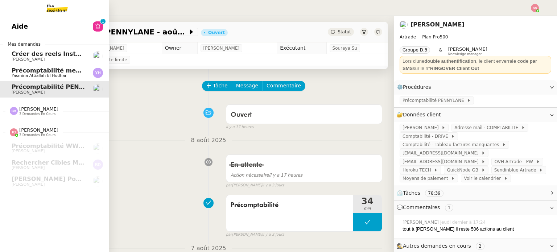
click at [54, 71] on span "Précomptabilité mensuelle - 4 août 2025" at bounding box center [78, 70] width 133 height 7
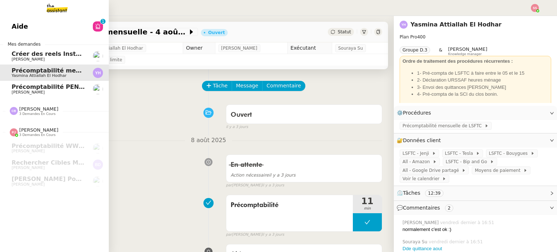
click at [66, 87] on span "Précomptabilité PENNYLANE - août 2025" at bounding box center [78, 86] width 133 height 7
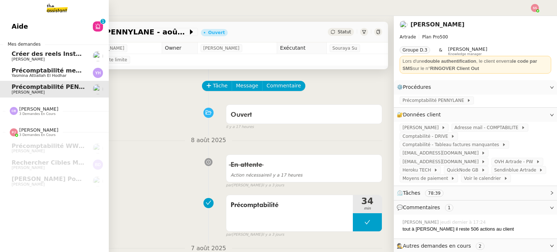
click at [54, 22] on link "Aide 0 1 2 3 4 5 6 7 8 9" at bounding box center [54, 26] width 109 height 17
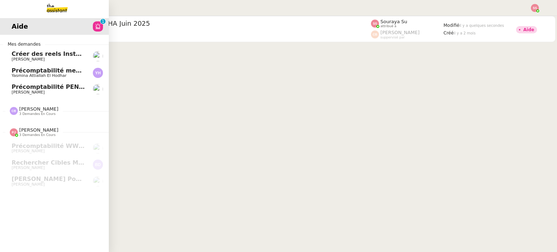
click at [45, 75] on span "Yasmina Attiallah El Hodhar" at bounding box center [39, 75] width 55 height 5
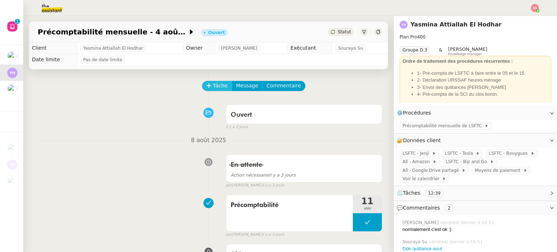
click at [207, 84] on button "Tâche" at bounding box center [217, 86] width 30 height 10
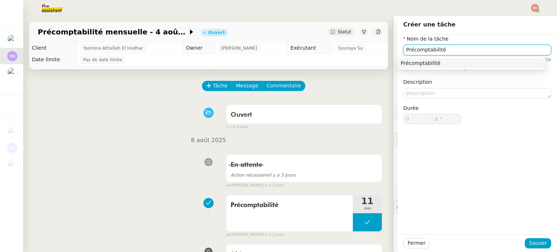
click at [404, 62] on div "Précomptabilité" at bounding box center [471, 63] width 142 height 7
type input "Précomptabilité"
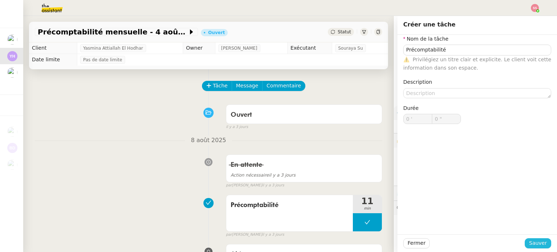
click at [530, 240] on span "Sauver" at bounding box center [538, 243] width 18 height 8
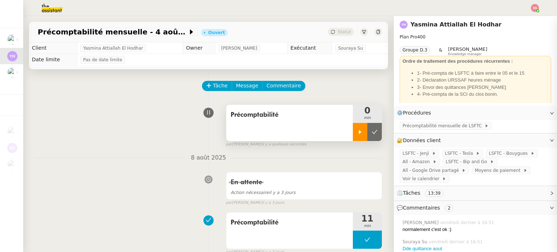
click at [357, 135] on icon at bounding box center [360, 132] width 6 height 6
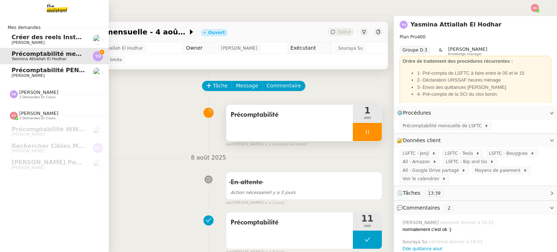
click at [49, 70] on span "Précomptabilité PENNYLANE - août 2025" at bounding box center [78, 70] width 133 height 7
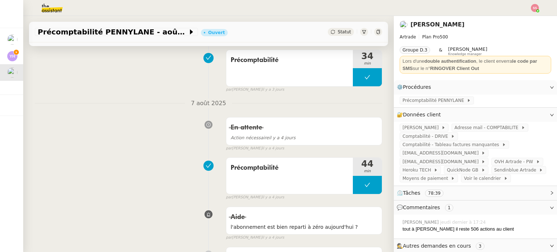
scroll to position [36, 0]
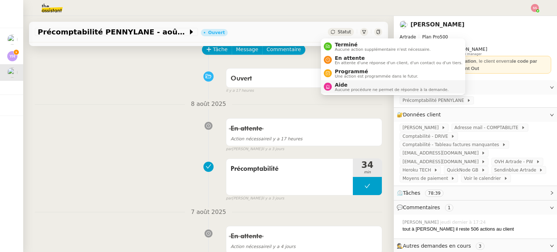
click at [334, 83] on div "Aide Aucune procédure ne permet de répondre à la demande." at bounding box center [390, 87] width 117 height 10
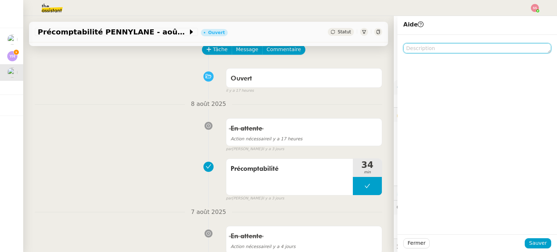
click at [419, 49] on textarea at bounding box center [477, 48] width 148 height 10
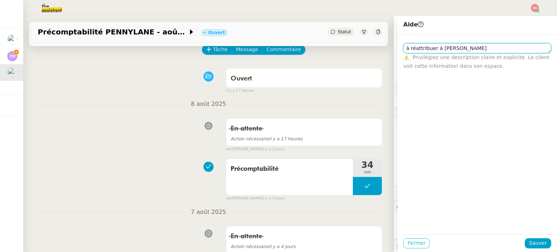
type textarea "à réattribuer à pauline"
click at [415, 240] on span "Fermer" at bounding box center [416, 243] width 18 height 8
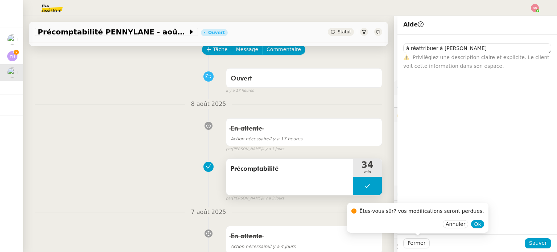
click at [305, 193] on div "Précomptabilité" at bounding box center [289, 177] width 126 height 36
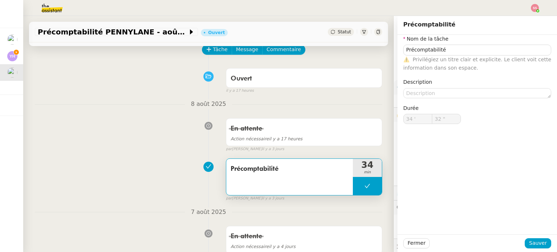
click at [179, 148] on div "En attente Action nécessaire il y a 17 heures false par Souraya S. il y a 3 jou…" at bounding box center [208, 133] width 347 height 37
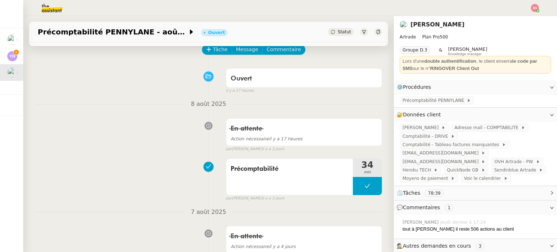
click at [122, 132] on div "En attente Action nécessaire il y a 17 heures false par Souraya S. il y a 3 jou…" at bounding box center [208, 133] width 347 height 37
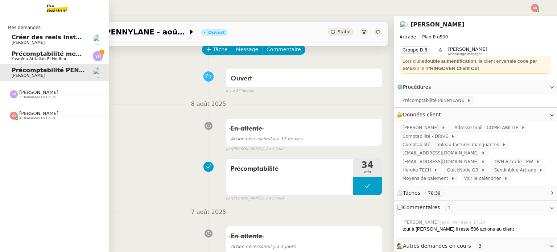
click at [35, 108] on span "Pauline Jennah 4 demandes en cours" at bounding box center [57, 112] width 109 height 15
click at [56, 54] on span "Précomptabilité mensuelle - 4 août 2025" at bounding box center [78, 53] width 133 height 7
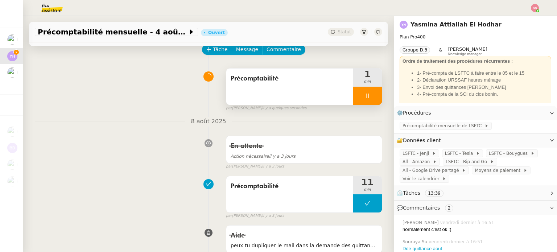
scroll to position [72, 0]
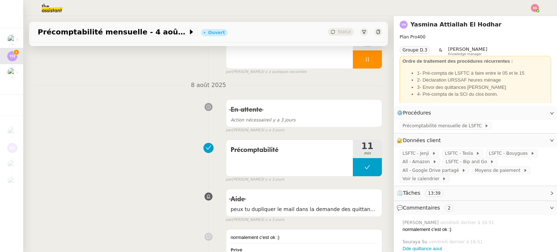
click at [171, 108] on div "En attente Action nécessaire il y a 3 jours false par Souraya S. il y a 3 jours" at bounding box center [208, 114] width 347 height 37
click at [419, 153] on span "LSFTC - Jenji" at bounding box center [416, 153] width 29 height 7
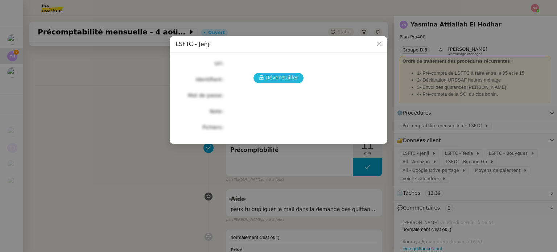
click at [286, 78] on span "Déverrouiller" at bounding box center [281, 78] width 33 height 8
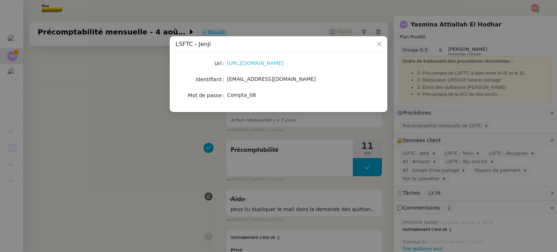
click at [263, 62] on link "https://app.jenji.io/login" at bounding box center [255, 63] width 57 height 6
click at [538, 3] on nz-modal-container "LSFTC - Jenji Url https://app.jenji.io/login Identifiant yasmina.attiallah@lsft…" at bounding box center [278, 126] width 557 height 252
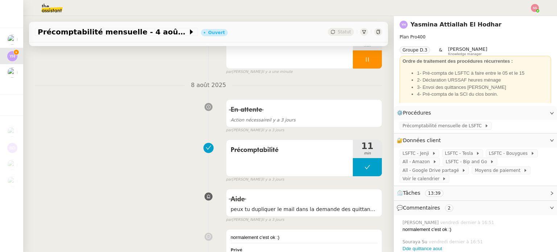
click at [535, 5] on img at bounding box center [534, 8] width 8 height 8
click at [525, 15] on ul "Suivi Déconnexion" at bounding box center [514, 25] width 47 height 23
click at [524, 16] on li "Suivi" at bounding box center [514, 21] width 47 height 10
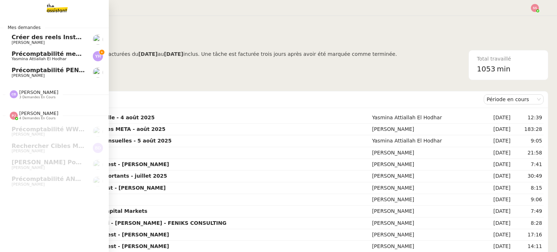
click at [79, 68] on span "Précomptabilité PENNYLANE - août 2025" at bounding box center [78, 70] width 133 height 7
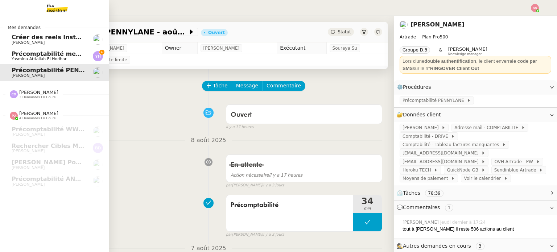
click at [20, 55] on span "Précomptabilité mensuelle - 4 août 2025" at bounding box center [78, 53] width 133 height 7
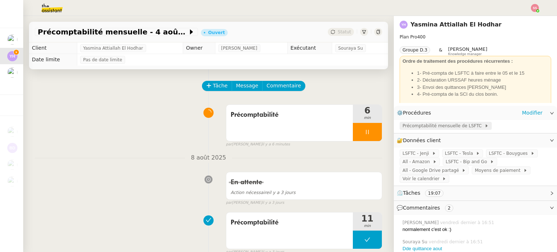
click at [444, 123] on span "Précomptabilité mensuelle de LSFTC" at bounding box center [443, 125] width 82 height 7
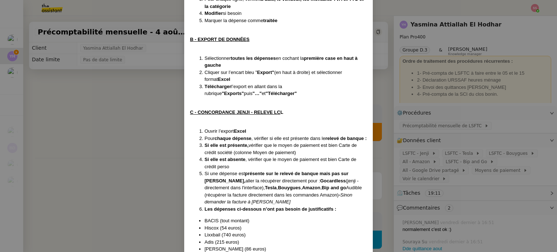
scroll to position [181, 0]
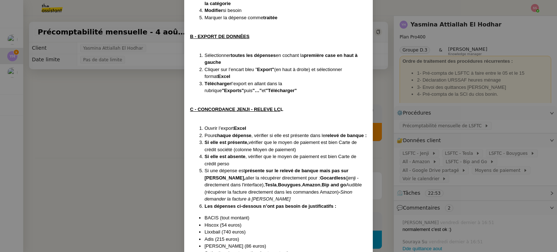
drag, startPoint x: 125, startPoint y: 159, endPoint x: 129, endPoint y: 160, distance: 4.1
click at [125, 159] on nz-modal-container "Créée le 25/04/2024 MAJ le 19/12/24 Contexte : Il s'agit de la préparation de l…" at bounding box center [278, 126] width 557 height 252
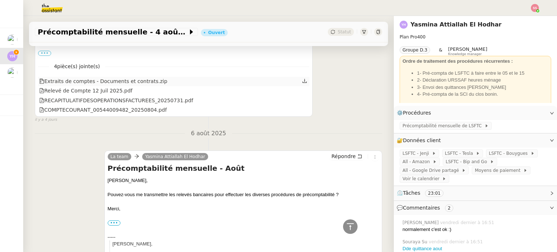
scroll to position [507, 0]
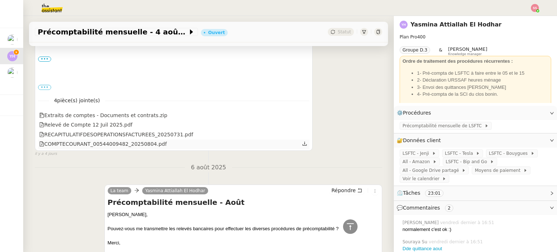
click at [113, 142] on div "COMPTECOURANT_00544009482_20250804.pdf" at bounding box center [103, 144] width 128 height 8
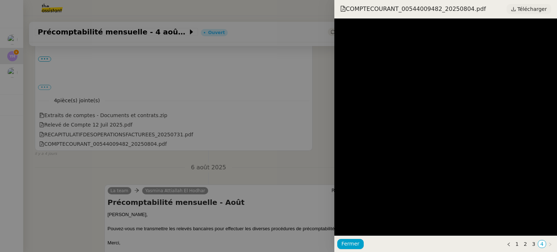
click at [524, 11] on span "Télécharger" at bounding box center [531, 8] width 29 height 9
click at [262, 94] on div at bounding box center [278, 126] width 557 height 252
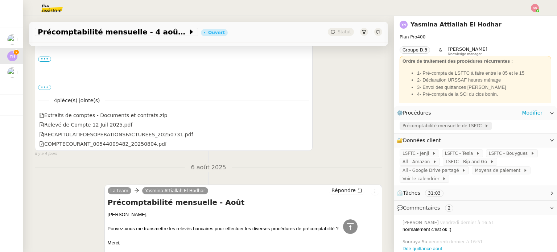
click at [421, 124] on span "Précomptabilité mensuelle de LSFTC" at bounding box center [443, 125] width 82 height 7
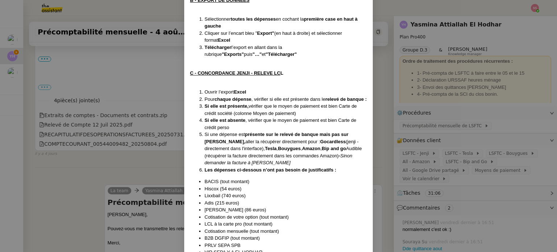
scroll to position [326, 0]
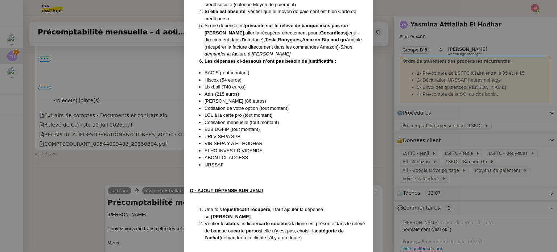
click at [383, 118] on nz-modal-container "Créée le 25/04/2024 MAJ le 19/12/24 Contexte : Il s'agit de la préparation de l…" at bounding box center [278, 126] width 557 height 252
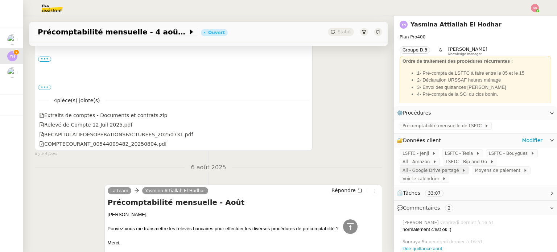
click at [413, 173] on span "All - Google Drive partagé" at bounding box center [431, 170] width 59 height 7
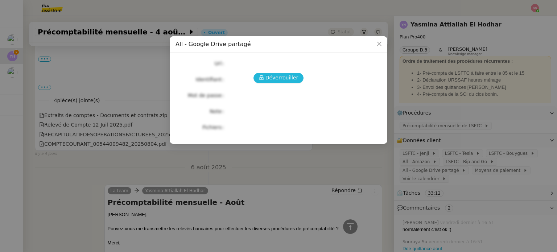
click at [286, 74] on span "Déverrouiller" at bounding box center [281, 78] width 33 height 8
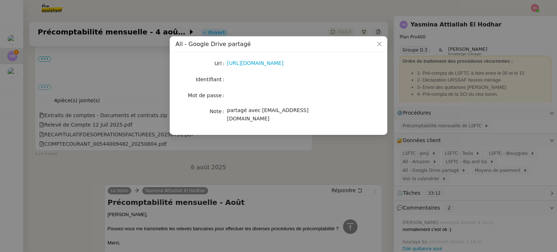
drag, startPoint x: 268, startPoint y: 66, endPoint x: 247, endPoint y: 72, distance: 21.7
click at [247, 72] on div "Url https://drive.google.com/drive/folders/1XK9DybqZ4gLbt67H39feE0rd16yMwOov Id…" at bounding box center [278, 90] width 206 height 65
click at [268, 65] on link "https://drive.google.com/drive/folders/1XK9DybqZ4gLbt67H39feE0rd16yMwOov" at bounding box center [255, 63] width 57 height 6
click at [82, 112] on nz-modal-container "All - Google Drive partagé Url https://drive.google.com/drive/folders/1XK9DybqZ…" at bounding box center [278, 126] width 557 height 252
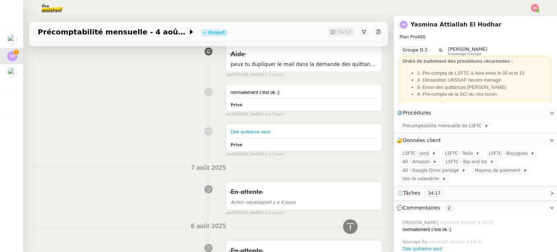
scroll to position [36, 0]
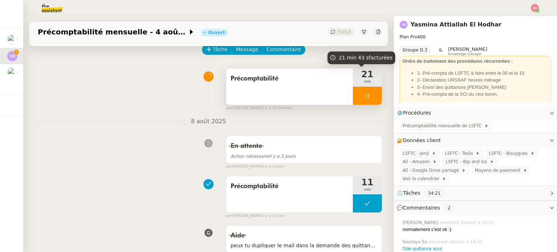
click at [361, 97] on div at bounding box center [367, 96] width 29 height 18
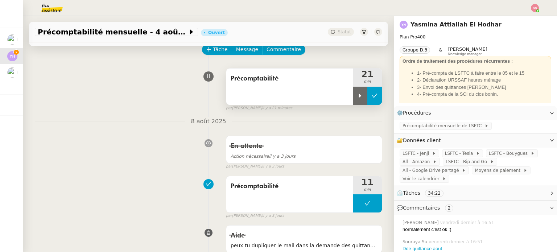
click at [367, 97] on button at bounding box center [374, 96] width 14 height 18
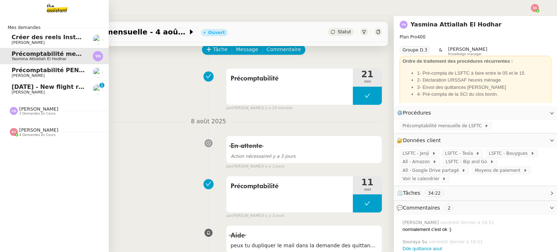
click at [17, 89] on span "[DATE] - New flight request - [PERSON_NAME]" at bounding box center [87, 86] width 150 height 7
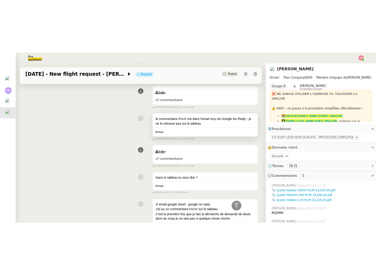
scroll to position [290, 0]
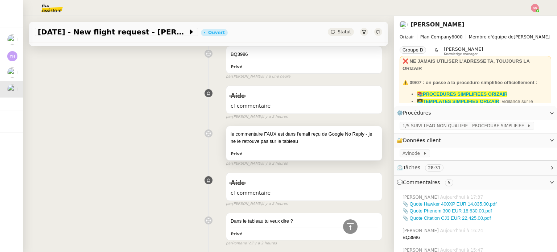
click at [244, 95] on div "Aide" at bounding box center [303, 96] width 147 height 12
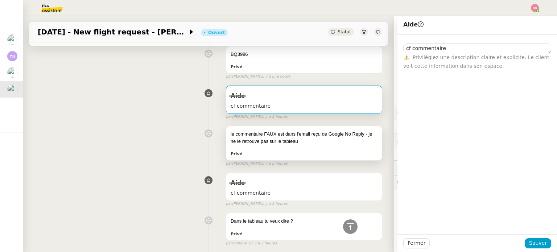
click at [244, 95] on div "Aide" at bounding box center [303, 96] width 147 height 12
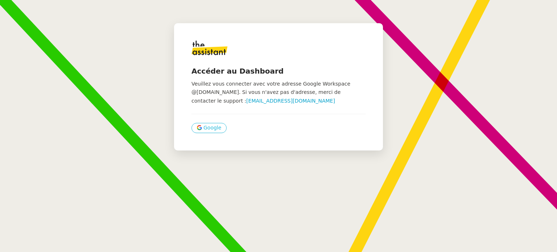
click at [203, 126] on span "Google" at bounding box center [212, 128] width 18 height 8
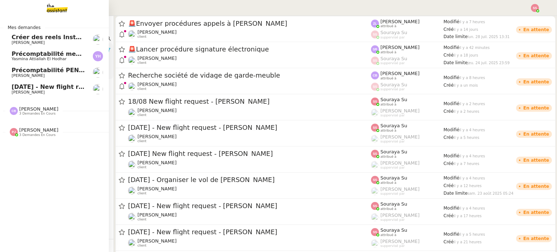
click at [23, 55] on span "Précomptabilité mensuelle - 4 août 2025" at bounding box center [78, 53] width 133 height 7
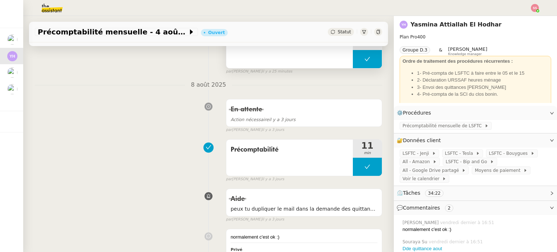
scroll to position [36, 0]
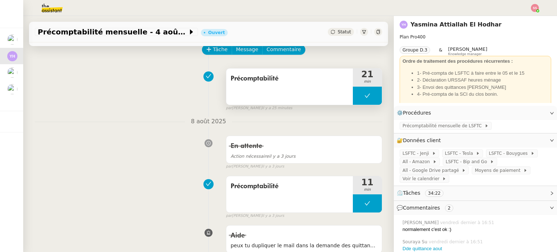
click at [353, 95] on button at bounding box center [367, 96] width 29 height 18
click at [357, 97] on icon at bounding box center [360, 96] width 6 height 6
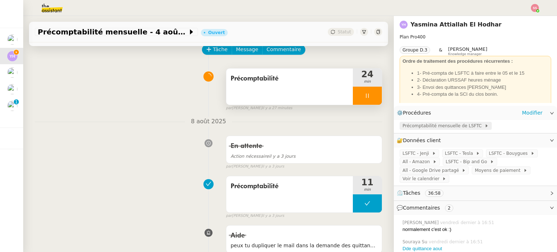
click at [434, 129] on span "Précomptabilité mensuelle de LSFTC" at bounding box center [443, 125] width 82 height 7
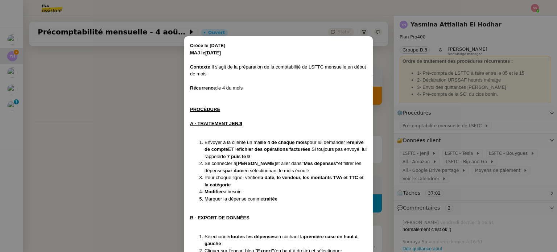
click at [75, 127] on nz-modal-container "Créée le 25/04/2024 MAJ le 19/12/24 Contexte : Il s'agit de la préparation de l…" at bounding box center [278, 126] width 557 height 252
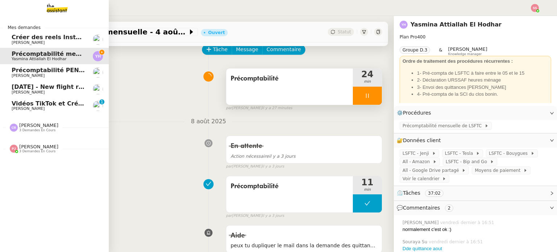
click at [37, 110] on span "[PERSON_NAME]" at bounding box center [28, 108] width 33 height 5
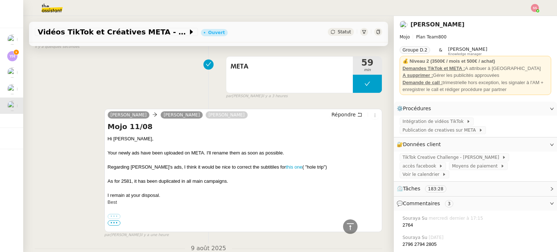
scroll to position [254, 0]
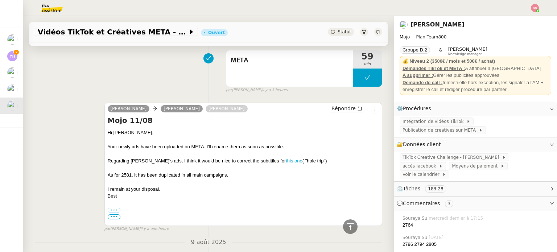
click at [259, 162] on div "Regarding Milena's ads, I think it would be nice to correct the subtitiles for …" at bounding box center [243, 160] width 271 height 7
click at [286, 162] on link "this one" at bounding box center [294, 160] width 17 height 5
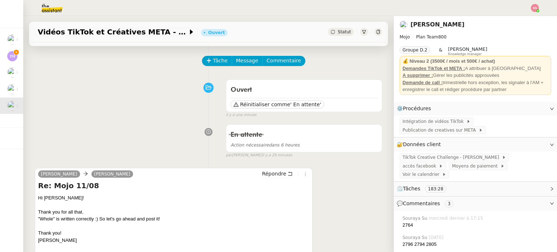
scroll to position [36, 0]
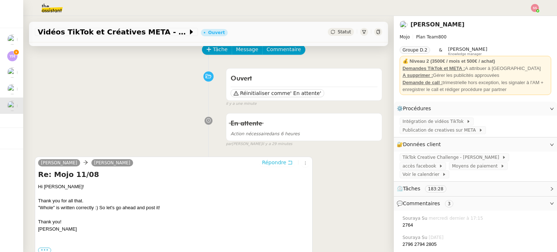
click at [262, 159] on span "Répondre" at bounding box center [274, 162] width 24 height 7
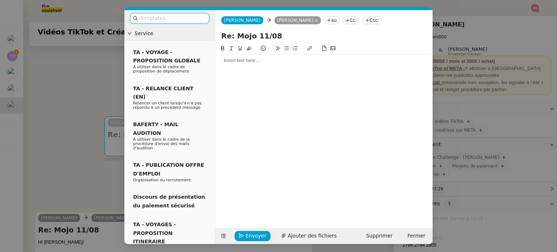
click at [231, 66] on div at bounding box center [323, 60] width 211 height 12
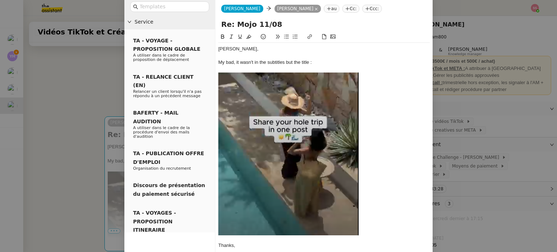
scroll to position [48, 0]
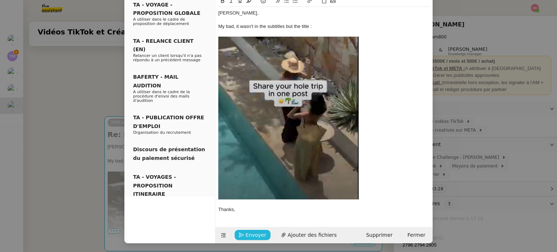
click at [253, 233] on span "Envoyer" at bounding box center [255, 235] width 21 height 8
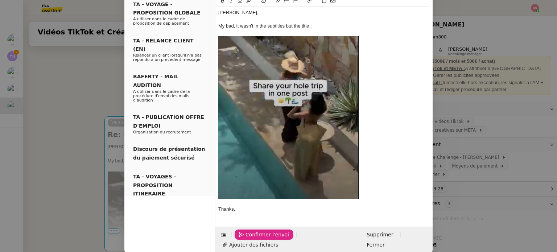
click at [254, 233] on span "Confirmer l'envoi" at bounding box center [266, 234] width 43 height 8
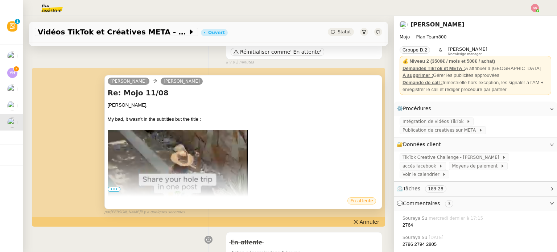
scroll to position [109, 0]
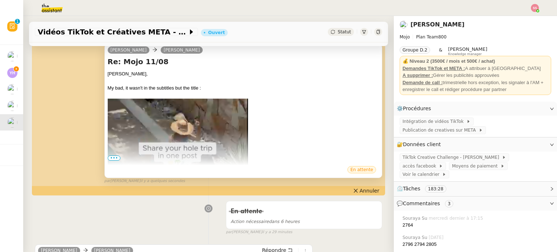
click at [110, 158] on span "•••" at bounding box center [114, 157] width 13 height 5
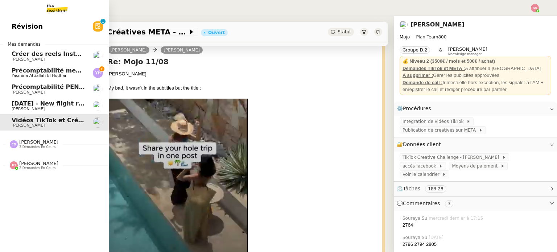
click at [31, 71] on span "Précomptabilité mensuelle - 4 août 2025" at bounding box center [78, 70] width 133 height 7
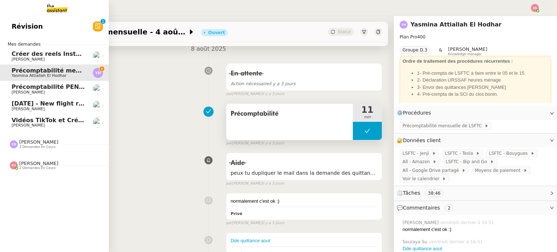
scroll to position [106, 0]
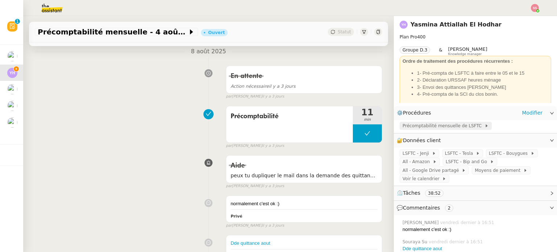
click at [408, 128] on span "Précomptabilité mensuelle de LSFTC" at bounding box center [443, 125] width 82 height 7
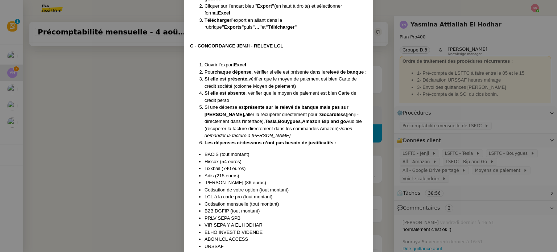
scroll to position [254, 0]
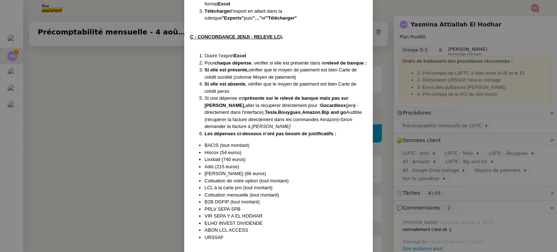
click at [151, 117] on nz-modal-container "Créée le 25/04/2024 MAJ le 19/12/24 Contexte : Il s'agit de la préparation de l…" at bounding box center [278, 126] width 557 height 252
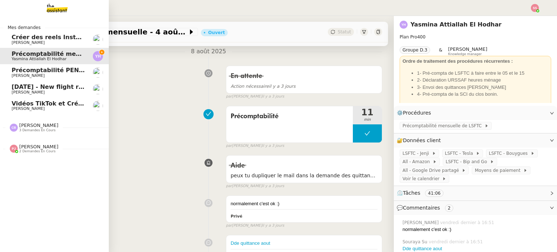
click at [20, 103] on span "Vidéos TikTok et Créatives META - août 2025" at bounding box center [84, 103] width 145 height 7
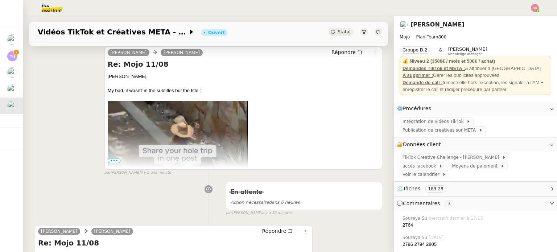
click at [110, 161] on span "•••" at bounding box center [114, 160] width 13 height 5
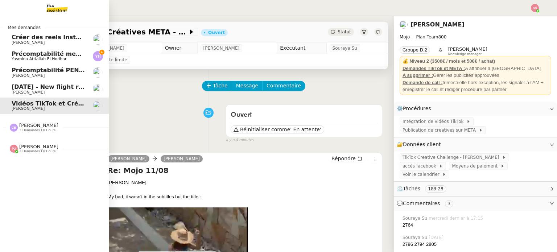
click at [58, 59] on span "Yasmina Attiallah El Hodhar" at bounding box center [39, 59] width 55 height 5
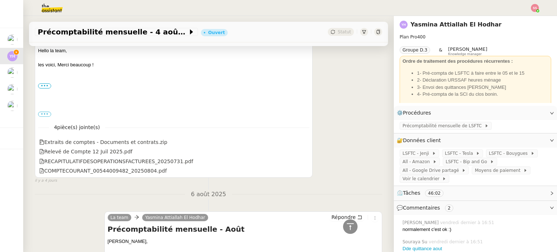
scroll to position [652, 0]
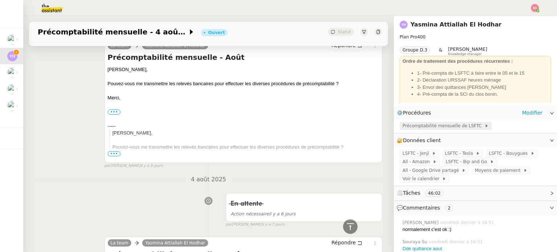
click at [438, 122] on div "Précomptabilité mensuelle de LSFTC" at bounding box center [445, 126] width 92 height 8
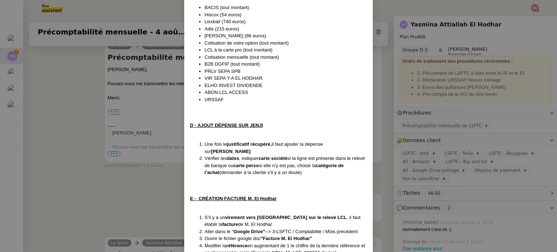
scroll to position [435, 0]
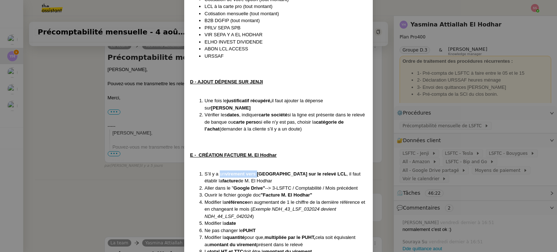
drag, startPoint x: 218, startPoint y: 174, endPoint x: 257, endPoint y: 176, distance: 38.8
click at [257, 176] on li "S’il y a un virement vers El Hodhar sur le relevé LCL , il faut établir la fact…" at bounding box center [285, 177] width 162 height 14
click at [259, 180] on li "S’il y a un virement vers El Hodhar sur le relevé LCL , il faut établir la fact…" at bounding box center [285, 177] width 162 height 14
click at [156, 171] on nz-modal-container "Créée le 25/04/2024 MAJ le 19/12/24 Contexte : Il s'agit de la préparation de l…" at bounding box center [278, 126] width 557 height 252
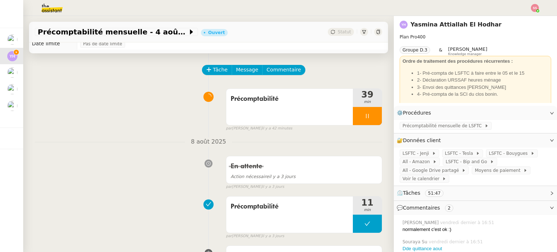
scroll to position [0, 0]
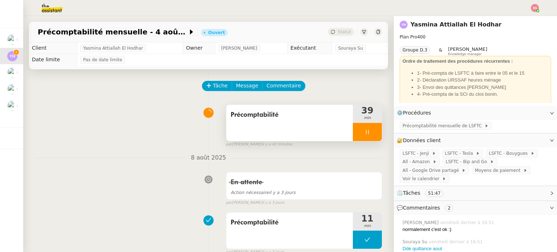
click at [369, 136] on div at bounding box center [367, 132] width 29 height 18
click at [367, 136] on button at bounding box center [374, 132] width 14 height 18
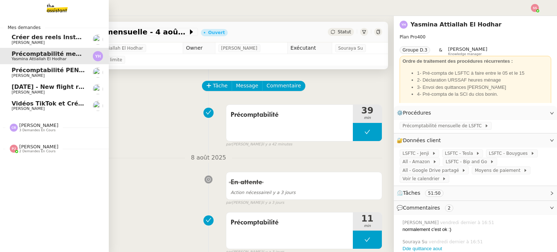
click at [46, 109] on span "[PERSON_NAME]" at bounding box center [48, 109] width 73 height 4
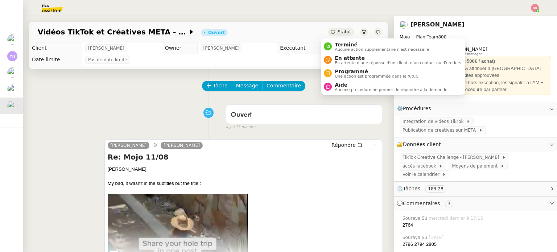
click at [338, 30] on span "Statut" at bounding box center [343, 31] width 13 height 5
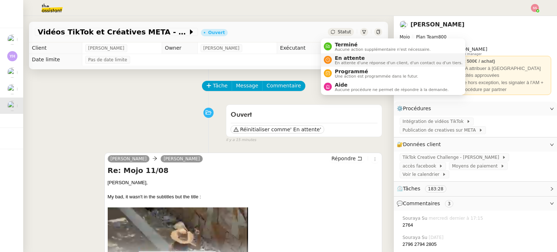
click at [338, 53] on li "En attente En attente d'une réponse d'un client, d'un contact ou d'un tiers." at bounding box center [393, 59] width 144 height 13
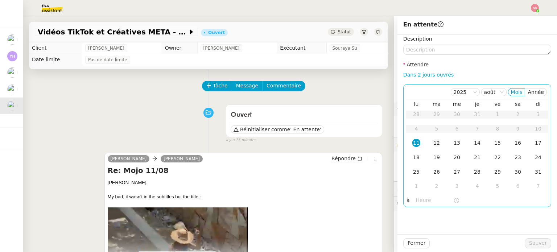
click at [432, 142] on div "12" at bounding box center [436, 143] width 8 height 8
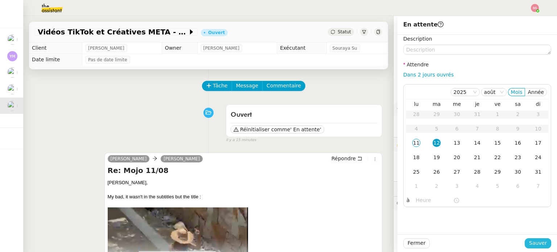
click at [529, 246] on span "Sauver" at bounding box center [538, 243] width 18 height 8
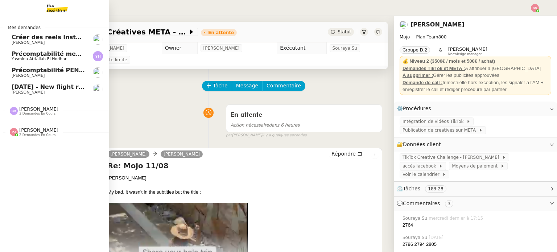
click at [55, 53] on span "Précomptabilité mensuelle - 4 août 2025" at bounding box center [78, 53] width 133 height 7
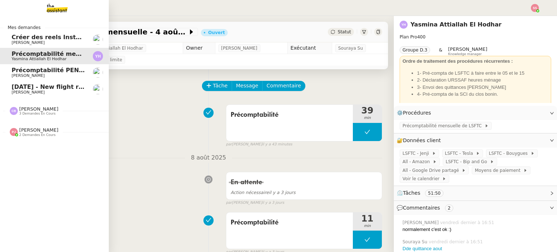
click at [67, 85] on span "[DATE] - New flight request - [PERSON_NAME]" at bounding box center [87, 86] width 150 height 7
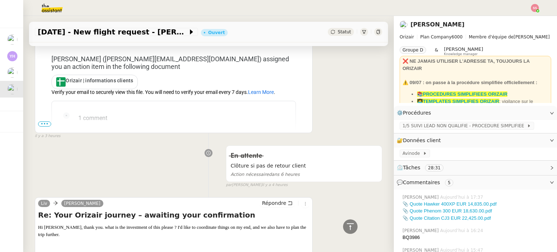
scroll to position [761, 0]
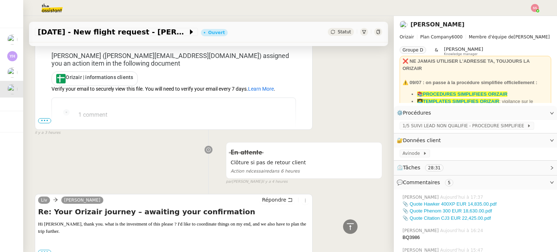
click at [43, 122] on span "•••" at bounding box center [44, 120] width 13 height 5
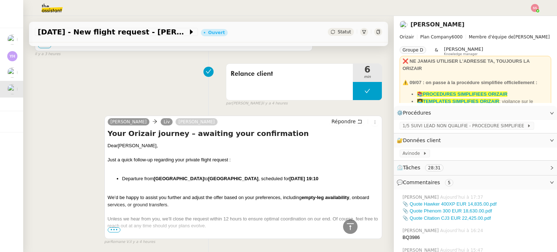
scroll to position [1160, 0]
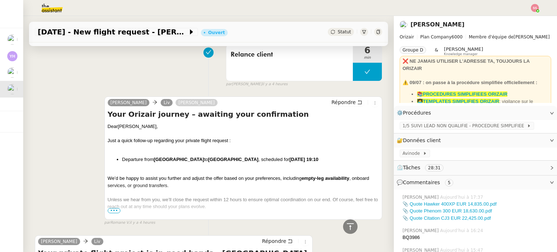
click at [112, 208] on span "•••" at bounding box center [114, 210] width 13 height 5
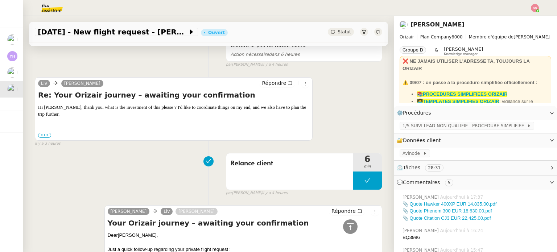
scroll to position [942, 0]
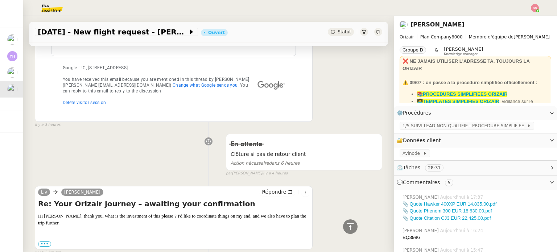
drag, startPoint x: 46, startPoint y: 227, endPoint x: 53, endPoint y: 221, distance: 9.0
click at [46, 241] on label "•••" at bounding box center [44, 243] width 13 height 5
click at [0, 0] on input "•••" at bounding box center [0, 0] width 0 height 0
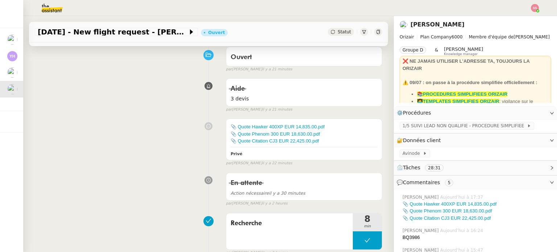
scroll to position [36, 0]
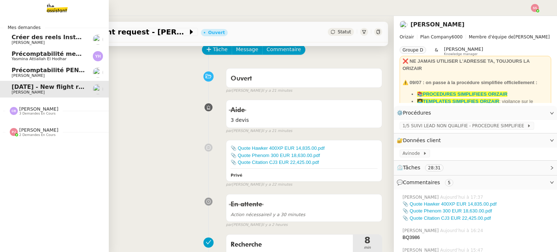
click at [34, 74] on span "[PERSON_NAME]" at bounding box center [48, 76] width 73 height 4
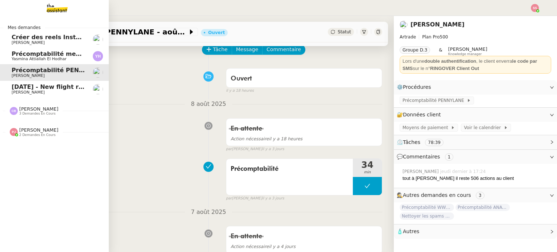
click at [39, 61] on span "Yasmina Attiallah El Hodhar" at bounding box center [39, 59] width 55 height 5
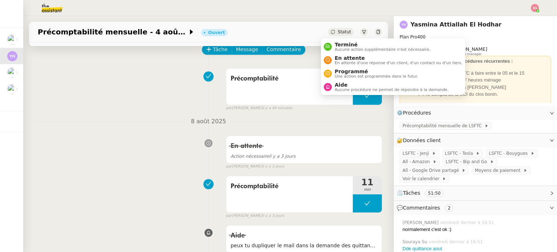
click at [337, 29] on span "Statut" at bounding box center [343, 31] width 13 height 5
click at [341, 61] on span "En attente d'une réponse d'un client, d'un contact ou d'un tiers." at bounding box center [398, 63] width 128 height 4
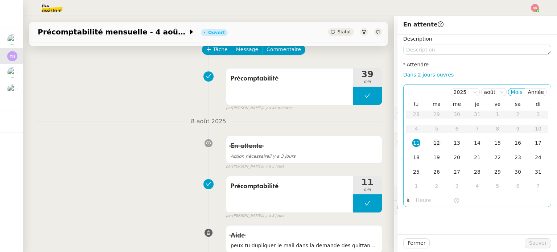
click at [435, 140] on td "12" at bounding box center [436, 143] width 20 height 14
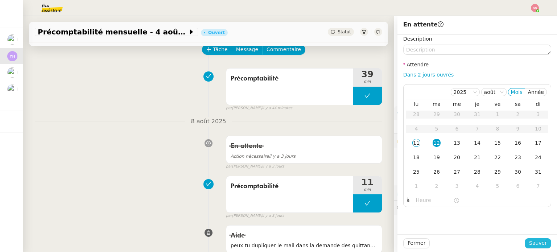
click at [525, 239] on button "Sauver" at bounding box center [537, 243] width 26 height 10
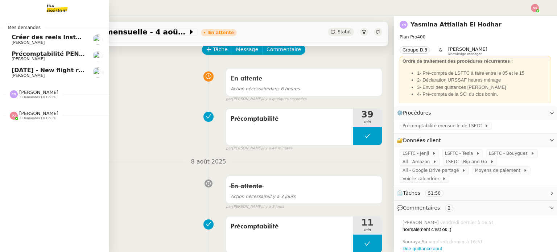
click at [54, 39] on span "Créer des reels Instagram" at bounding box center [54, 37] width 85 height 7
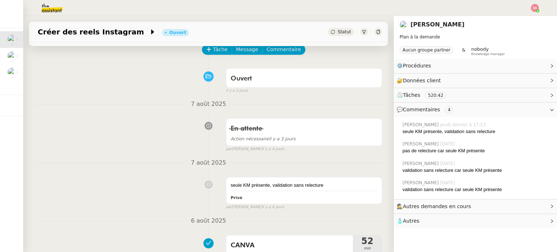
click at [339, 30] on span "Statut" at bounding box center [343, 31] width 13 height 5
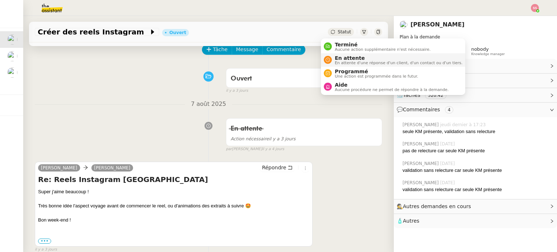
click at [342, 59] on span "En attente" at bounding box center [398, 58] width 128 height 6
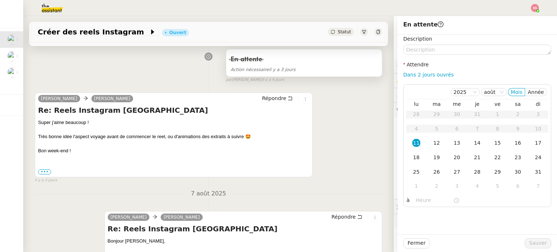
scroll to position [145, 0]
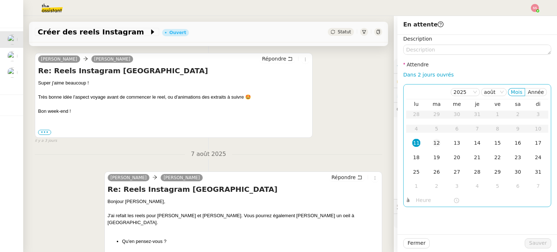
click at [434, 141] on div "12" at bounding box center [436, 143] width 8 height 8
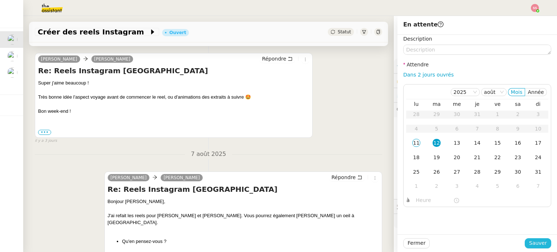
click at [539, 238] on button "Sauver" at bounding box center [537, 243] width 26 height 10
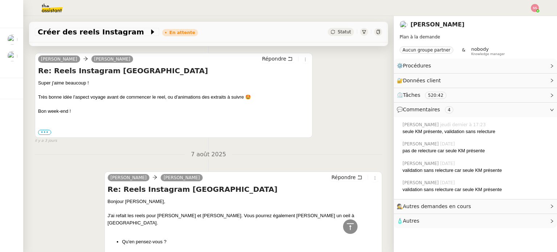
click at [533, 8] on img at bounding box center [534, 8] width 8 height 8
click at [511, 21] on span "Suivi" at bounding box center [509, 21] width 12 height 6
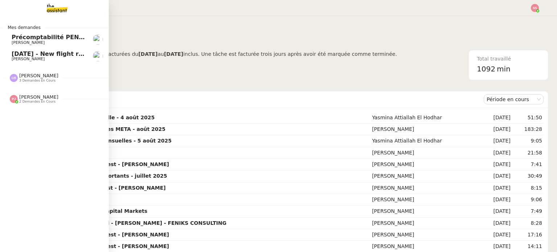
click at [37, 42] on span "[PERSON_NAME]" at bounding box center [48, 43] width 73 height 4
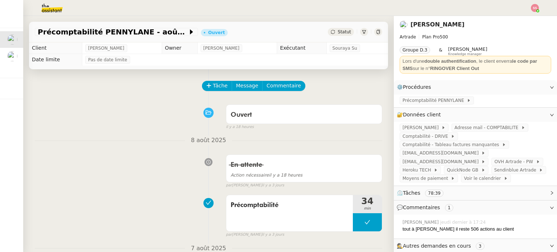
click at [61, 104] on div "Ouvert false il y a 18 heures" at bounding box center [208, 115] width 347 height 29
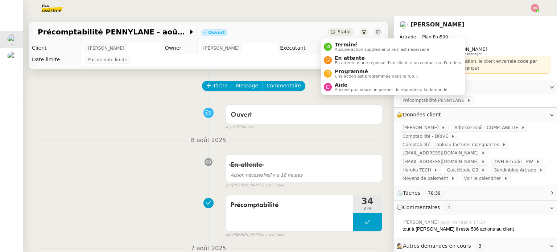
click at [337, 33] on span "Statut" at bounding box center [343, 31] width 13 height 5
click at [339, 61] on span "En attente d'une réponse d'un client, d'un contact ou d'un tiers." at bounding box center [398, 63] width 128 height 4
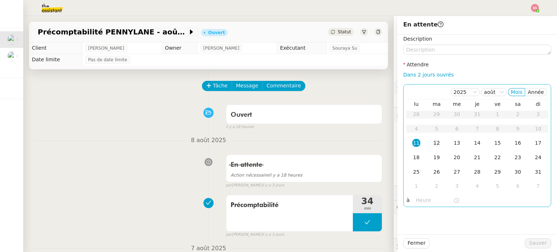
click at [436, 142] on td "12" at bounding box center [436, 143] width 20 height 14
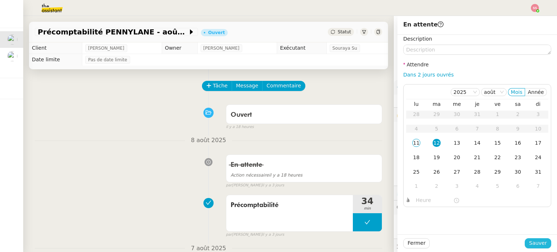
click at [535, 246] on span "Sauver" at bounding box center [538, 243] width 18 height 8
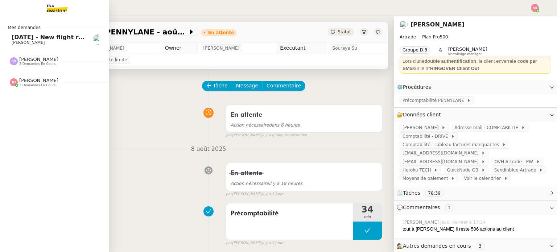
click at [40, 39] on span "[DATE] - New flight request - [PERSON_NAME]" at bounding box center [87, 37] width 150 height 7
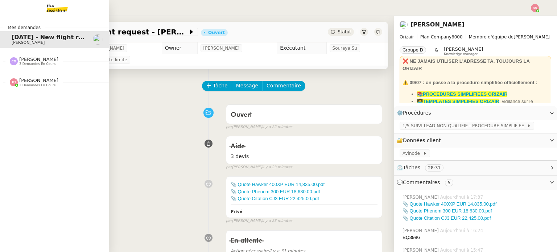
click at [34, 83] on span "2 demandes en cours" at bounding box center [37, 85] width 36 height 4
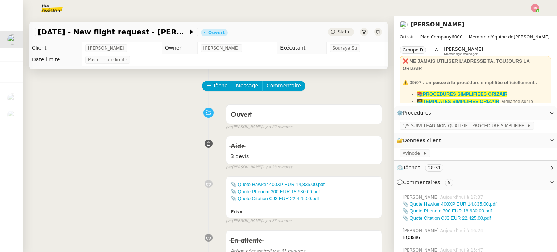
click at [337, 30] on span "Statut" at bounding box center [343, 31] width 13 height 5
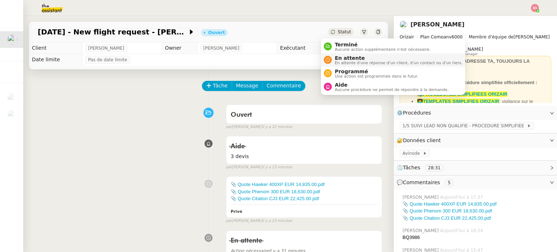
click at [339, 57] on span "En attente" at bounding box center [398, 58] width 128 height 6
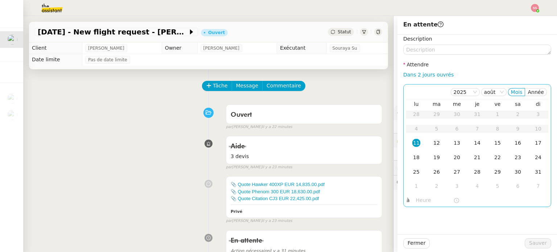
click at [426, 145] on td "12" at bounding box center [436, 143] width 20 height 14
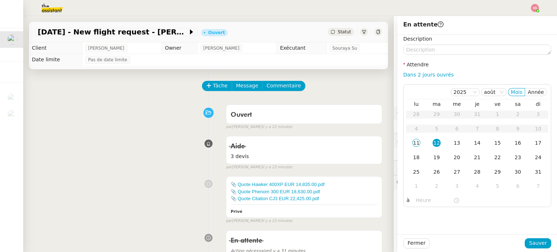
click at [177, 151] on div "Aide 3 devis false par Sheida D. il y a 23 minutes" at bounding box center [208, 151] width 347 height 37
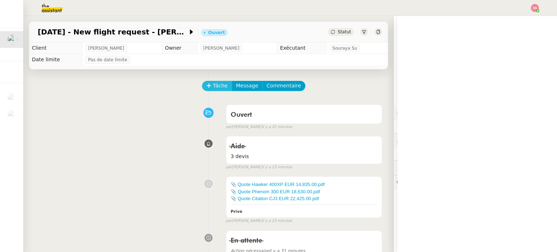
click at [210, 91] on button "Tâche" at bounding box center [217, 86] width 30 height 10
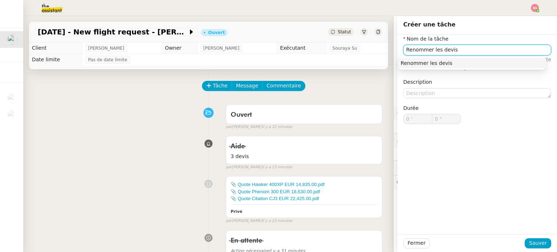
click at [417, 63] on div "Renommer les devis" at bounding box center [471, 63] width 142 height 7
type input "Renommer les devis"
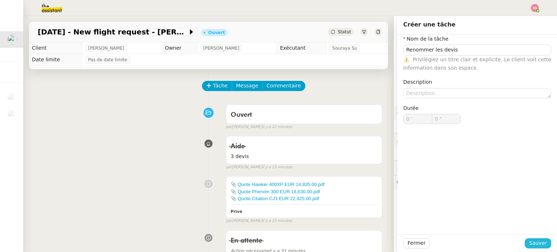
click at [533, 245] on span "Sauver" at bounding box center [538, 243] width 18 height 8
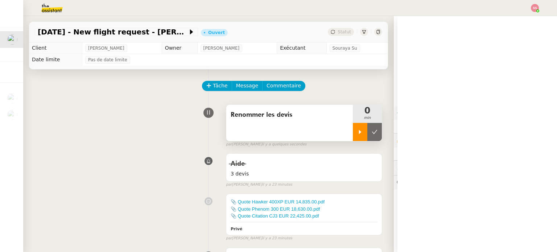
click at [357, 130] on icon at bounding box center [360, 132] width 6 height 6
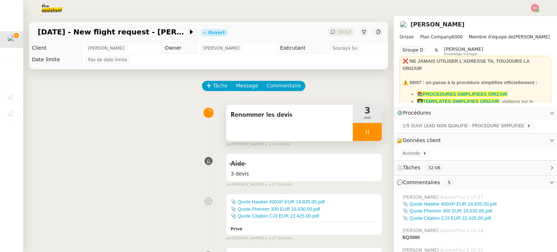
click at [369, 133] on div at bounding box center [367, 132] width 29 height 18
click at [369, 133] on button at bounding box center [374, 132] width 14 height 18
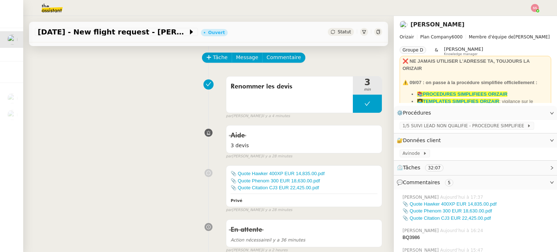
scroll to position [109, 0]
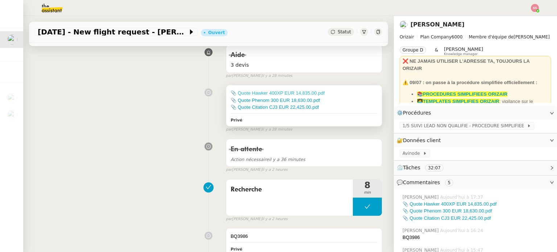
click at [251, 91] on link "📎 Quote Hawker 400XP EUR 14,835.00.pdf" at bounding box center [277, 92] width 94 height 5
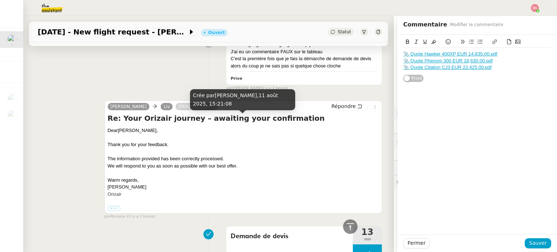
scroll to position [544, 0]
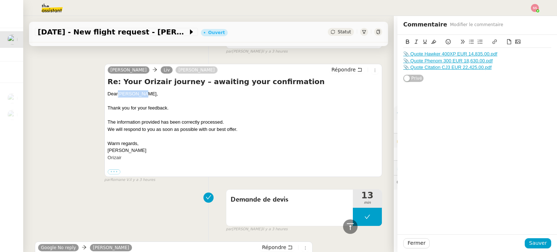
drag, startPoint x: 140, startPoint y: 93, endPoint x: 116, endPoint y: 91, distance: 24.3
click at [116, 91] on div "Dear Liv Høybye," at bounding box center [243, 93] width 271 height 7
copy div "Liv Høybye"
click at [410, 59] on link "📎 Quote Phenom 300 EUR 18,630.00.pdf" at bounding box center [447, 60] width 89 height 5
click at [454, 76] on link "https://dashboard.theassistant.com/file/bwXt5wuAbkcmyw43Miv3" at bounding box center [430, 73] width 50 height 9
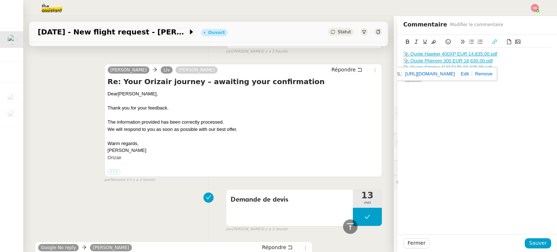
drag, startPoint x: 448, startPoint y: 96, endPoint x: 451, endPoint y: 88, distance: 7.7
click at [448, 96] on div "📎 Quote Hawker 400XP EUR 14,835.00.pdf 📎 Quote Phenom 300 EUR 18,630.00.pdf 📎 Q…" at bounding box center [476, 134] width 159 height 199
click at [458, 67] on link "📎 Quote Citation CJ3 EUR 22,425.00.pdf" at bounding box center [447, 66] width 88 height 5
click at [443, 82] on link "https://dashboard.theassistant.com/file/OvTuXkcgQkS0mr20kXRJ" at bounding box center [429, 80] width 50 height 9
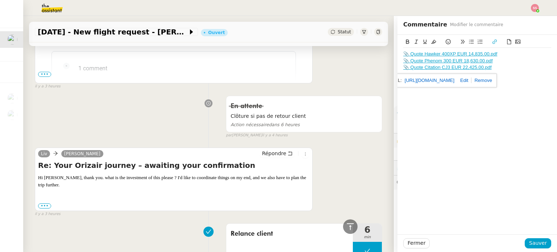
scroll to position [906, 0]
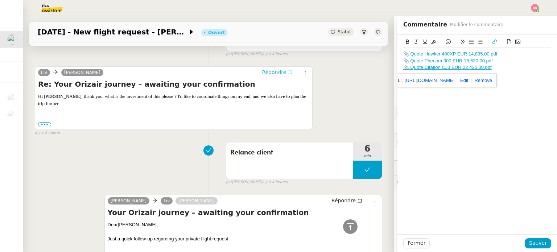
click at [269, 74] on span "Répondre" at bounding box center [274, 71] width 24 height 7
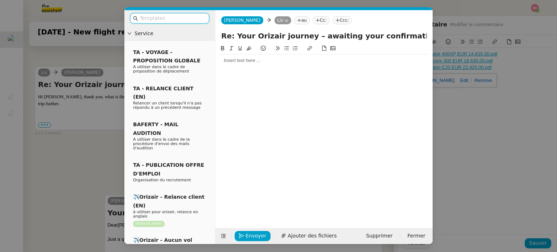
scroll to position [962, 0]
click at [184, 22] on input "text" at bounding box center [172, 18] width 65 height 8
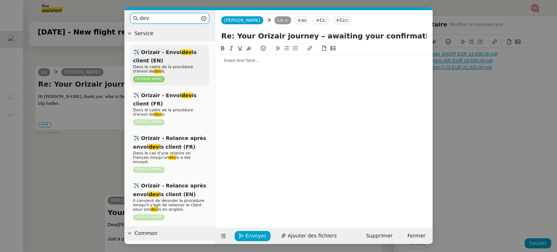
type input "dev"
click at [184, 55] on em "dev" at bounding box center [186, 52] width 11 height 6
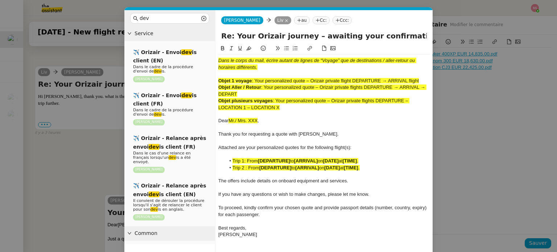
scroll to position [1057, 0]
drag, startPoint x: 255, startPoint y: 80, endPoint x: 307, endPoint y: 79, distance: 51.5
click at [307, 79] on span ": Your personalized quote – Orizair private flight DEPARTURE → ARRIVAL flight" at bounding box center [334, 80] width 167 height 5
copy span "Your personalized quote"
click at [364, 36] on input "Re: Your Orizair journey – awaiting your confirmation" at bounding box center [323, 35] width 205 height 11
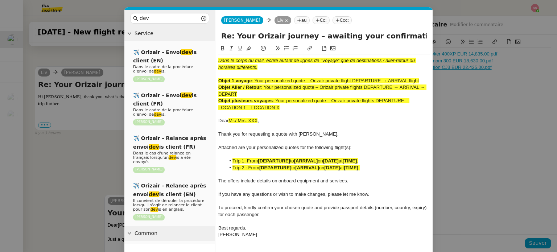
click at [364, 36] on input "Re: Your Orizair journey – awaiting your confirmation" at bounding box center [323, 35] width 205 height 11
paste input "Your personalized quote"
type input "Your personalized quotes"
drag, startPoint x: 286, startPoint y: 105, endPoint x: 215, endPoint y: 53, distance: 88.1
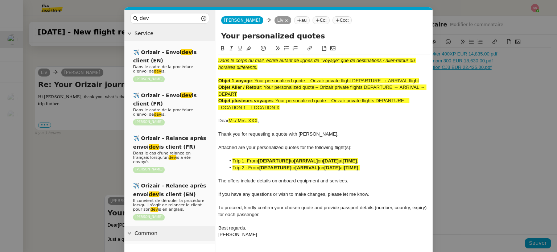
click at [215, 53] on nz-layout "dev Service ✈️ Orizair - Envoi dev is client (EN) Dans le cadre de la procédure…" at bounding box center [278, 139] width 308 height 258
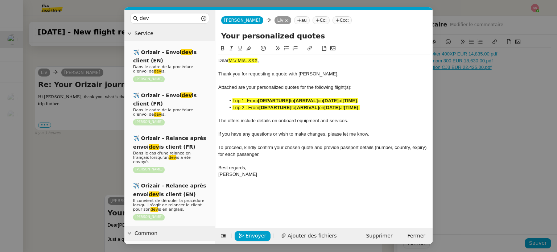
click at [78, 157] on nz-modal-container "dev Service ✈️ Orizair - Envoi dev is client (EN) Dans le cadre de la procédure…" at bounding box center [278, 126] width 557 height 252
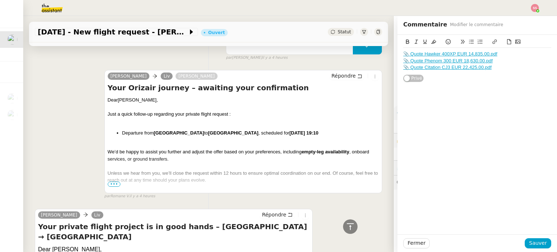
scroll to position [1092, 0]
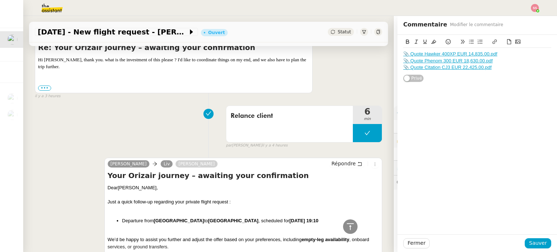
click at [119, 185] on div "Dear Liv Høybye," at bounding box center [243, 187] width 271 height 7
copy div "Dear Liv Høybye,"
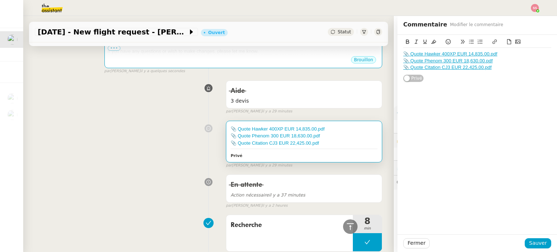
scroll to position [41, 0]
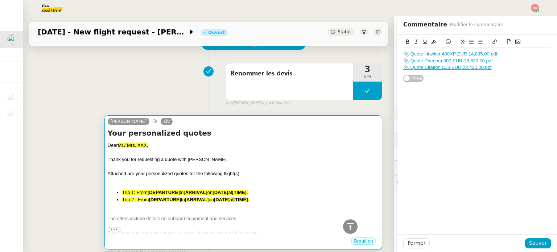
click at [213, 177] on div "Attached are your personalized quotes for the following flight(s):" at bounding box center [243, 173] width 271 height 7
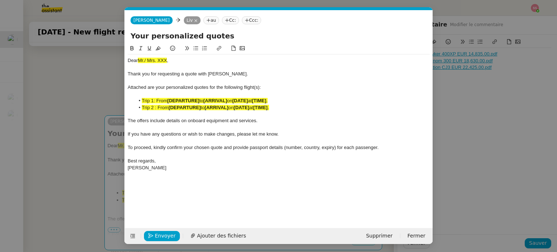
scroll to position [0, 23]
click at [155, 61] on span "Mr./ Mrs. XXX" at bounding box center [152, 60] width 29 height 5
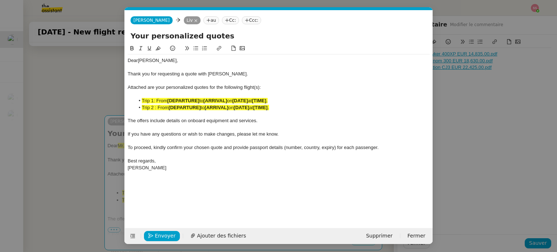
click at [72, 105] on nz-modal-container "dev Service ✈️ Orizair - Envoi dev is client (EN) Dans le cadre de la procédure…" at bounding box center [278, 126] width 557 height 252
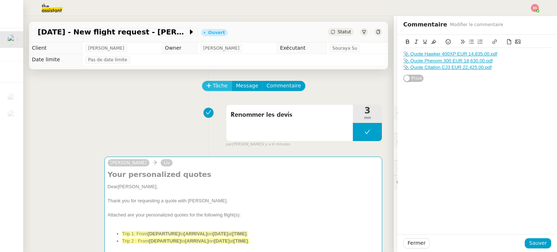
click at [213, 84] on span "Tâche" at bounding box center [220, 86] width 15 height 8
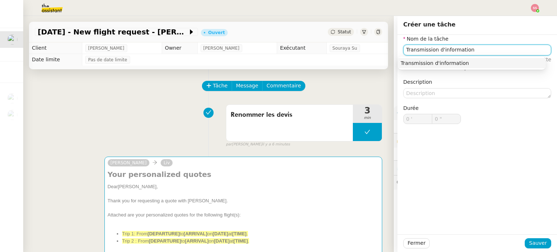
click at [490, 61] on div "Transmission d'information" at bounding box center [471, 63] width 142 height 7
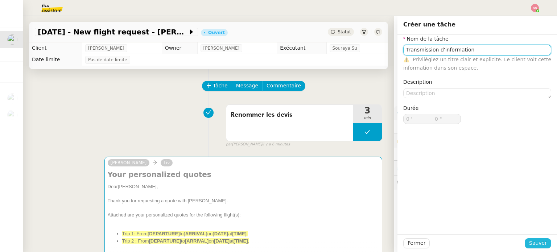
type input "Transmission d'information"
click at [530, 240] on span "Sauver" at bounding box center [538, 243] width 18 height 8
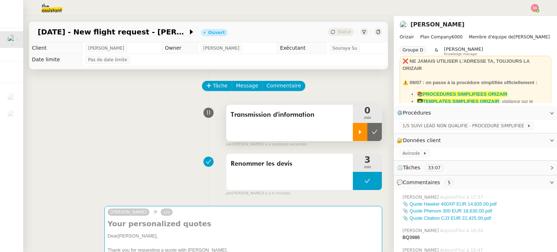
click at [355, 133] on div at bounding box center [360, 132] width 14 height 18
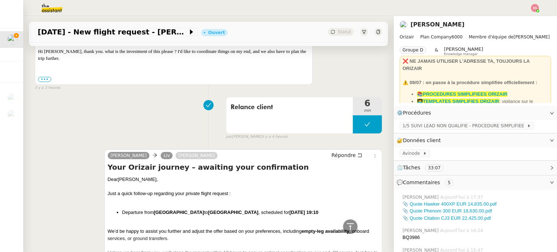
scroll to position [1232, 0]
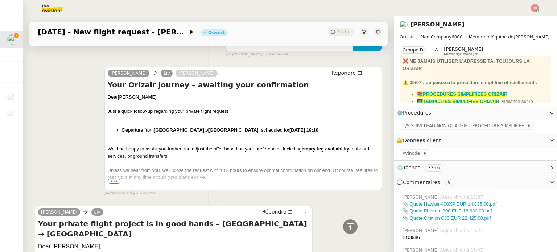
click at [244, 130] on li "Departure from Zurich Airport to Sevilla Airport , scheduled for 1st November 2…" at bounding box center [250, 129] width 257 height 7
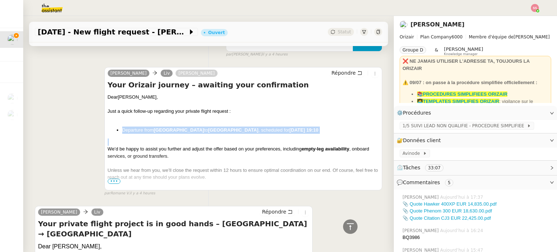
click at [244, 130] on li "Departure from Zurich Airport to Sevilla Airport , scheduled for 1st November 2…" at bounding box center [250, 129] width 257 height 7
copy li "Departure from Zurich Airport to Sevilla Airport , scheduled for 1st November 2…"
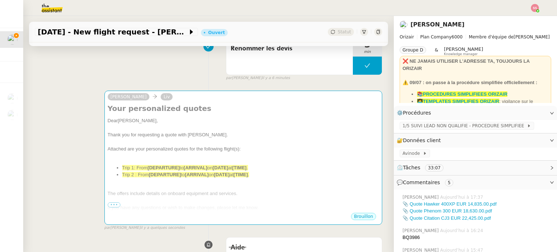
scroll to position [181, 0]
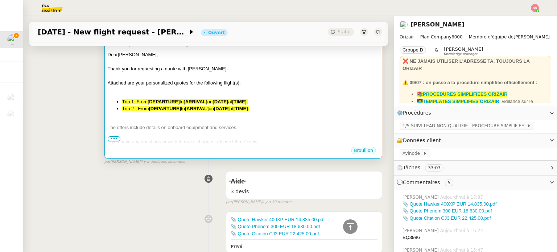
click at [257, 108] on li "Trip 2 : From [DEPARTURE] to [ARRIVAL] on [DATE] at [TIME] ." at bounding box center [250, 108] width 257 height 7
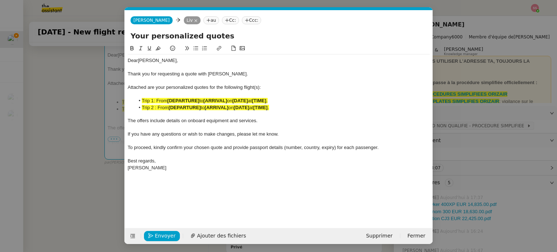
scroll to position [0, 23]
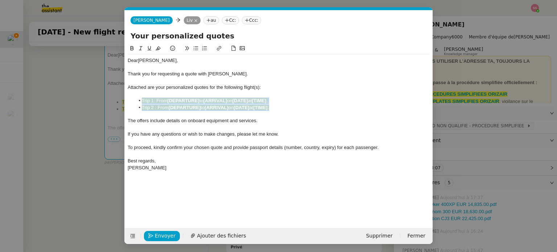
drag, startPoint x: 278, startPoint y: 107, endPoint x: 139, endPoint y: 100, distance: 138.9
click at [139, 100] on ul "Trip 1: From [DEPARTURE] to [ARRIVAL] on [DATE] at [TIME] . Trip 2 : From [DEPA…" at bounding box center [279, 103] width 302 height 13
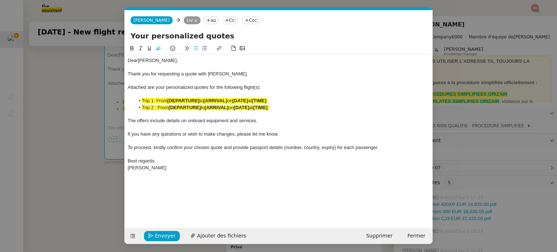
scroll to position [0, 0]
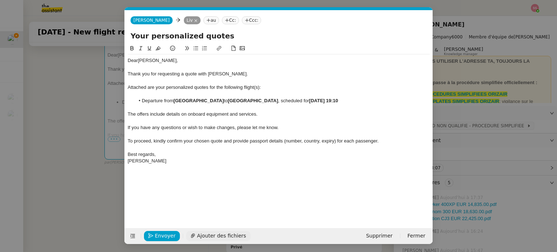
click at [210, 234] on span "Ajouter des fichiers" at bounding box center [221, 236] width 49 height 8
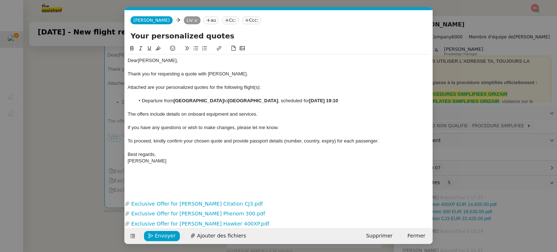
click at [244, 21] on nz-tag "Ccc:" at bounding box center [252, 20] width 20 height 8
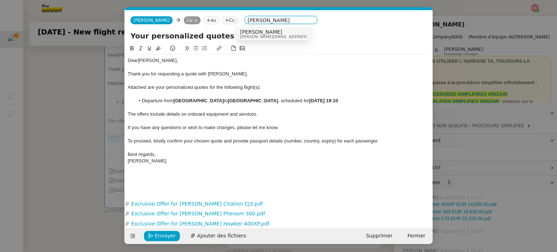
type input "[PERSON_NAME]"
click at [258, 36] on span "[PERSON_NAME][EMAIL_ADDRESS][DOMAIN_NAME]" at bounding box center [291, 37] width 103 height 4
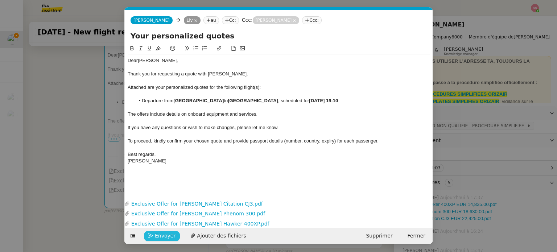
click at [164, 235] on span "Envoyer" at bounding box center [165, 236] width 21 height 8
click at [164, 235] on span "Confirmer l'envoi" at bounding box center [176, 236] width 43 height 8
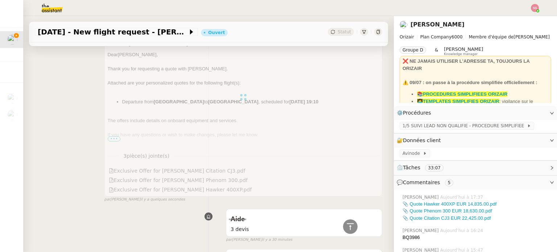
scroll to position [36, 0]
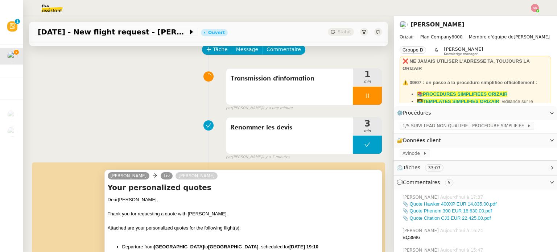
click at [44, 78] on div "Transmission d'information 1 min false par Souraya S. il y a une minute" at bounding box center [208, 88] width 347 height 46
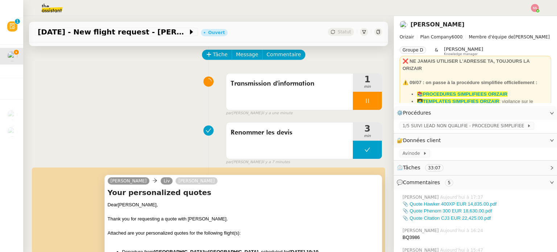
scroll to position [0, 0]
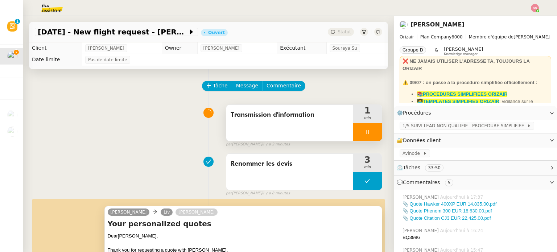
click at [363, 129] on div at bounding box center [367, 132] width 29 height 18
click at [367, 129] on button at bounding box center [374, 132] width 14 height 18
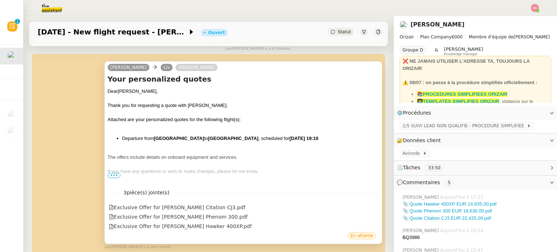
scroll to position [145, 0]
click at [116, 178] on span "•••" at bounding box center [114, 174] width 13 height 5
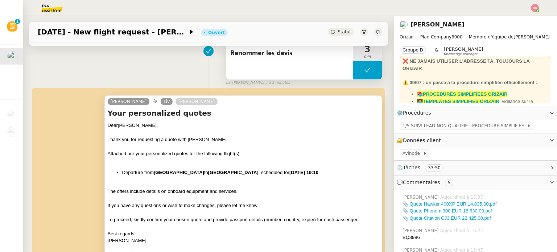
scroll to position [109, 0]
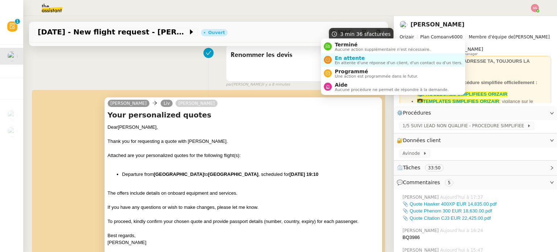
click at [330, 32] on icon at bounding box center [332, 32] width 4 height 4
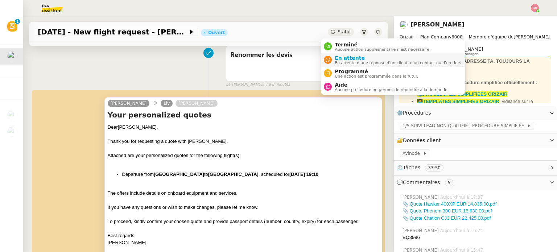
click at [338, 57] on span "En attente" at bounding box center [398, 58] width 128 height 6
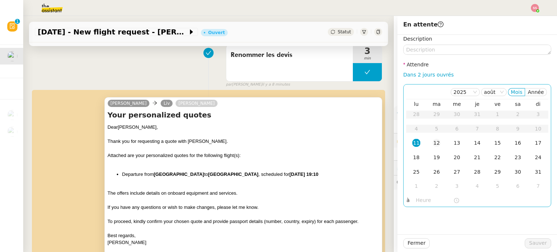
click at [432, 145] on div "12" at bounding box center [436, 143] width 8 height 8
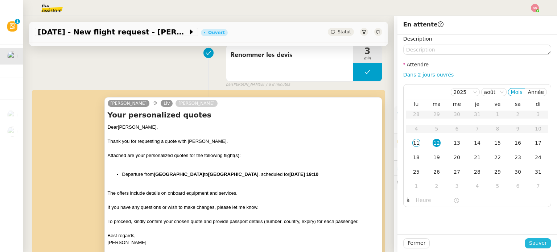
click at [541, 242] on button "Sauver" at bounding box center [537, 243] width 26 height 10
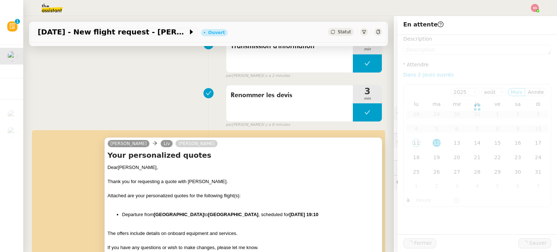
scroll to position [149, 0]
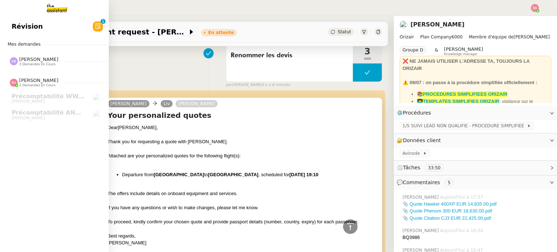
click at [40, 29] on link "Révision 0 1 2 3 4 5 6 7 8 9" at bounding box center [54, 26] width 109 height 17
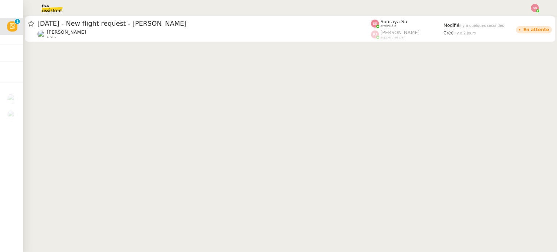
click at [535, 12] on div at bounding box center [278, 8] width 520 height 16
click at [537, 9] on div at bounding box center [534, 8] width 8 height 8
click at [526, 17] on li "Suivi" at bounding box center [514, 21] width 47 height 10
